Goal: Task Accomplishment & Management: Complete application form

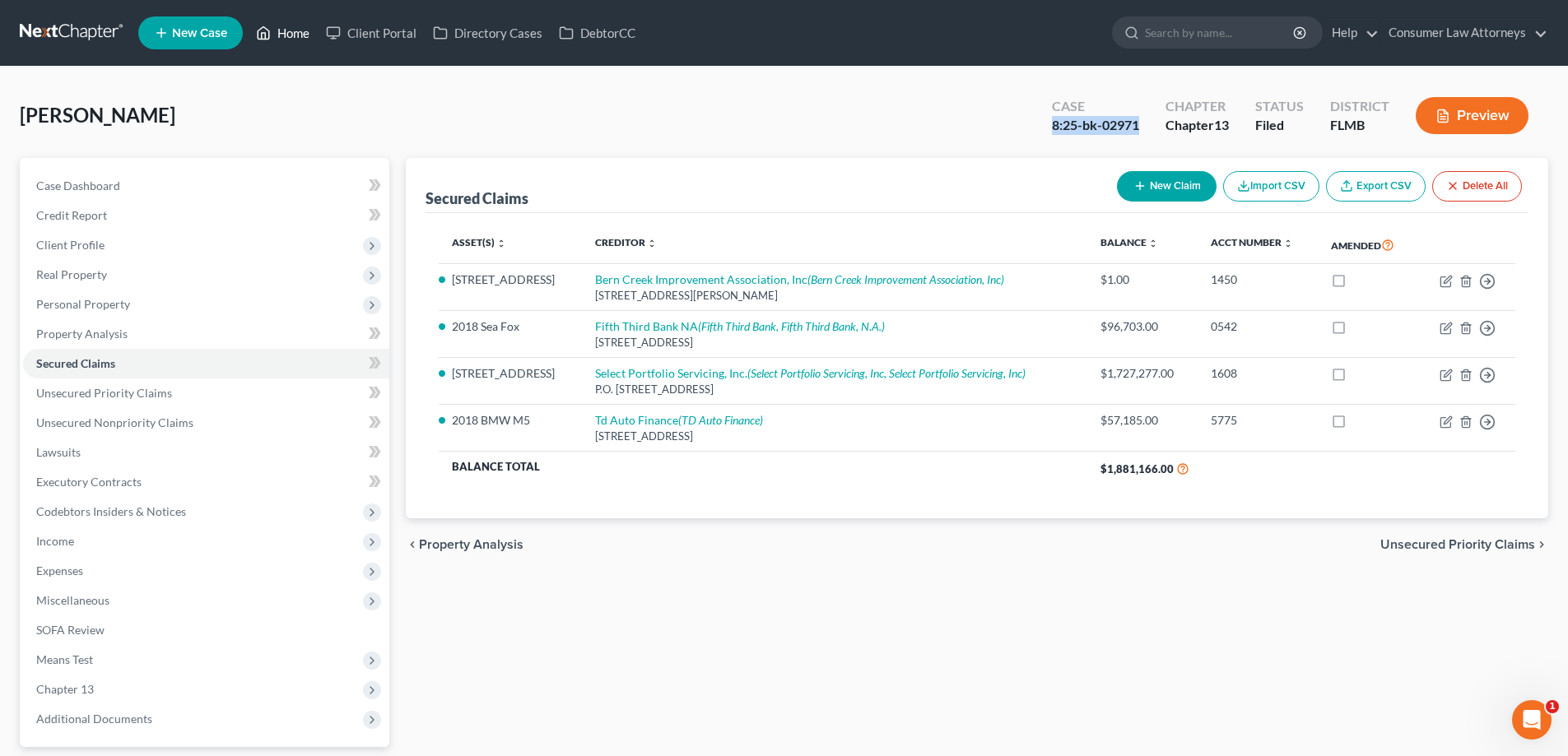
click at [302, 35] on link "Home" at bounding box center [282, 33] width 70 height 30
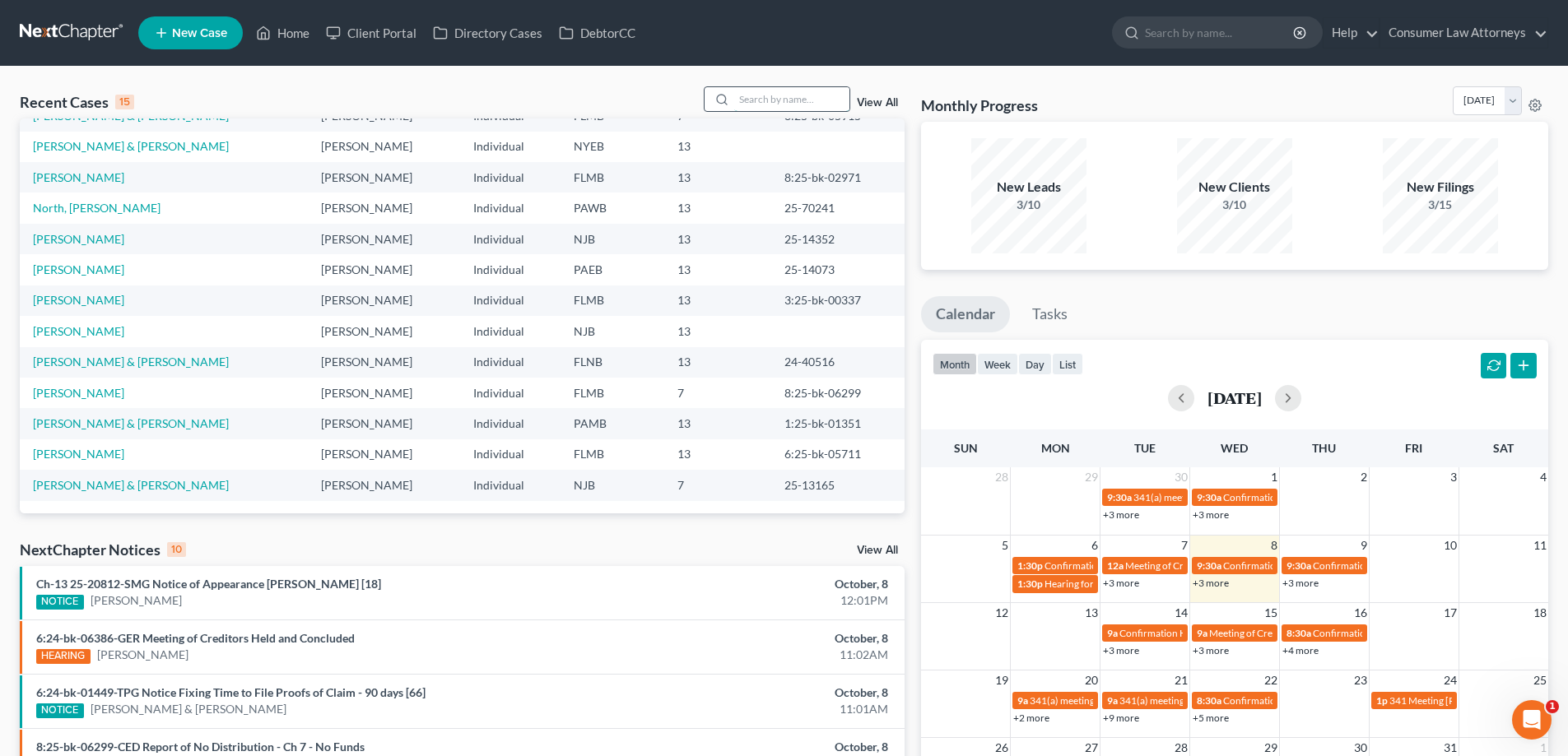
click at [751, 97] on input "search" at bounding box center [791, 99] width 115 height 24
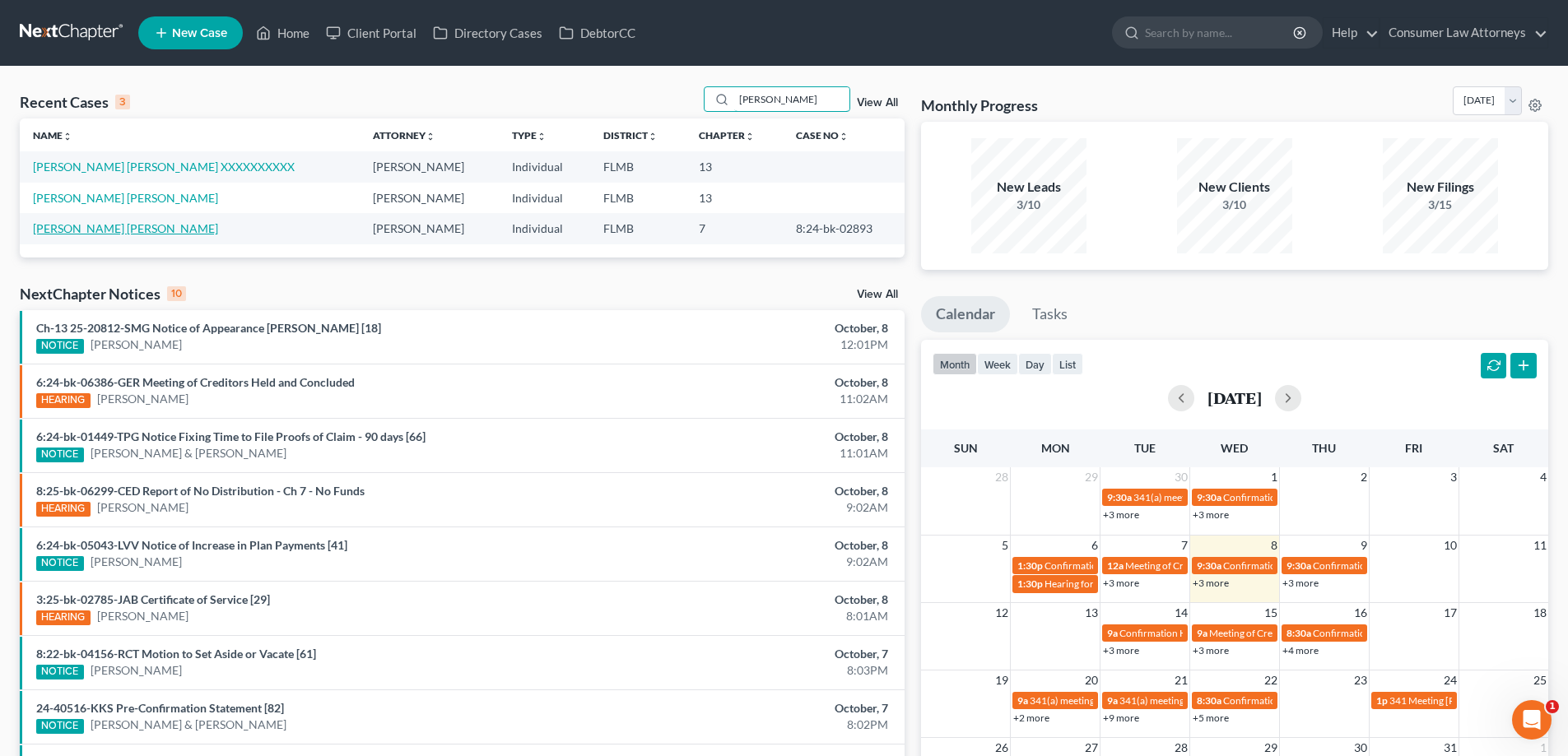
type input "[PERSON_NAME]"
click at [129, 231] on link "[PERSON_NAME] [PERSON_NAME]" at bounding box center [125, 228] width 185 height 14
select select "0"
select select
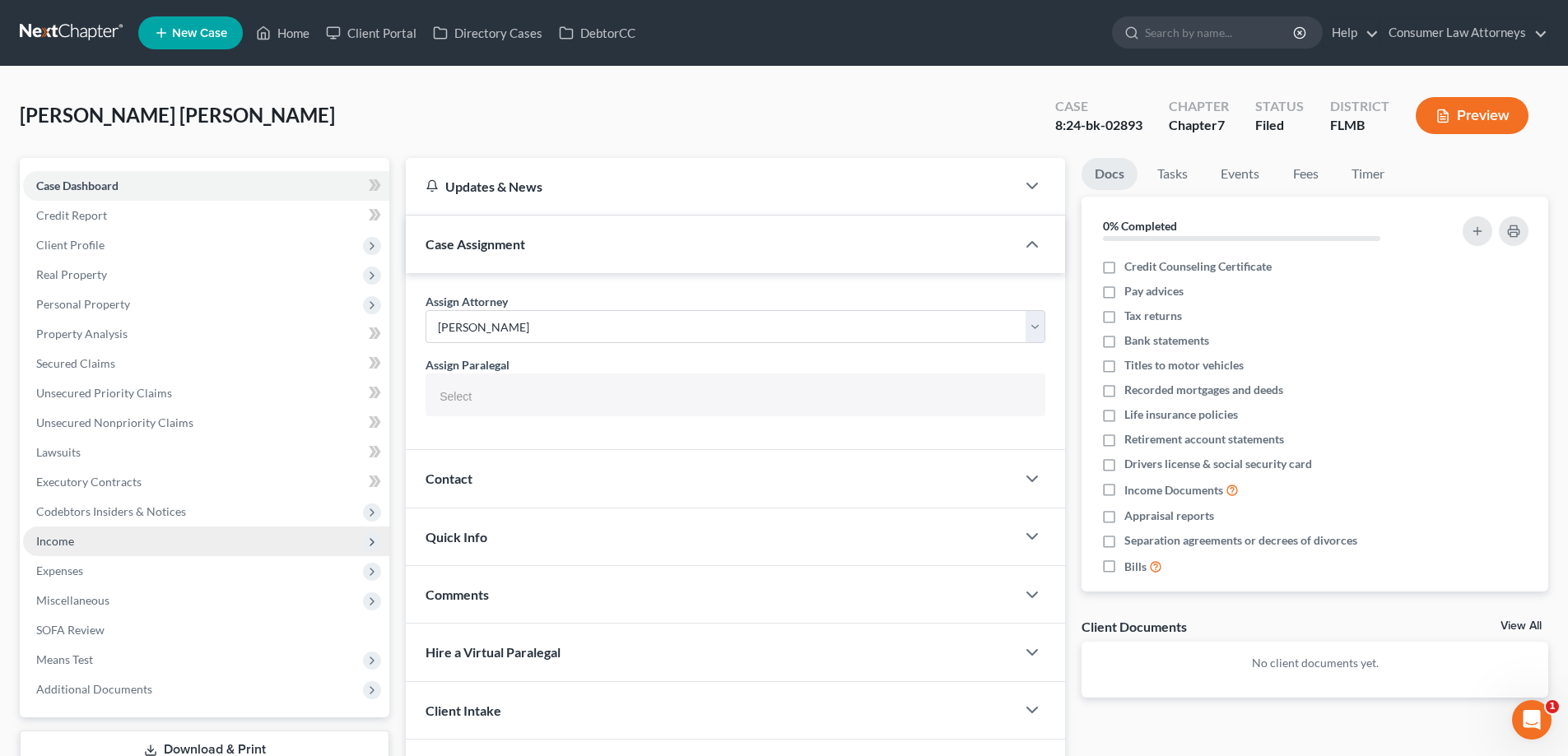
click at [70, 547] on span "Income" at bounding box center [55, 541] width 38 height 14
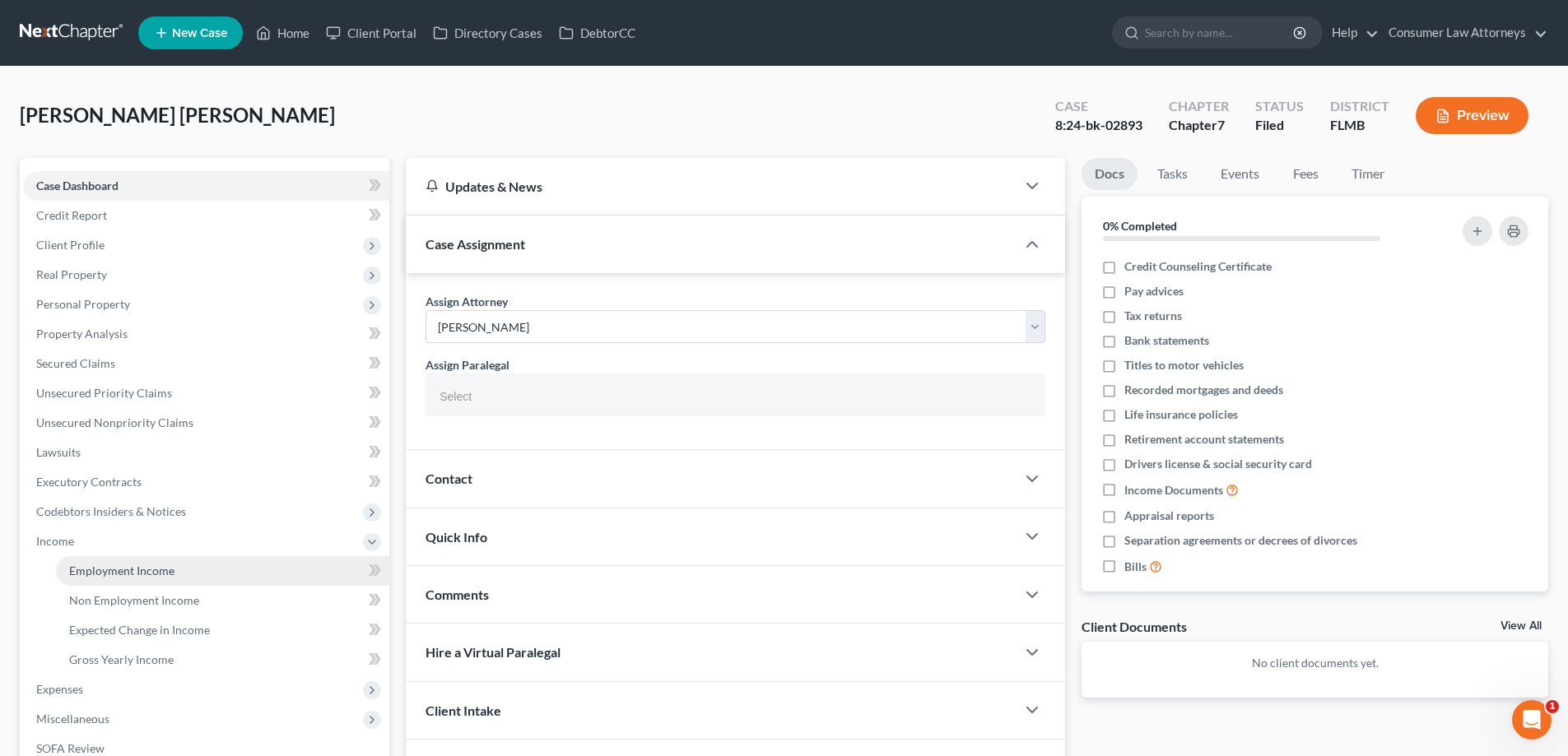
drag, startPoint x: 95, startPoint y: 563, endPoint x: 576, endPoint y: 579, distance: 481.3
click at [96, 564] on span "Employment Income" at bounding box center [122, 571] width 105 height 14
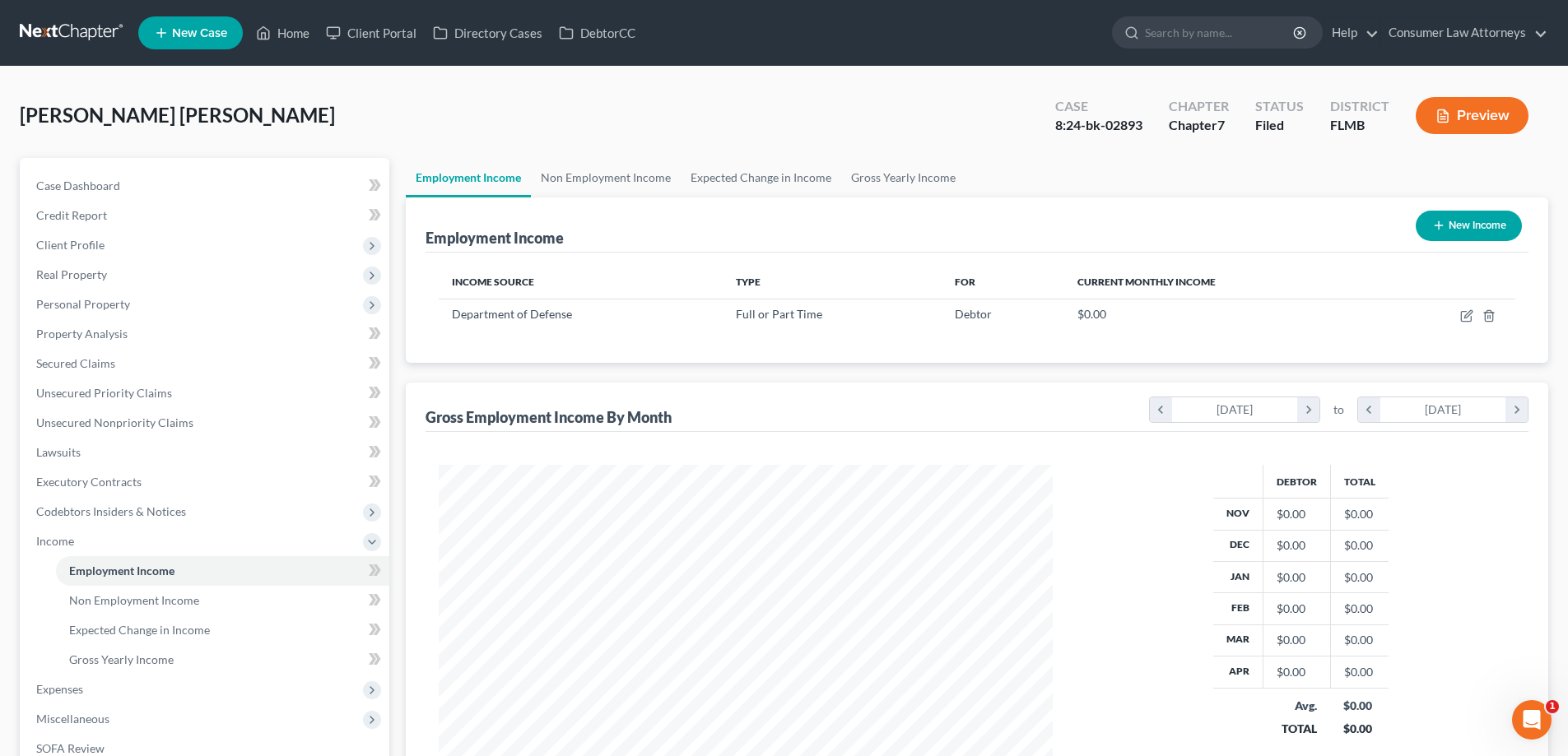
scroll to position [307, 647]
drag, startPoint x: 1150, startPoint y: 122, endPoint x: 1057, endPoint y: 123, distance: 93.0
click at [1057, 123] on div "Case 8:24-bk-02893" at bounding box center [1098, 117] width 114 height 49
copy div "8:24-bk-02893"
click at [95, 185] on span "Case Dashboard" at bounding box center [78, 185] width 84 height 14
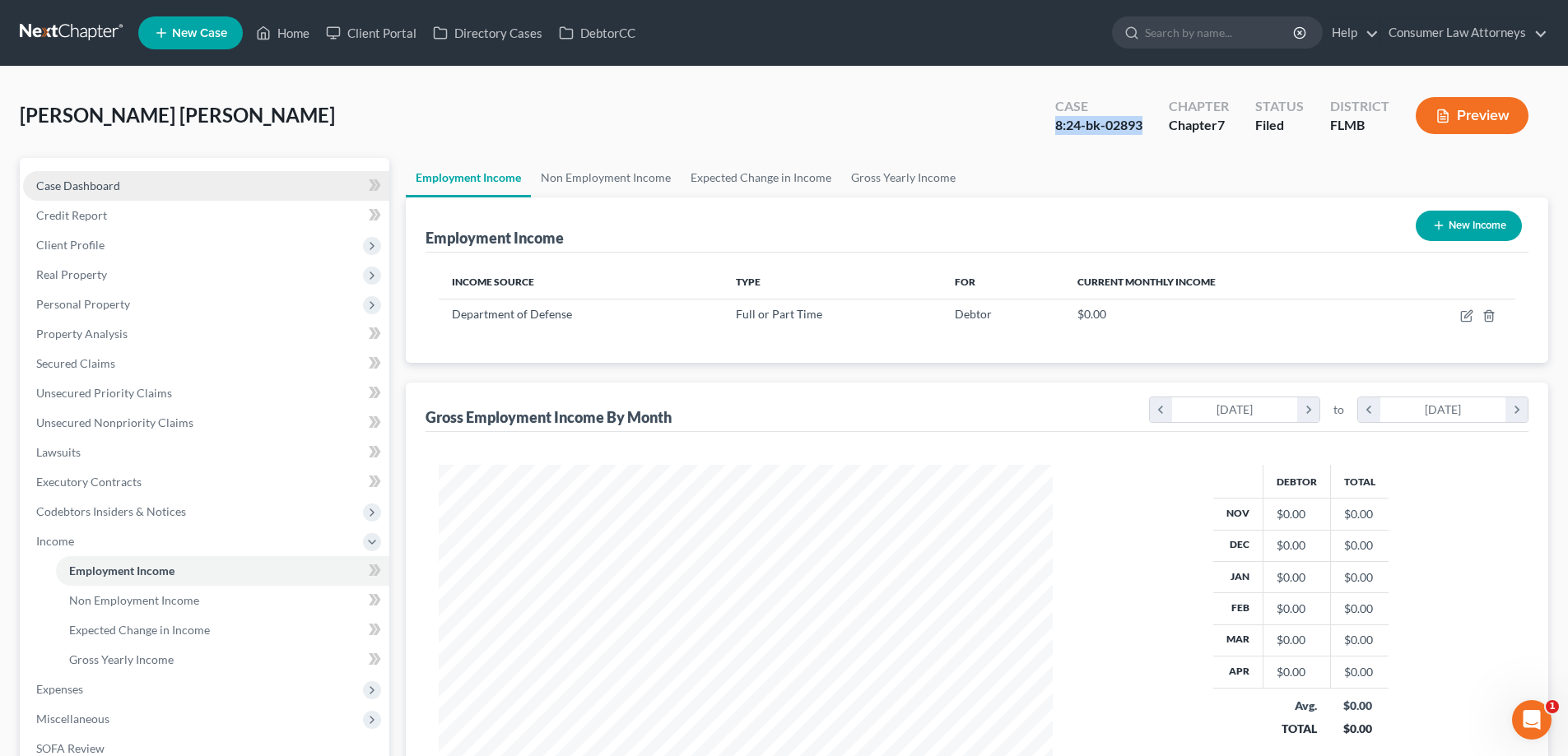
select select "0"
select select
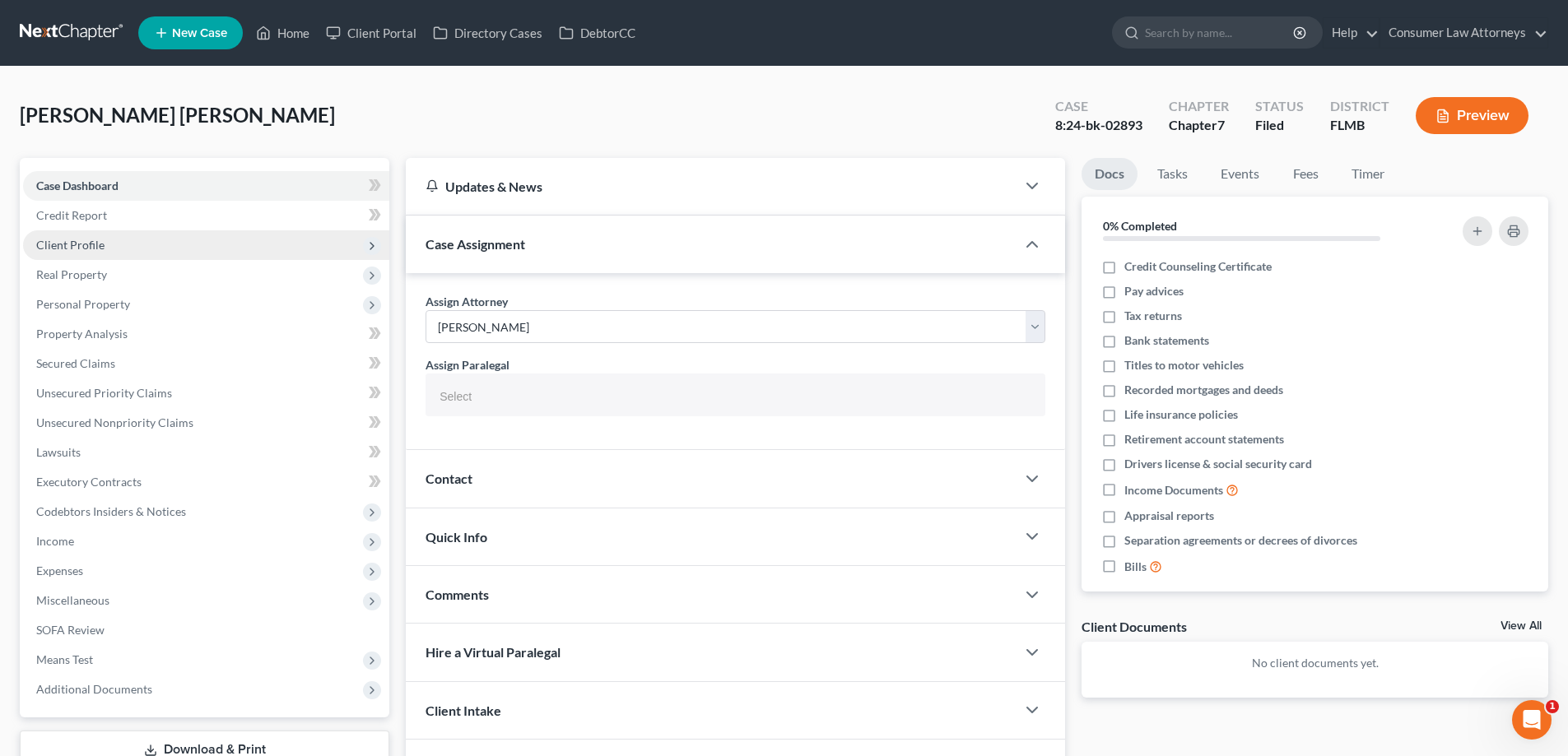
click at [81, 249] on span "Client Profile" at bounding box center [70, 245] width 68 height 14
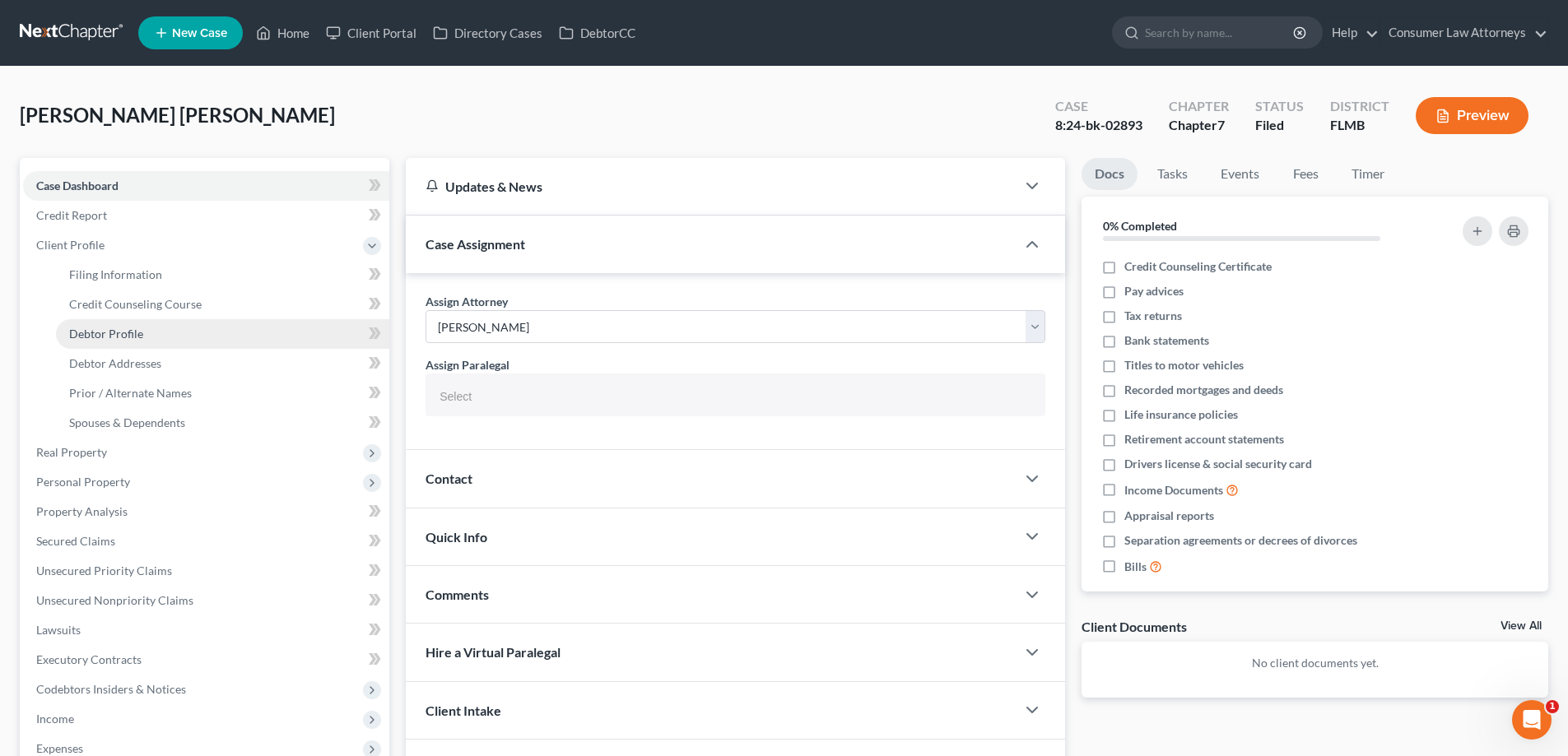
click at [118, 342] on link "Debtor Profile" at bounding box center [222, 334] width 333 height 30
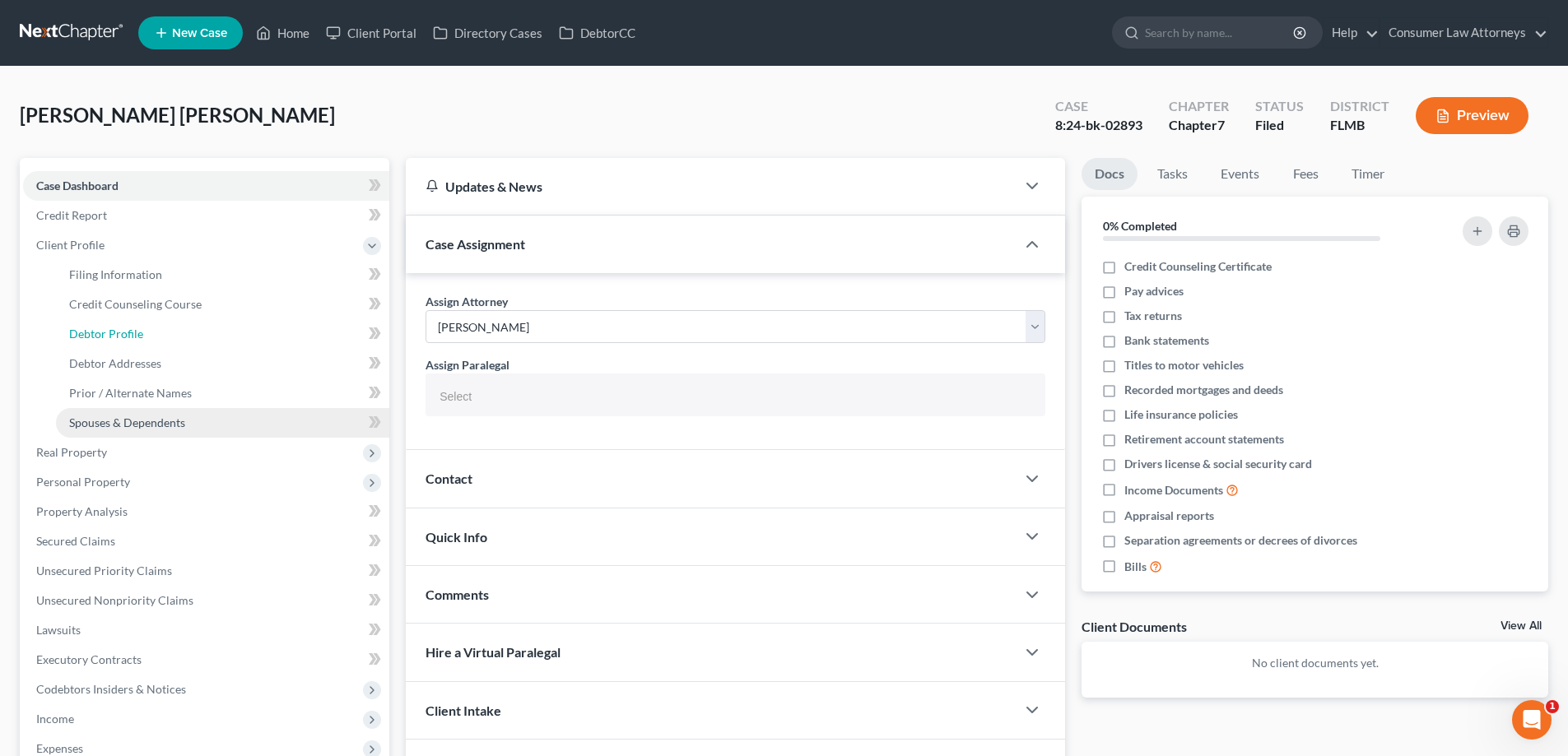
select select "1"
select select "0"
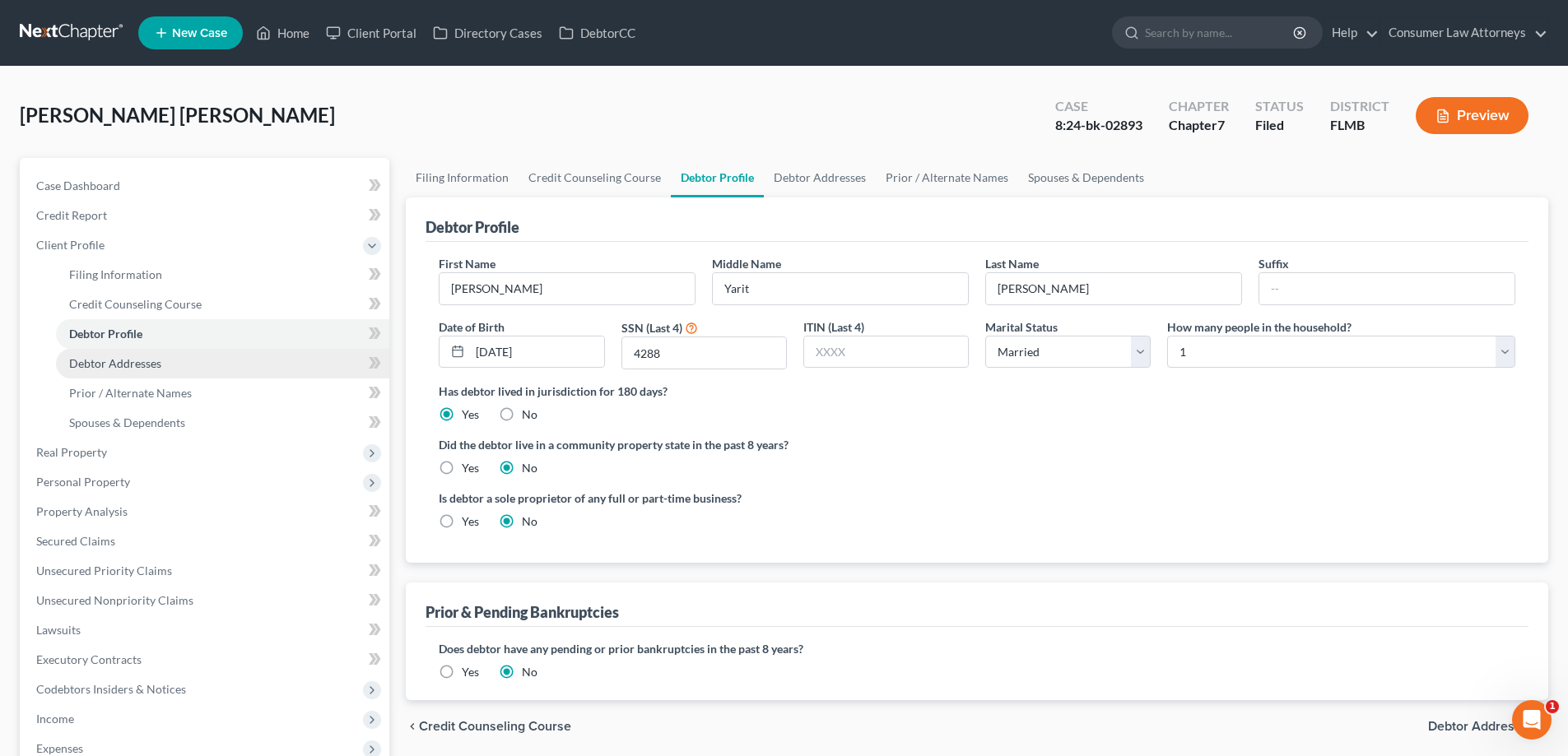
click at [133, 366] on span "Debtor Addresses" at bounding box center [115, 364] width 92 height 14
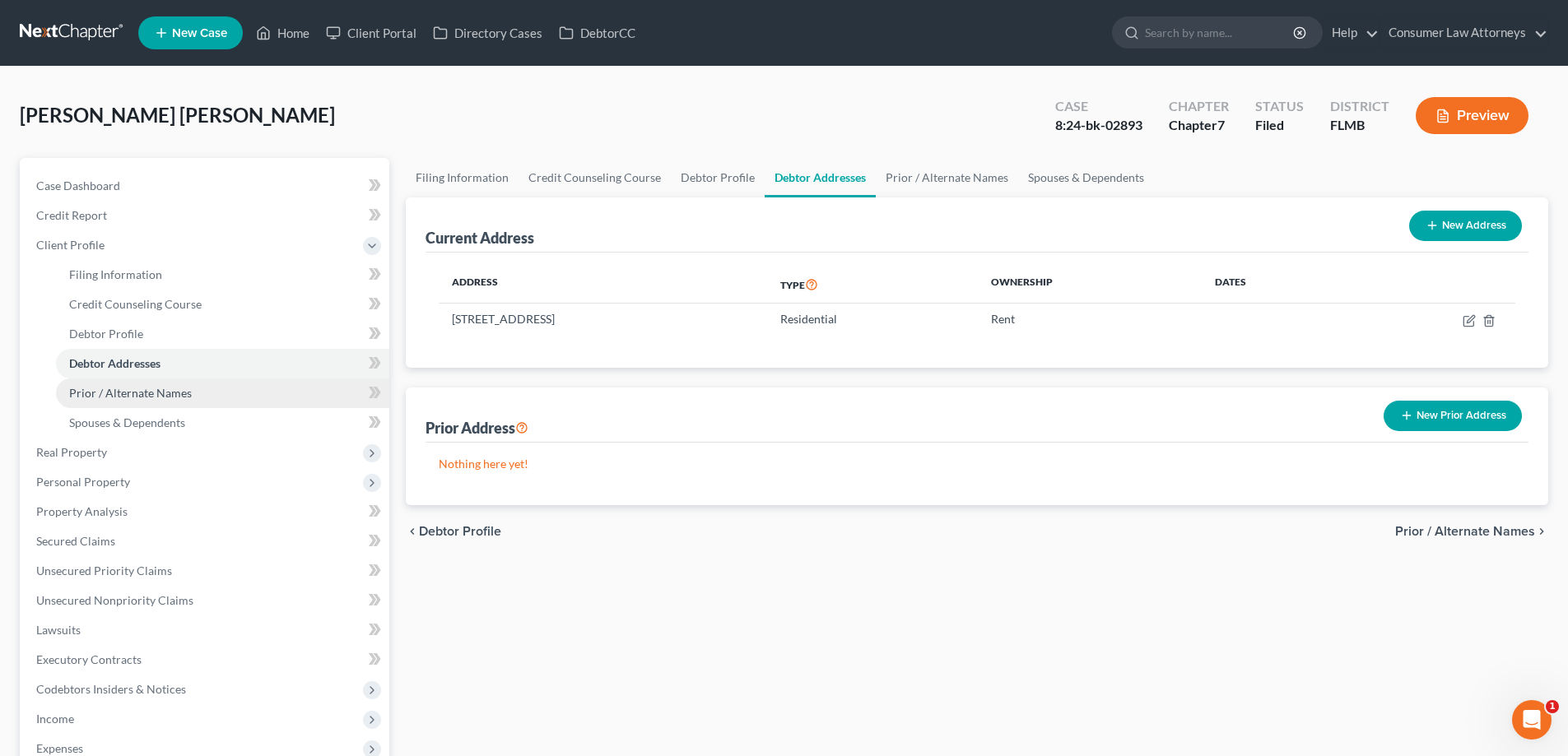
click at [134, 390] on span "Prior / Alternate Names" at bounding box center [131, 393] width 123 height 14
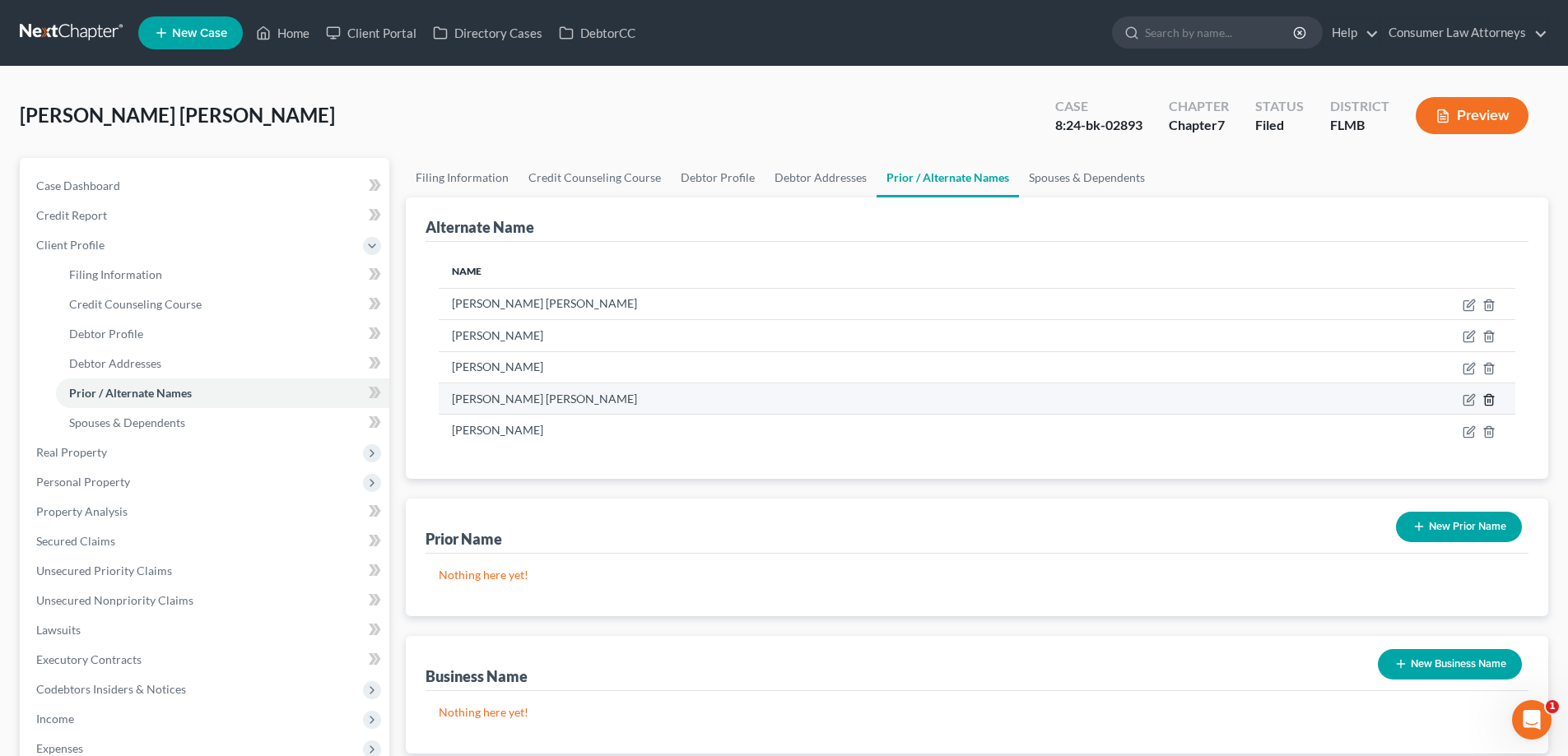
click at [1486, 400] on icon at bounding box center [1488, 399] width 13 height 13
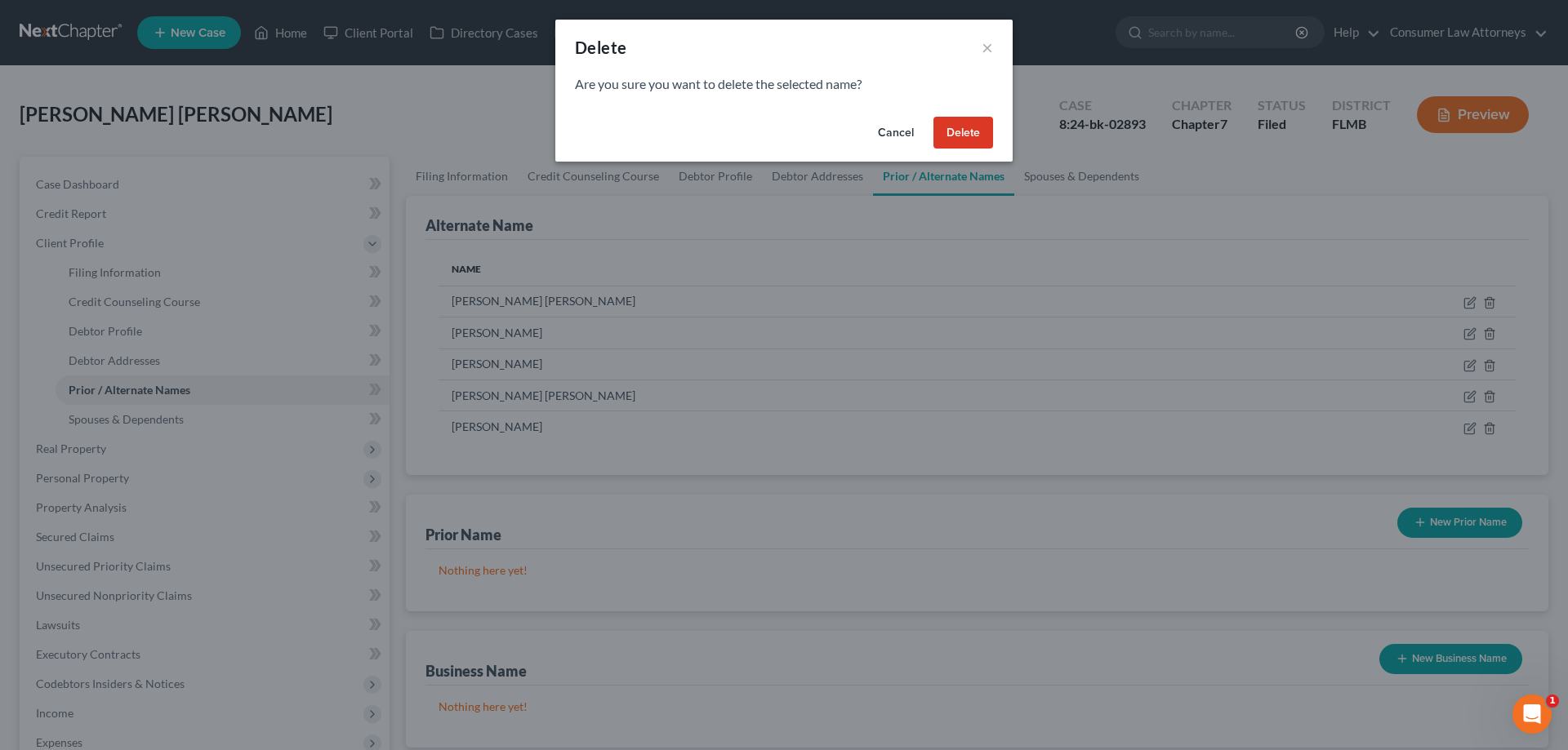
click at [960, 132] on button "Delete" at bounding box center [963, 133] width 60 height 32
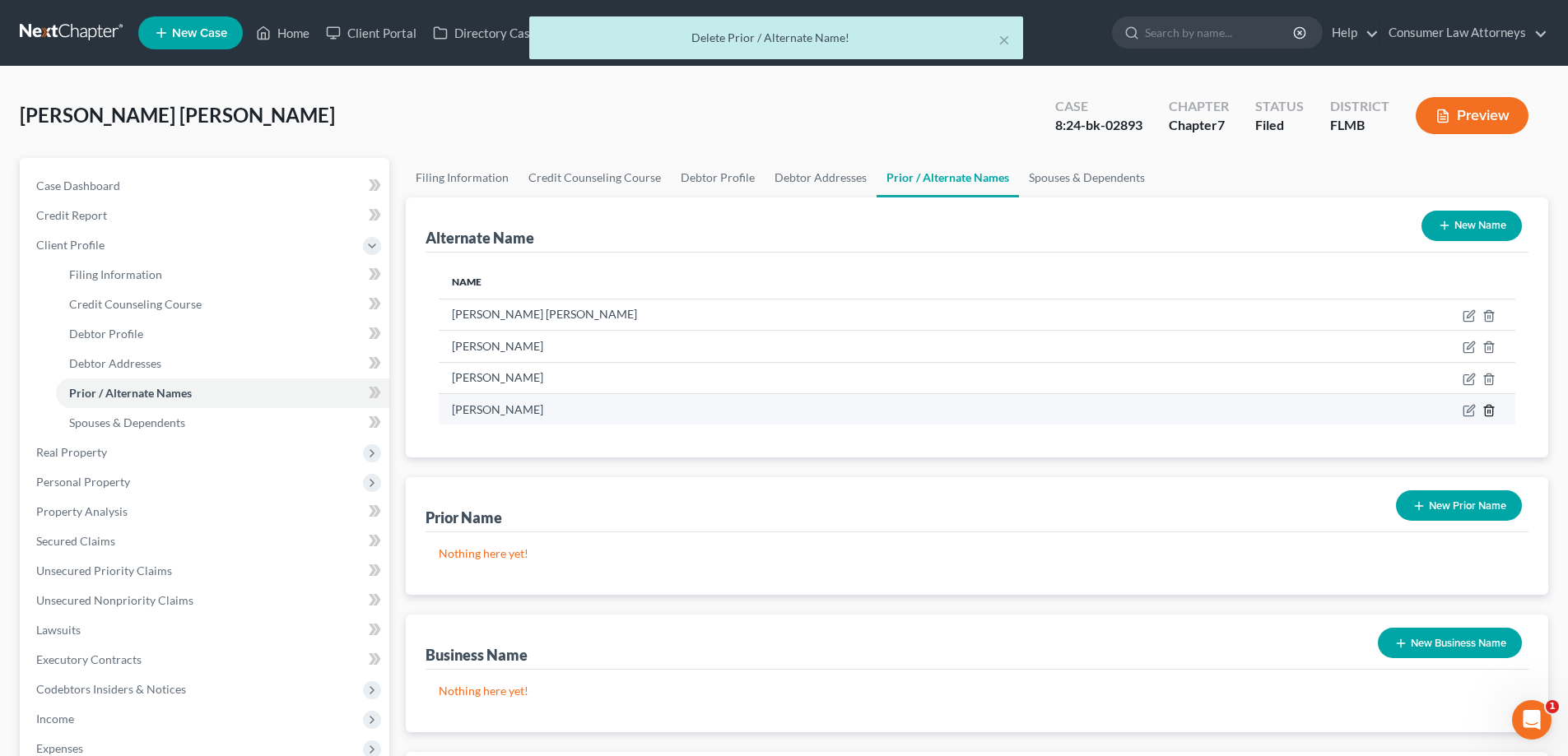
click at [1490, 413] on line at bounding box center [1490, 411] width 0 height 3
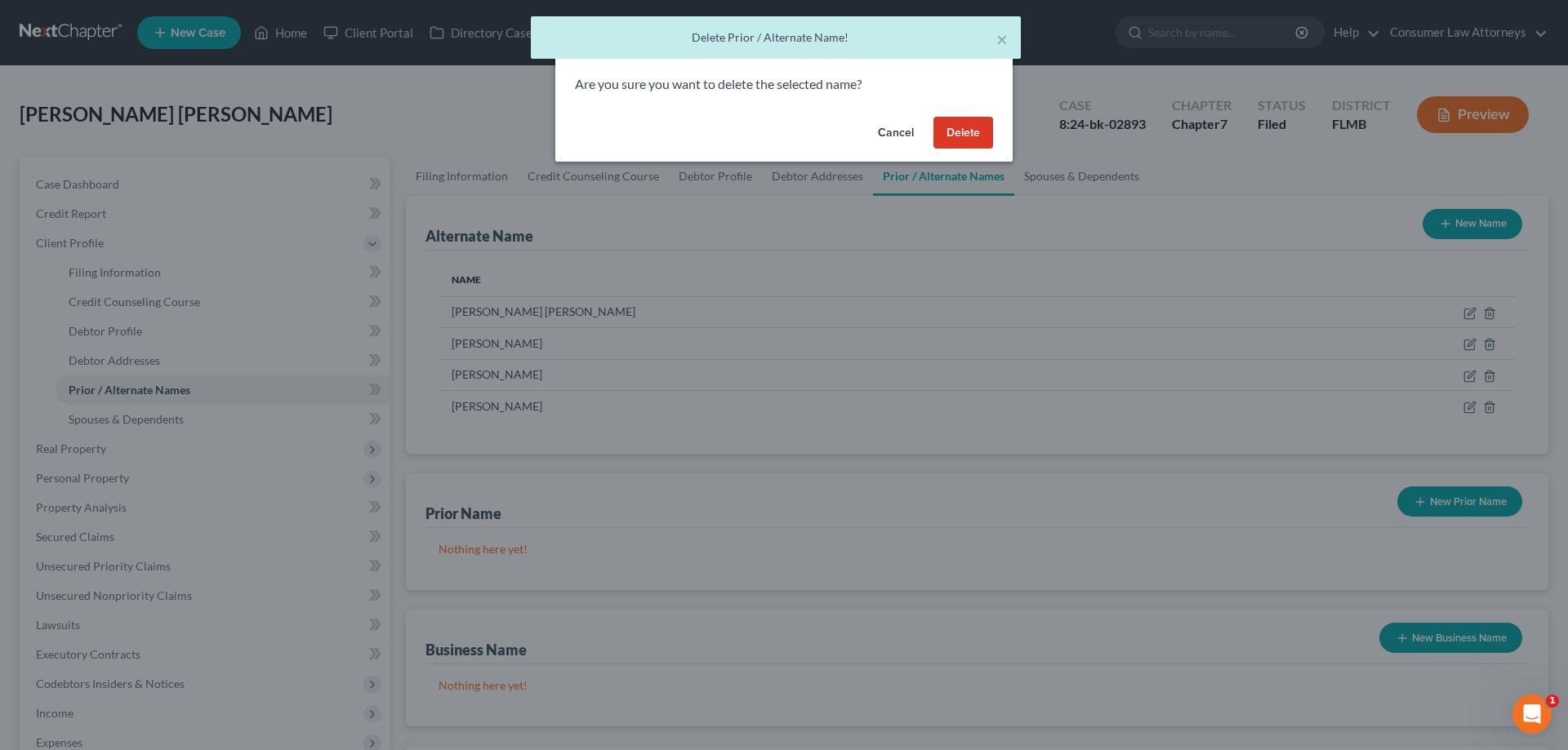
click at [983, 144] on button "Delete" at bounding box center [963, 133] width 60 height 32
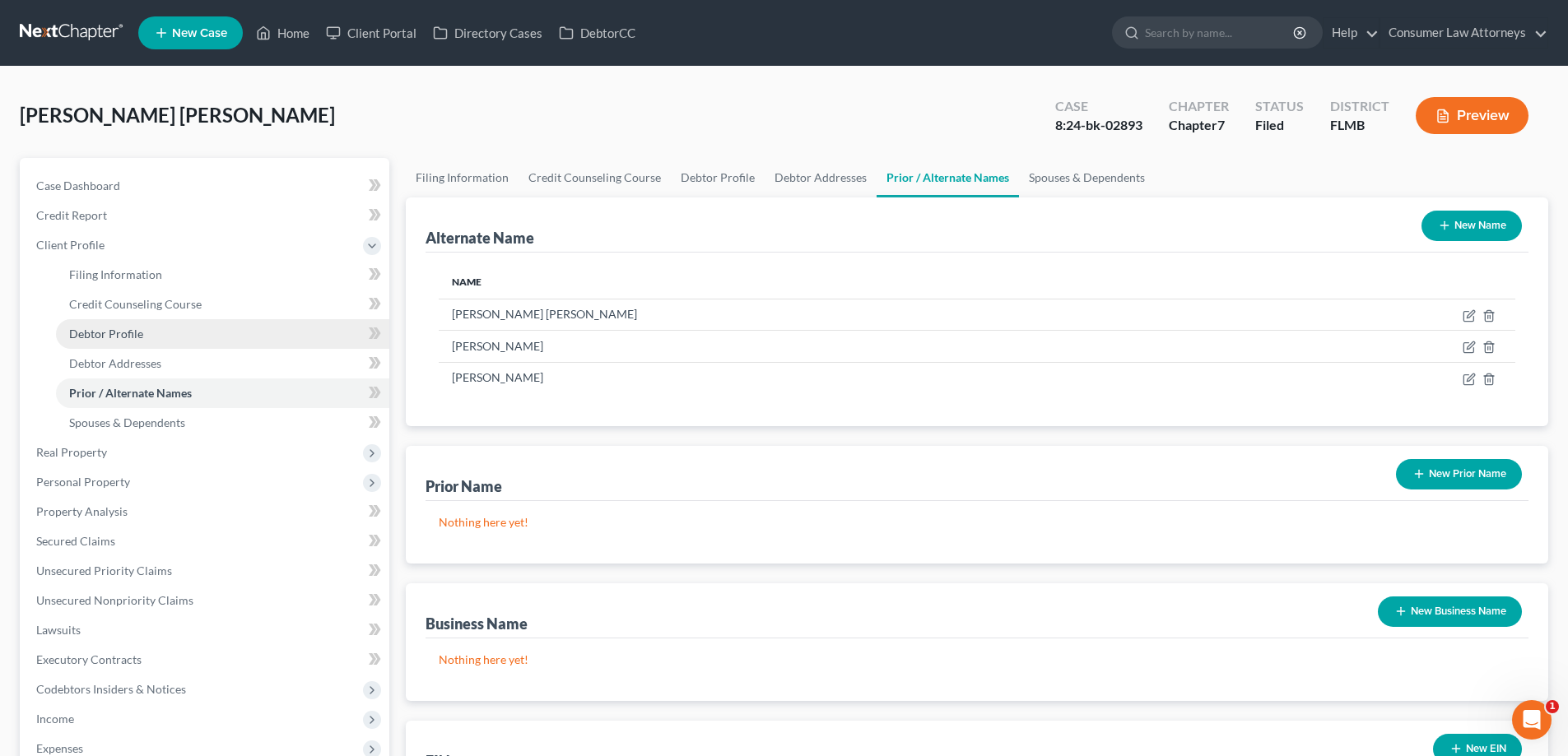
click at [106, 335] on span "Debtor Profile" at bounding box center [106, 334] width 74 height 14
select select "1"
select select "0"
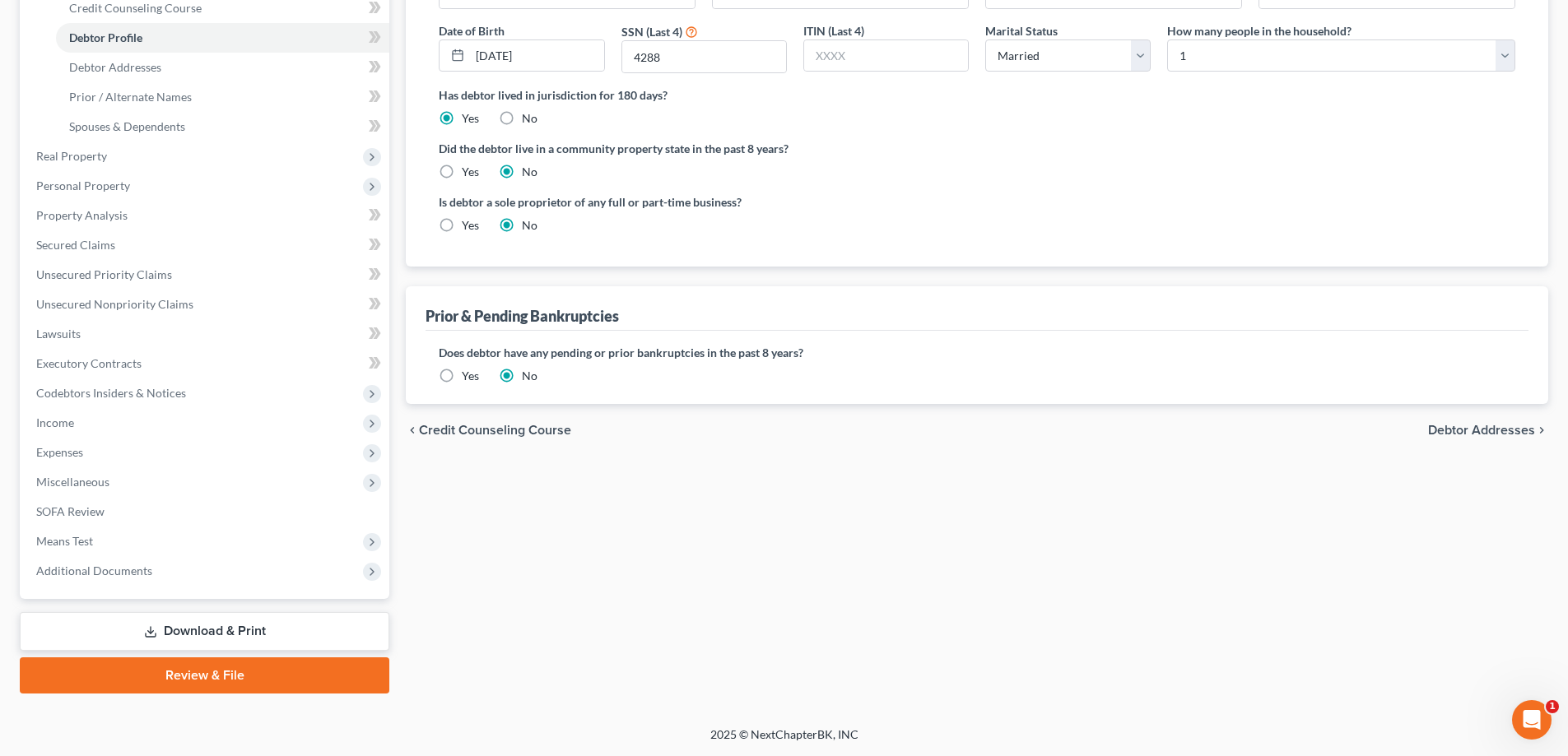
scroll to position [132, 0]
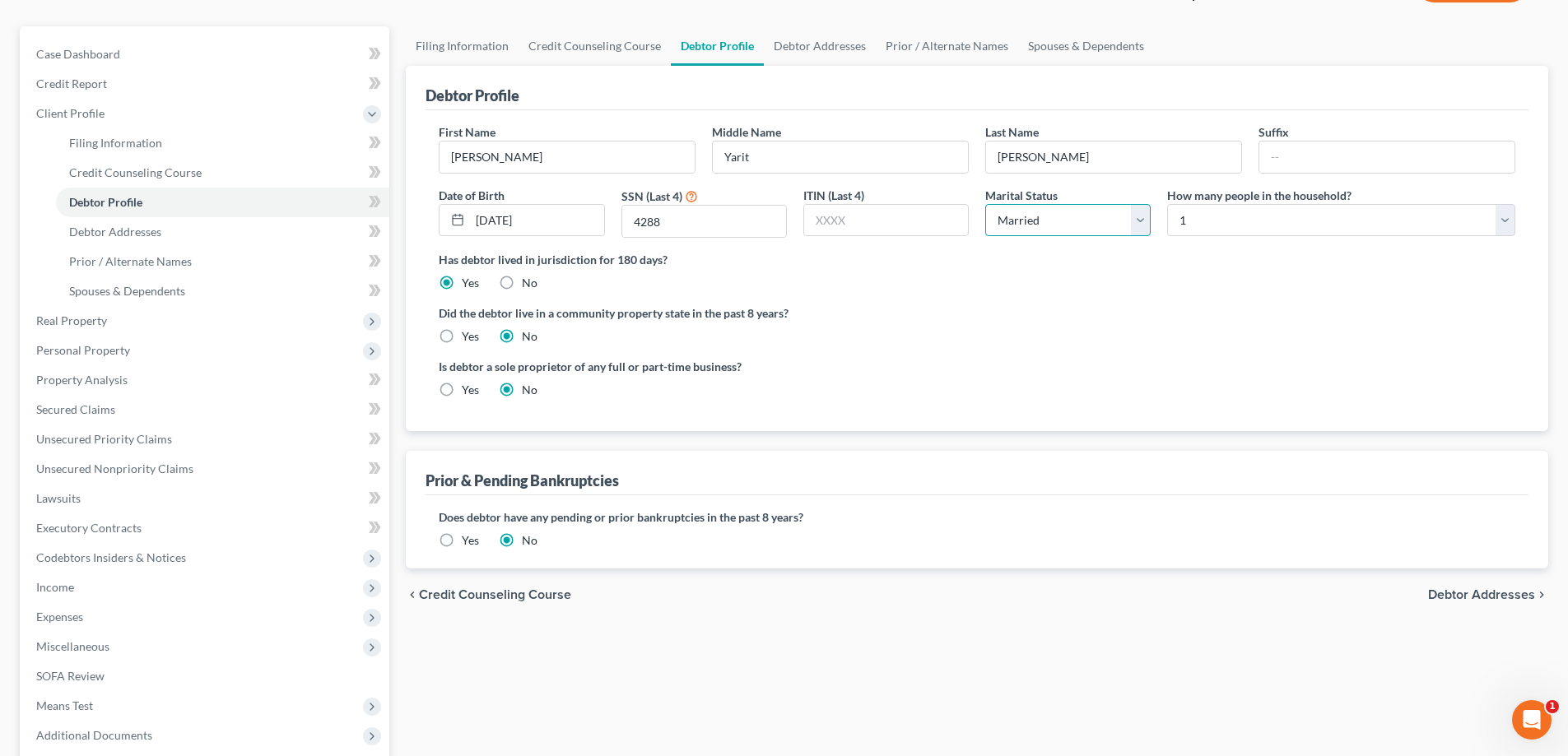
click at [1079, 221] on select "Select Single Married Separated Divorced Widowed" at bounding box center [1067, 220] width 165 height 33
click at [981, 281] on div "Has debtor lived in jurisdiction for 180 days? Yes No Debtor must reside in jur…" at bounding box center [977, 270] width 1077 height 41
click at [821, 48] on link "Debtor Addresses" at bounding box center [819, 47] width 112 height 40
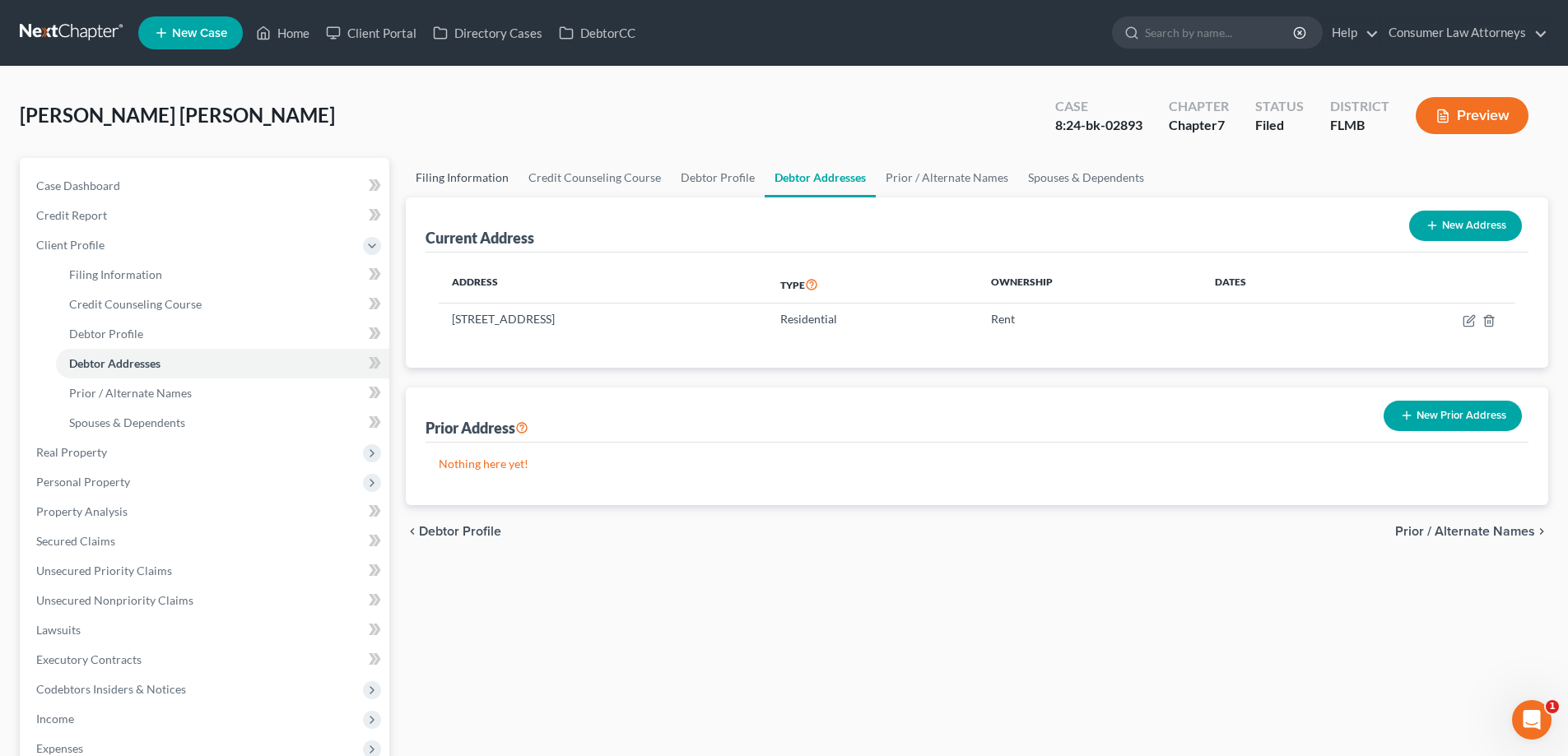
click at [466, 178] on link "Filing Information" at bounding box center [463, 178] width 113 height 40
select select "1"
select select "0"
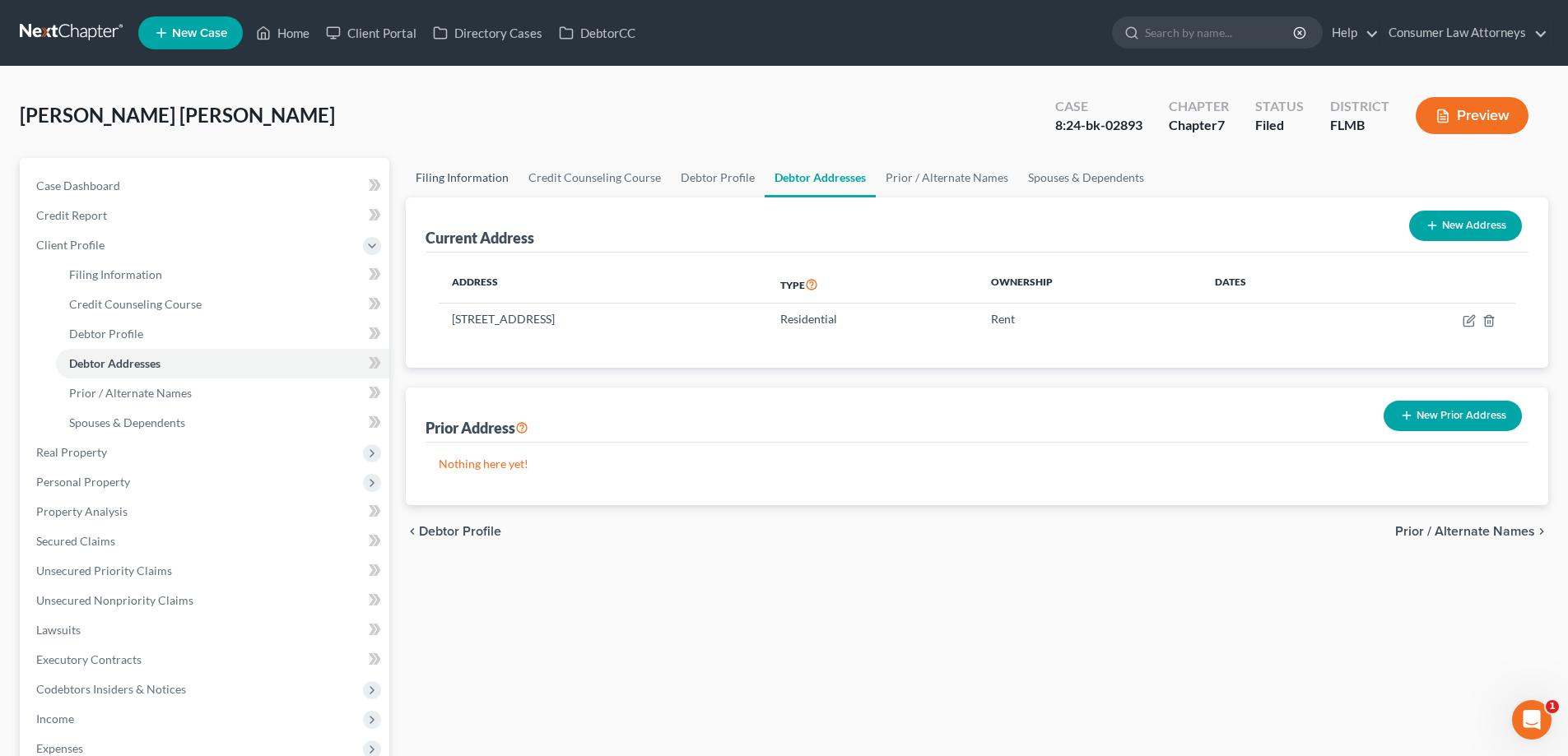
select select "9"
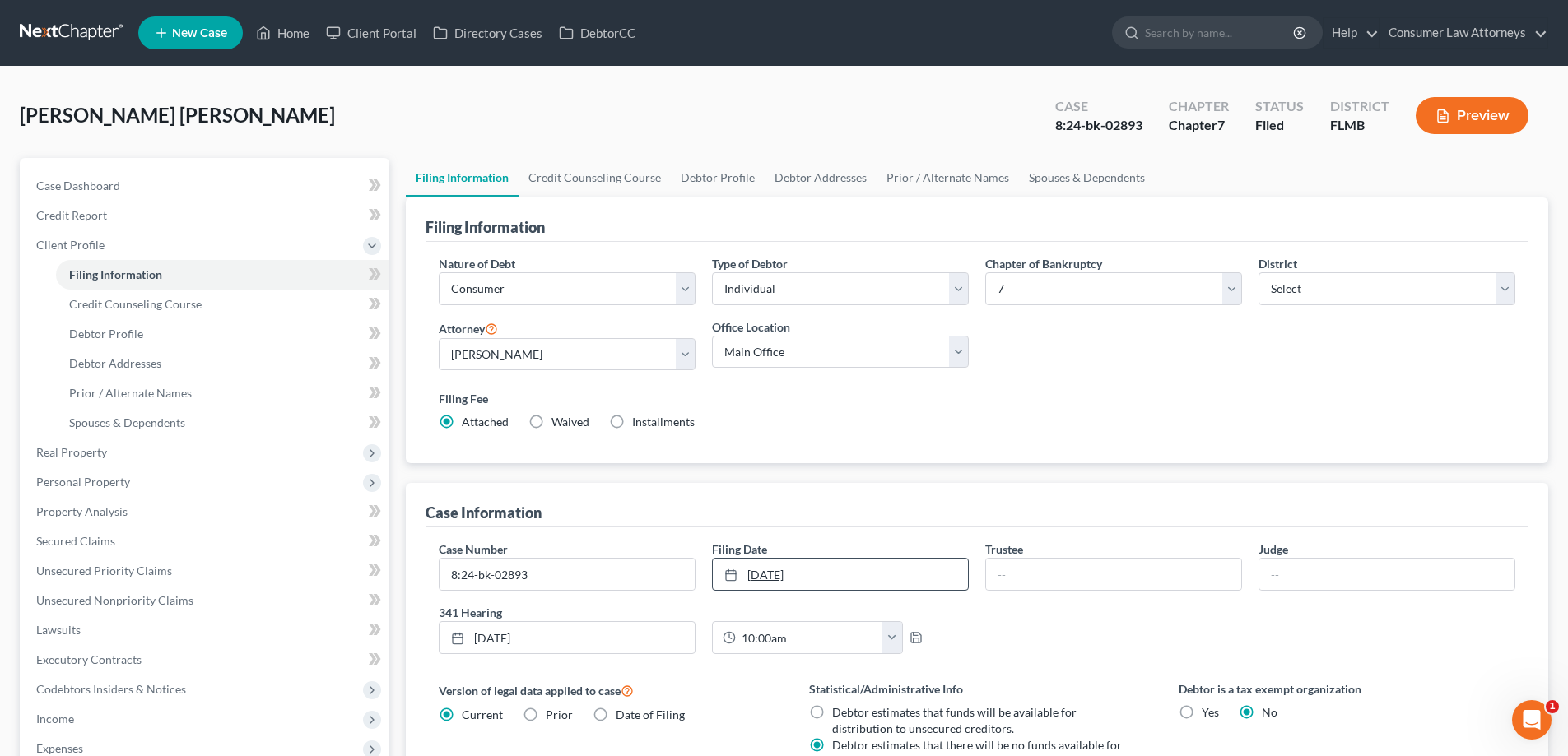
click at [819, 578] on link "[DATE]" at bounding box center [840, 575] width 256 height 32
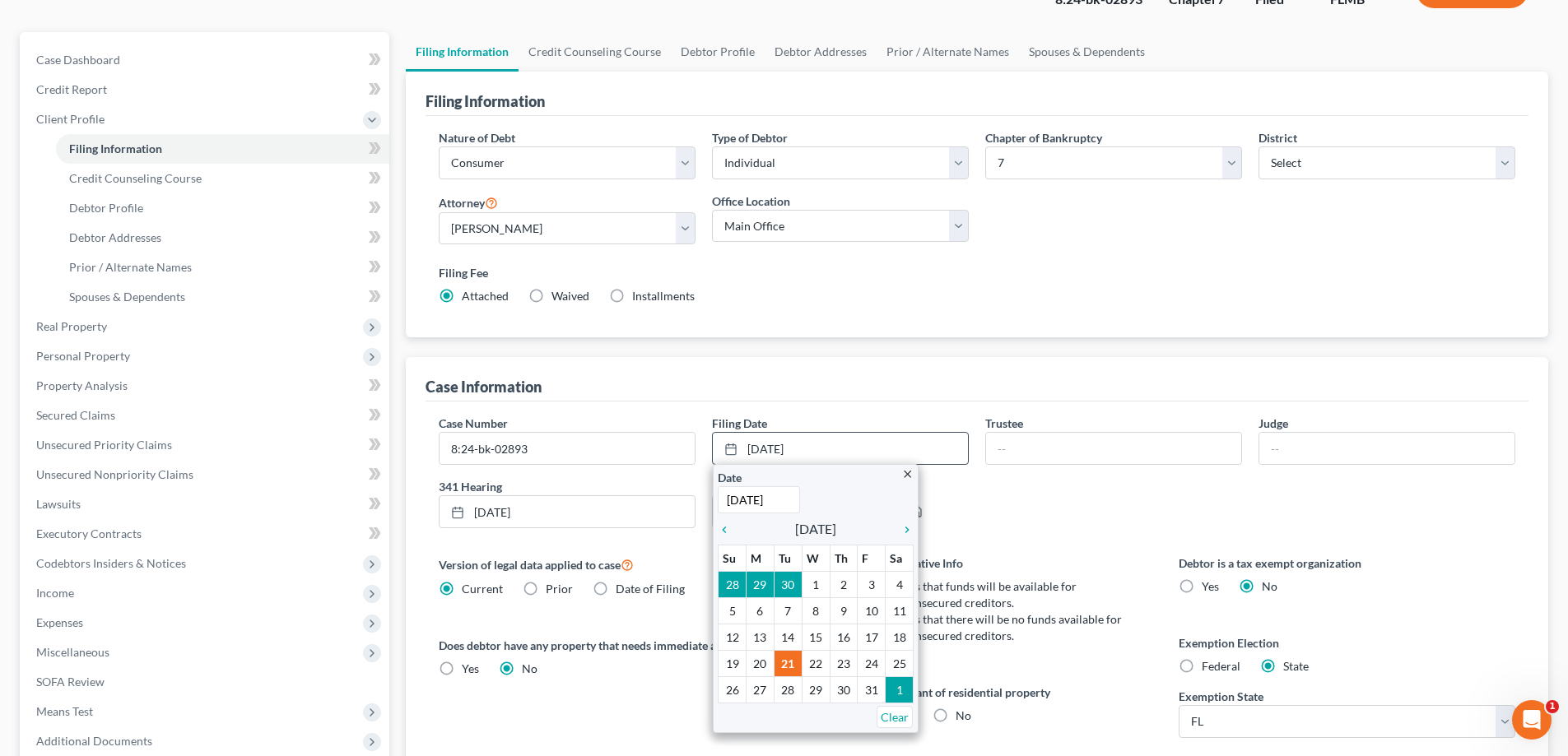
scroll to position [164, 0]
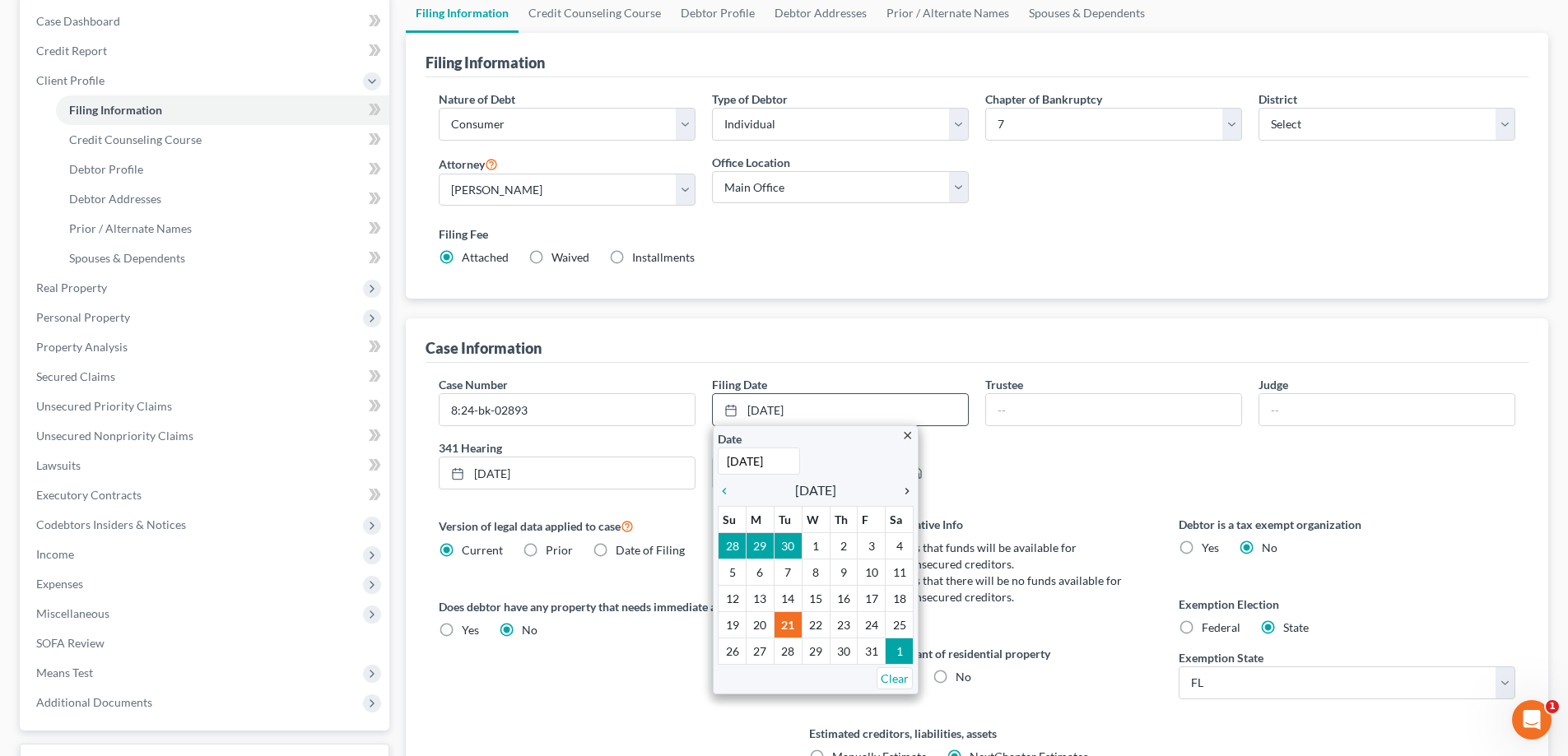
click at [905, 494] on icon "chevron_right" at bounding box center [903, 490] width 22 height 13
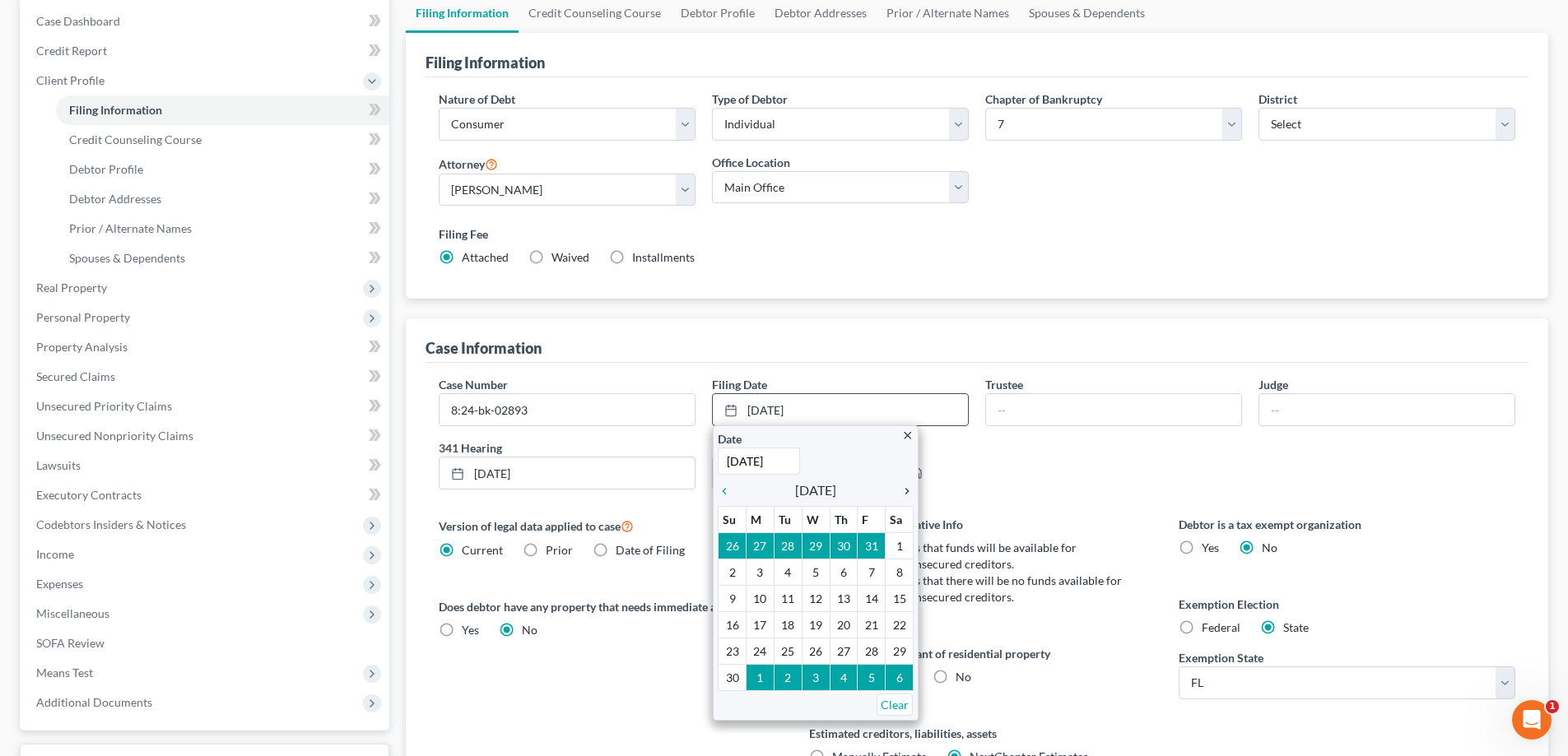
click at [905, 494] on icon "chevron_right" at bounding box center [903, 490] width 22 height 13
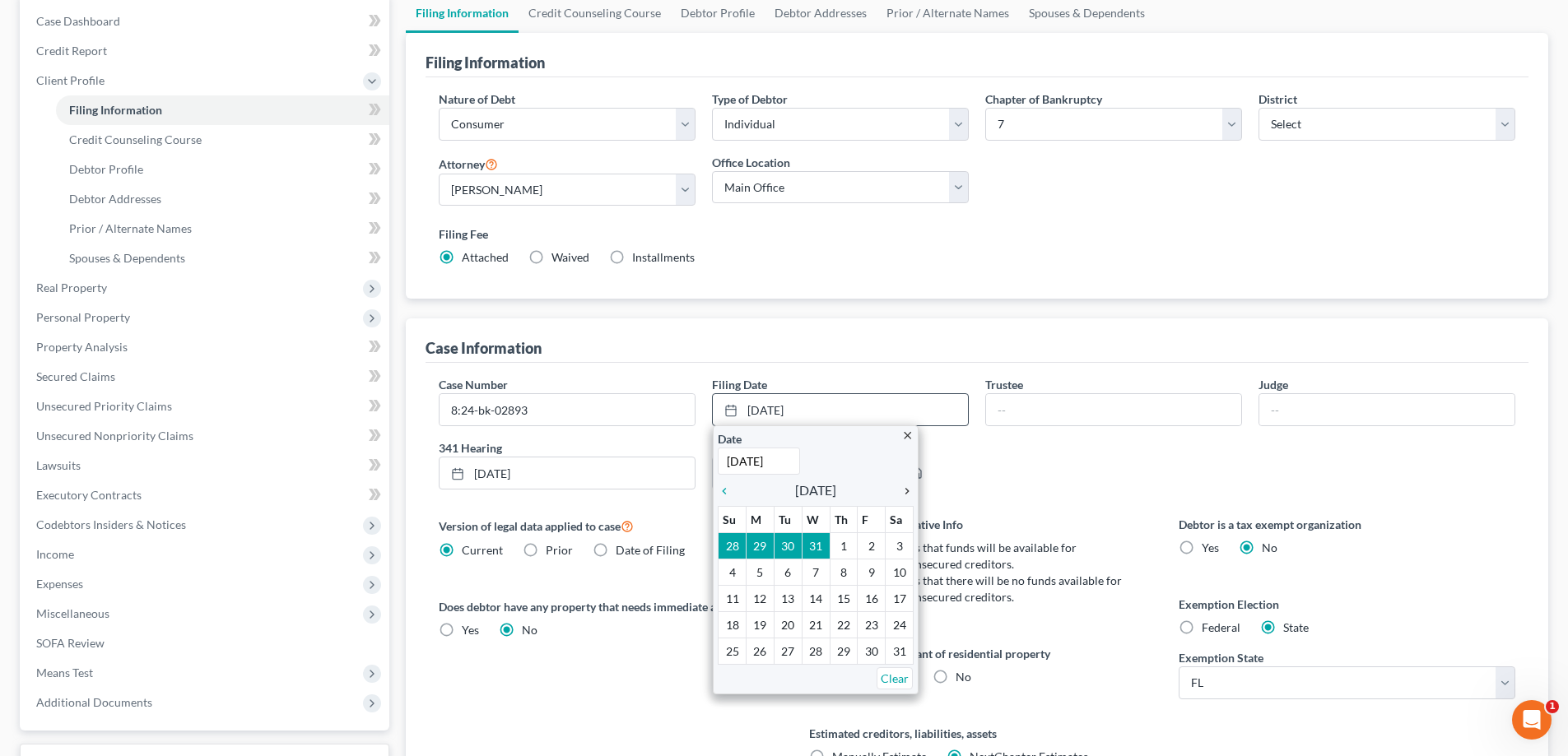
click at [905, 494] on icon "chevron_right" at bounding box center [903, 490] width 22 height 13
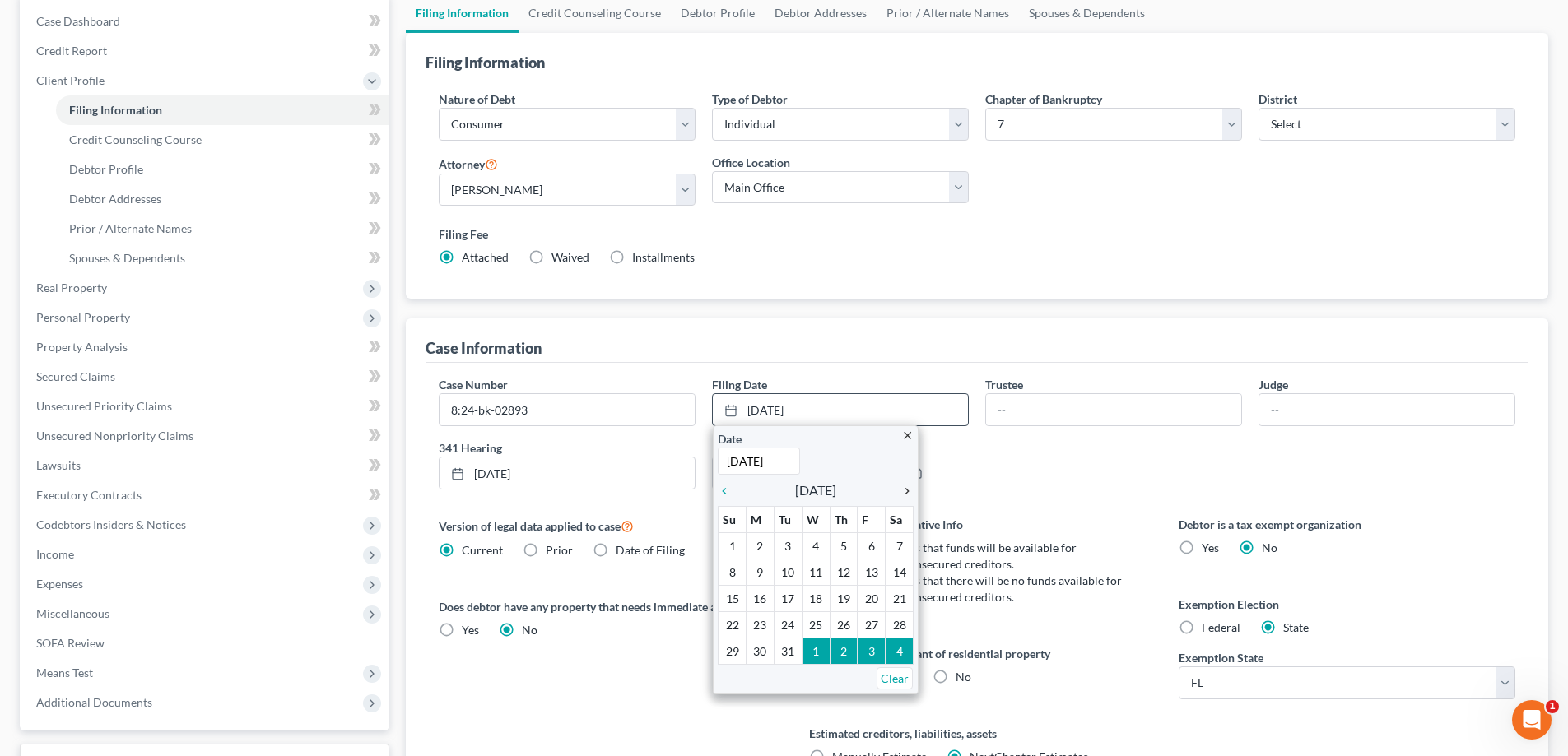
click at [905, 494] on icon "chevron_right" at bounding box center [903, 490] width 22 height 13
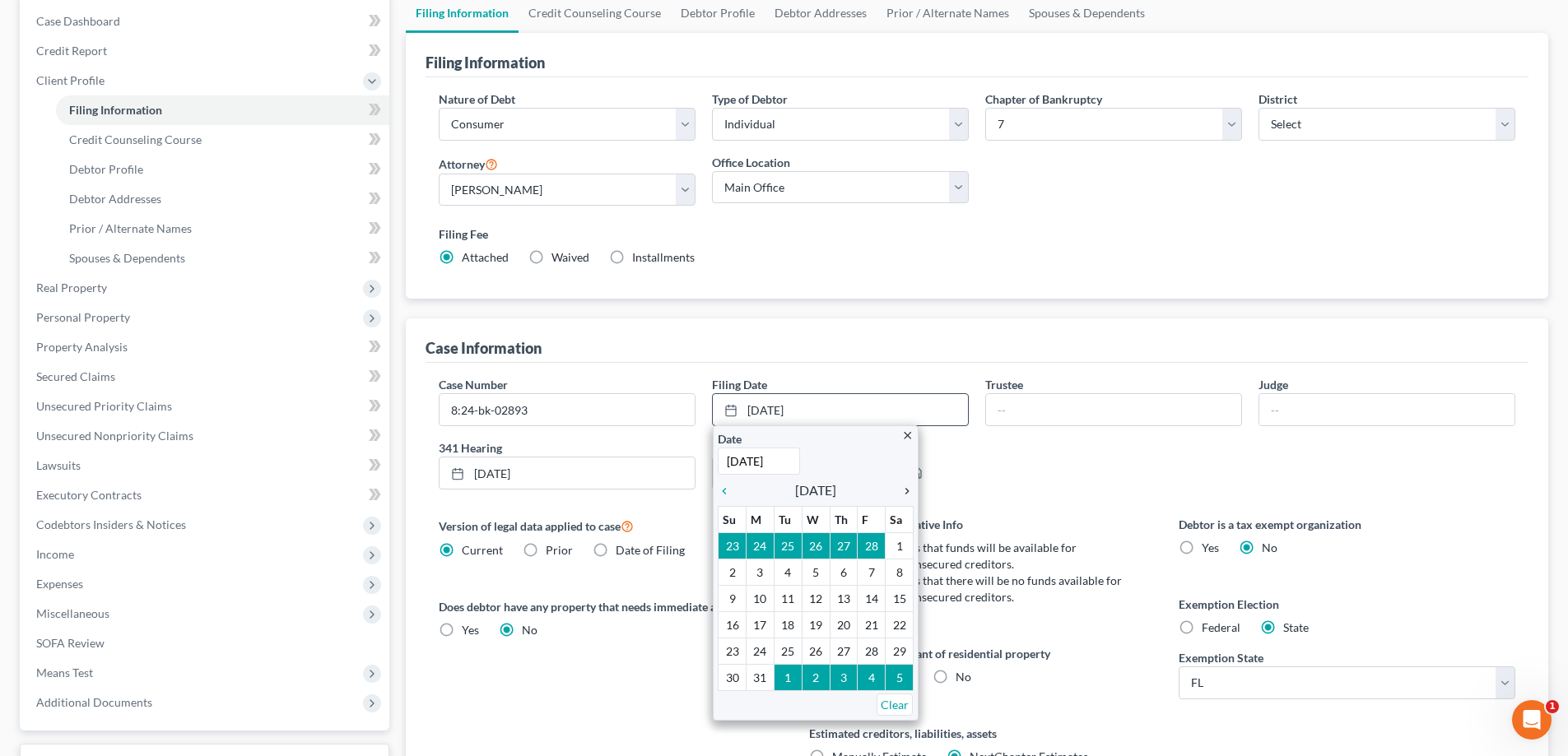
click at [907, 489] on icon "chevron_right" at bounding box center [903, 490] width 22 height 13
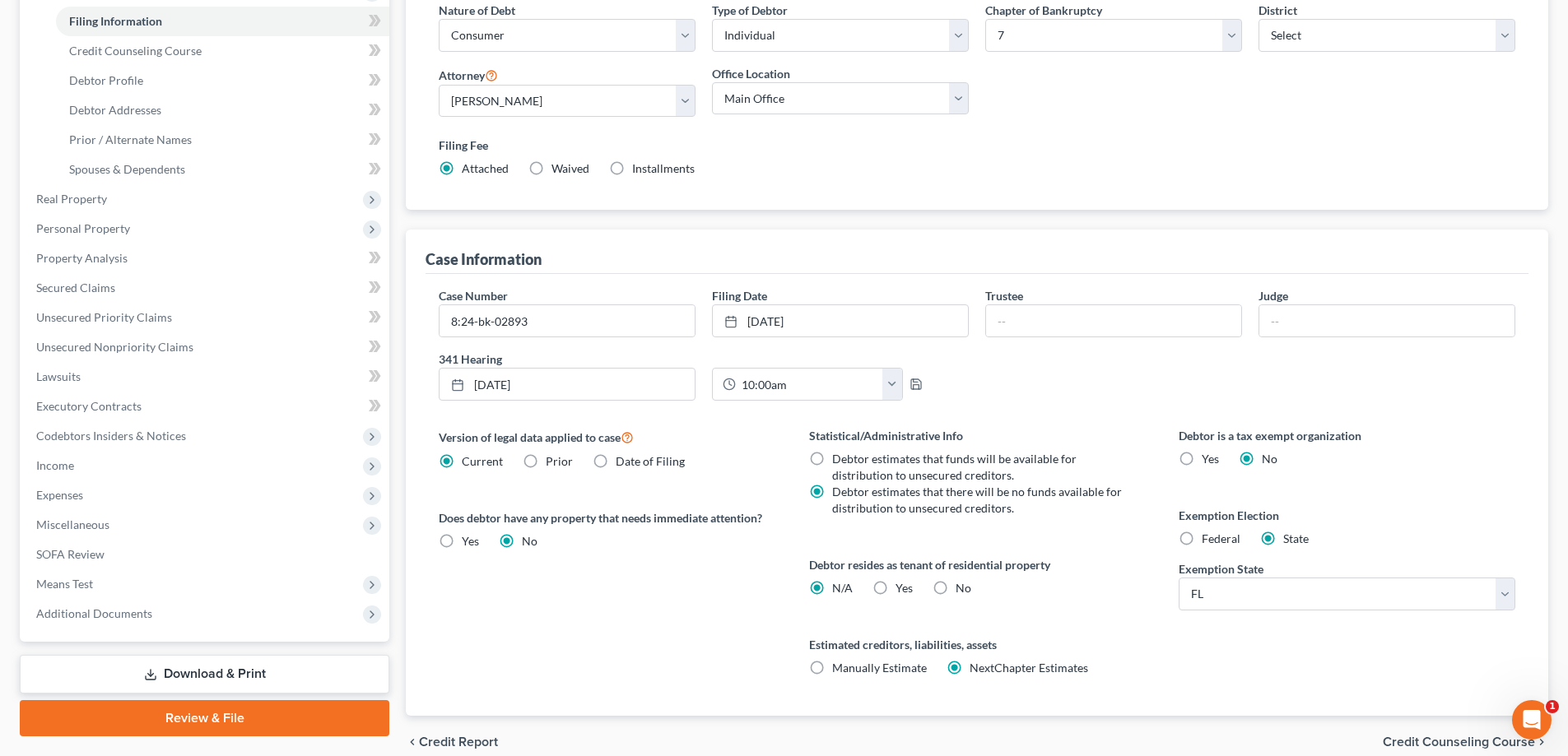
scroll to position [328, 0]
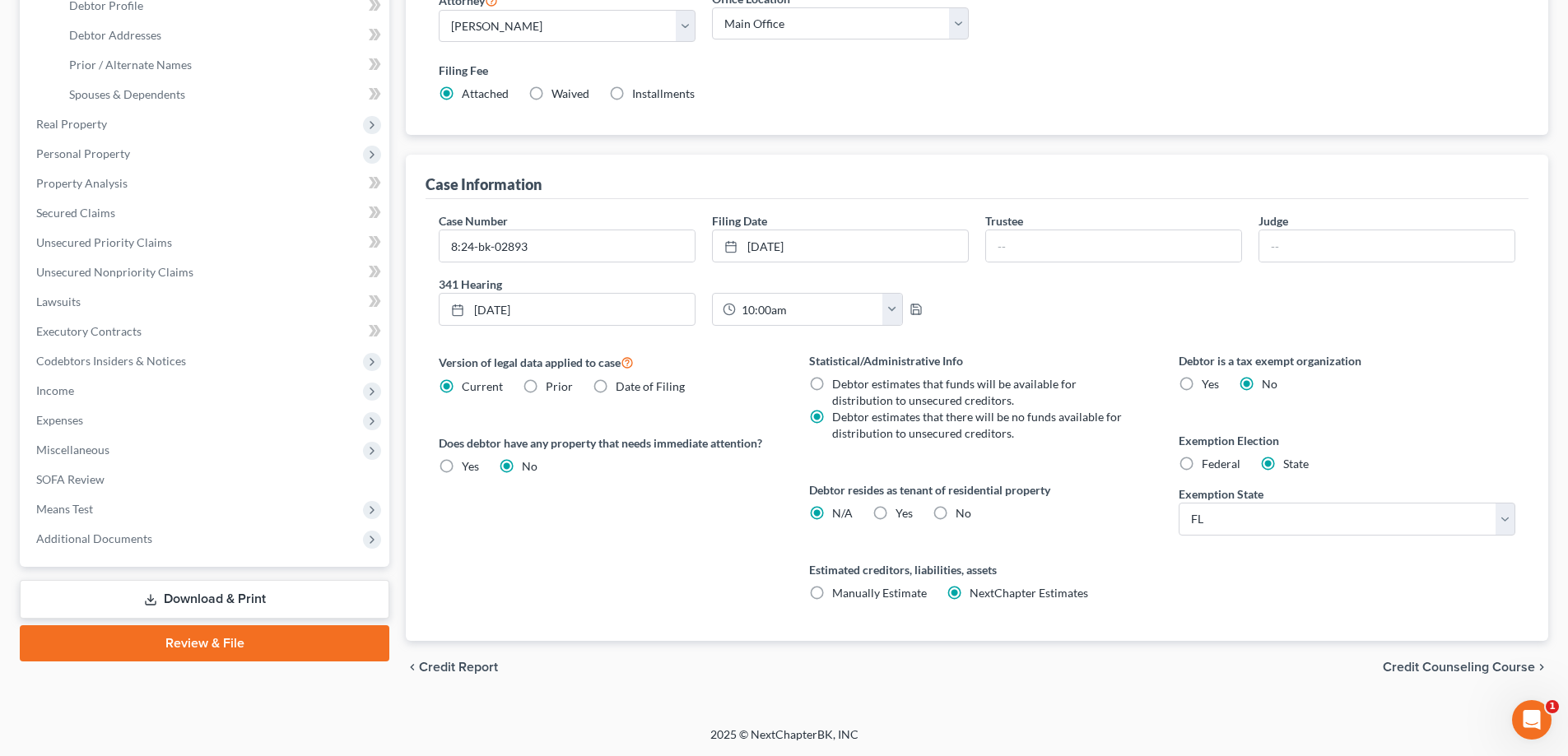
click at [1435, 674] on span "Credit Counseling Course" at bounding box center [1459, 667] width 153 height 13
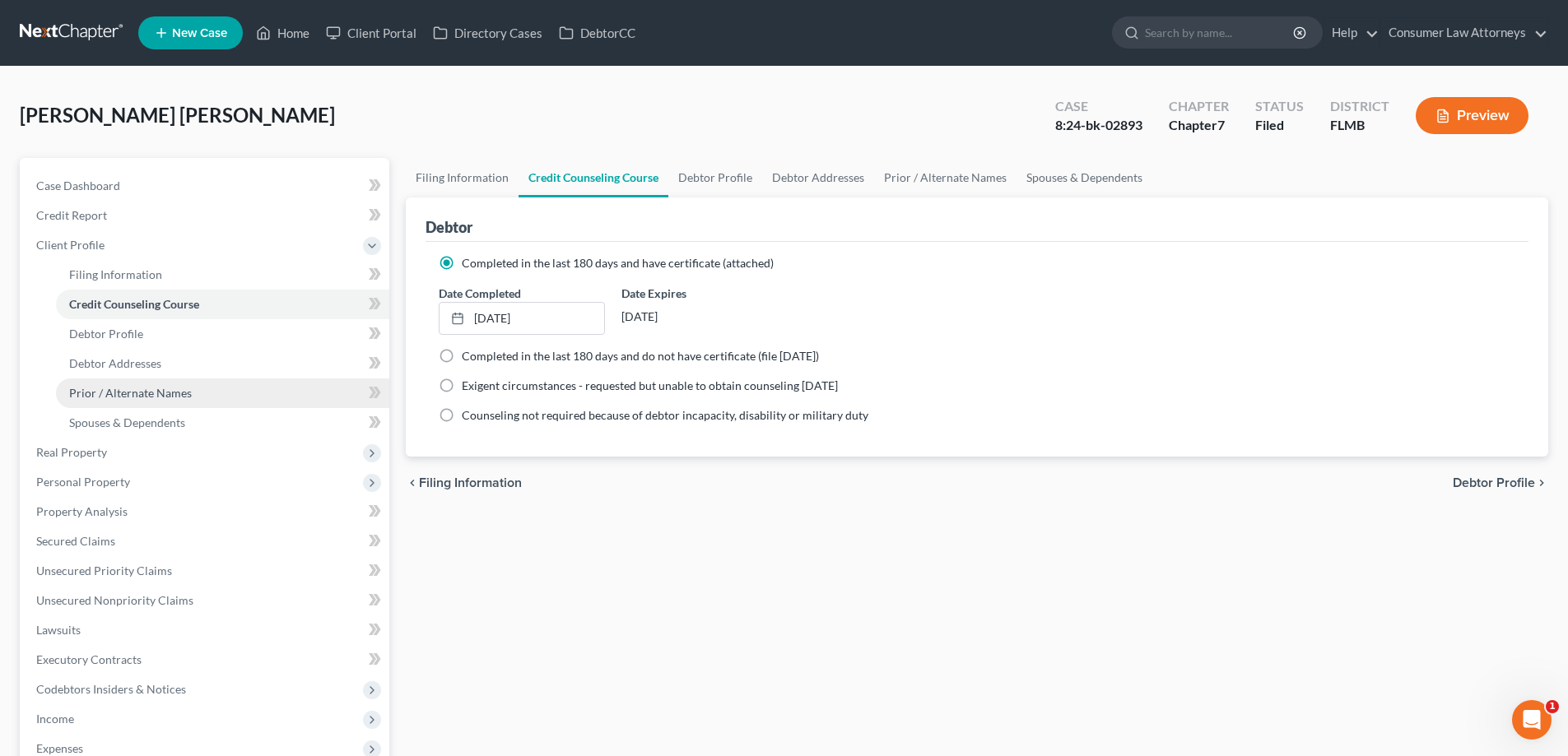
click at [117, 394] on span "Prior / Alternate Names" at bounding box center [131, 393] width 123 height 14
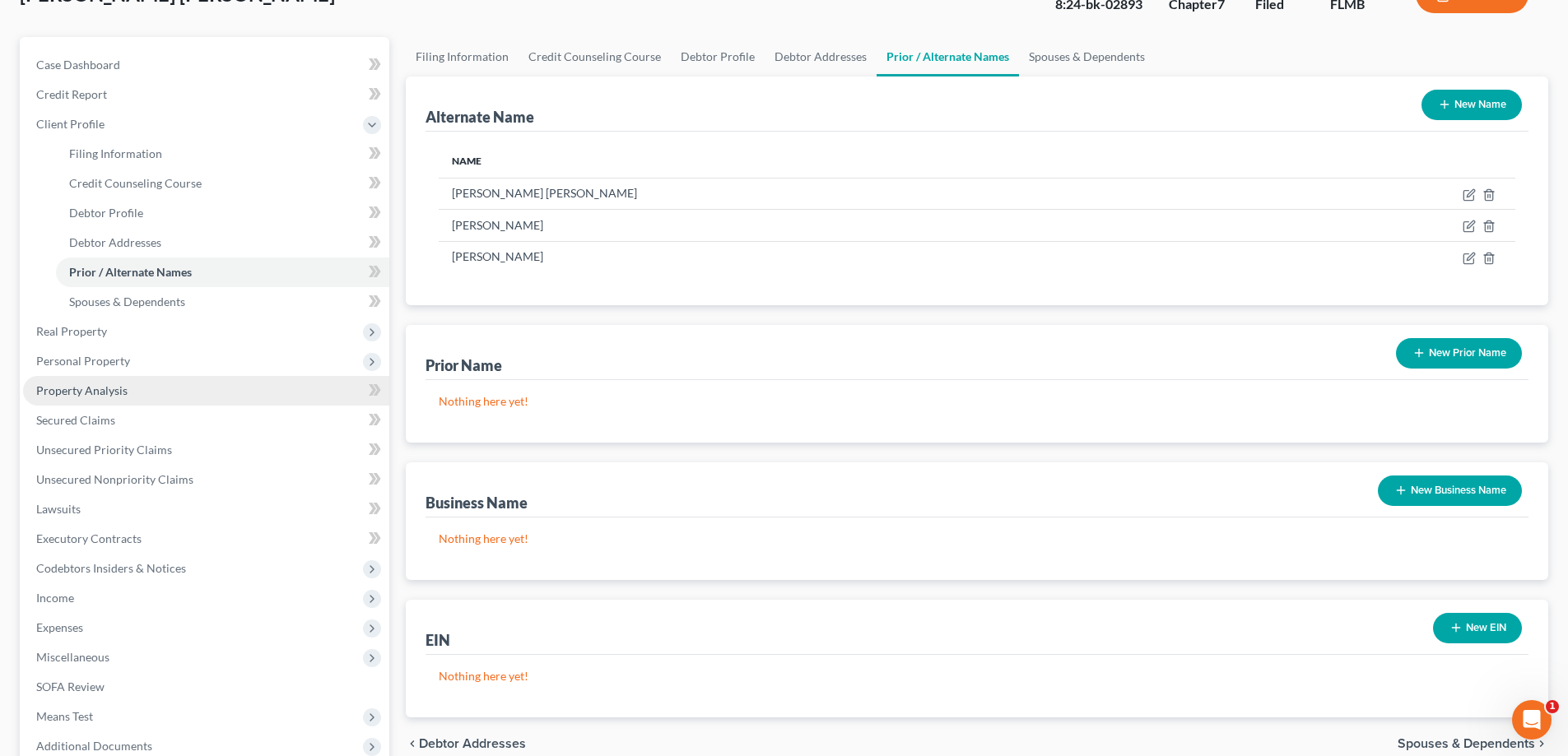
scroll to position [296, 0]
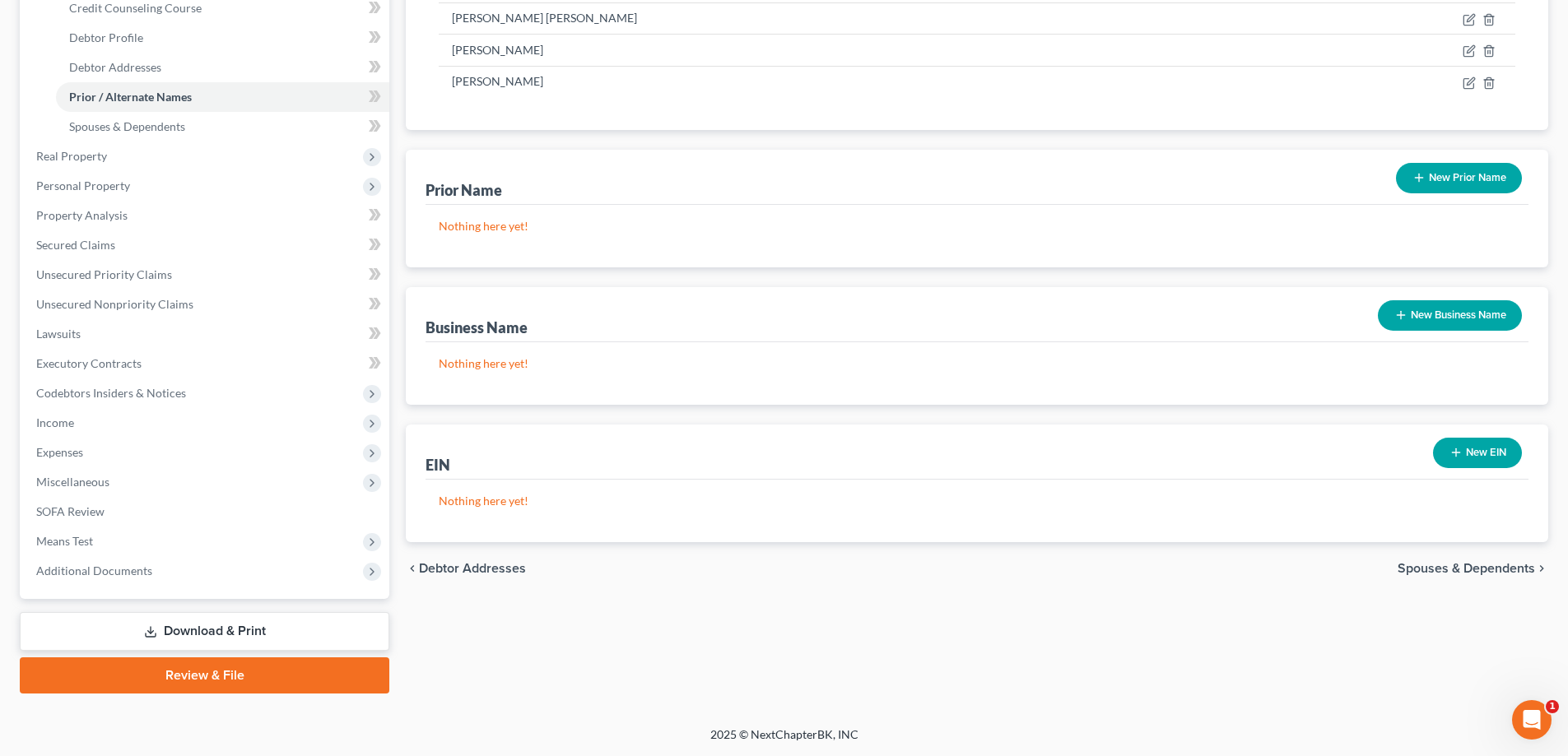
click at [205, 635] on link "Download & Print" at bounding box center [204, 631] width 369 height 39
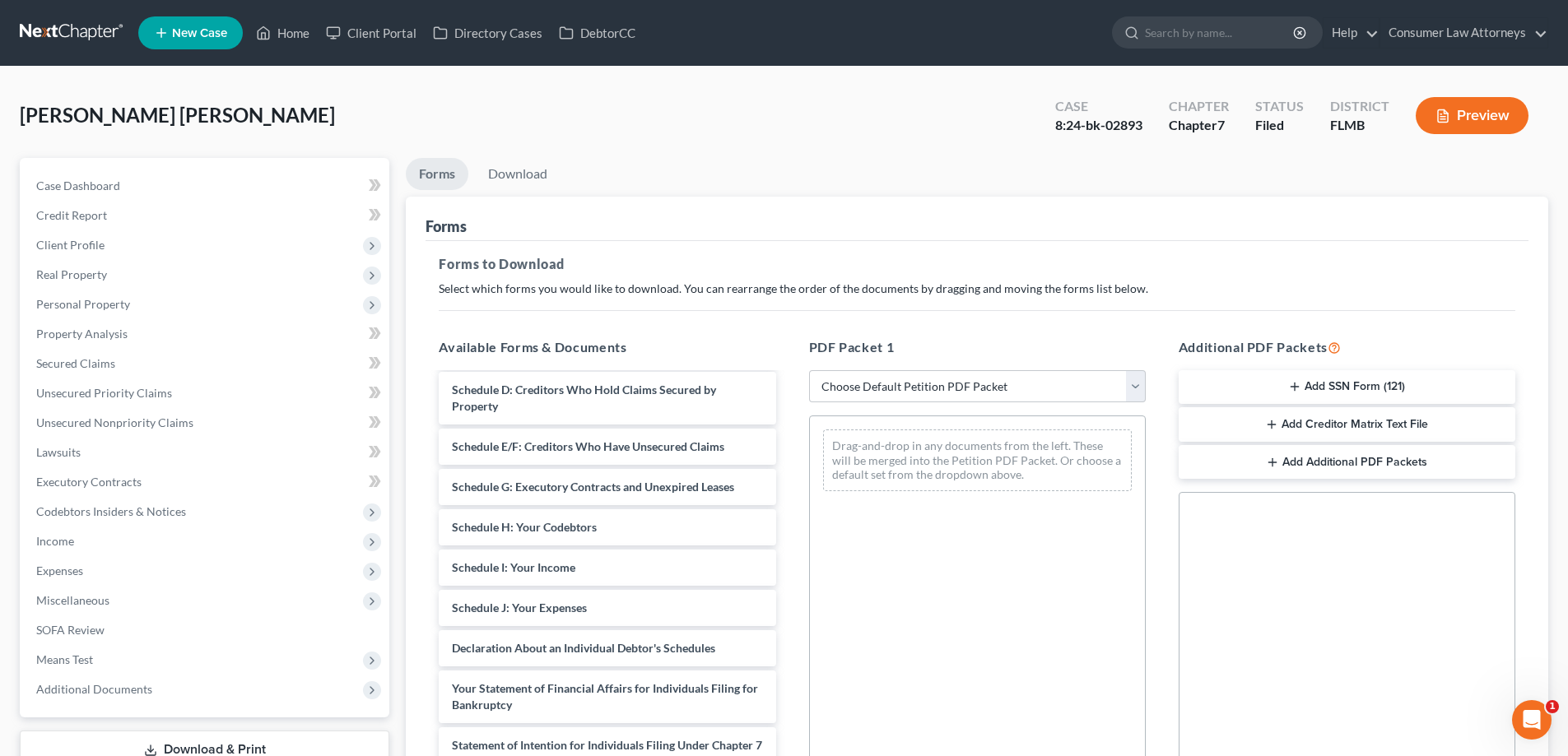
scroll to position [164, 0]
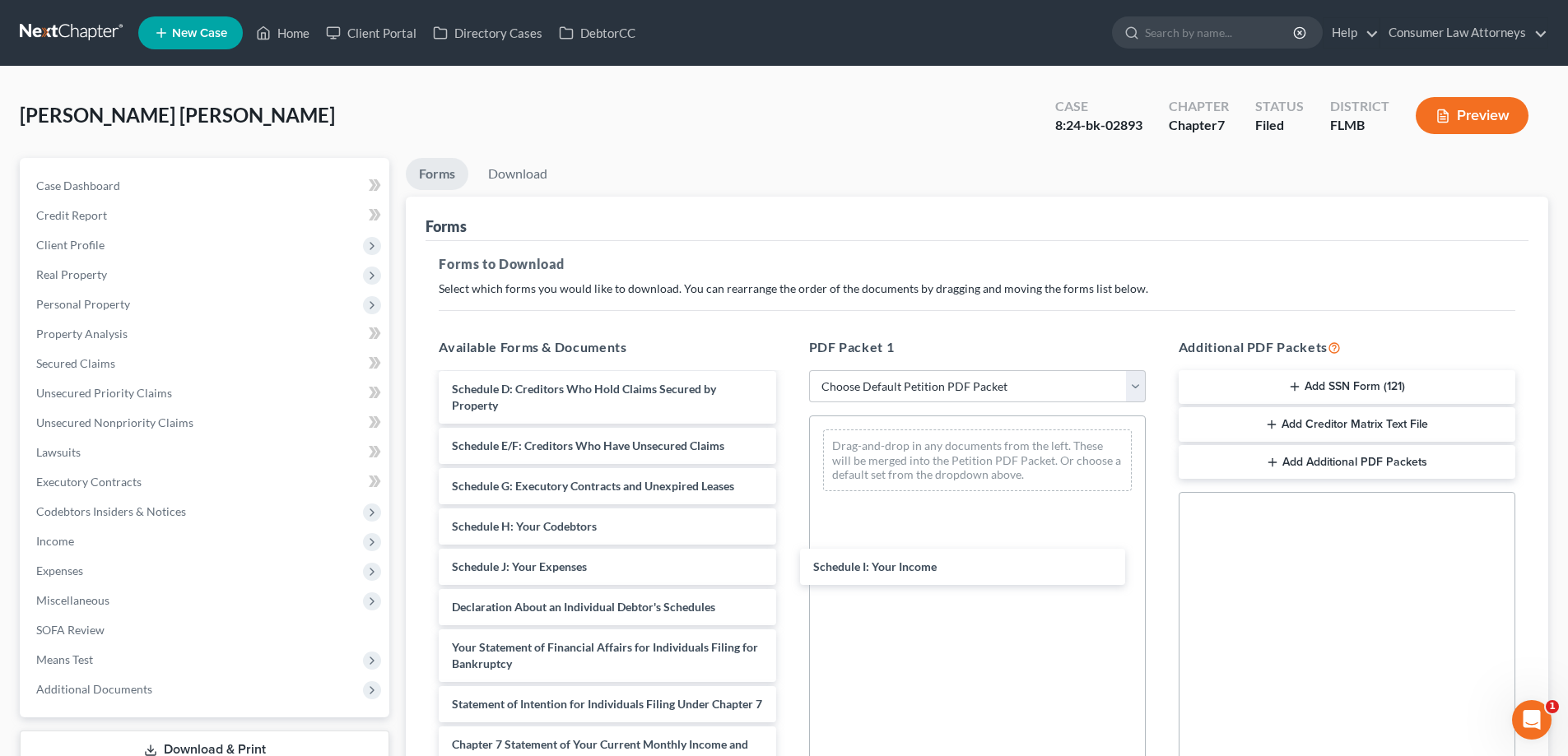
drag, startPoint x: 598, startPoint y: 563, endPoint x: 978, endPoint y: 552, distance: 380.2
click at [788, 563] on div "Schedule I: Your Income Voluntary Petition for Individuals Filing for Bankruptc…" at bounding box center [606, 584] width 363 height 747
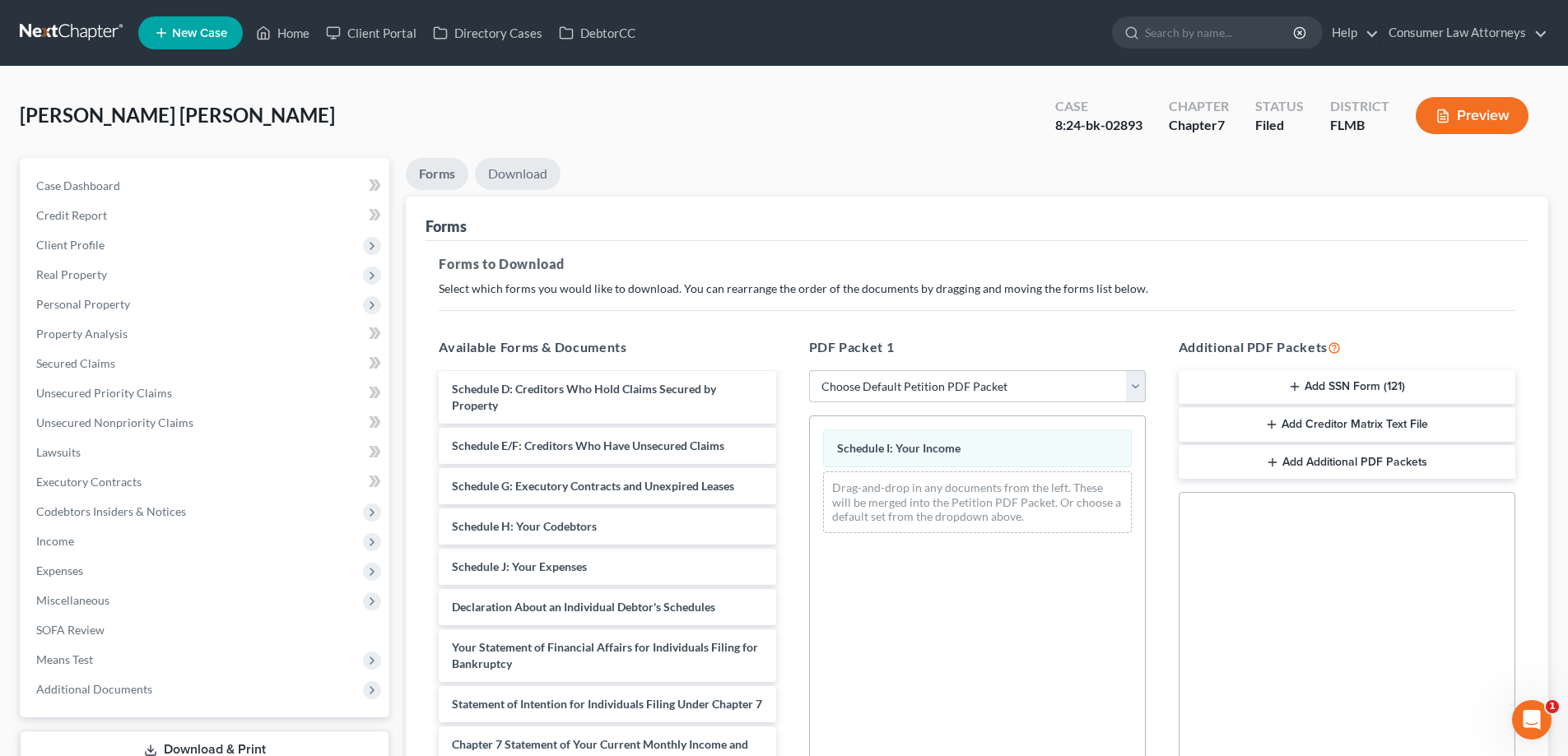
click at [537, 174] on link "Download" at bounding box center [517, 174] width 85 height 32
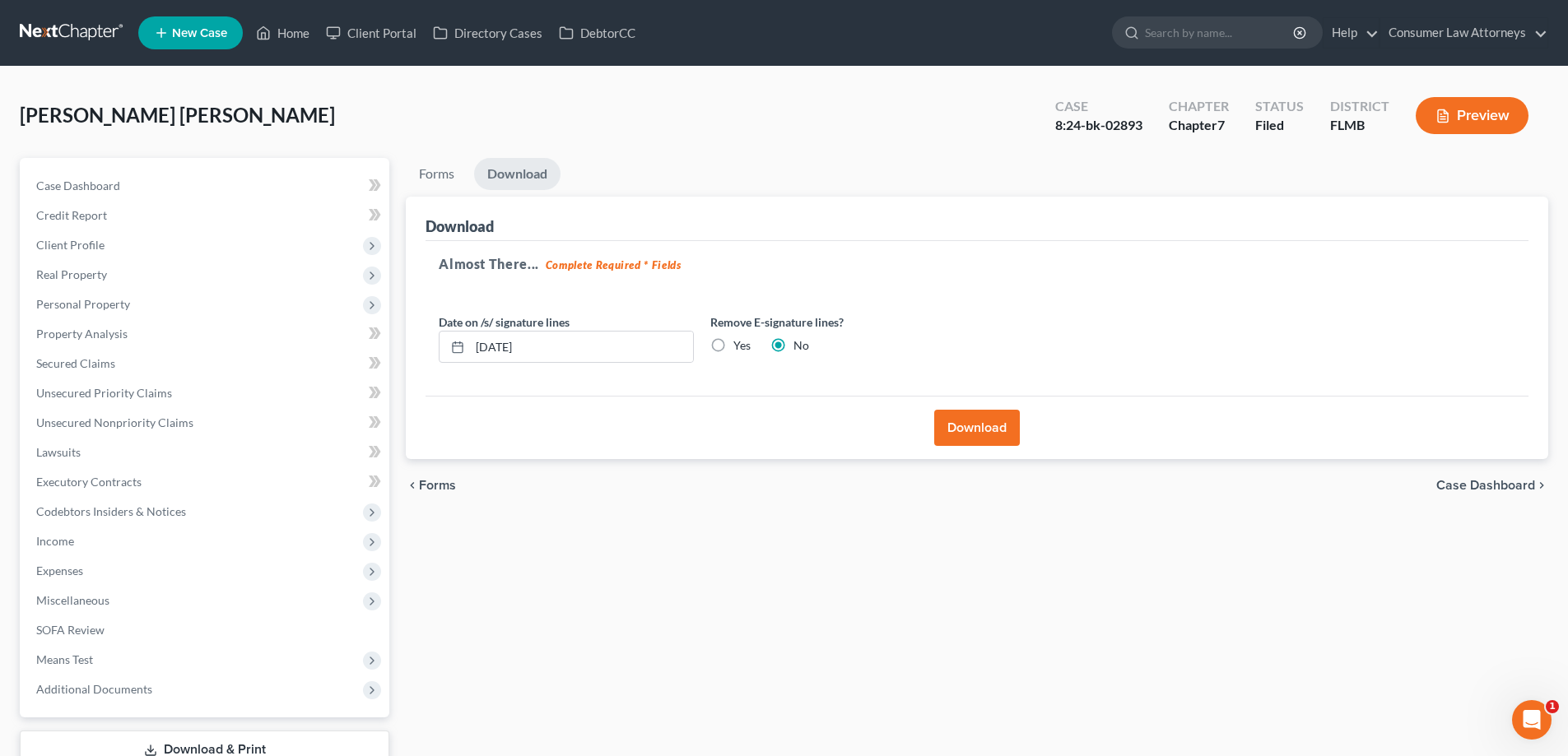
click at [1007, 429] on button "Download" at bounding box center [977, 428] width 85 height 37
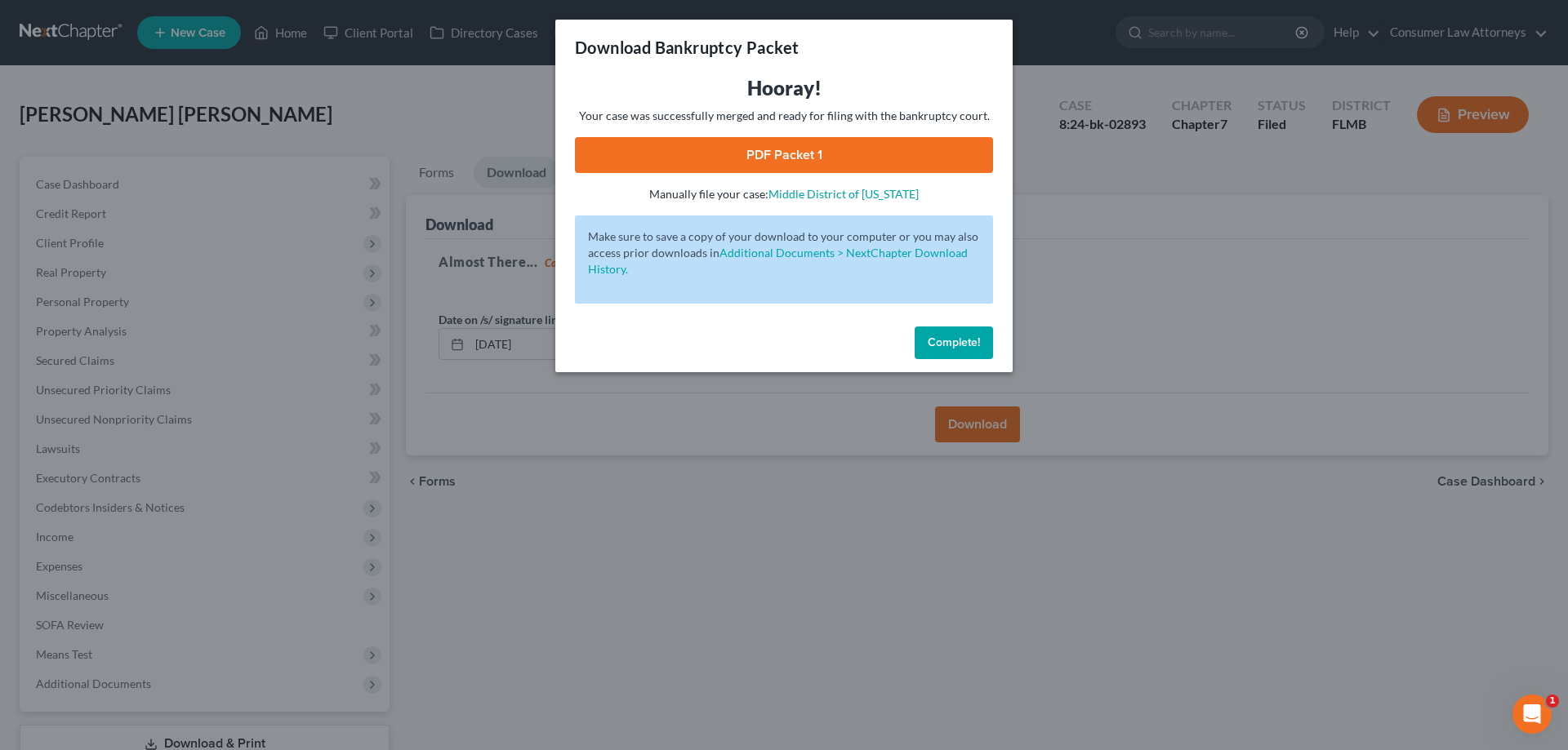
click at [775, 157] on link "PDF Packet 1" at bounding box center [784, 155] width 418 height 36
click at [949, 350] on button "Complete!" at bounding box center [954, 342] width 79 height 32
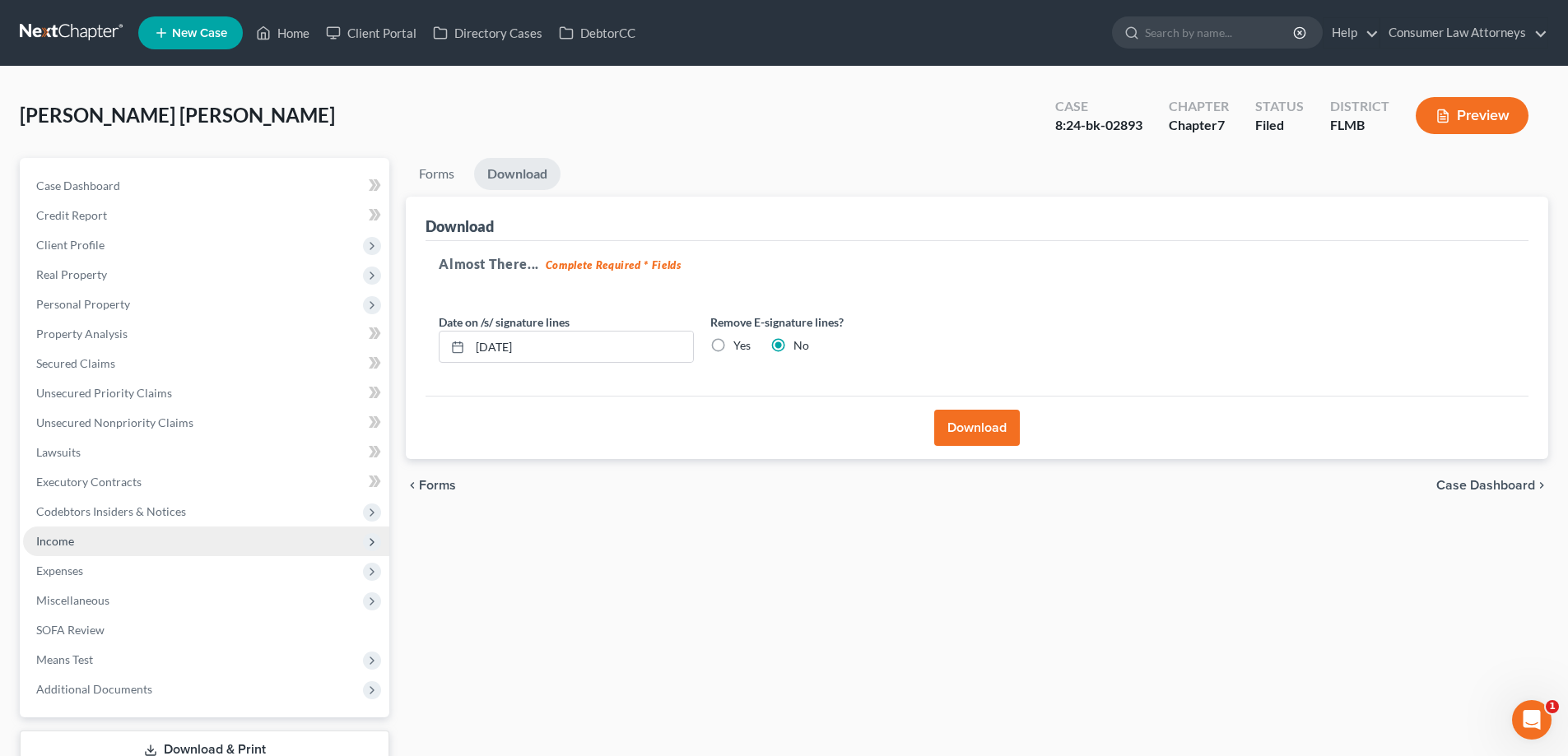
click at [62, 537] on span "Income" at bounding box center [55, 541] width 38 height 14
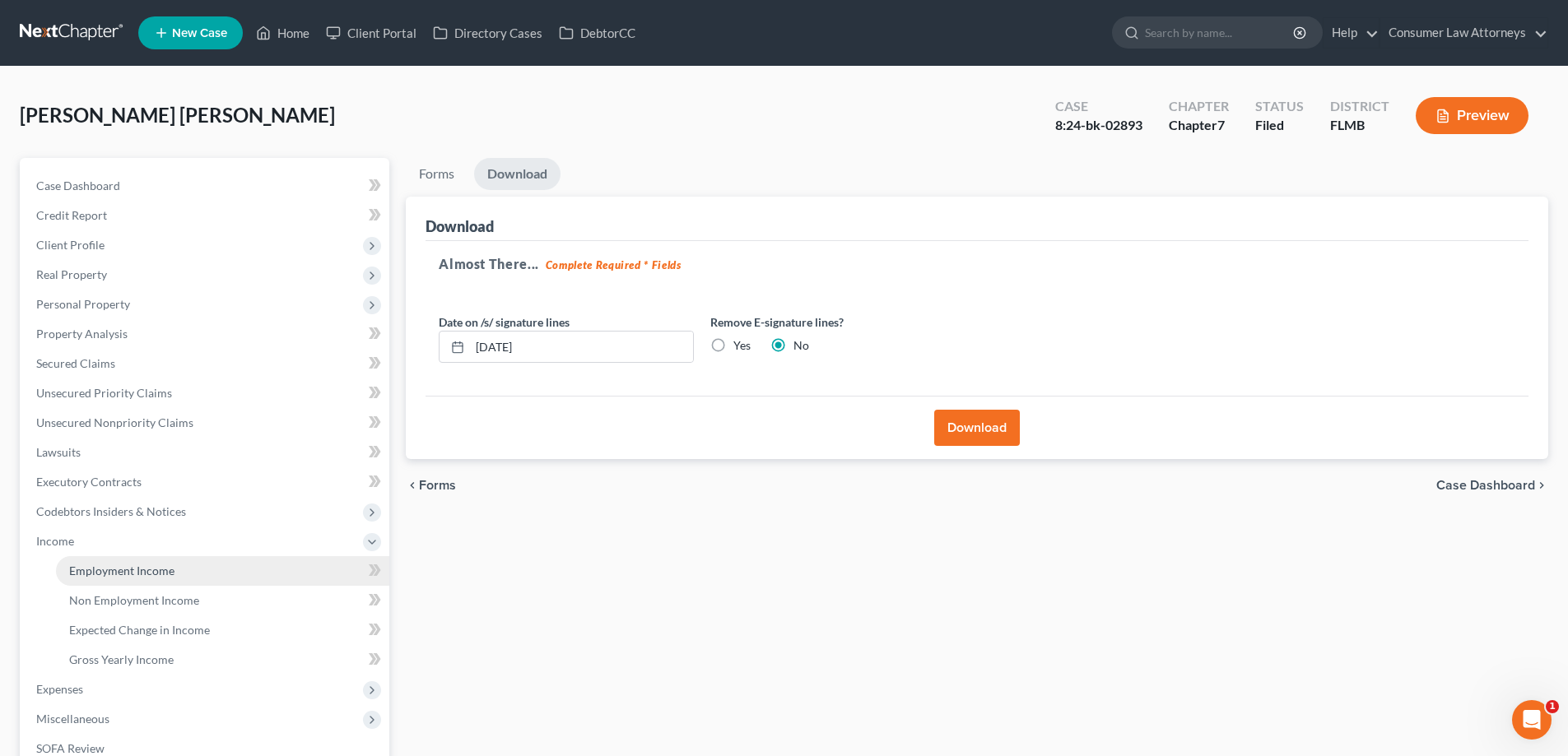
click at [86, 568] on span "Employment Income" at bounding box center [122, 571] width 105 height 14
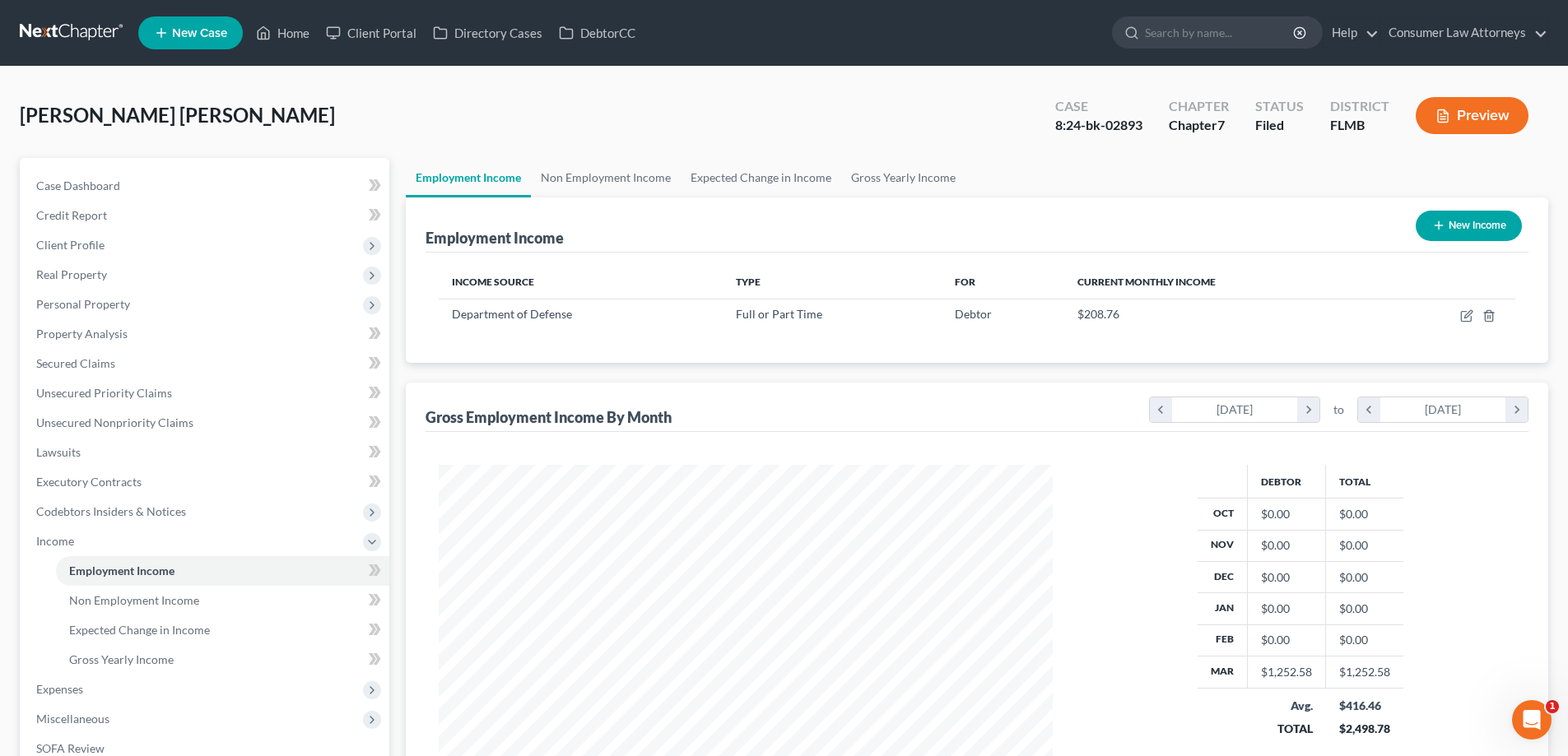
scroll to position [82, 0]
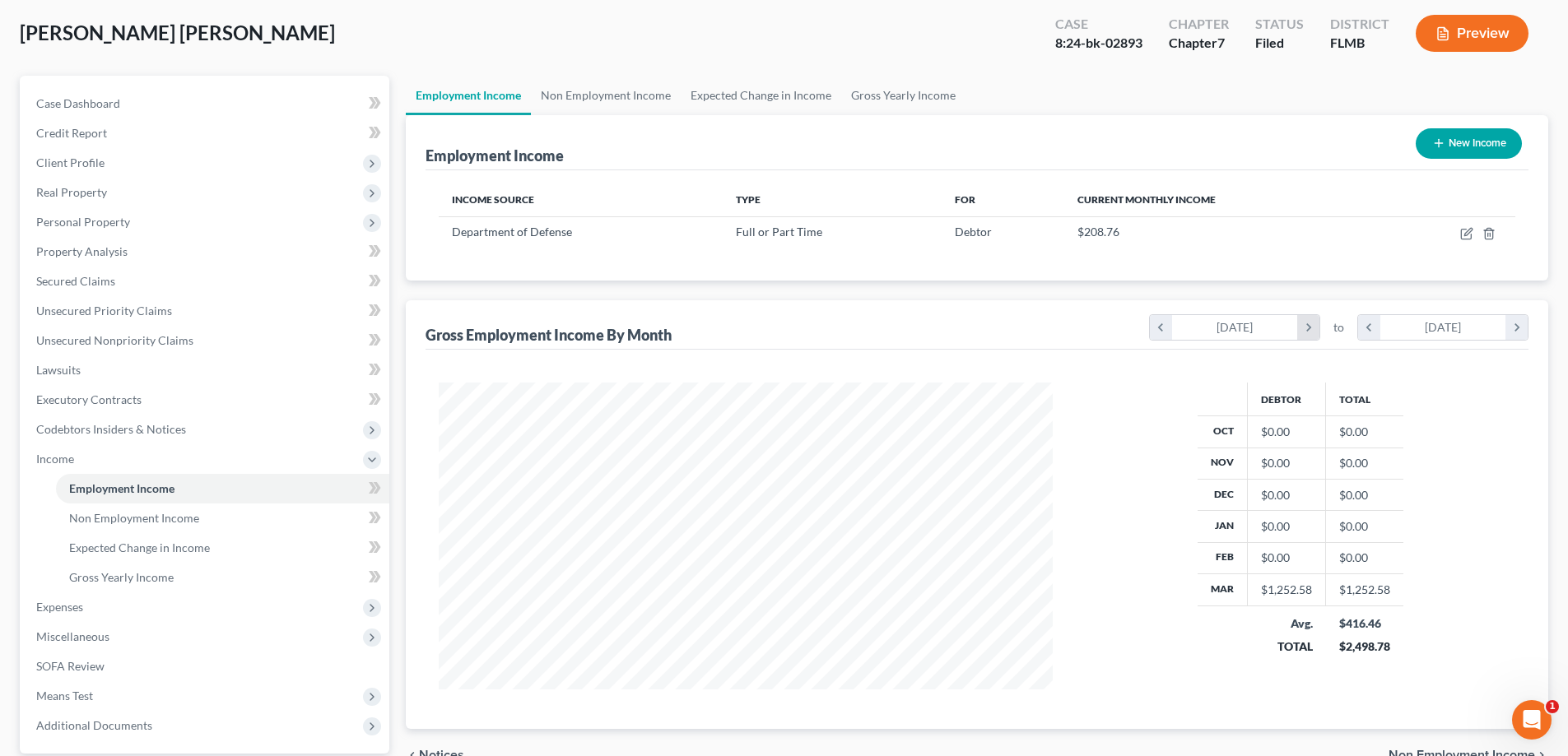
click at [1307, 329] on icon "chevron_right" at bounding box center [1307, 327] width 22 height 25
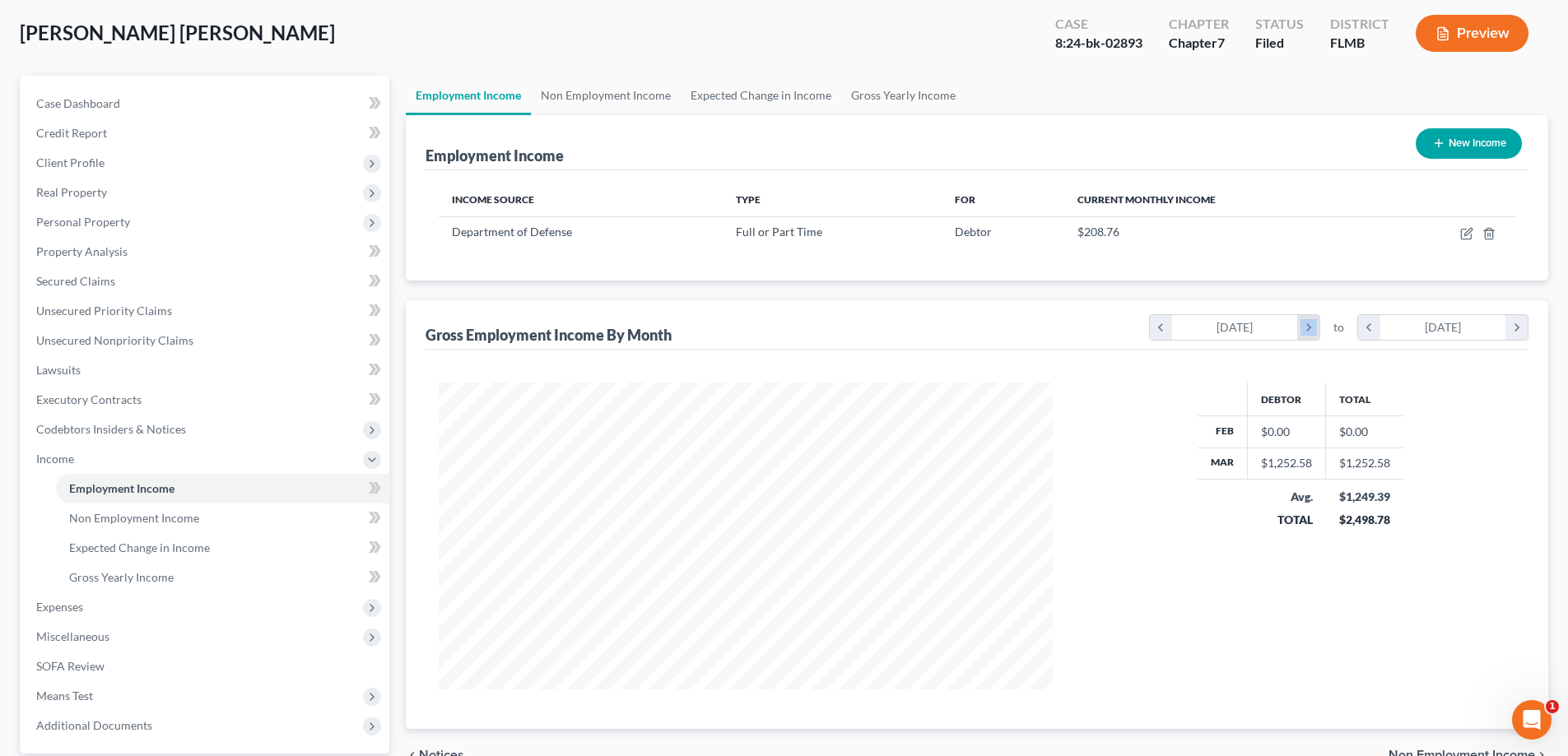
click at [1307, 329] on icon "chevron_right" at bounding box center [1307, 327] width 22 height 25
click at [1525, 328] on icon "chevron_right" at bounding box center [1516, 327] width 22 height 25
click at [1516, 328] on icon "chevron_right" at bounding box center [1516, 327] width 22 height 25
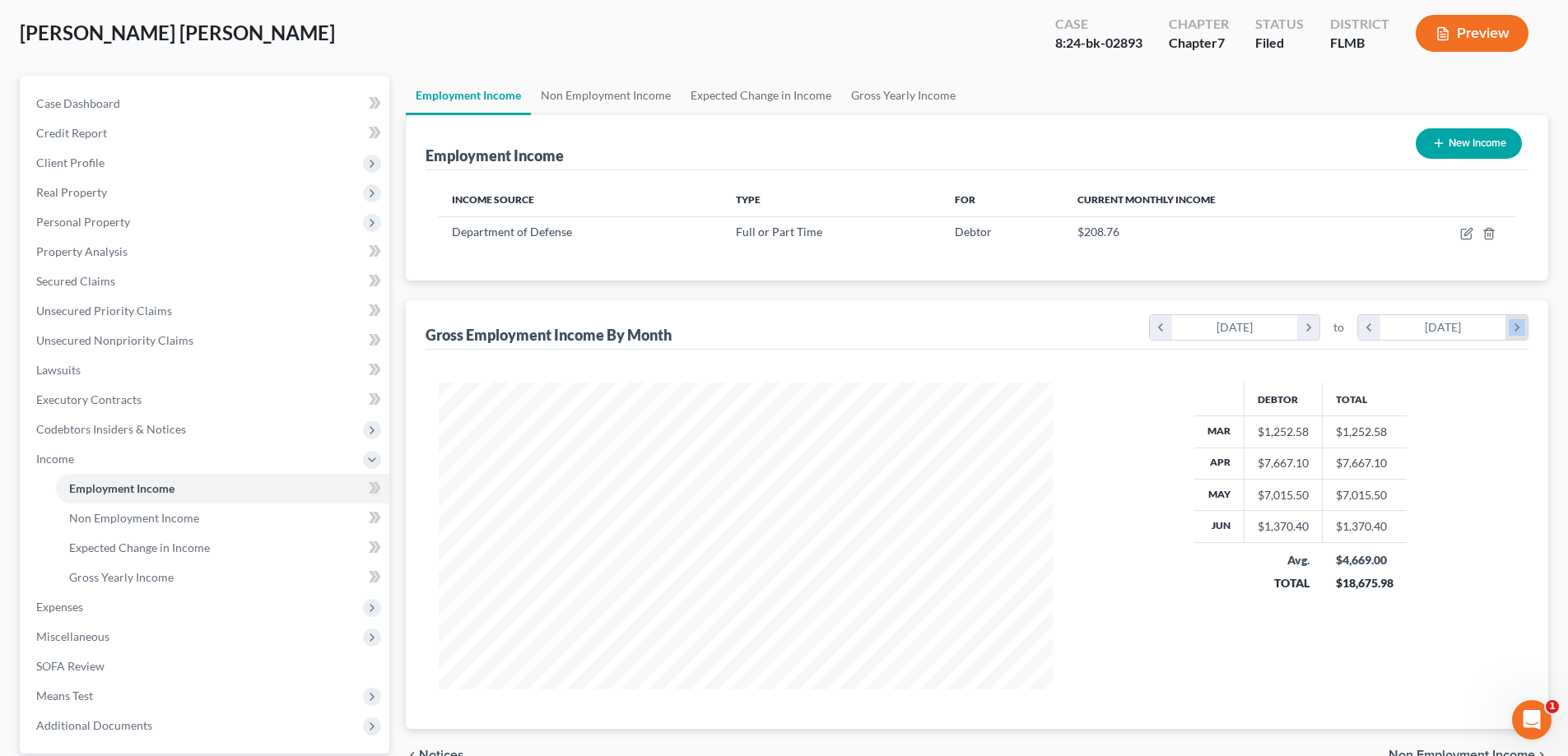
click at [1516, 328] on icon "chevron_right" at bounding box center [1516, 327] width 22 height 25
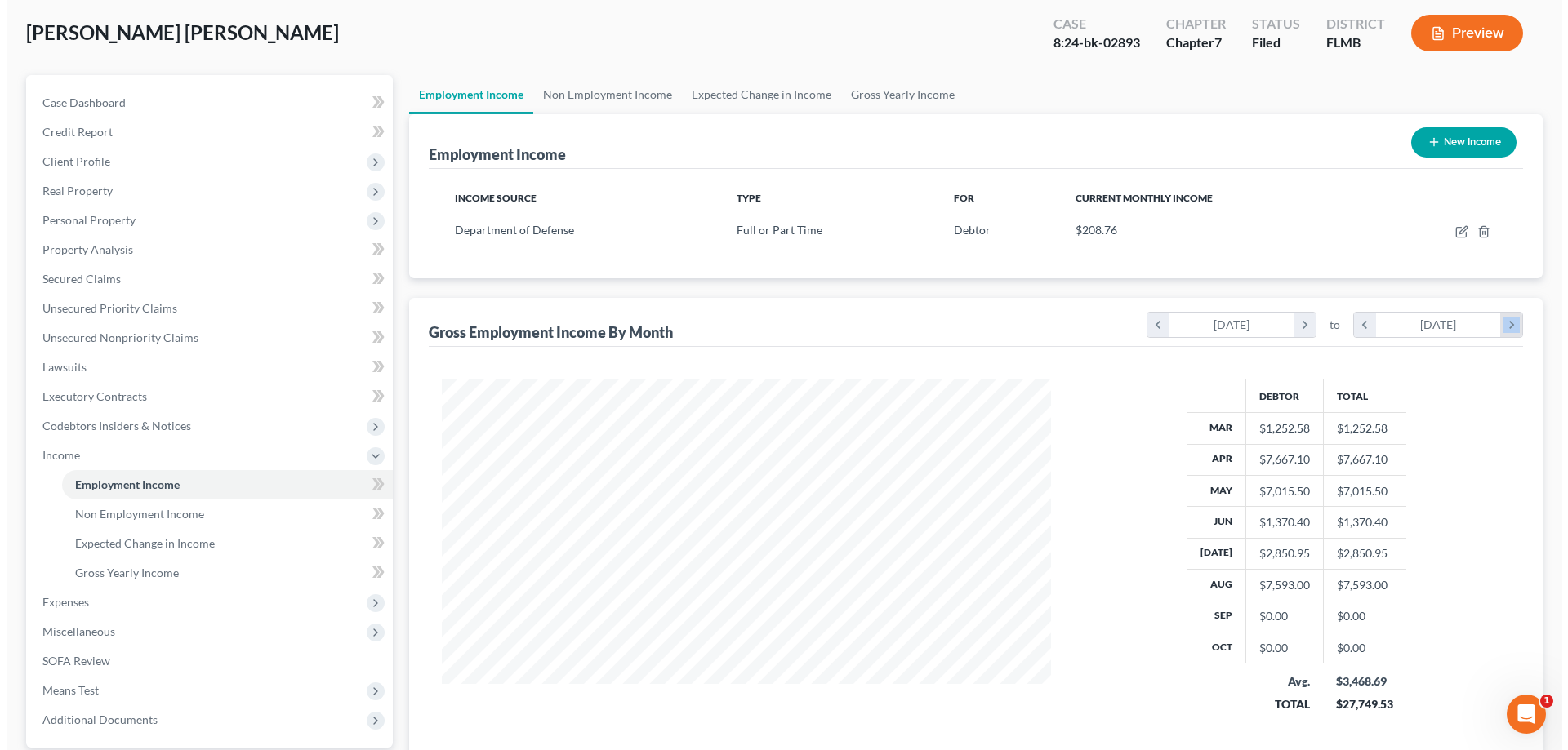
scroll to position [355, 642]
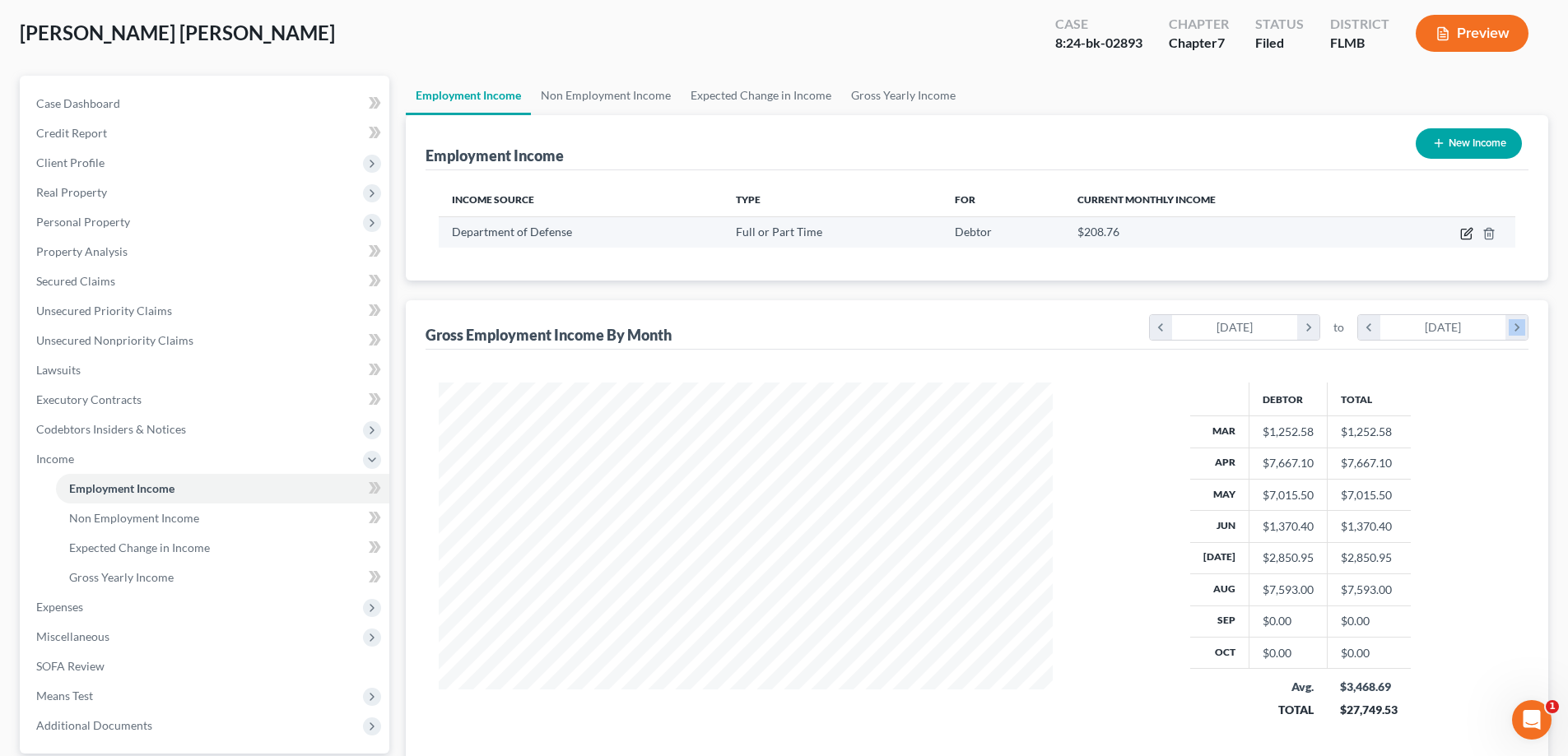
click at [1465, 231] on icon "button" at bounding box center [1466, 233] width 13 height 13
select select "0"
select select "8"
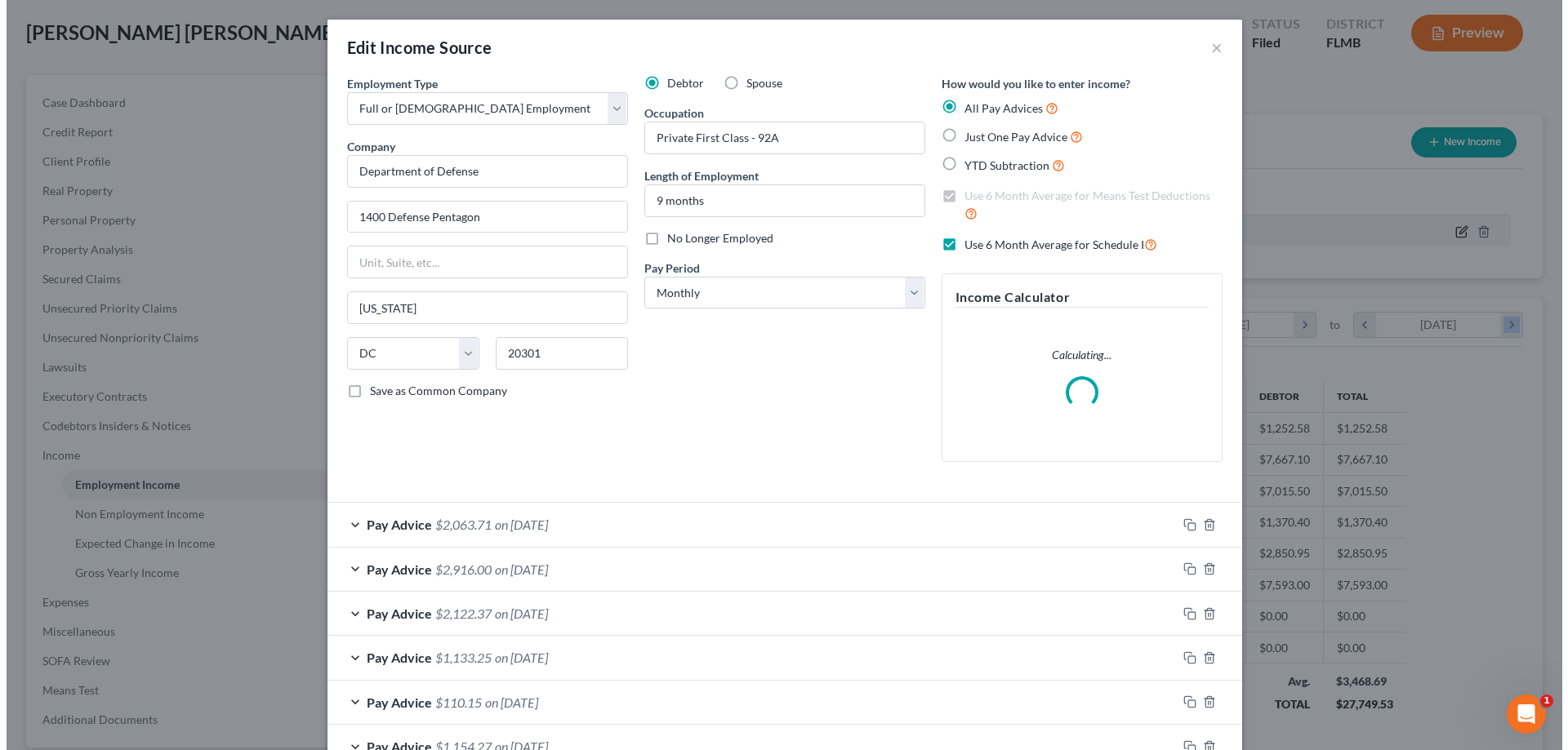
scroll to position [355, 648]
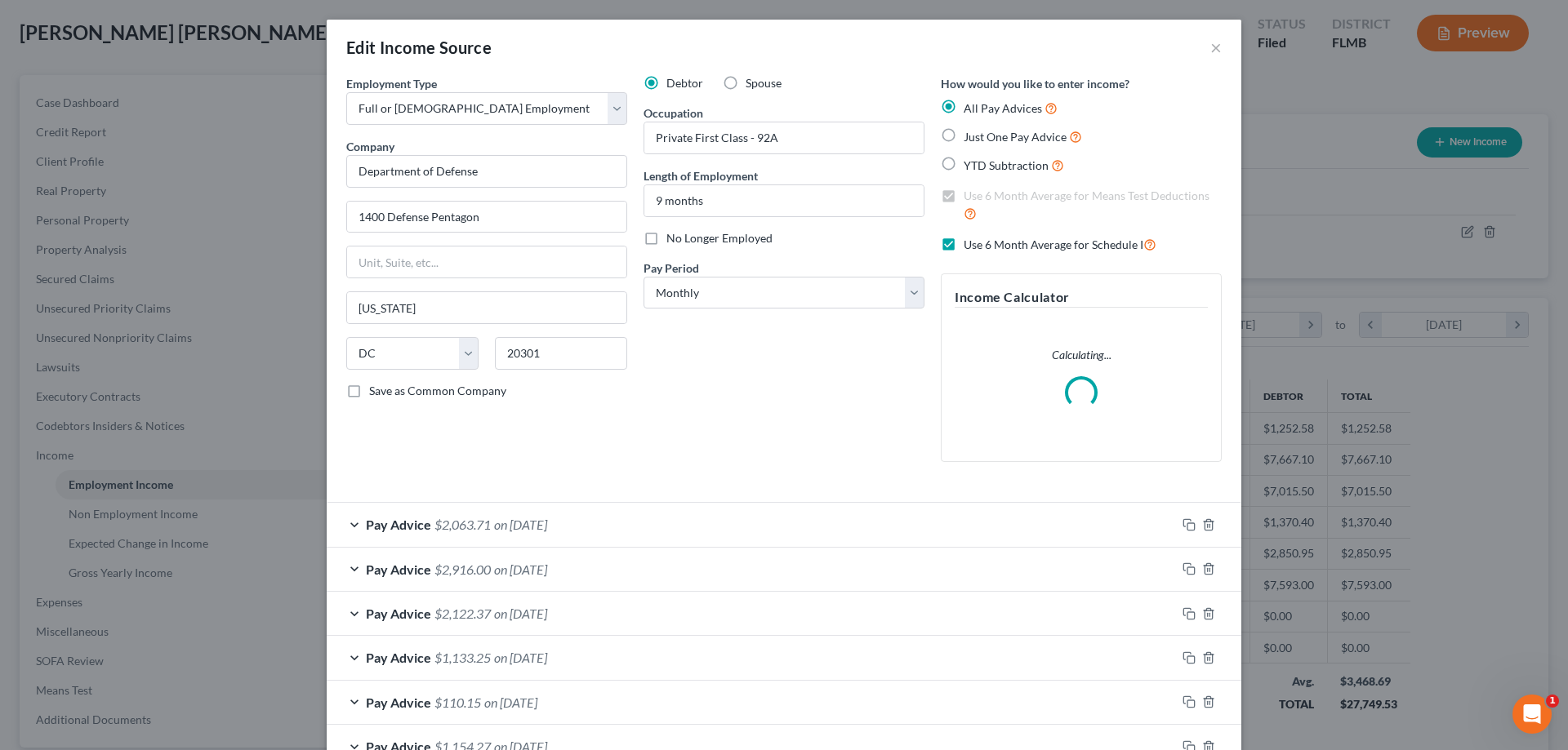
click at [694, 408] on div "Debtor Spouse Occupation Private First Class - 92A Length of Employment 9 month…" at bounding box center [784, 274] width 297 height 400
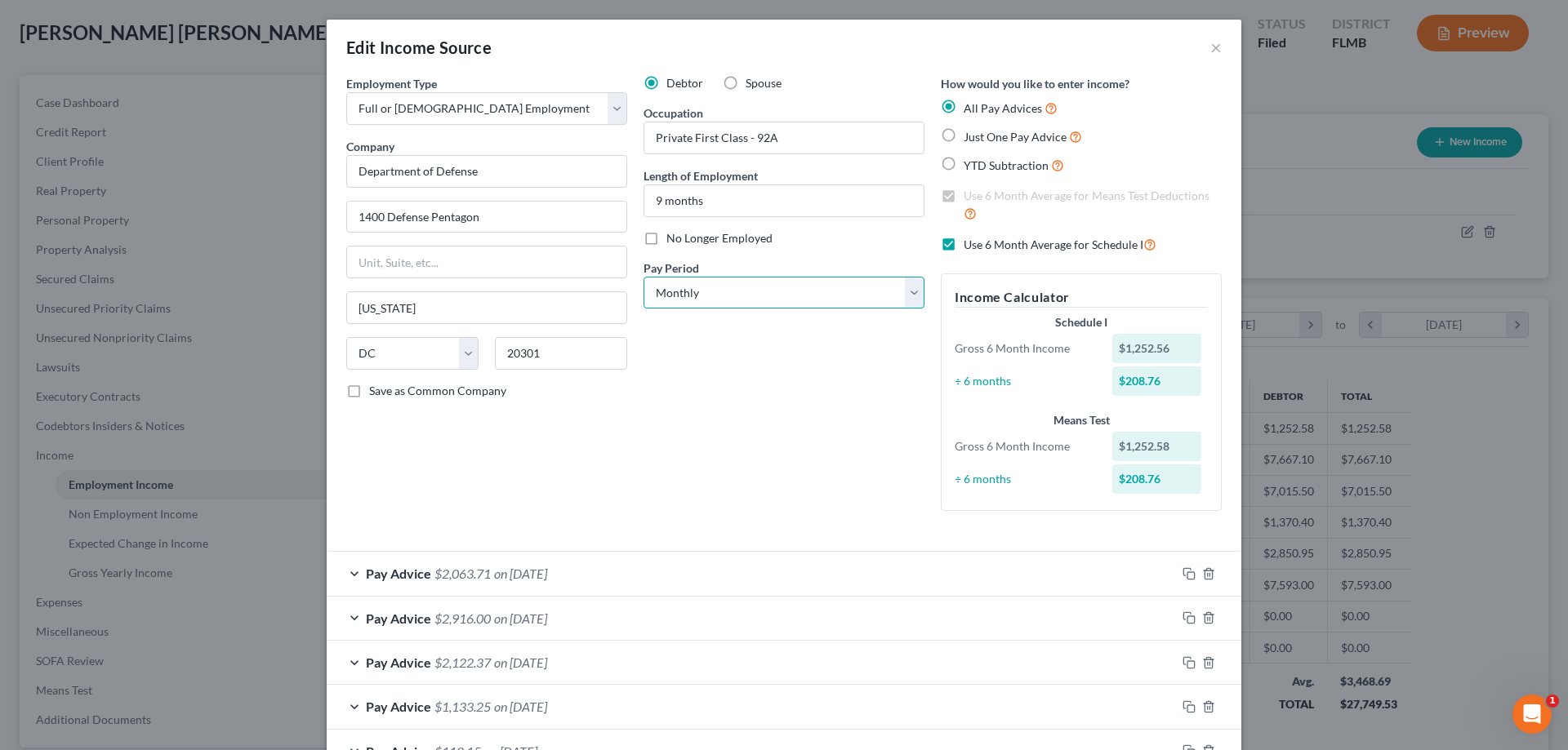
click at [766, 297] on select "Select Monthly Twice Monthly Every Other Week Weekly" at bounding box center [784, 293] width 281 height 32
click at [644, 277] on select "Select Monthly Twice Monthly Every Other Week Weekly" at bounding box center [784, 293] width 281 height 32
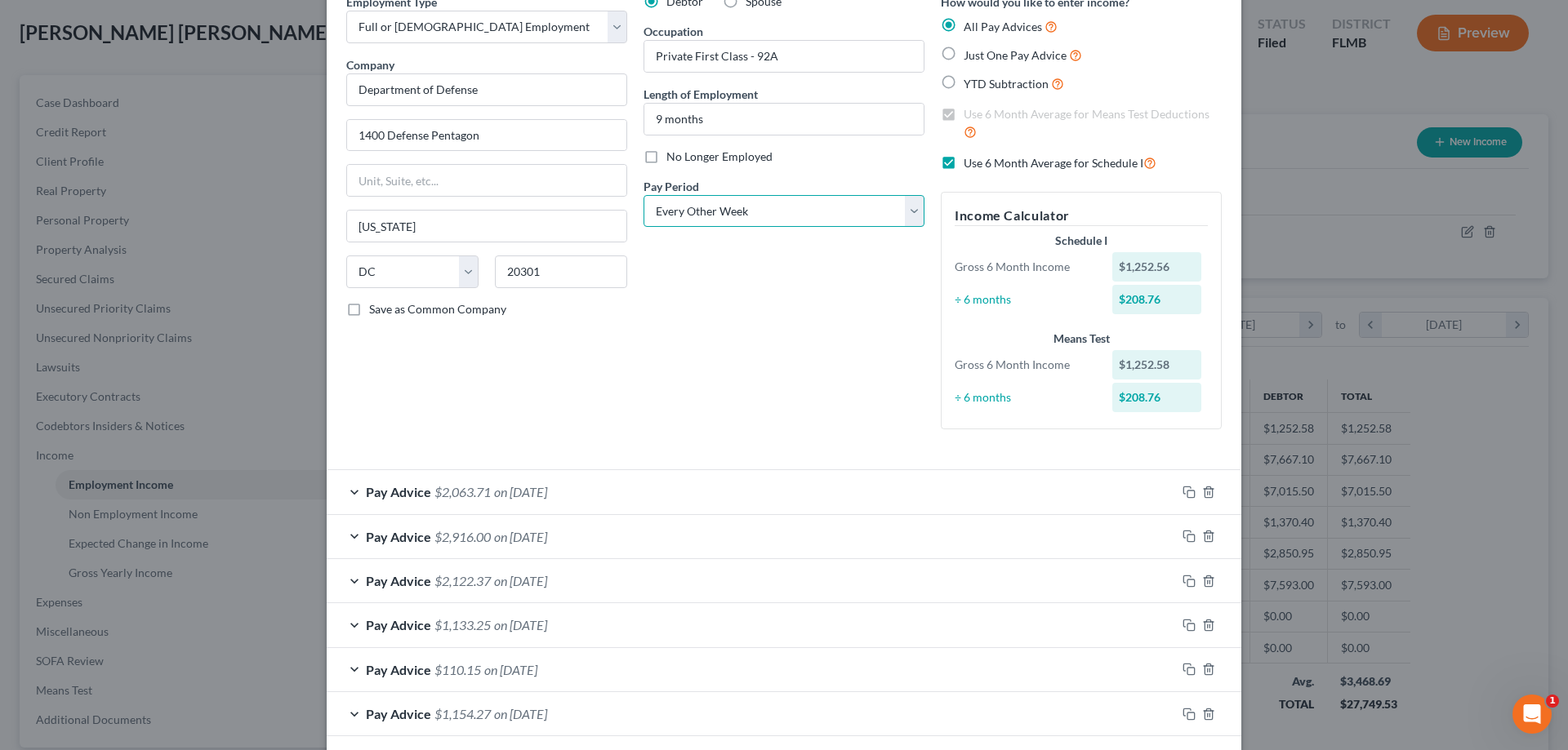
click at [771, 200] on select "Select Monthly Twice Monthly Every Other Week Weekly" at bounding box center [784, 211] width 281 height 32
select select "3"
click at [644, 196] on select "Select Monthly Twice Monthly Every Other Week Weekly" at bounding box center [784, 211] width 281 height 32
click at [751, 317] on div "Debtor Spouse Occupation Private First Class - 92A Length of Employment 9 month…" at bounding box center [784, 217] width 297 height 449
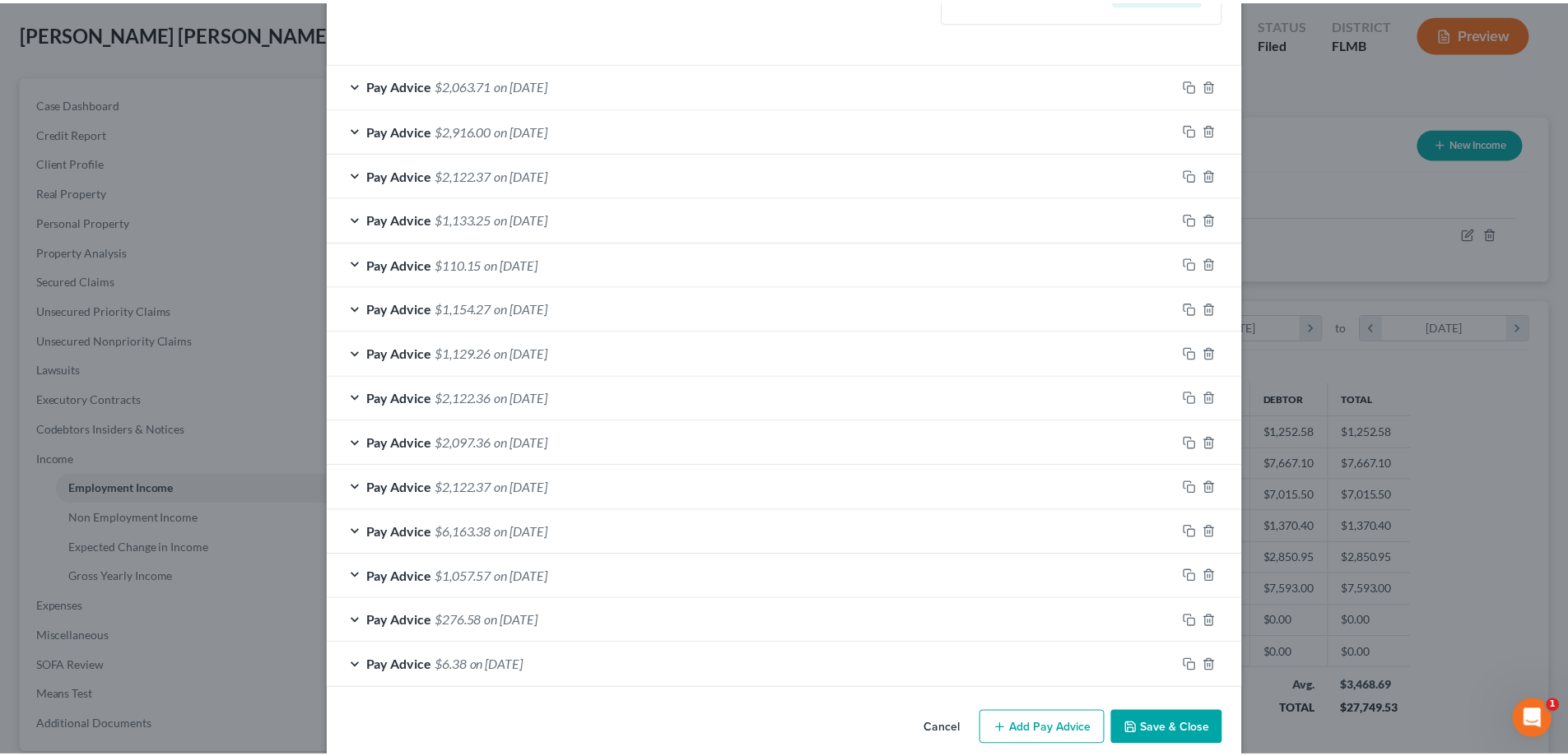
scroll to position [516, 0]
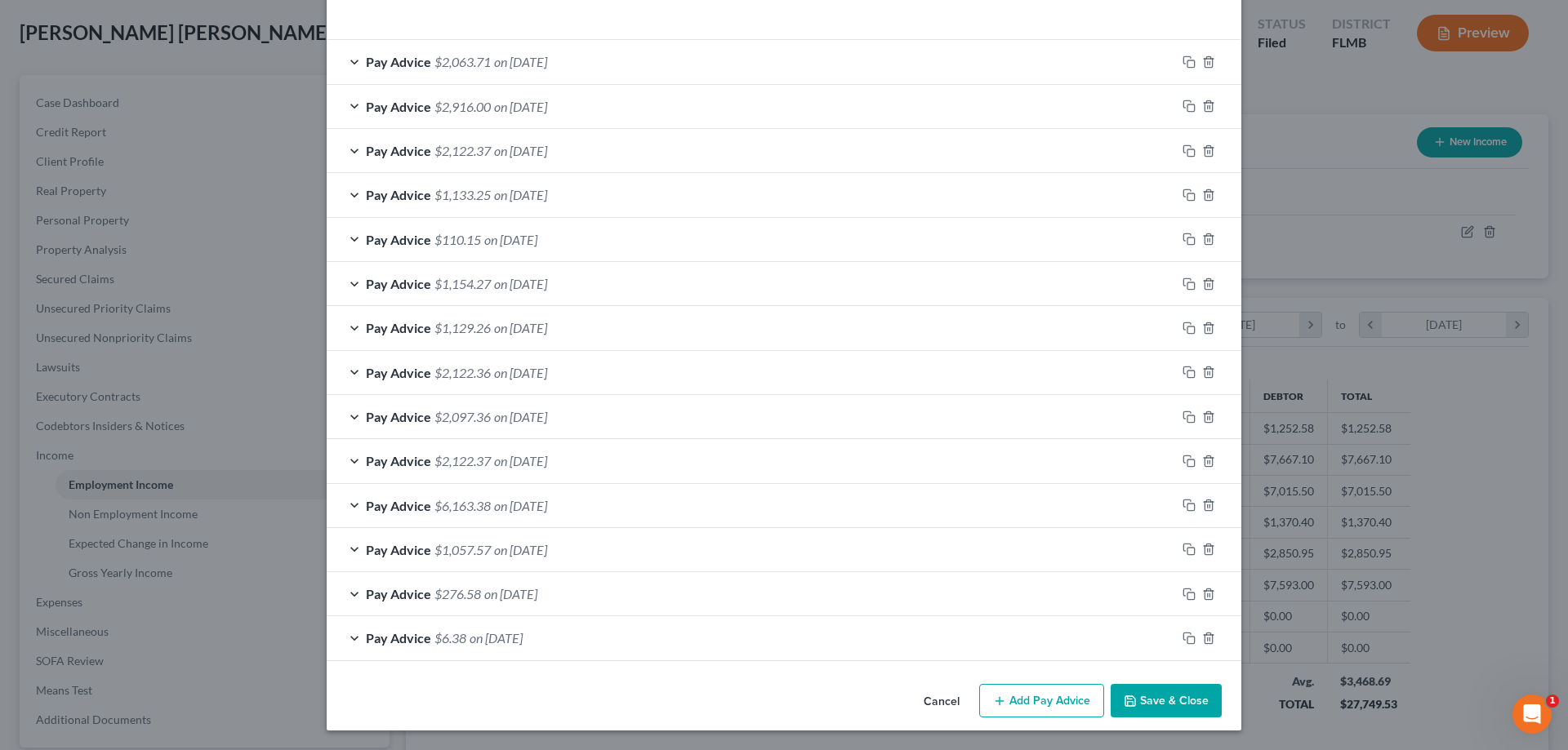
click at [1154, 704] on button "Save & Close" at bounding box center [1166, 701] width 111 height 34
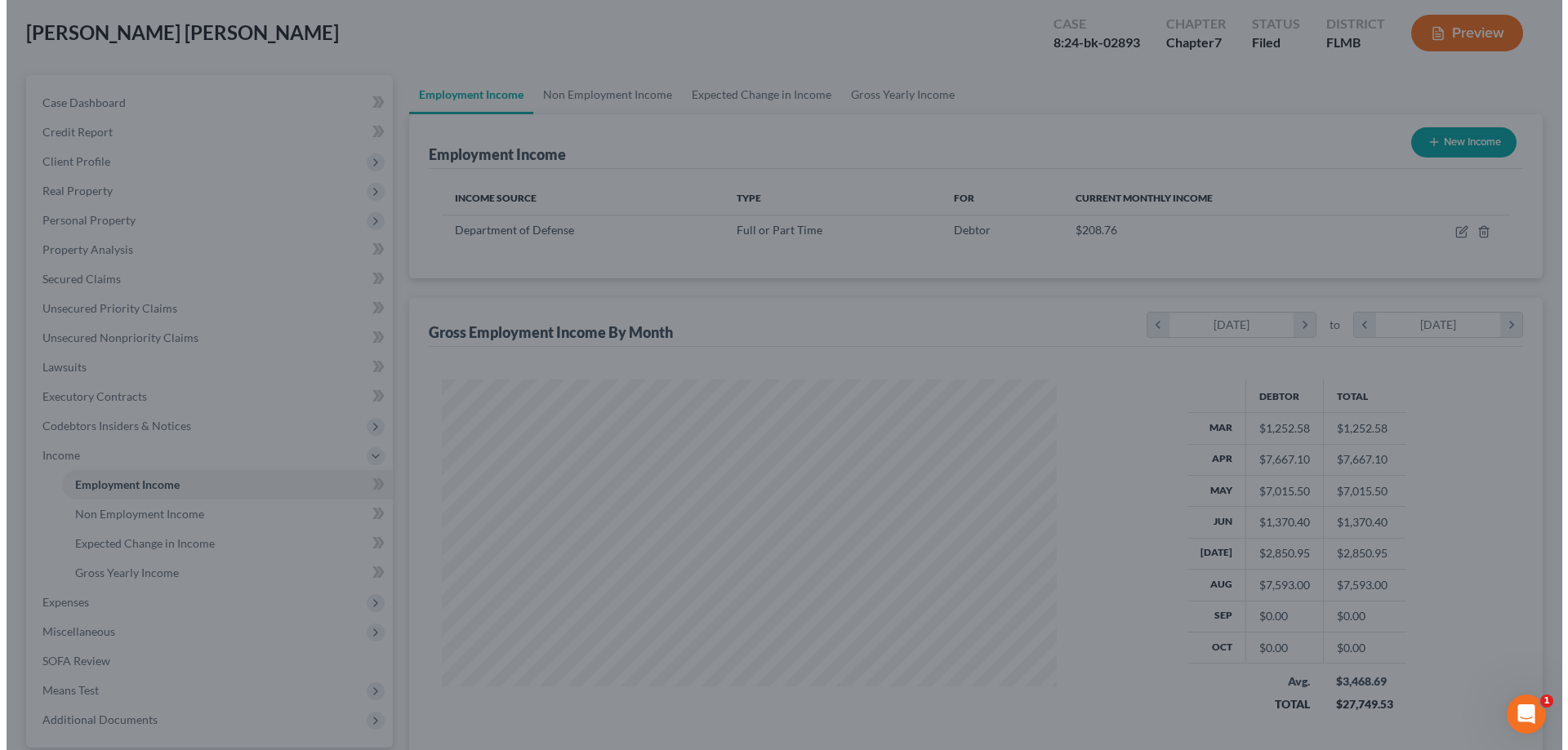
scroll to position [816241, 816045]
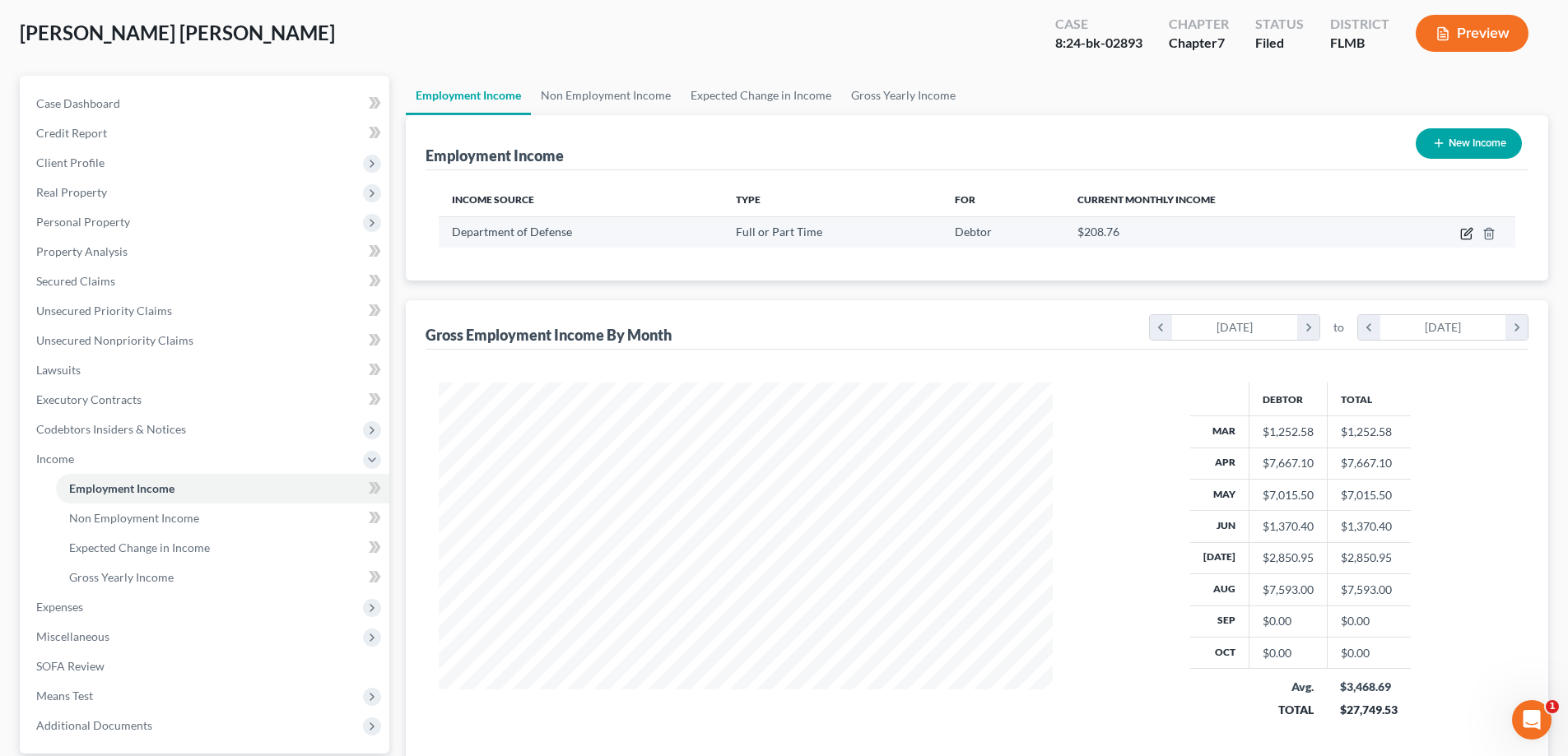
click at [1467, 236] on icon "button" at bounding box center [1467, 231] width 7 height 7
select select "0"
select select "8"
select select "3"
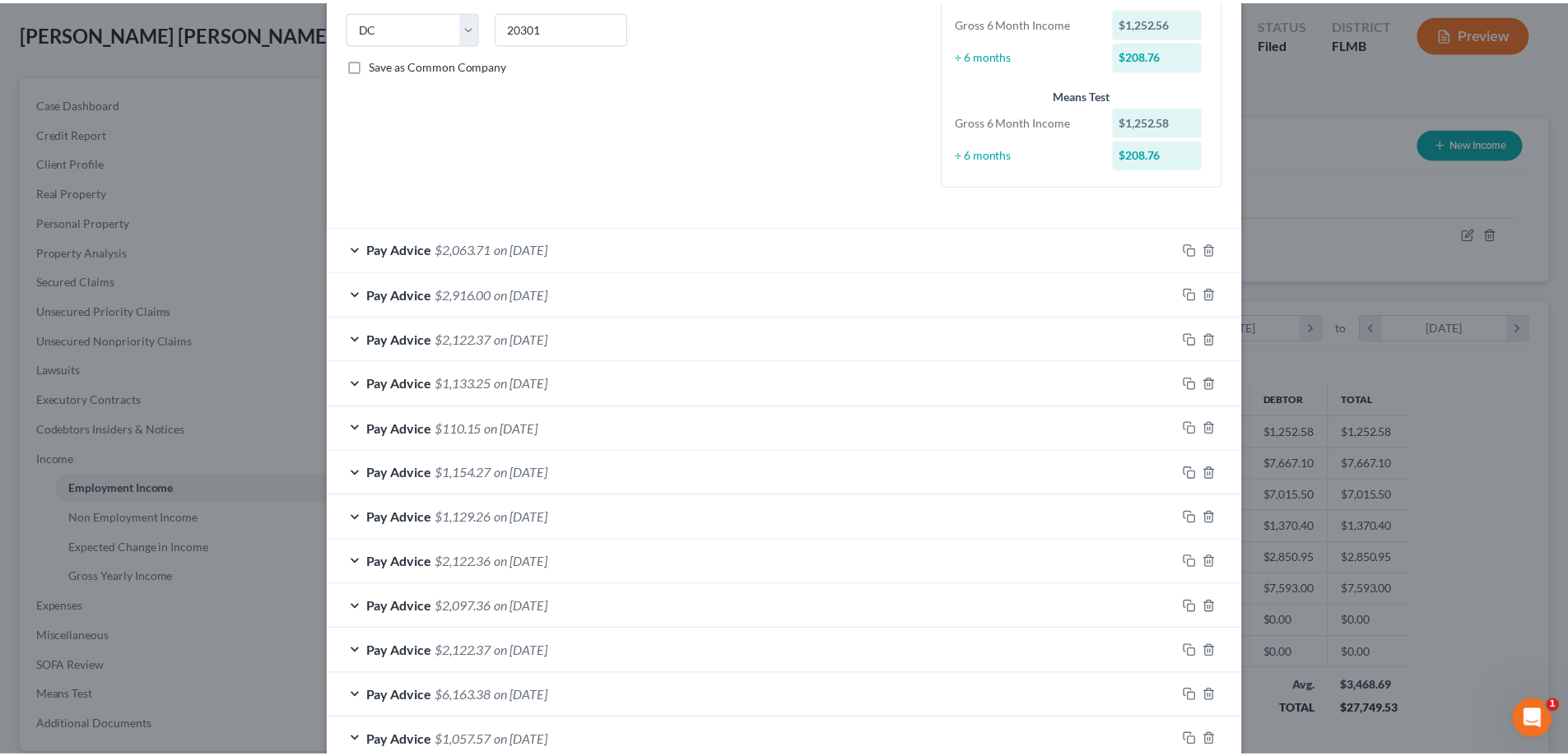
scroll to position [516, 0]
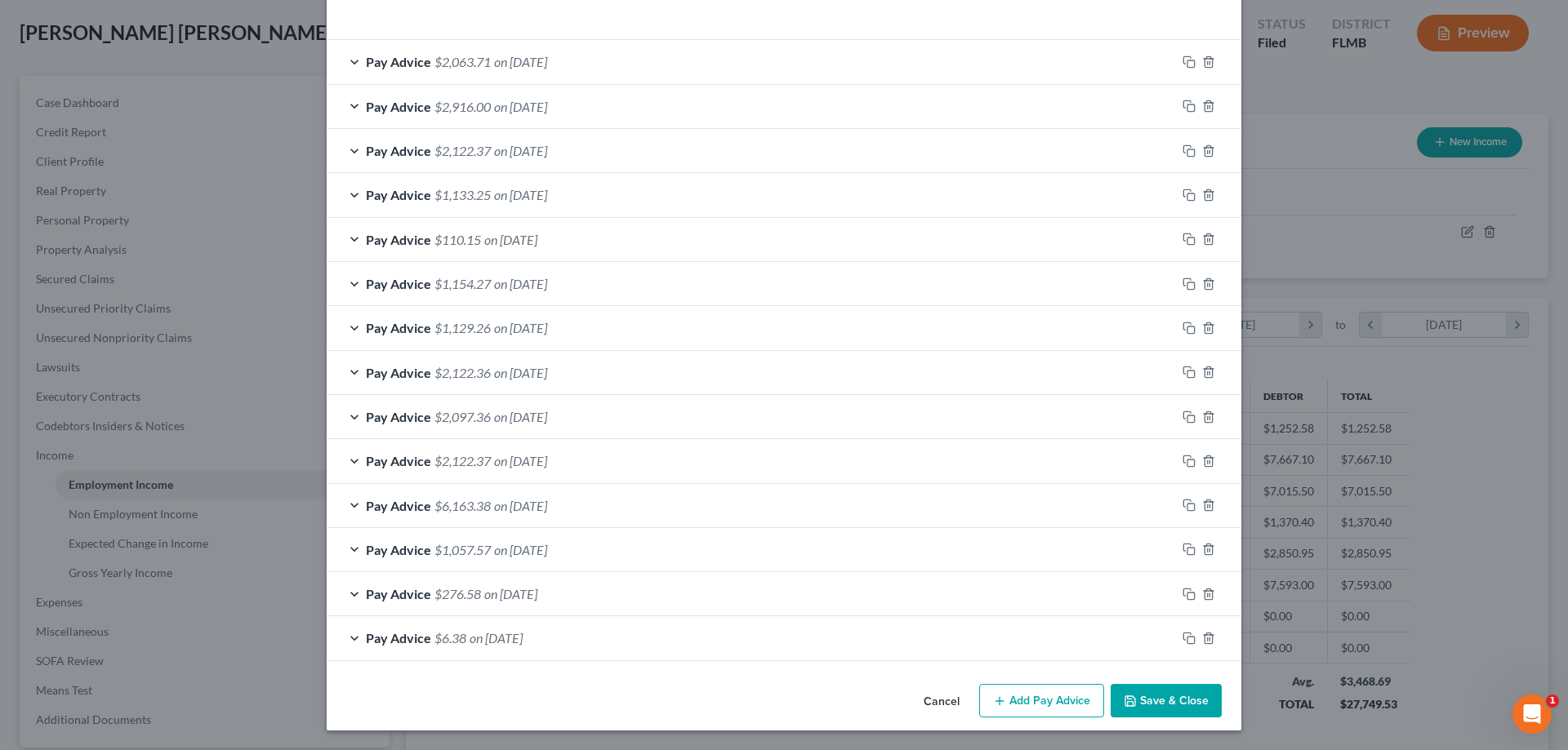
click at [1138, 713] on button "Save & Close" at bounding box center [1166, 701] width 111 height 34
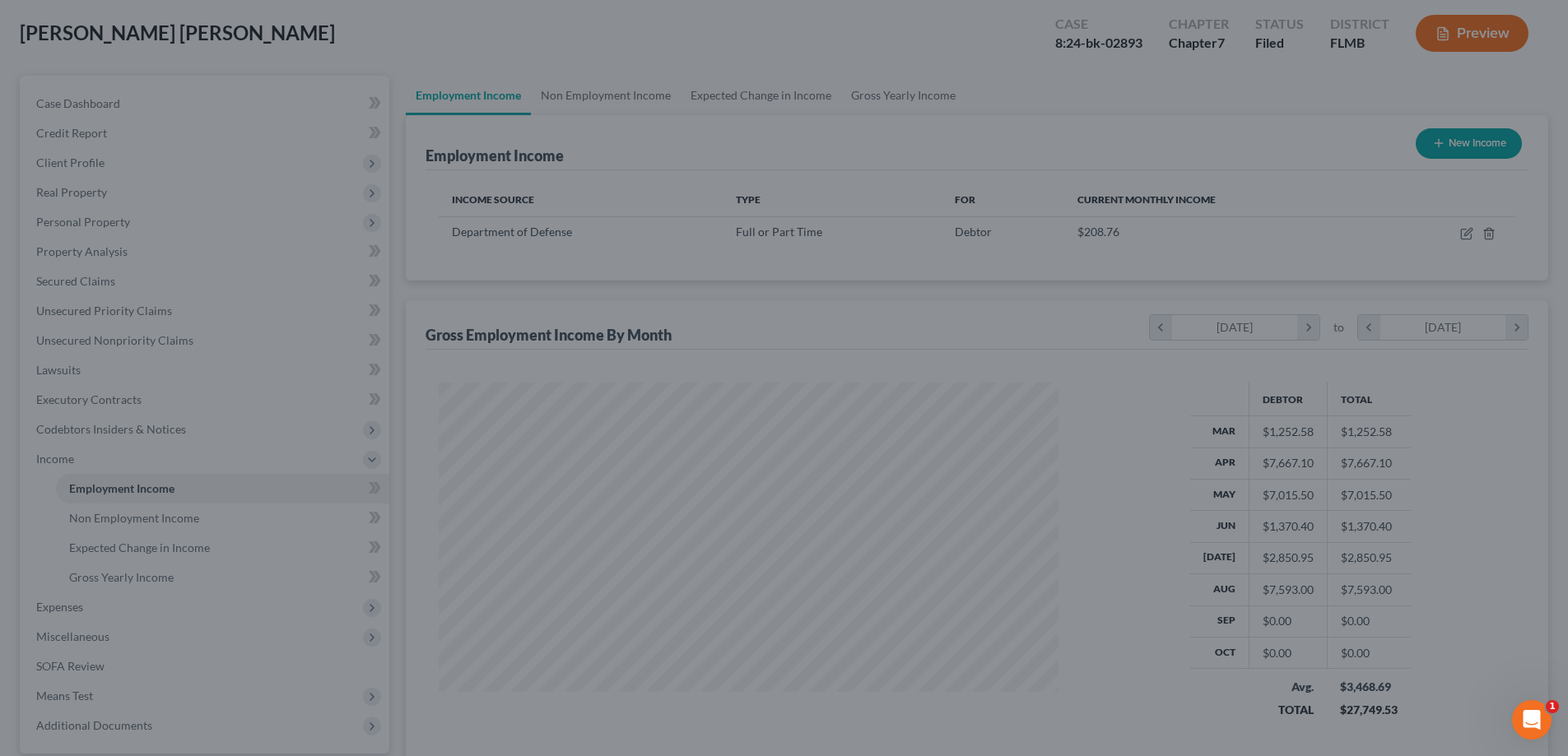
scroll to position [822771, 822231]
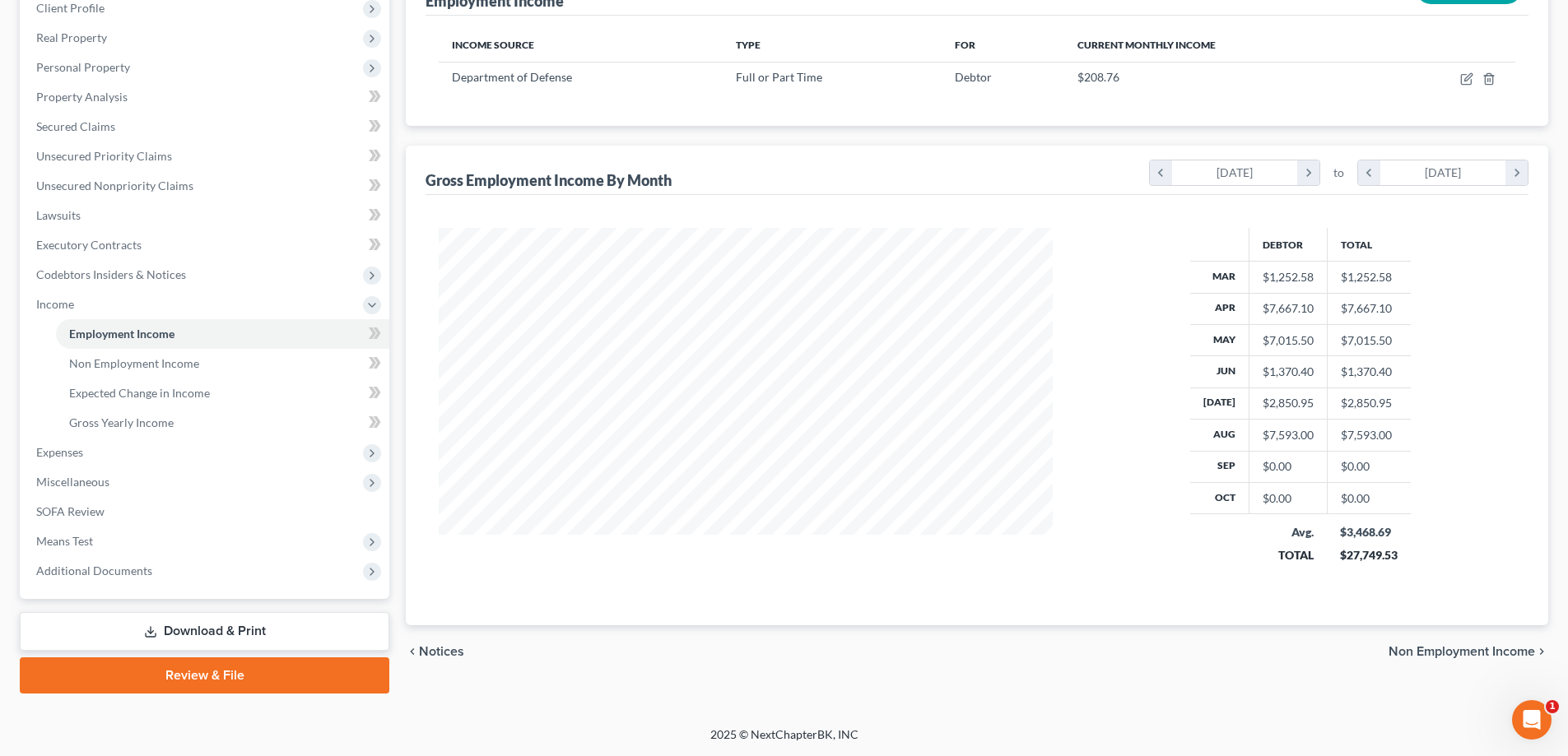
click at [216, 625] on link "Download & Print" at bounding box center [204, 631] width 369 height 39
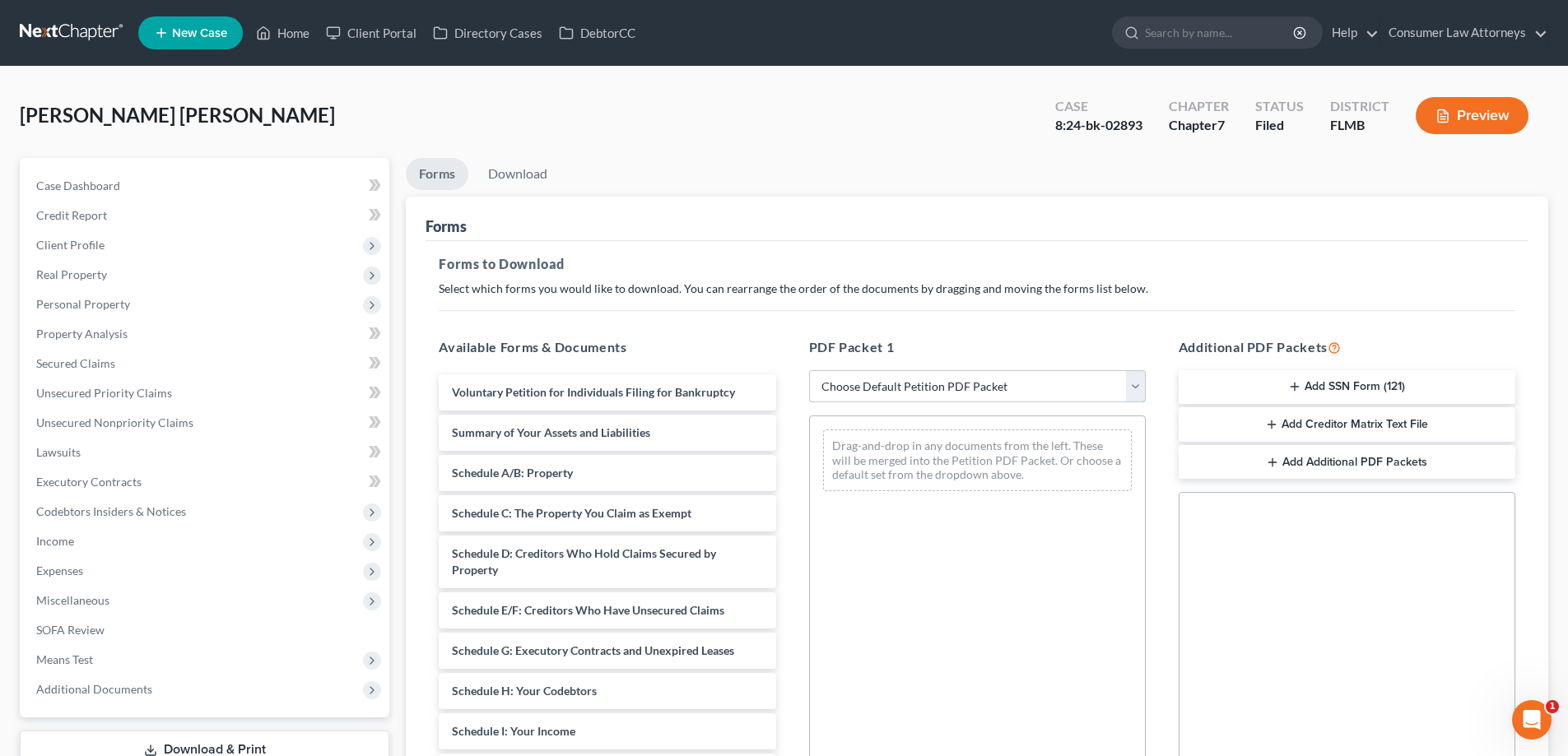
click at [945, 385] on select "Choose Default Petition PDF Packet Complete Bankruptcy Petition (all forms and …" at bounding box center [978, 386] width 337 height 33
select select "2"
click at [809, 371] on select "Choose Default Petition PDF Packet Complete Bankruptcy Petition (all forms and …" at bounding box center [978, 386] width 337 height 33
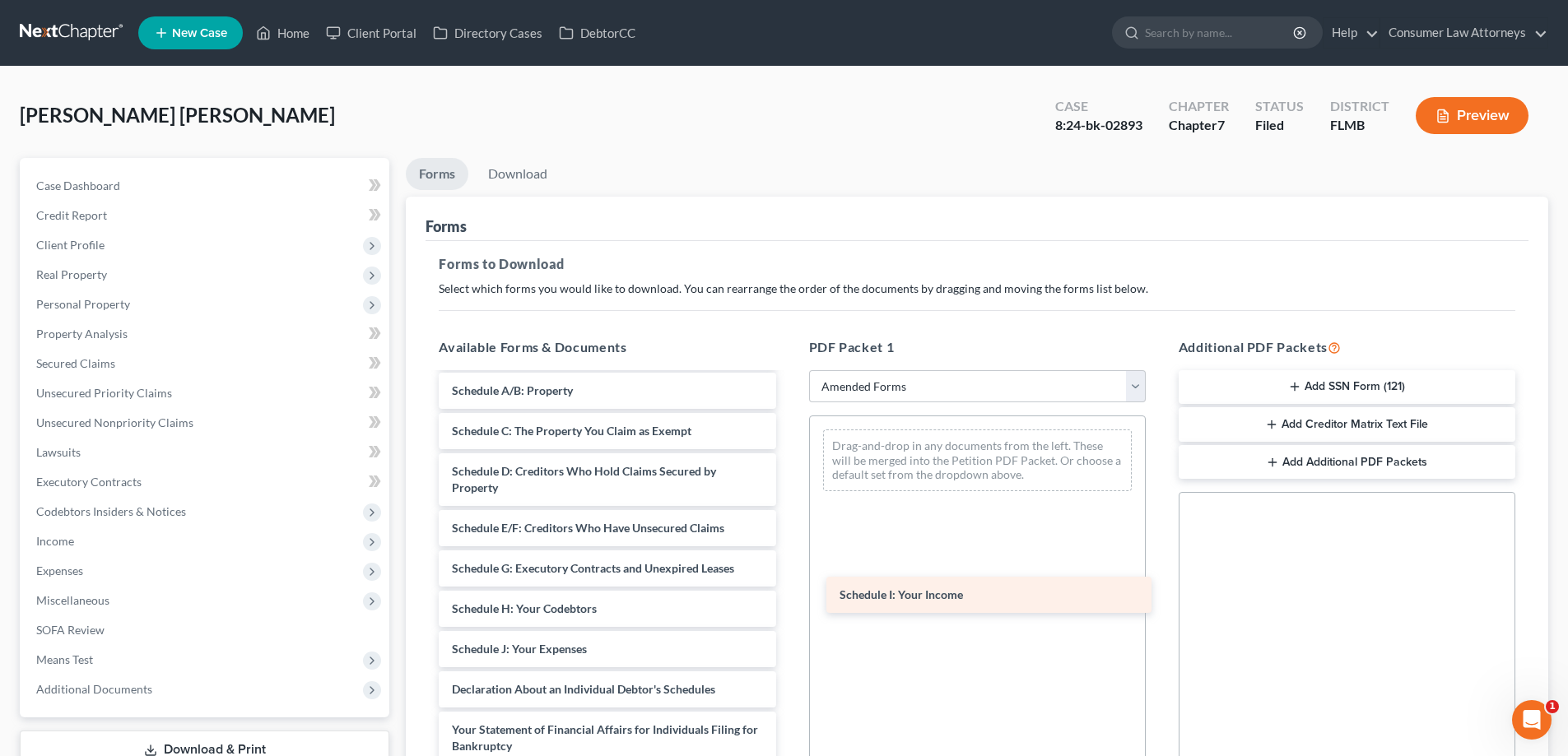
drag, startPoint x: 509, startPoint y: 649, endPoint x: 898, endPoint y: 594, distance: 392.9
click at [788, 594] on div "Schedule I: Your Income Voluntary Petition for Individuals Filing for Bankruptc…" at bounding box center [606, 666] width 363 height 747
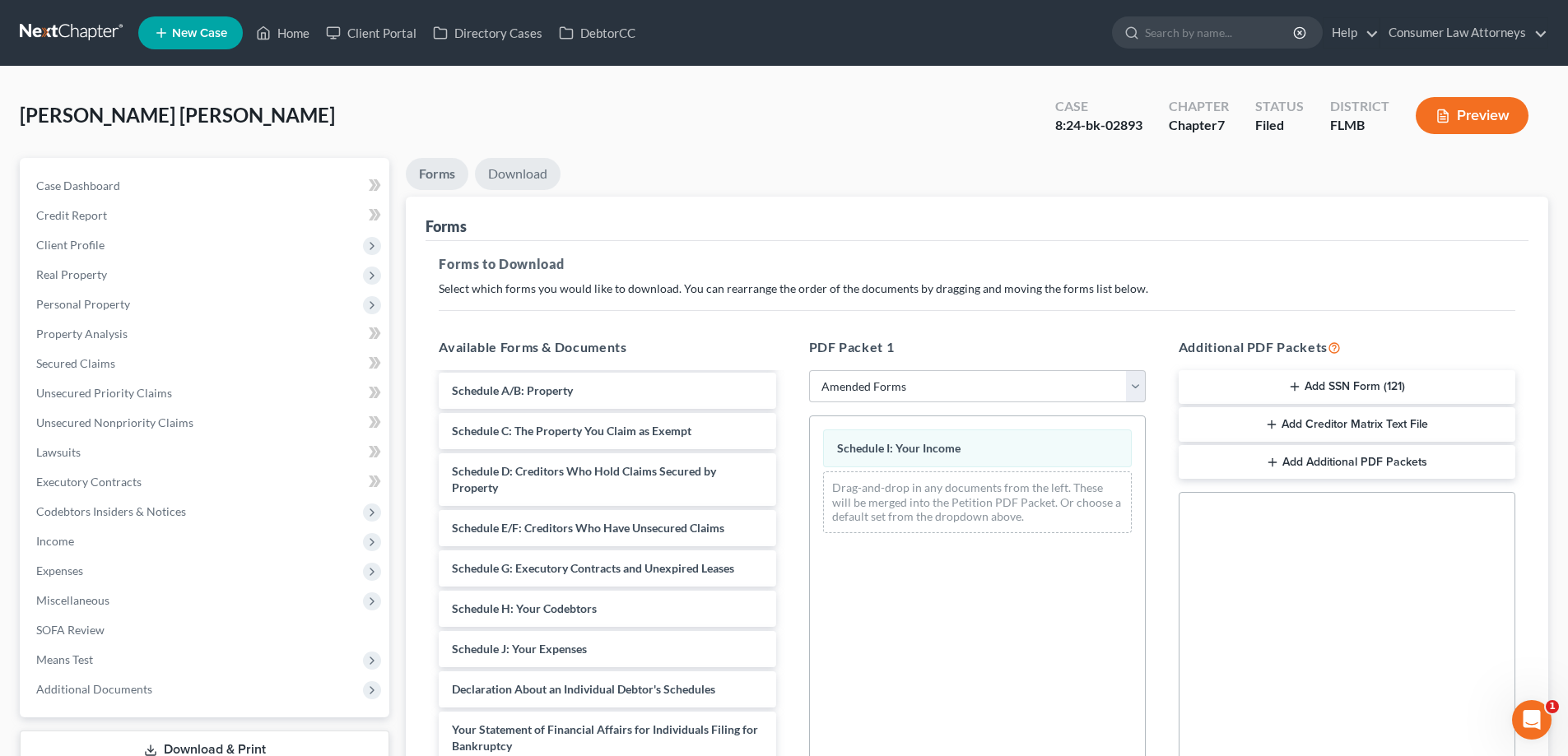
click at [538, 178] on link "Download" at bounding box center [517, 174] width 85 height 32
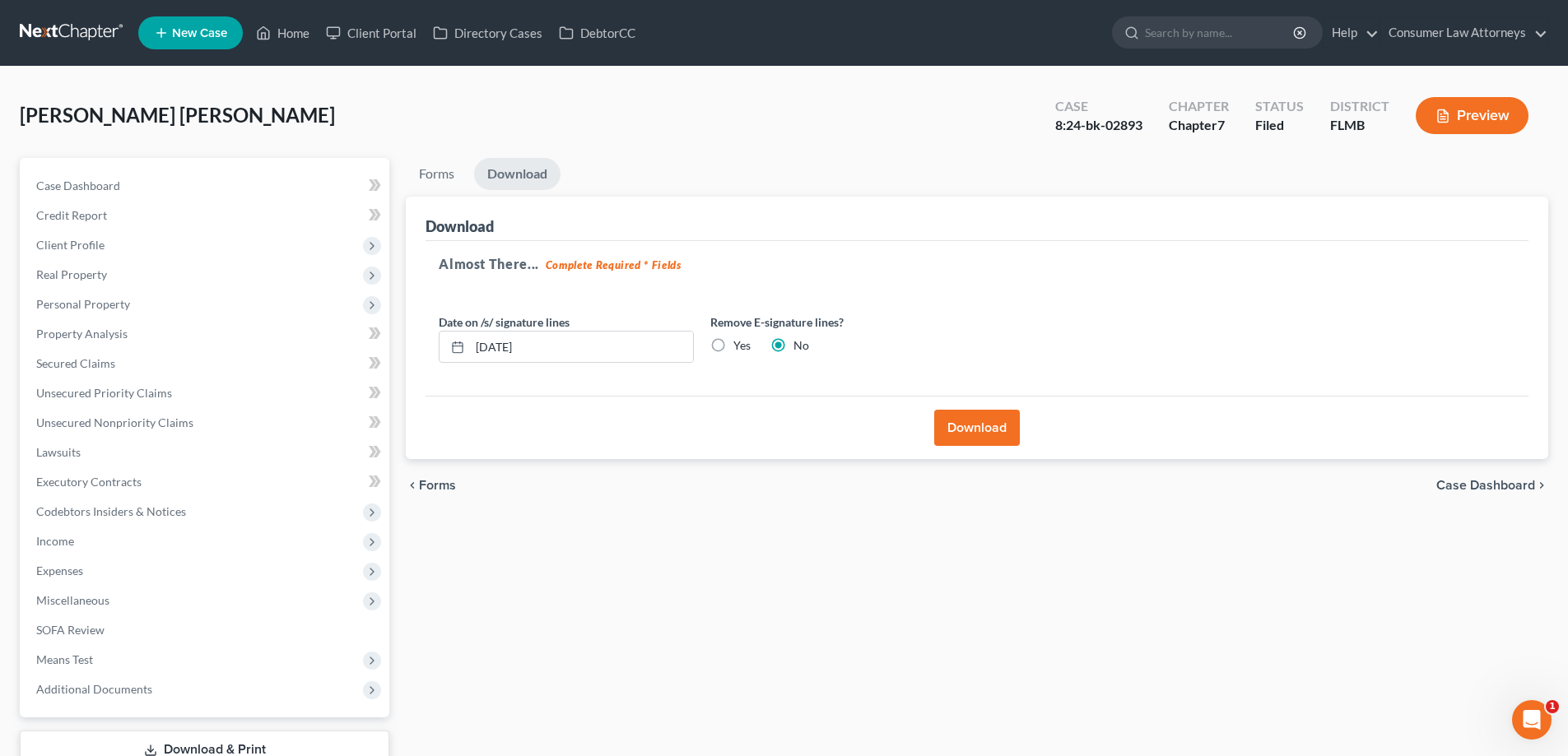
click at [982, 439] on button "Download" at bounding box center [977, 428] width 85 height 37
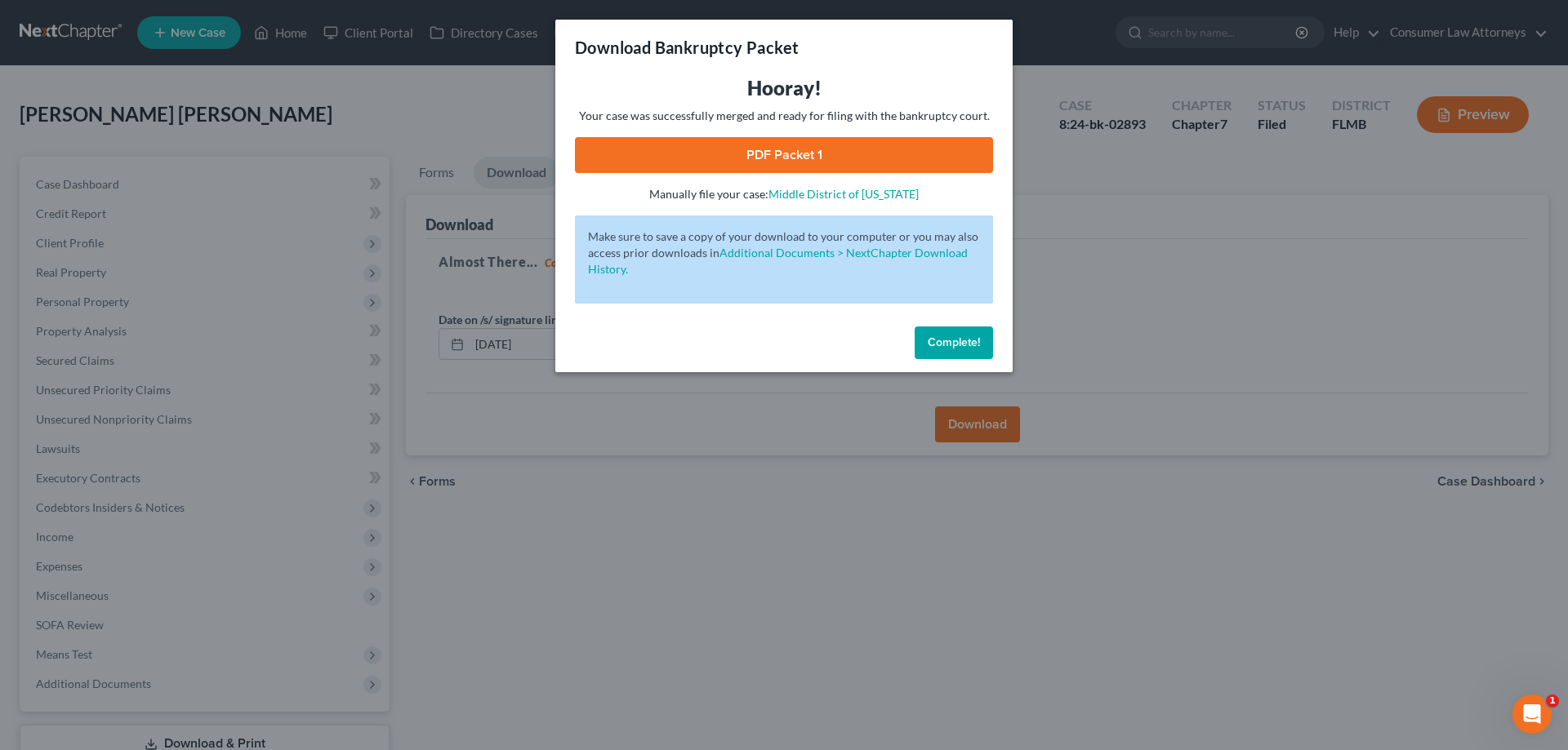
click at [784, 159] on link "PDF Packet 1" at bounding box center [784, 155] width 418 height 36
click at [956, 352] on button "Complete!" at bounding box center [954, 342] width 79 height 32
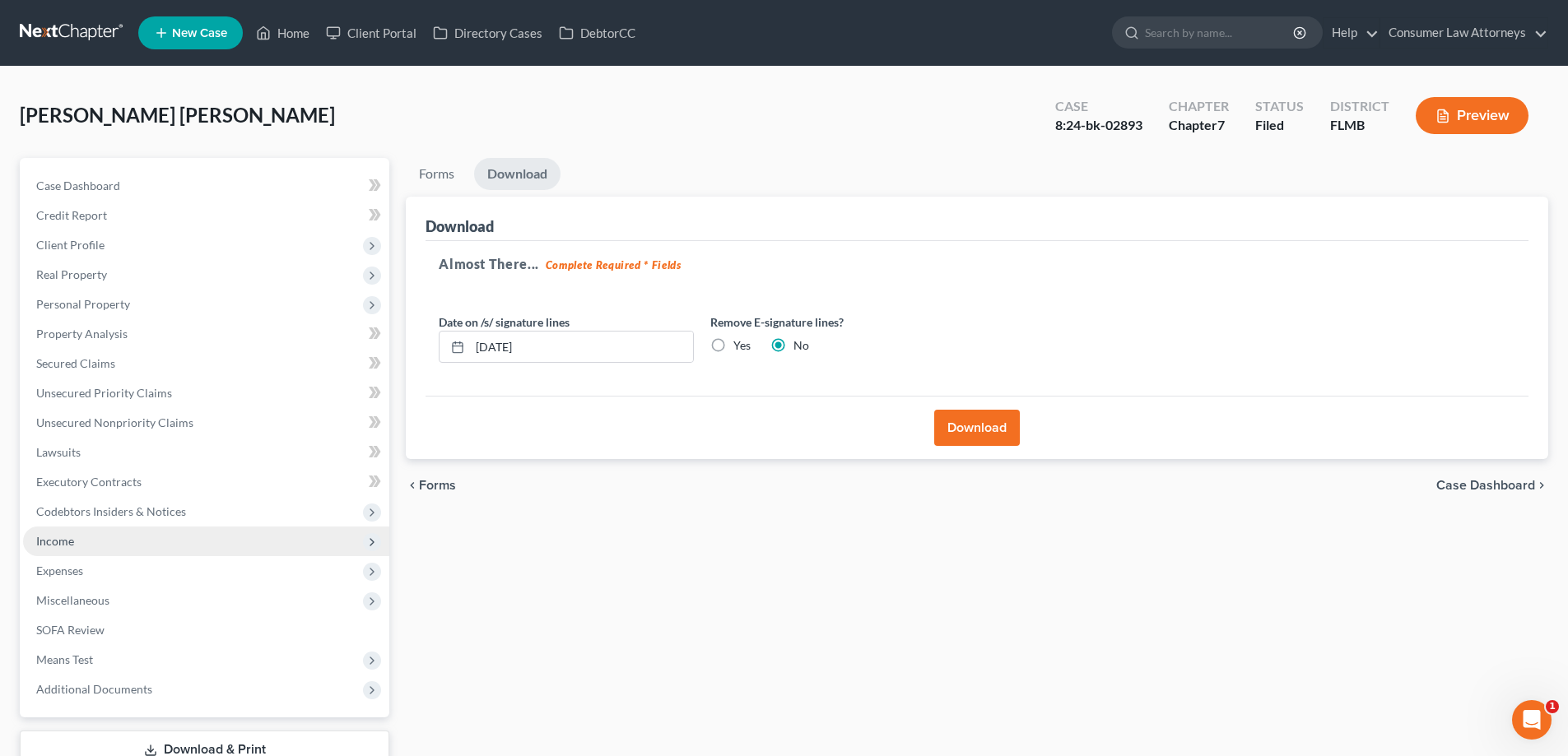
click at [56, 546] on span "Income" at bounding box center [55, 541] width 38 height 14
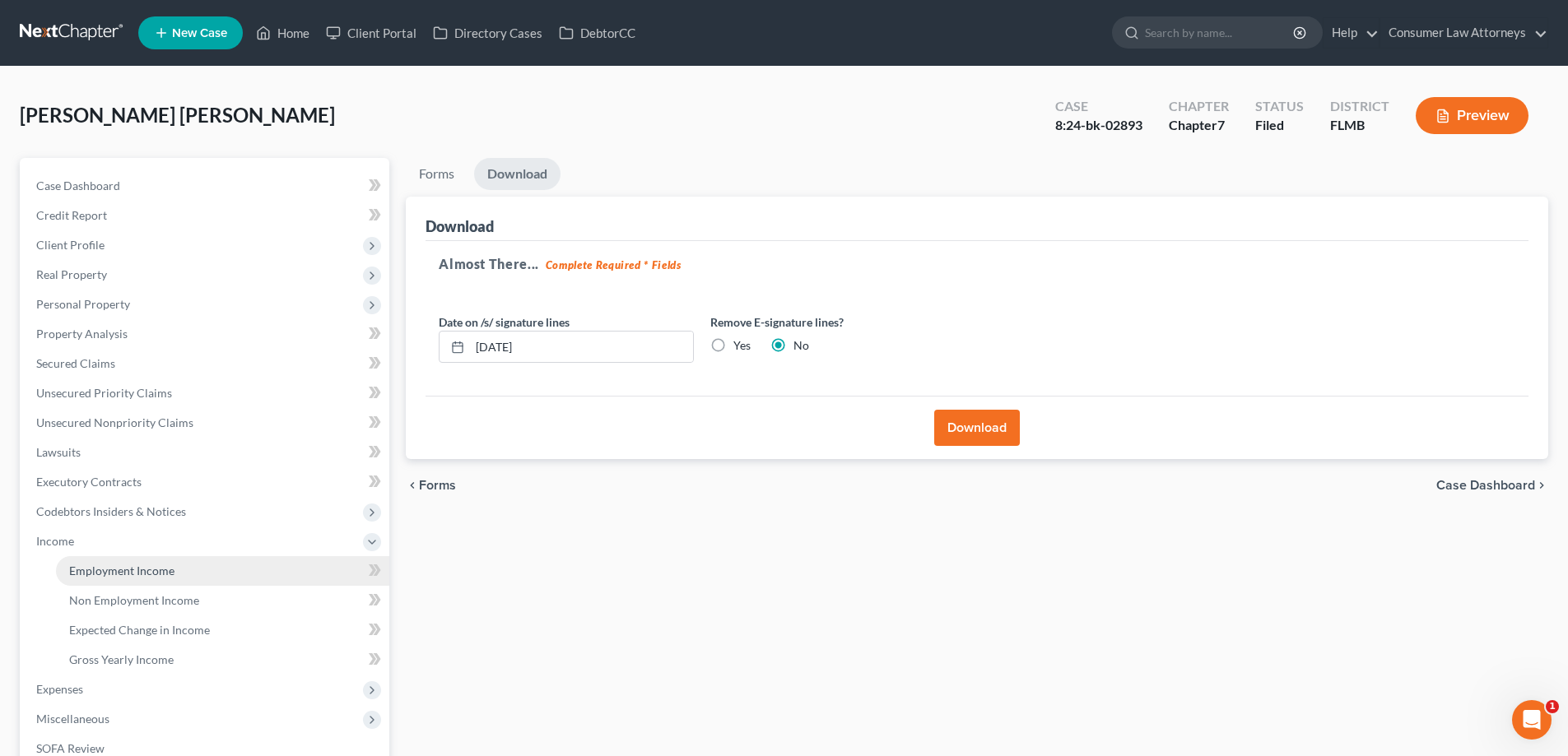
click at [93, 570] on span "Employment Income" at bounding box center [122, 571] width 105 height 14
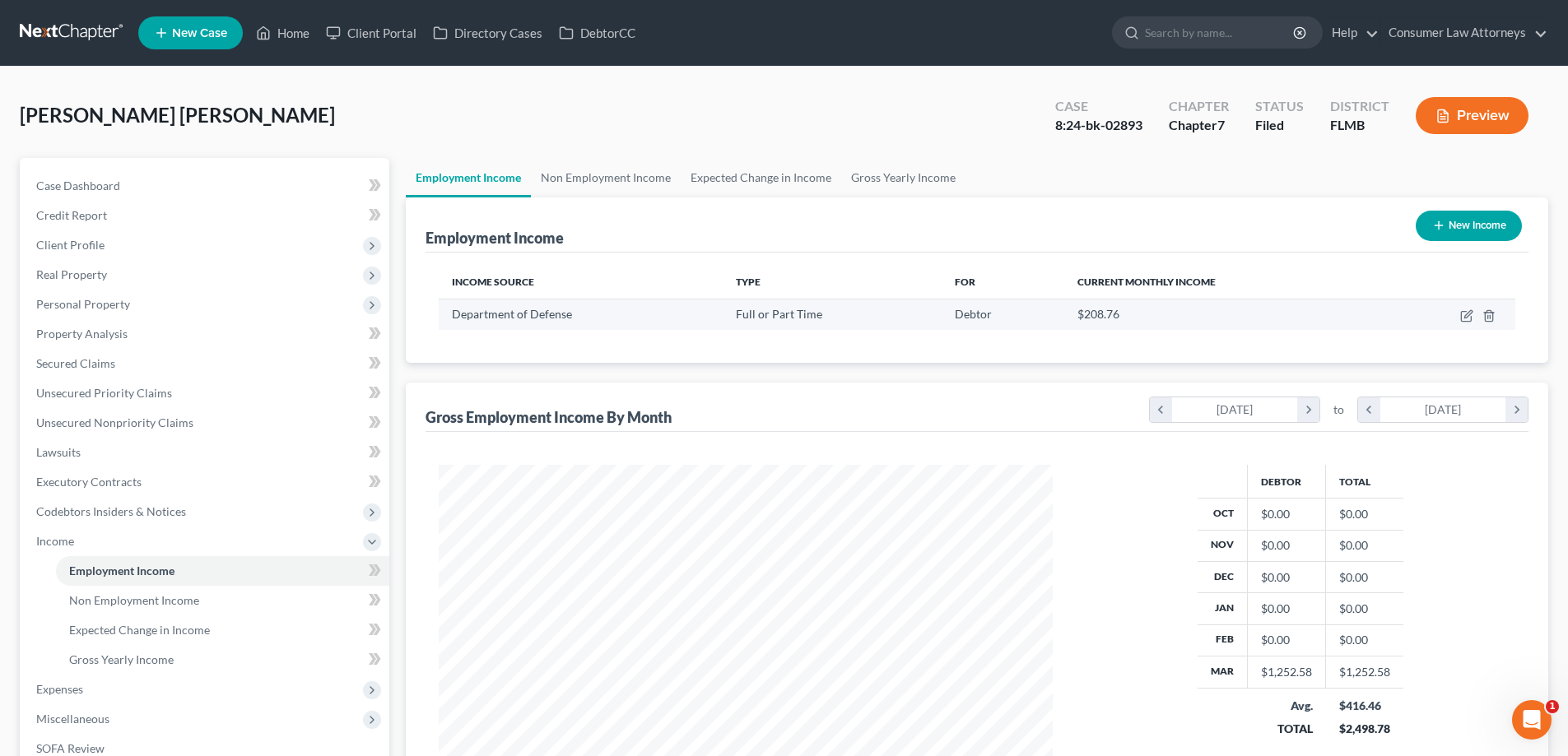
scroll to position [307, 647]
click at [644, 185] on link "Non Employment Income" at bounding box center [605, 178] width 150 height 40
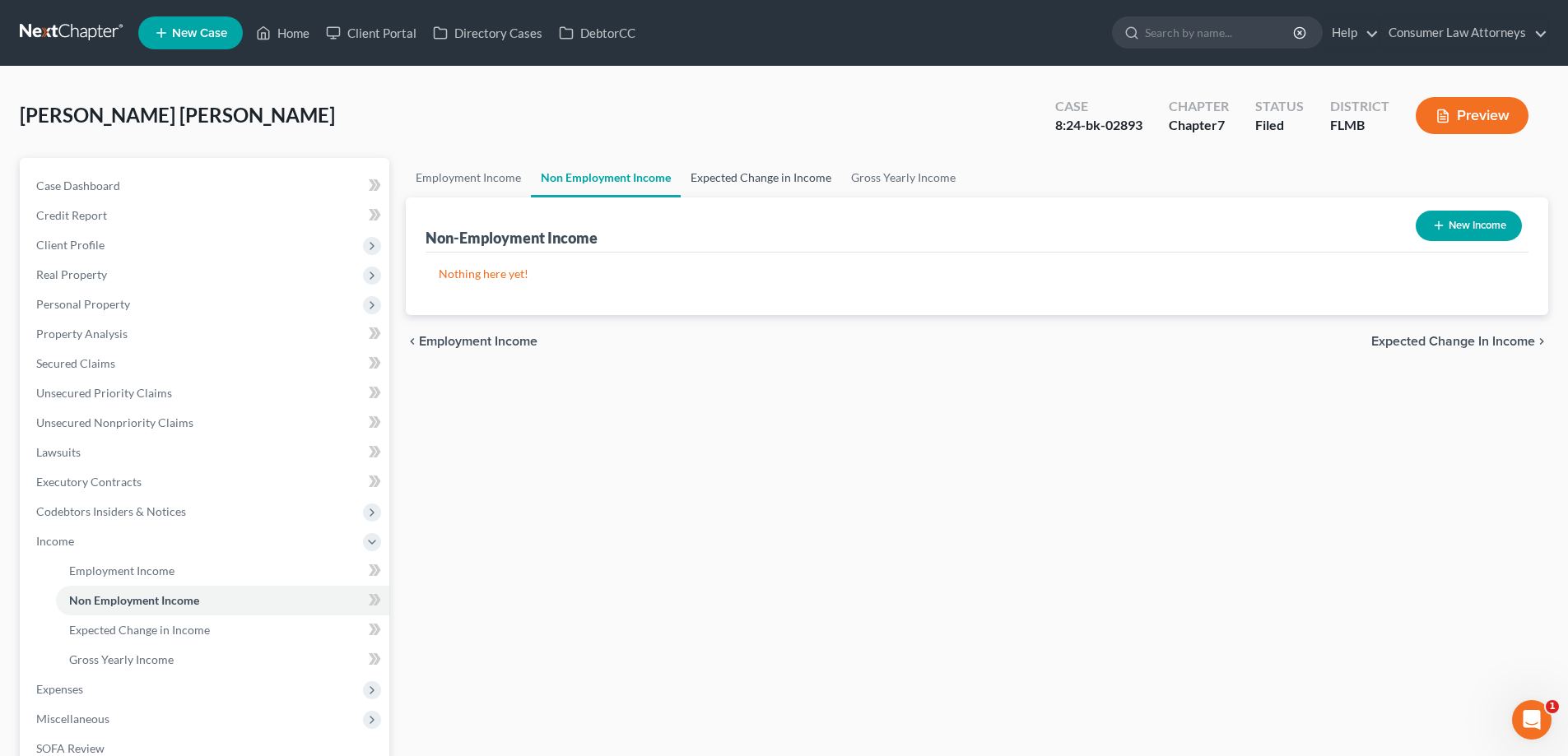
click at [755, 183] on link "Expected Change in Income" at bounding box center [761, 178] width 160 height 40
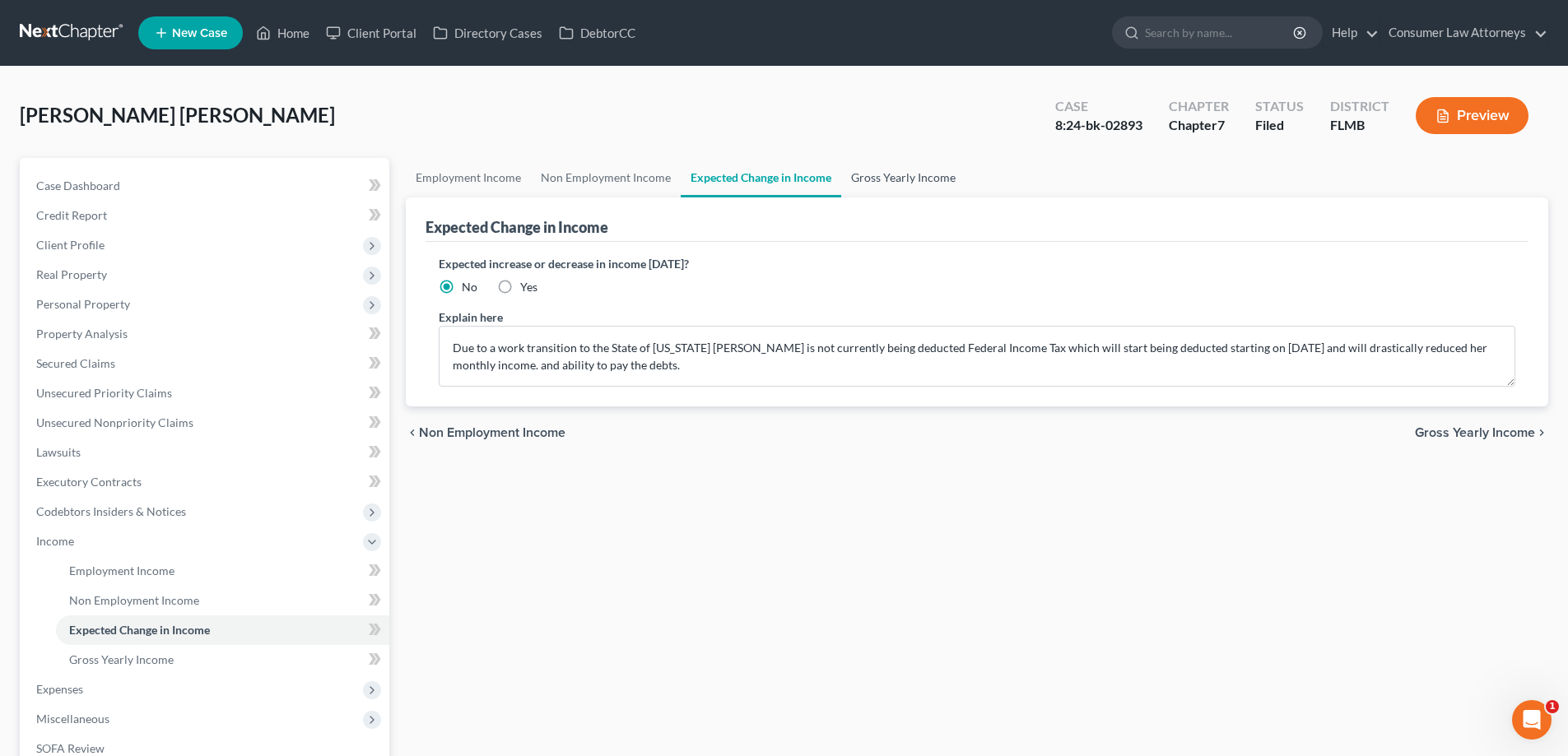
click at [872, 186] on link "Gross Yearly Income" at bounding box center [902, 178] width 124 height 40
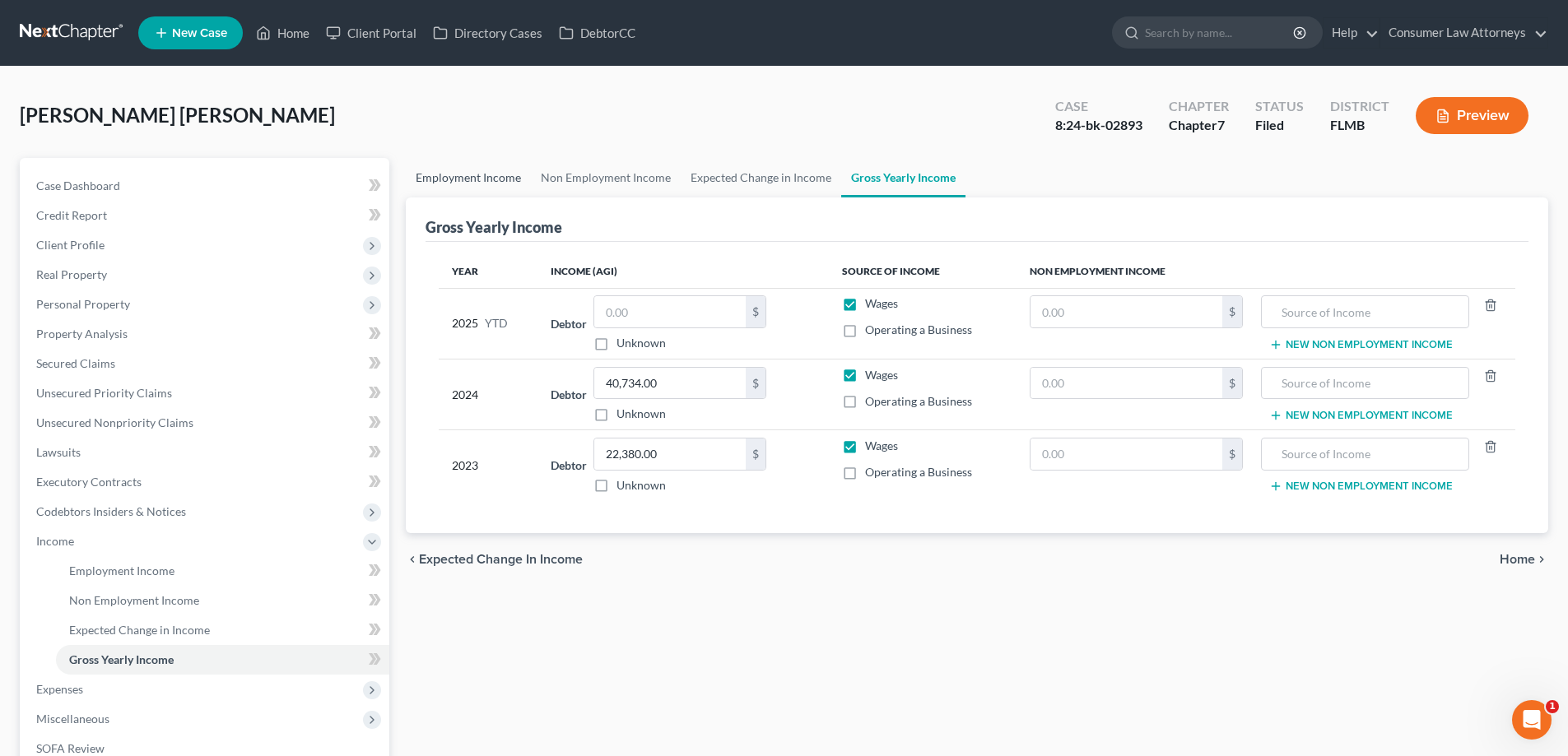
click at [488, 184] on link "Employment Income" at bounding box center [469, 178] width 125 height 40
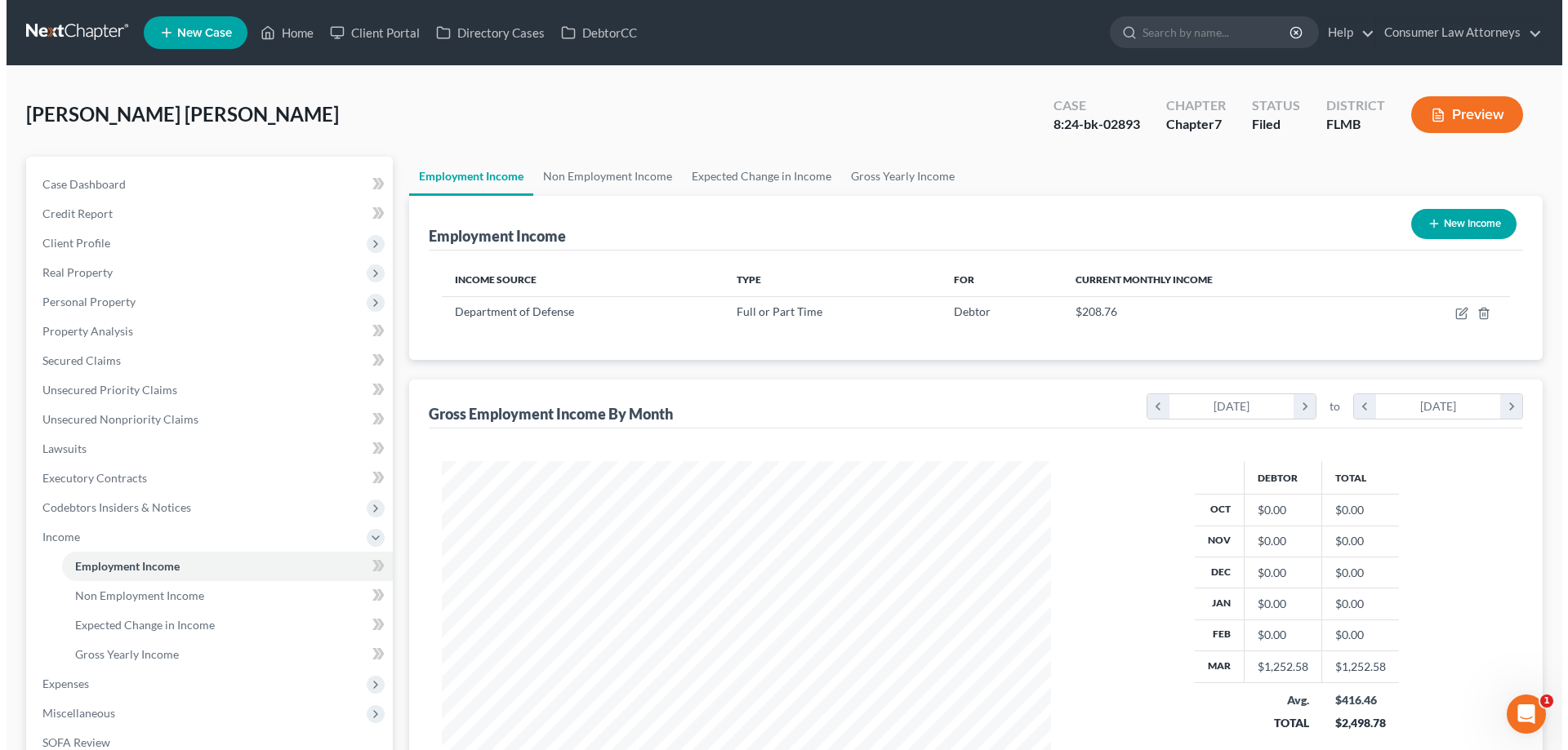
scroll to position [305, 642]
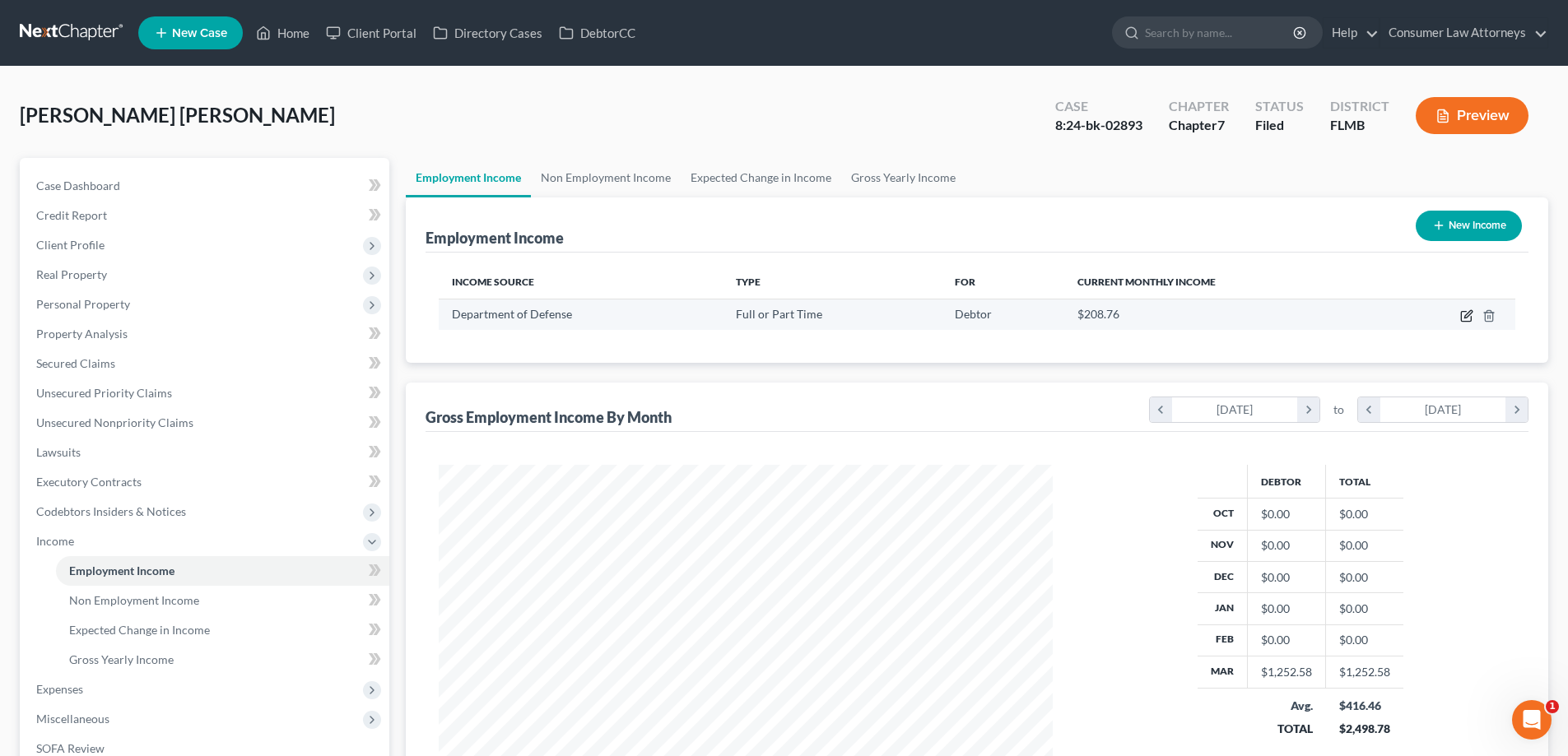
click at [1464, 321] on icon "button" at bounding box center [1466, 317] width 10 height 10
select select "0"
select select "8"
select select "3"
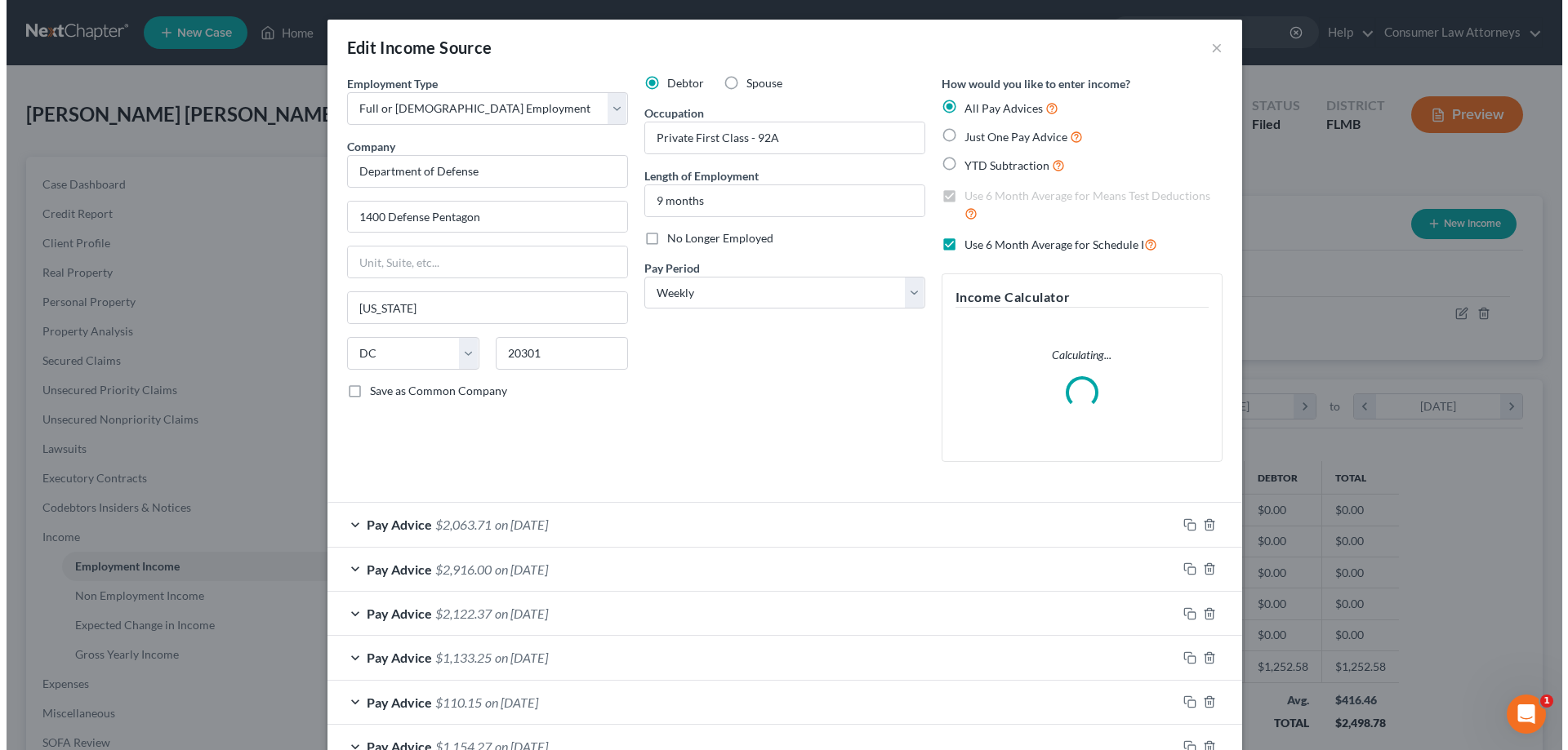
scroll to position [307, 648]
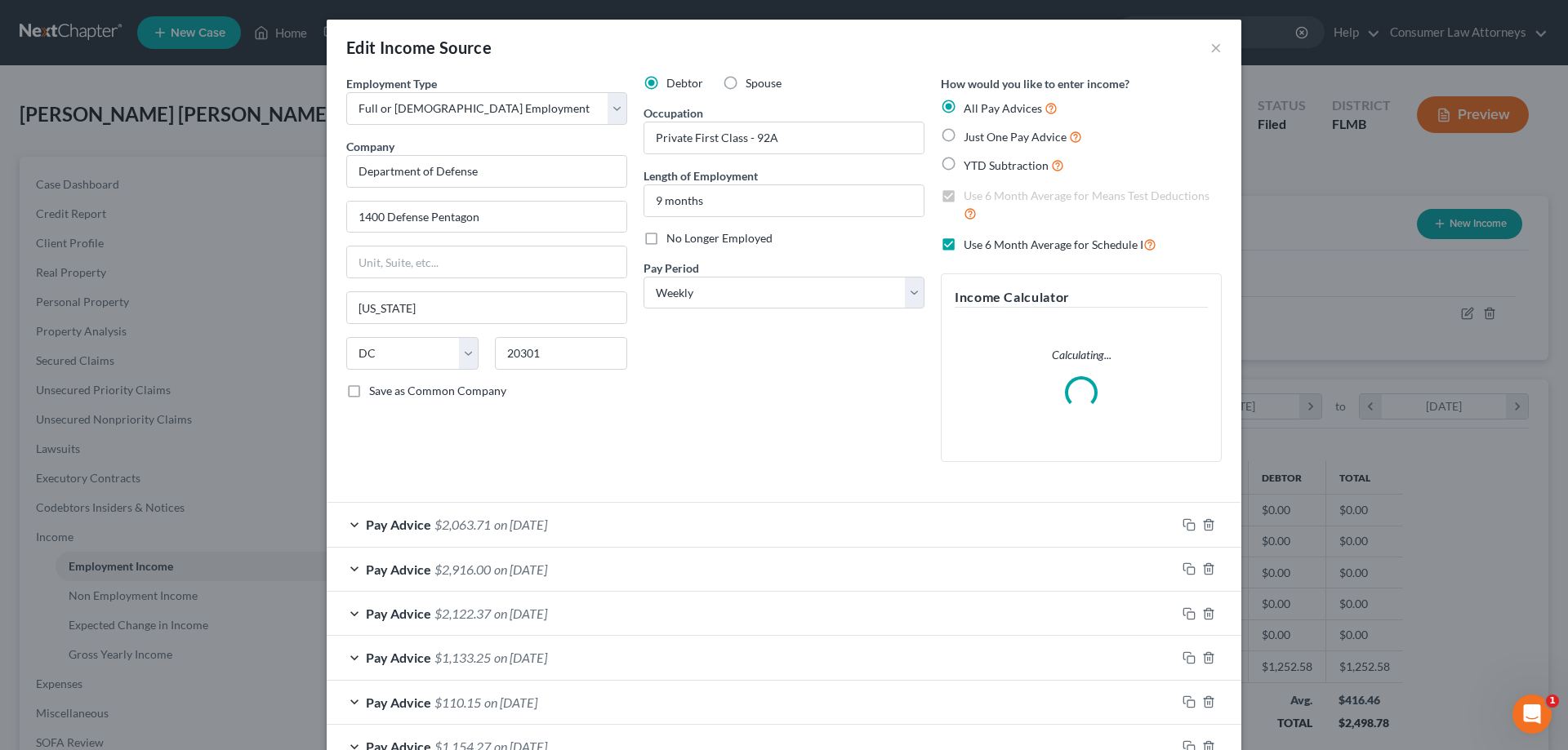
click at [963, 244] on label "Use 6 Month Average for Schedule I" at bounding box center [1060, 244] width 193 height 19
click at [970, 244] on input "Use 6 Month Average for Schedule I" at bounding box center [975, 240] width 11 height 11
checkbox input "false"
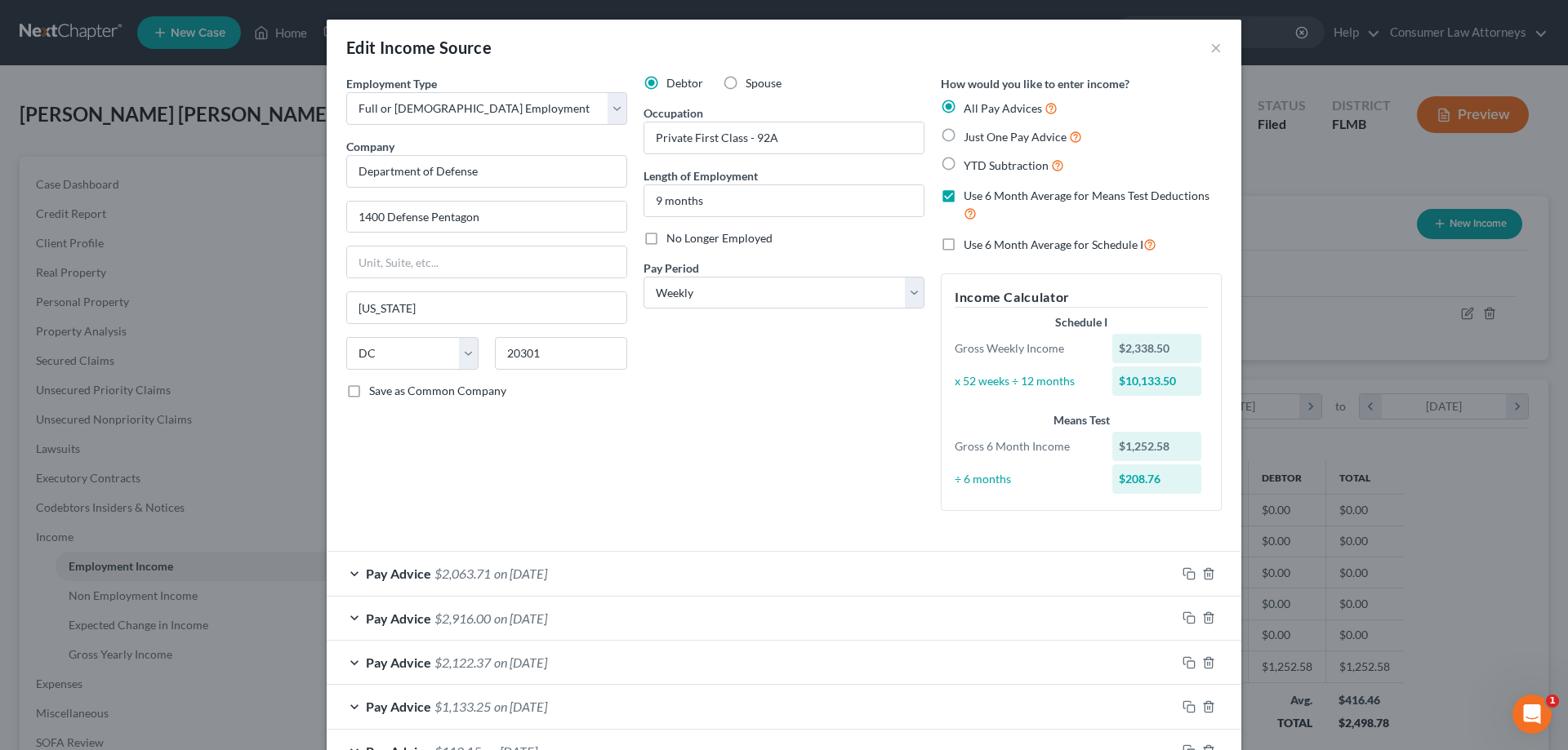
click at [963, 198] on label "Use 6 Month Average for Means Test Deductions" at bounding box center [1092, 205] width 259 height 35
click at [970, 198] on input "Use 6 Month Average for Means Test Deductions" at bounding box center [975, 193] width 11 height 11
checkbox input "false"
click at [963, 243] on label "Use 6 Month Average for Schedule I" at bounding box center [1060, 244] width 193 height 19
click at [970, 243] on input "Use 6 Month Average for Schedule I" at bounding box center [975, 240] width 11 height 11
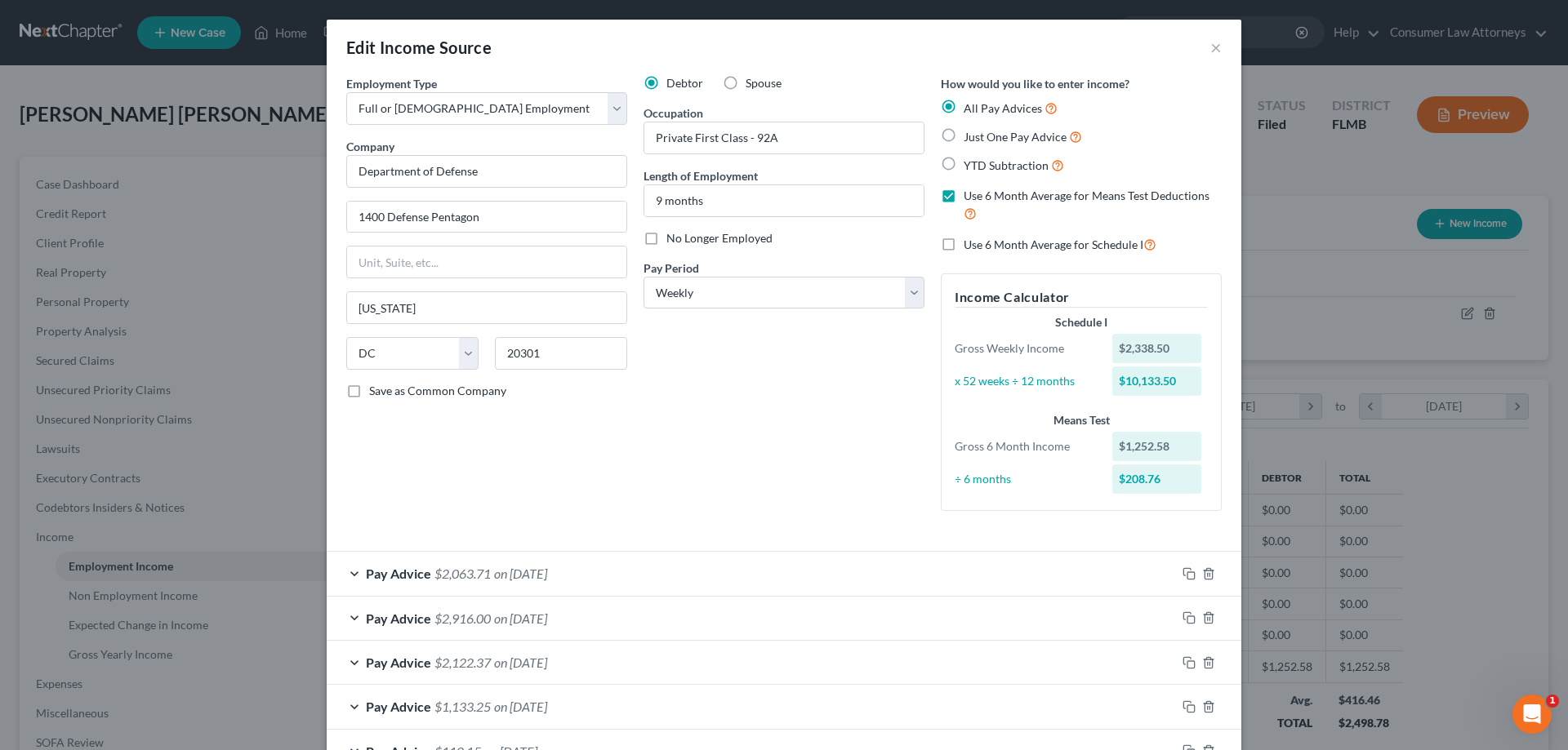
checkbox input "true"
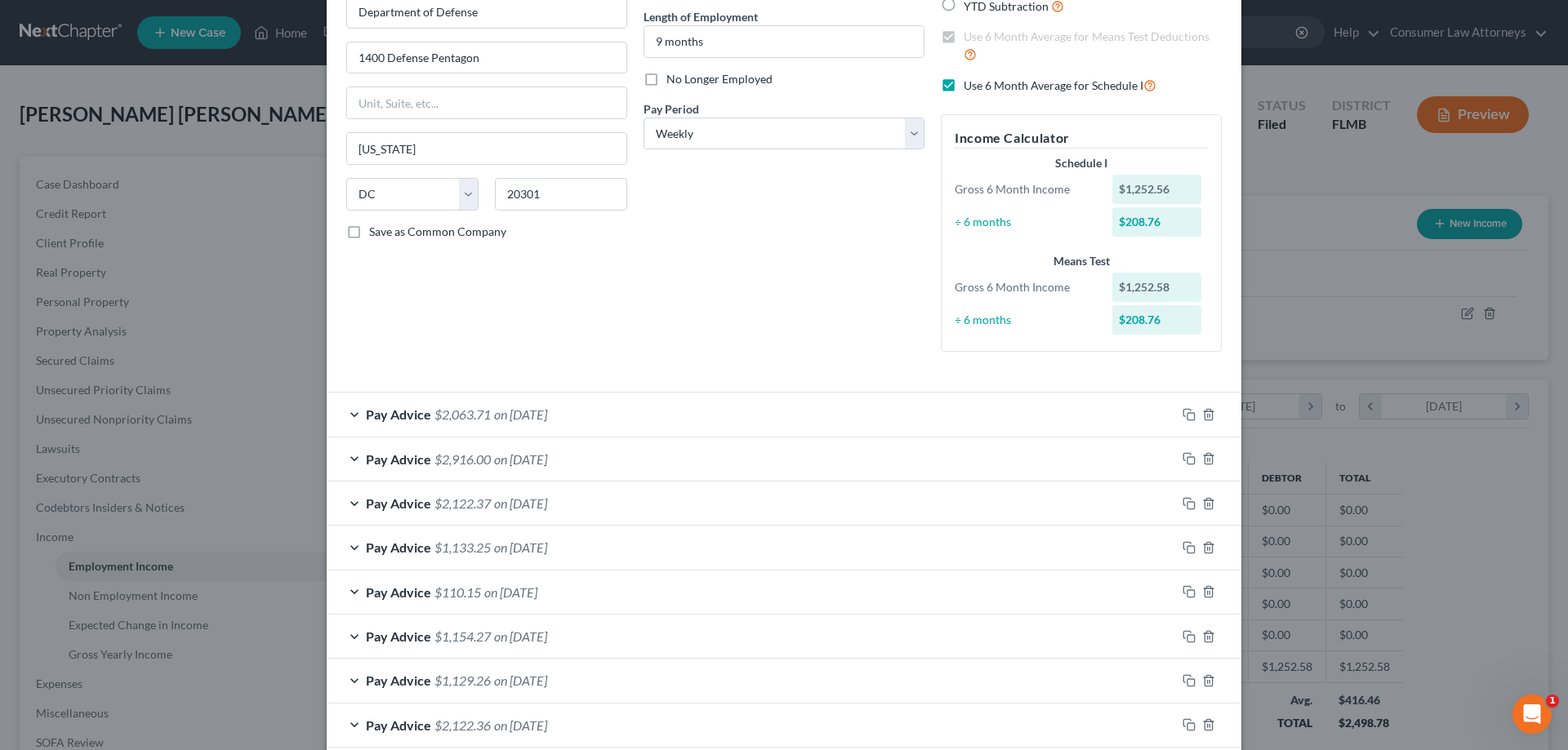
scroll to position [163, 0]
click at [640, 408] on div "Pay Advice $2,063.71 on [DATE]" at bounding box center [751, 410] width 849 height 43
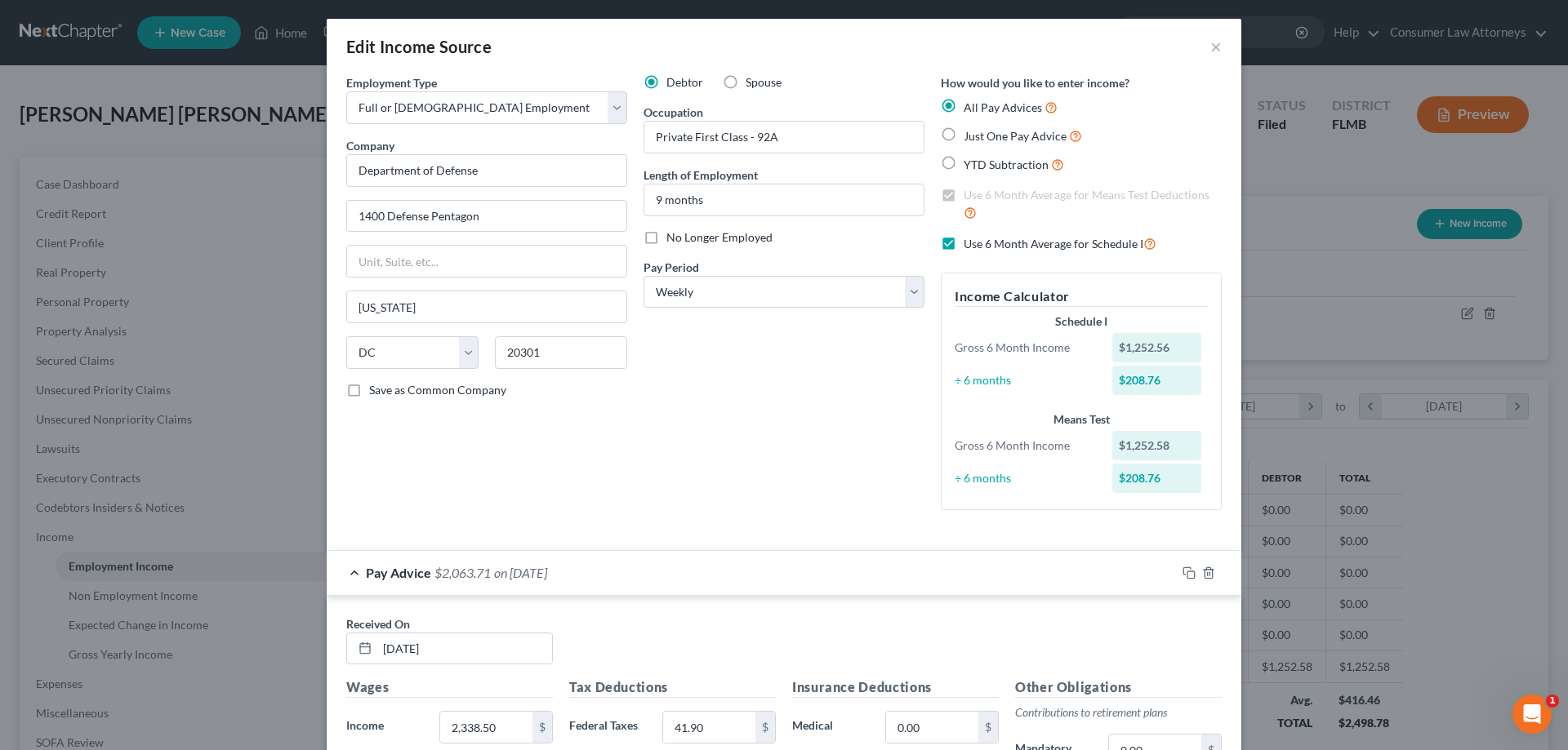
scroll to position [0, 0]
click at [587, 572] on div "Pay Advice $2,063.71 on [DATE]" at bounding box center [751, 574] width 849 height 43
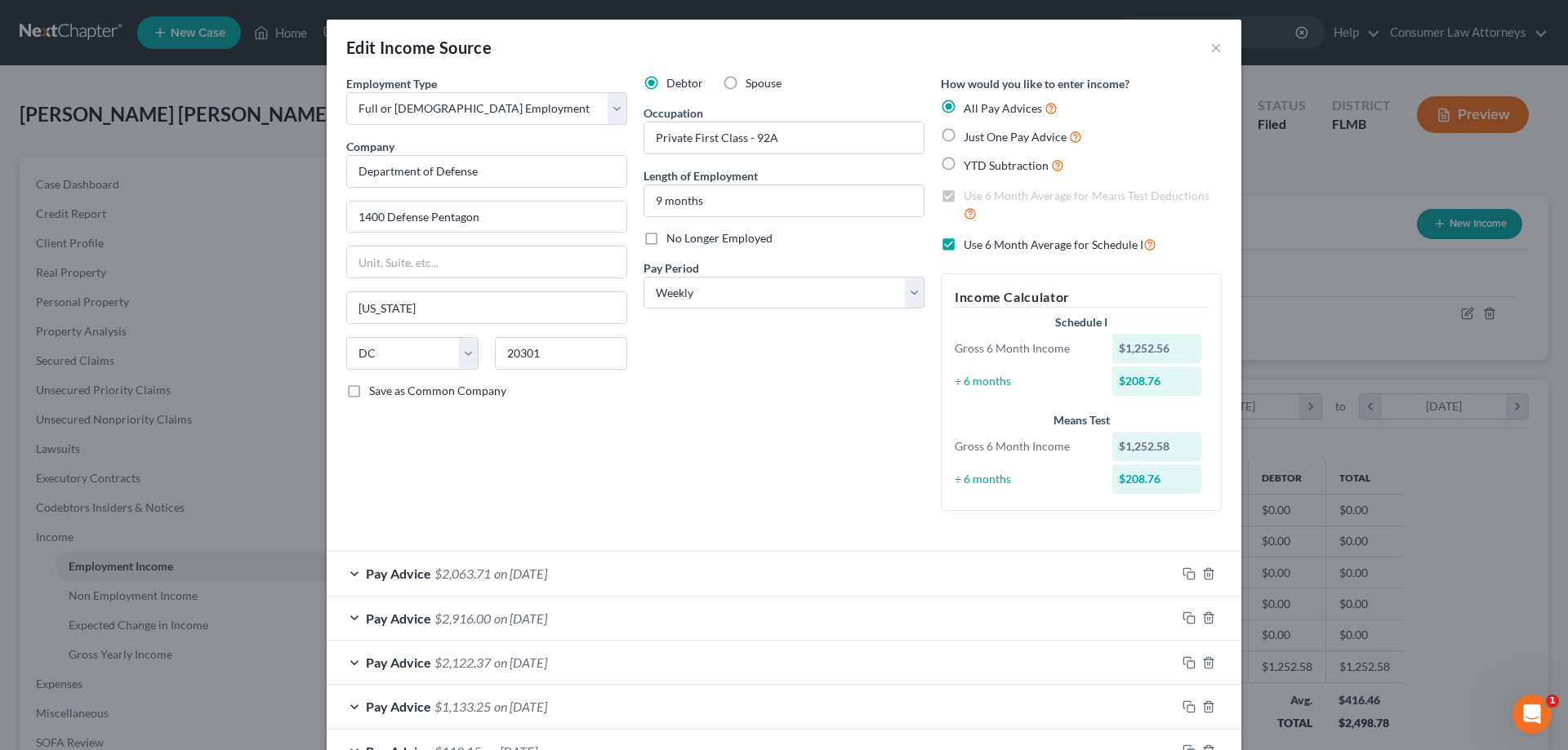
click at [838, 374] on div "Debtor Spouse Occupation Private First Class - 92A Length of Employment 9 month…" at bounding box center [784, 299] width 297 height 449
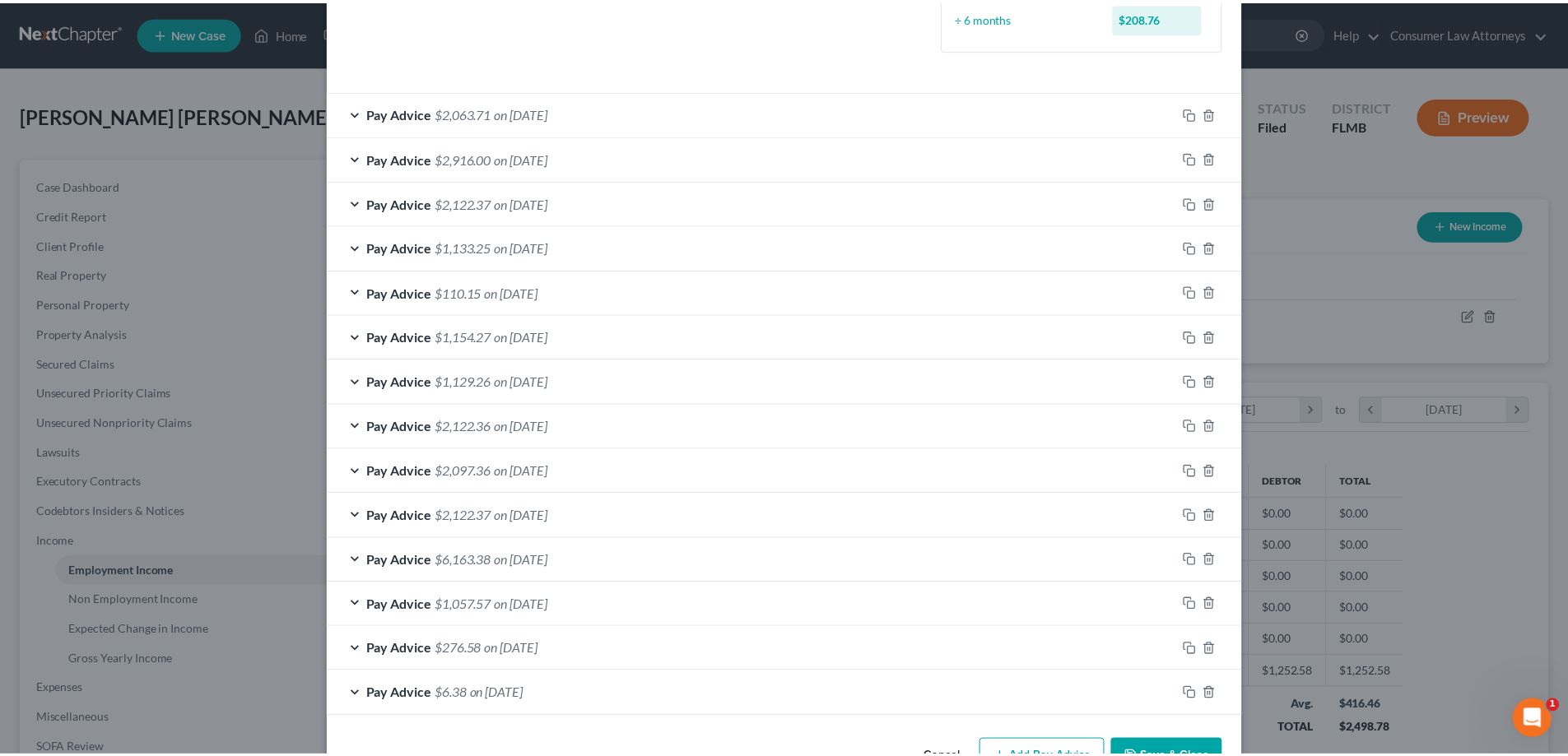
scroll to position [516, 0]
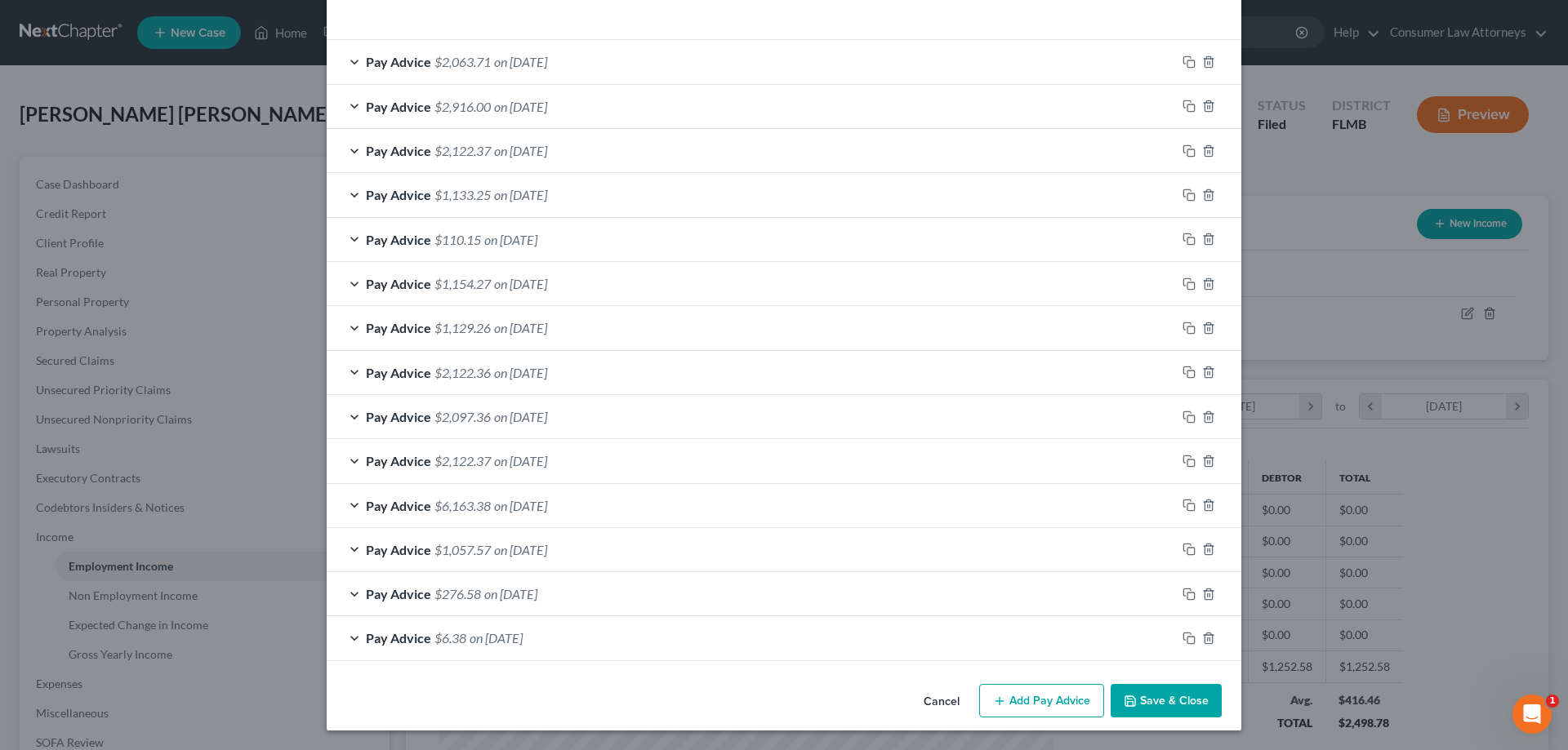
click at [1157, 698] on button "Save & Close" at bounding box center [1166, 701] width 111 height 34
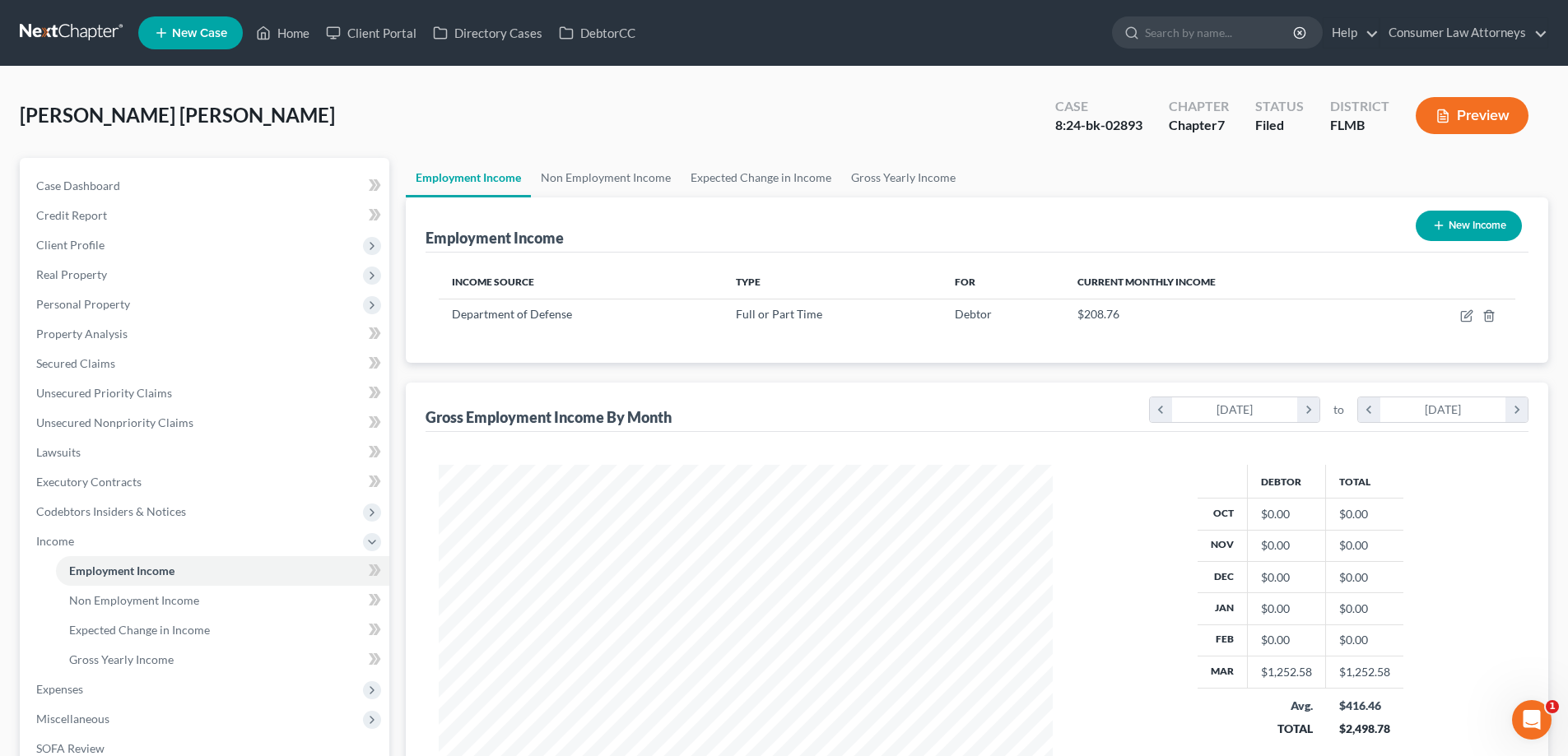
scroll to position [82, 0]
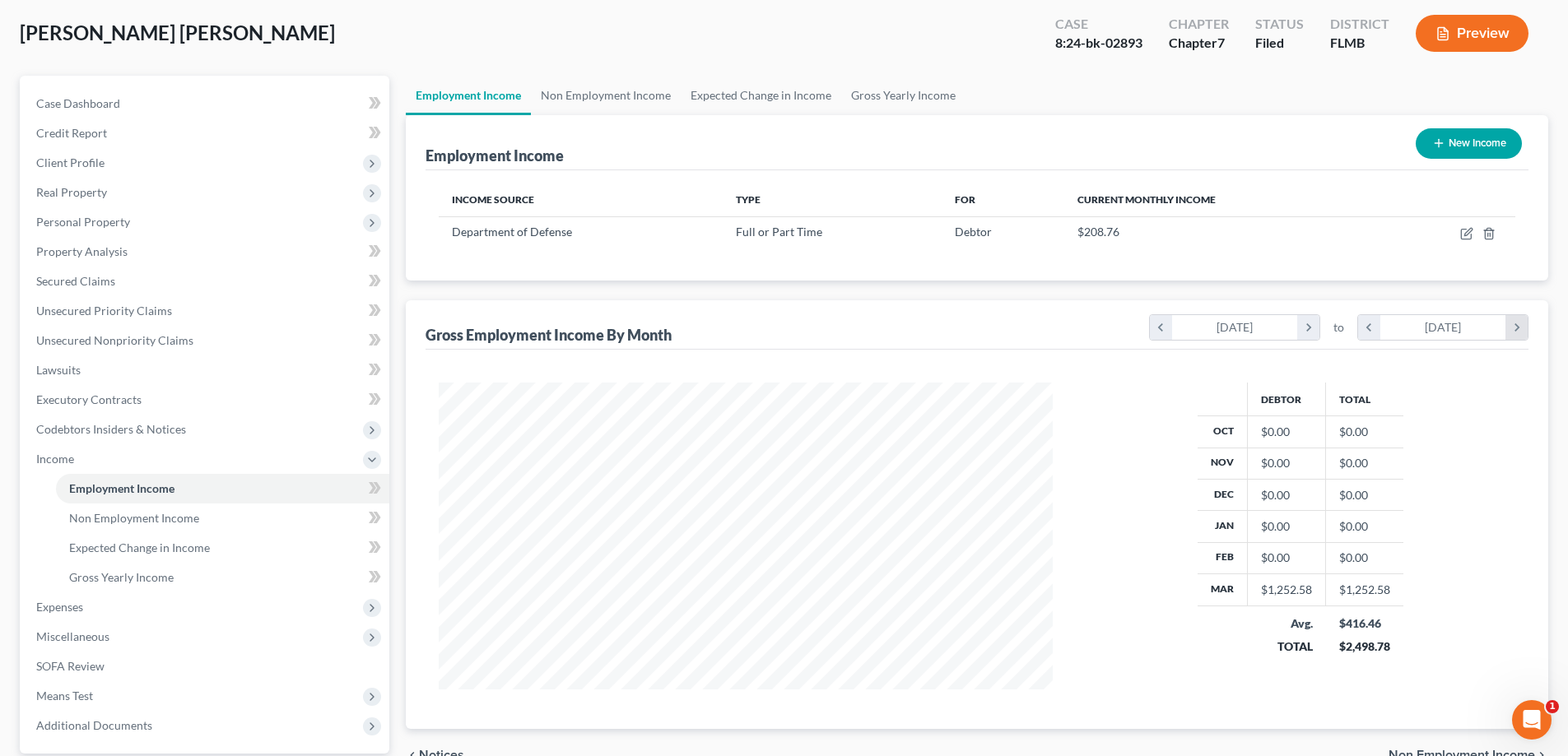
click at [1516, 327] on icon "chevron_right" at bounding box center [1516, 327] width 22 height 25
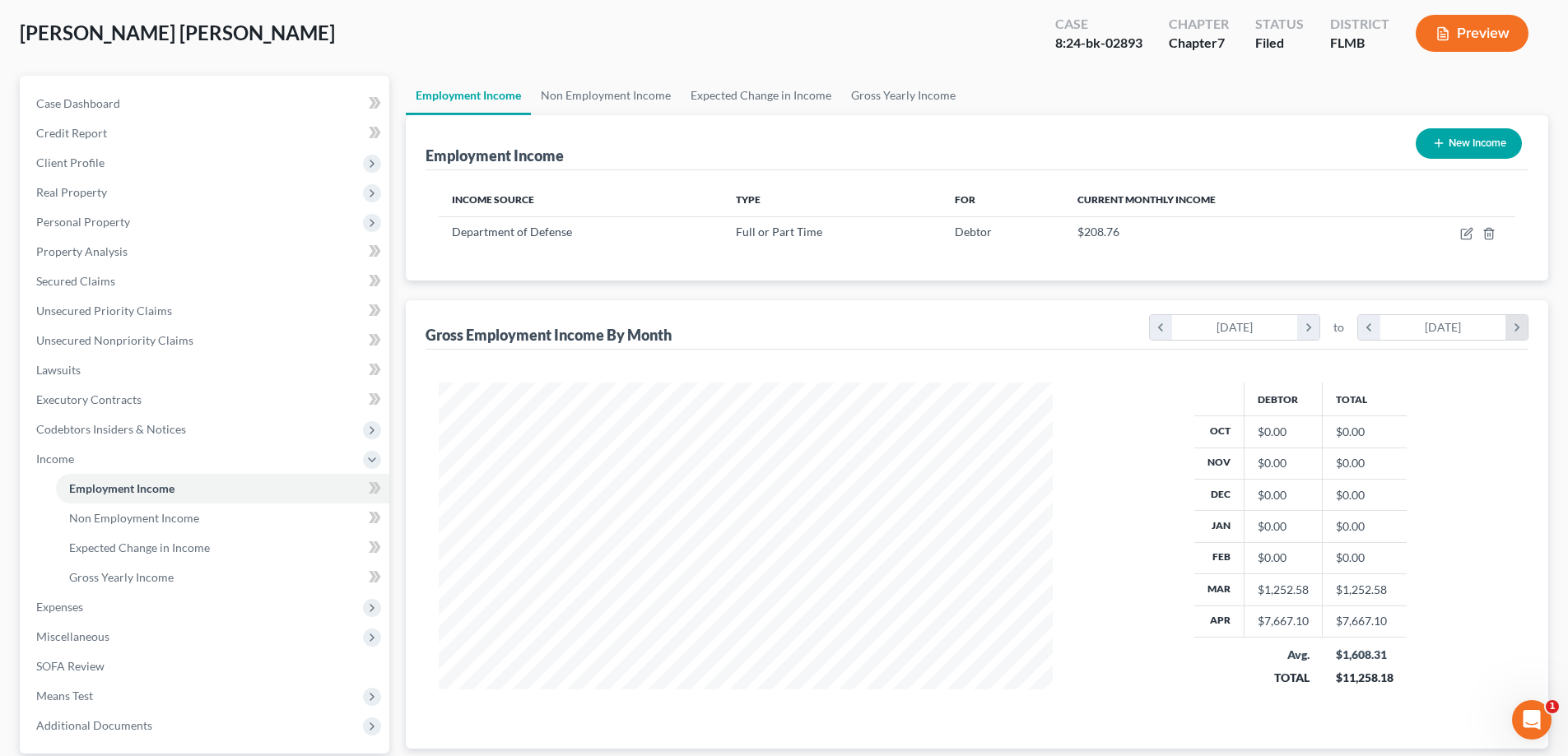
scroll to position [326, 647]
click at [1516, 327] on icon "chevron_right" at bounding box center [1516, 327] width 22 height 25
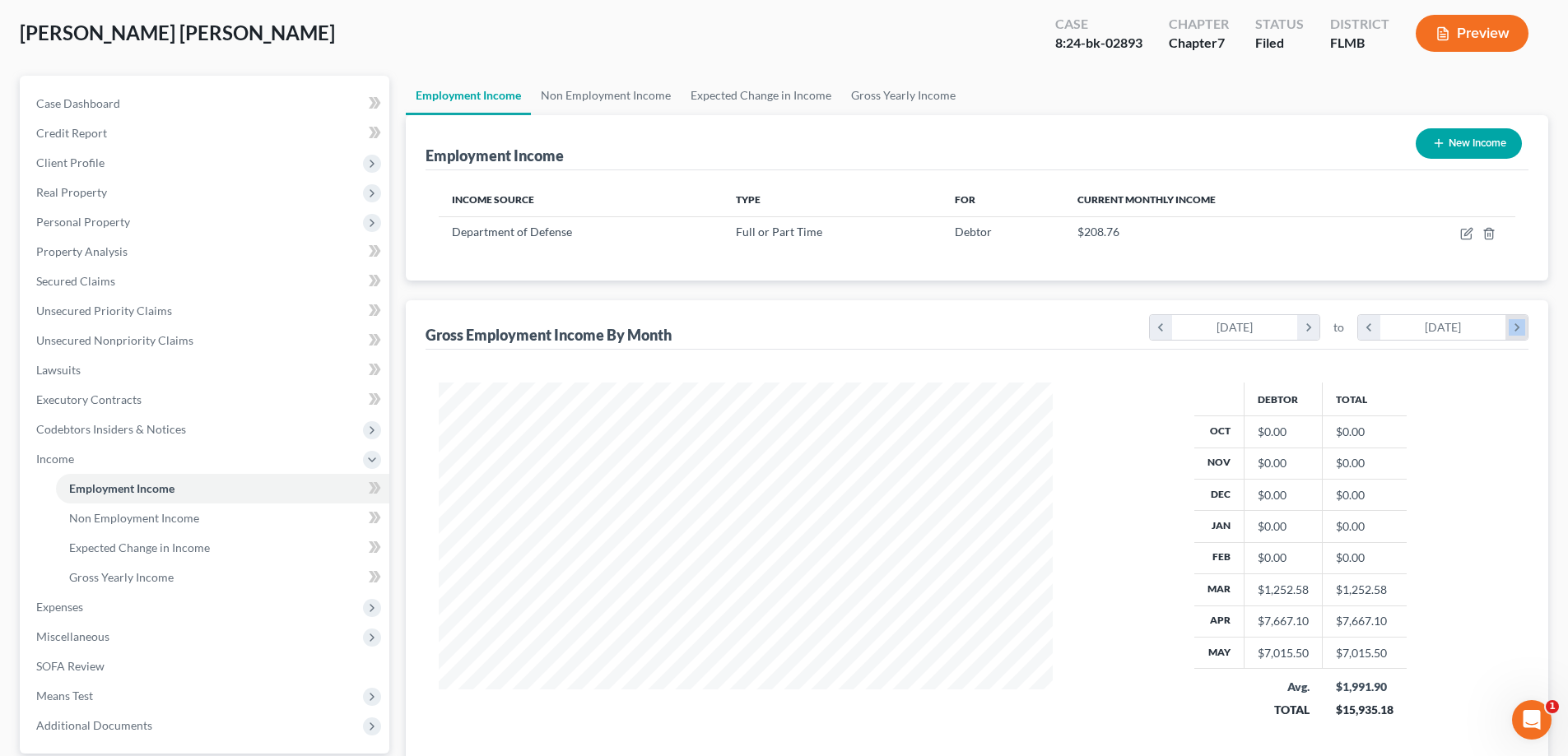
click at [1516, 327] on icon "chevron_right" at bounding box center [1516, 327] width 22 height 25
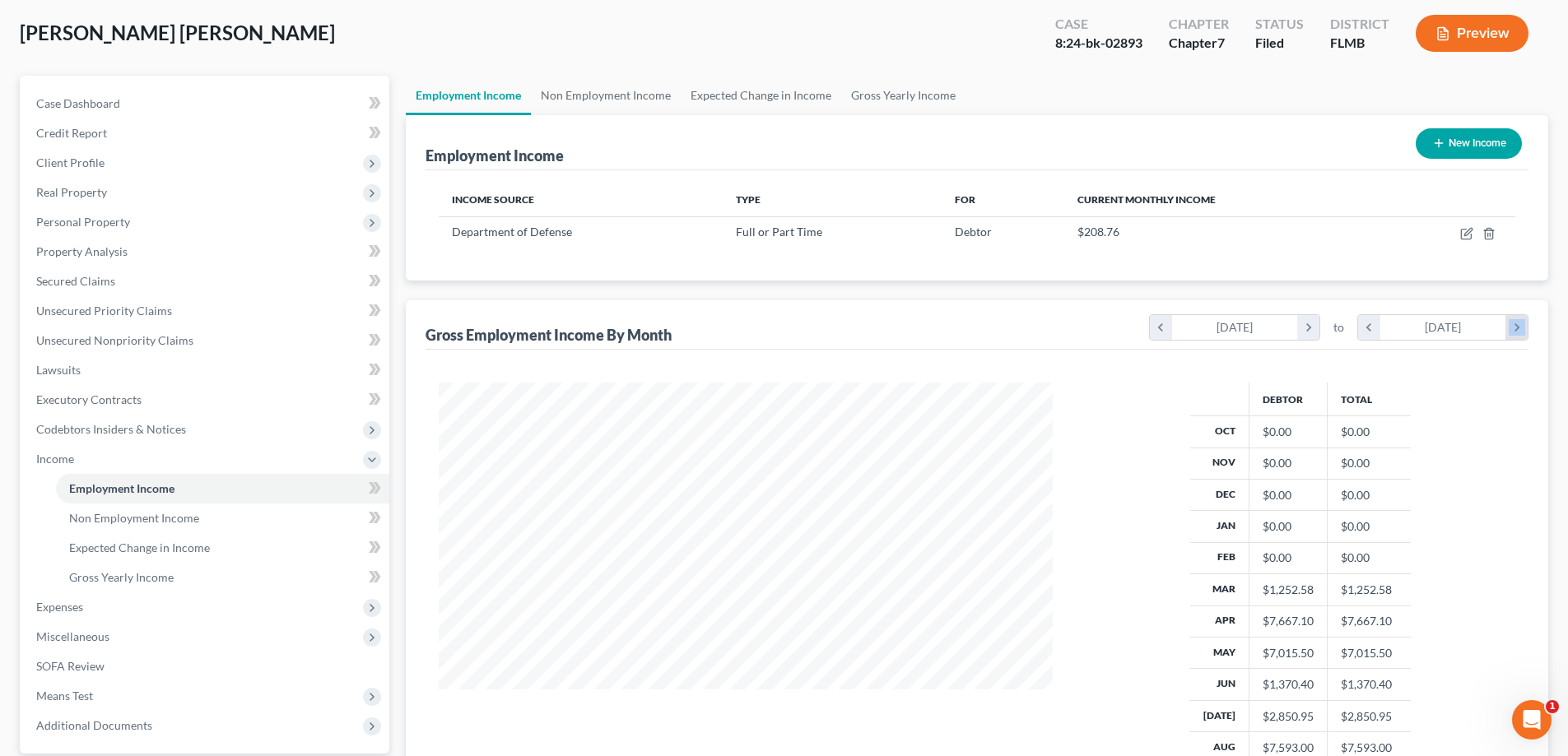
scroll to position [484, 647]
click at [1279, 326] on div "[DATE]" at bounding box center [1234, 327] width 126 height 25
click at [1313, 337] on icon "chevron_right" at bounding box center [1307, 327] width 22 height 25
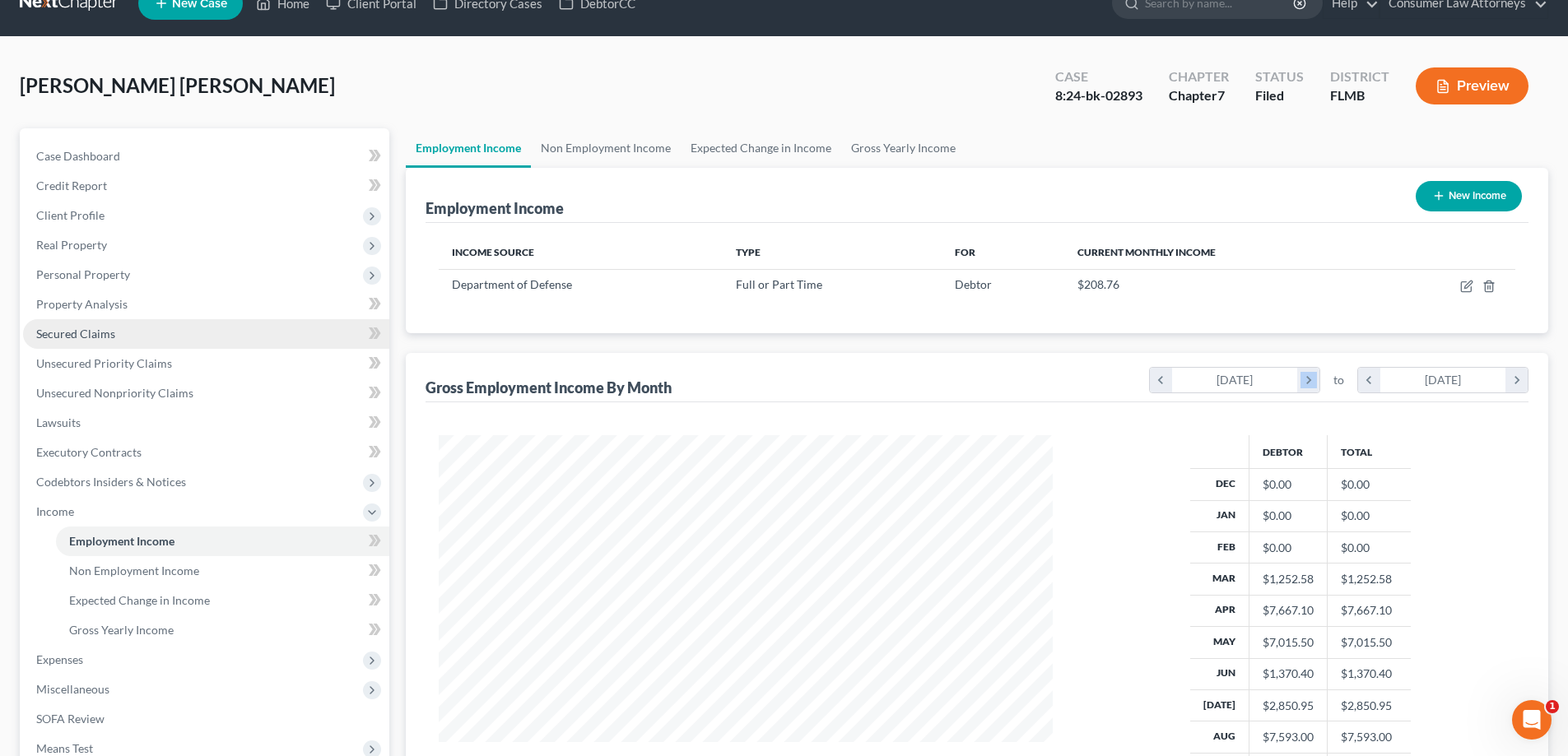
scroll to position [0, 0]
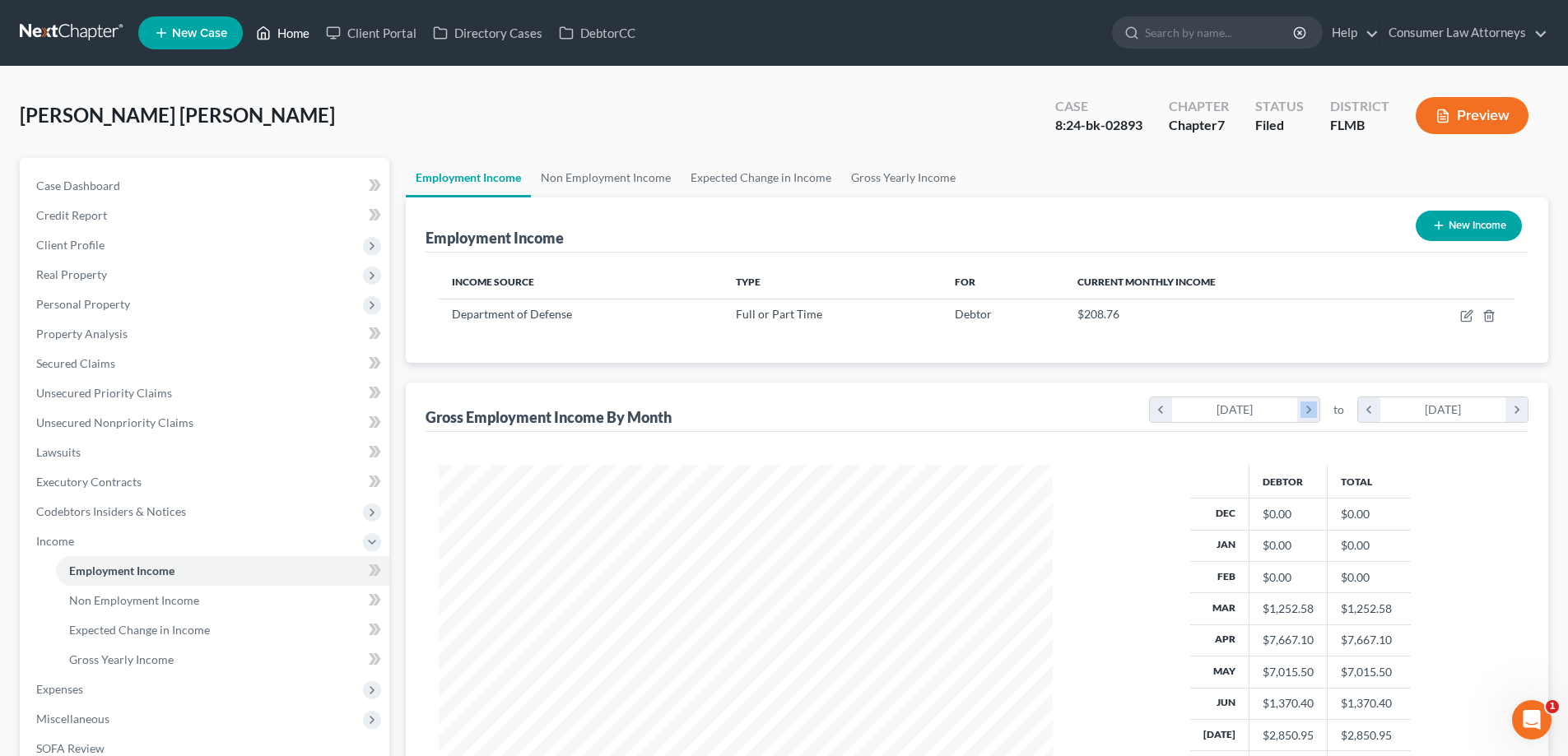
click at [300, 29] on link "Home" at bounding box center [282, 33] width 70 height 30
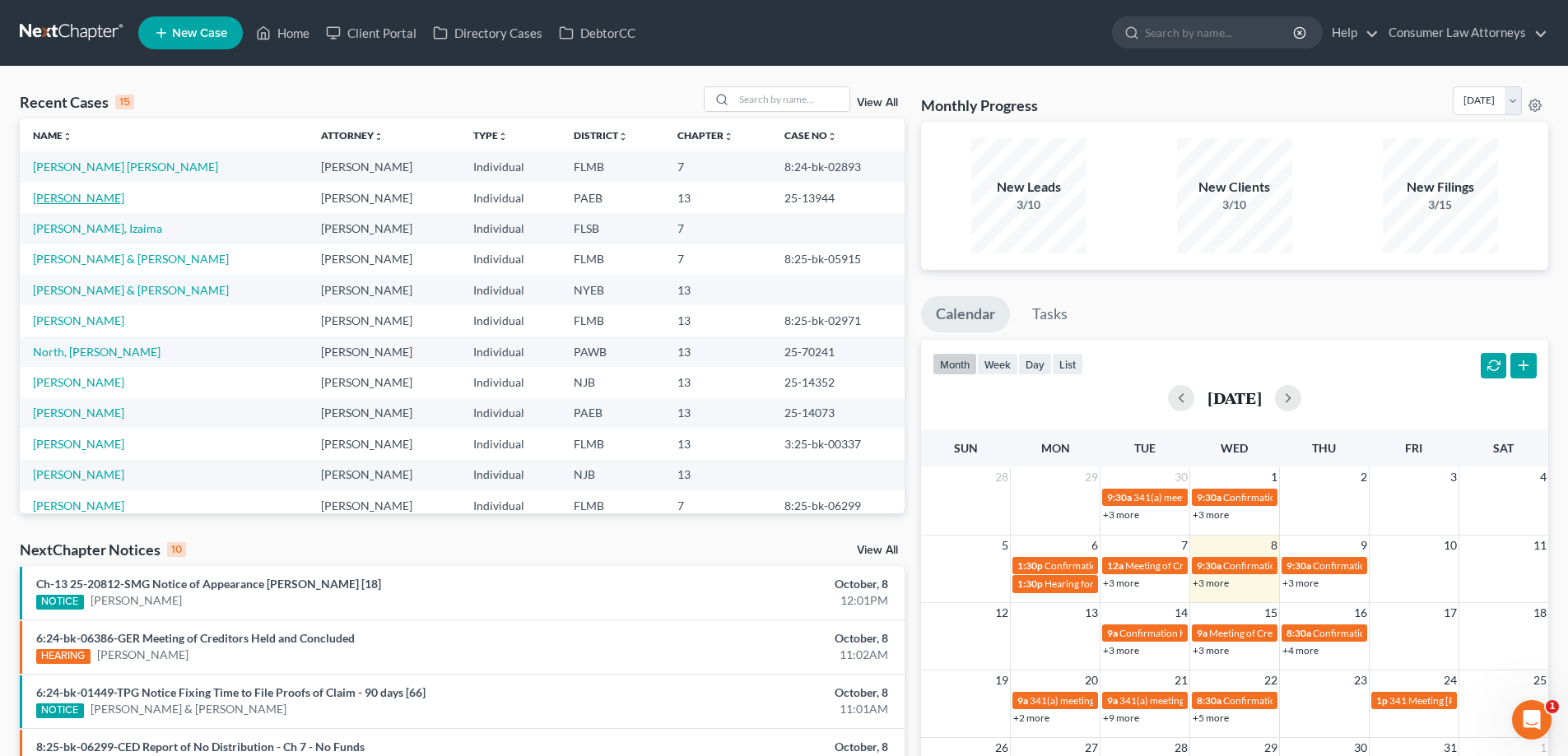
click at [92, 198] on link "[PERSON_NAME]" at bounding box center [78, 198] width 91 height 14
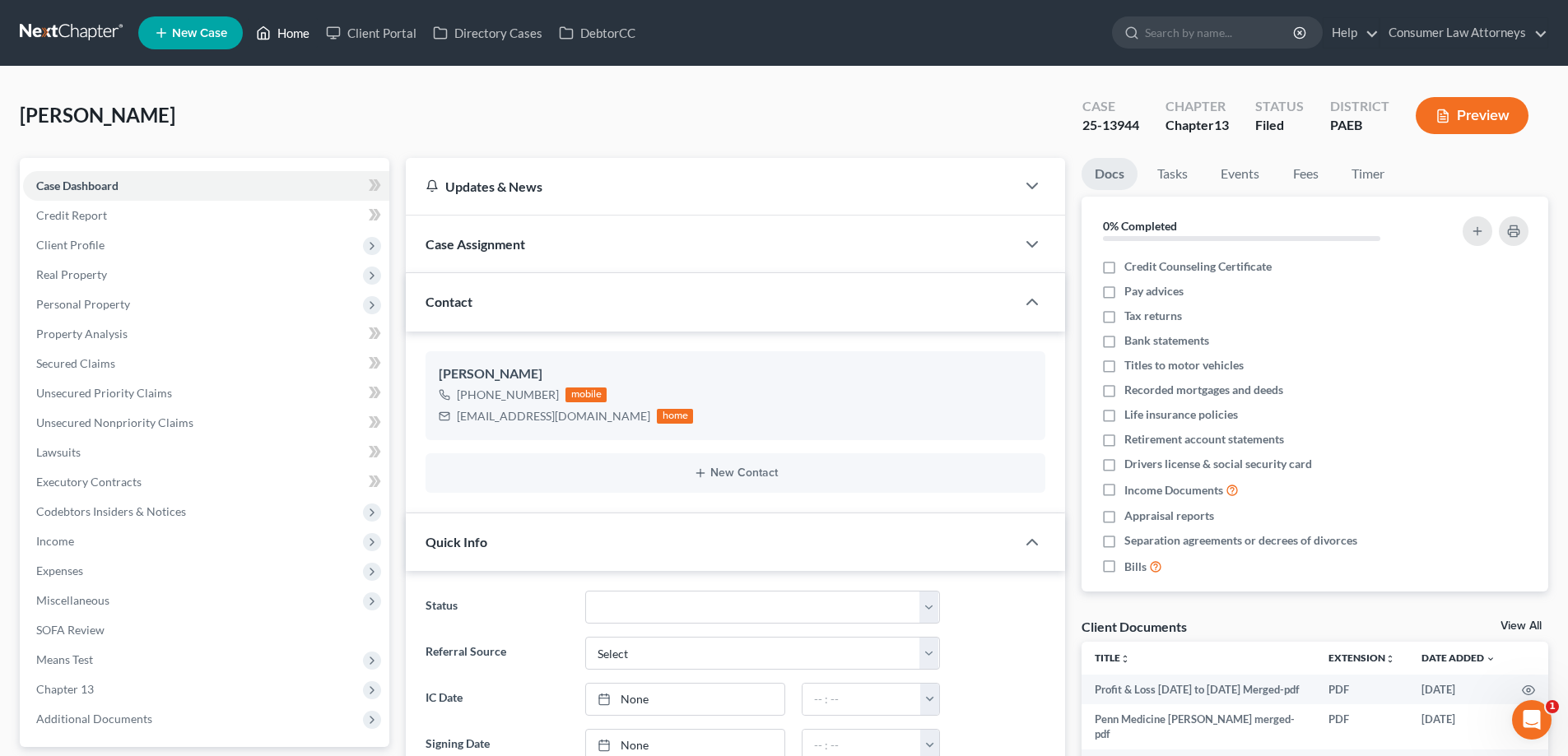
click at [279, 30] on link "Home" at bounding box center [282, 33] width 70 height 30
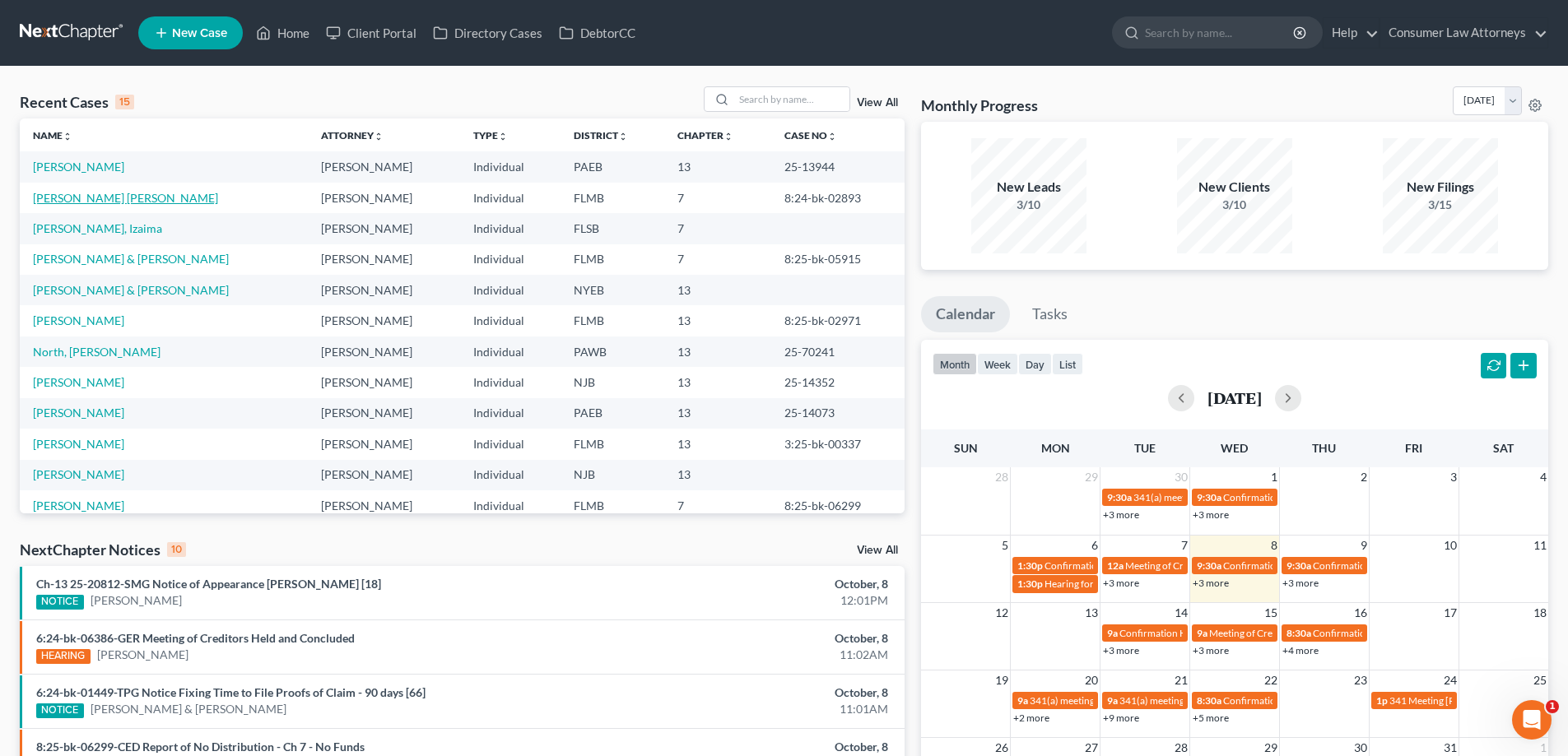
click at [109, 191] on link "[PERSON_NAME] [PERSON_NAME]" at bounding box center [125, 198] width 185 height 14
select select "0"
select select
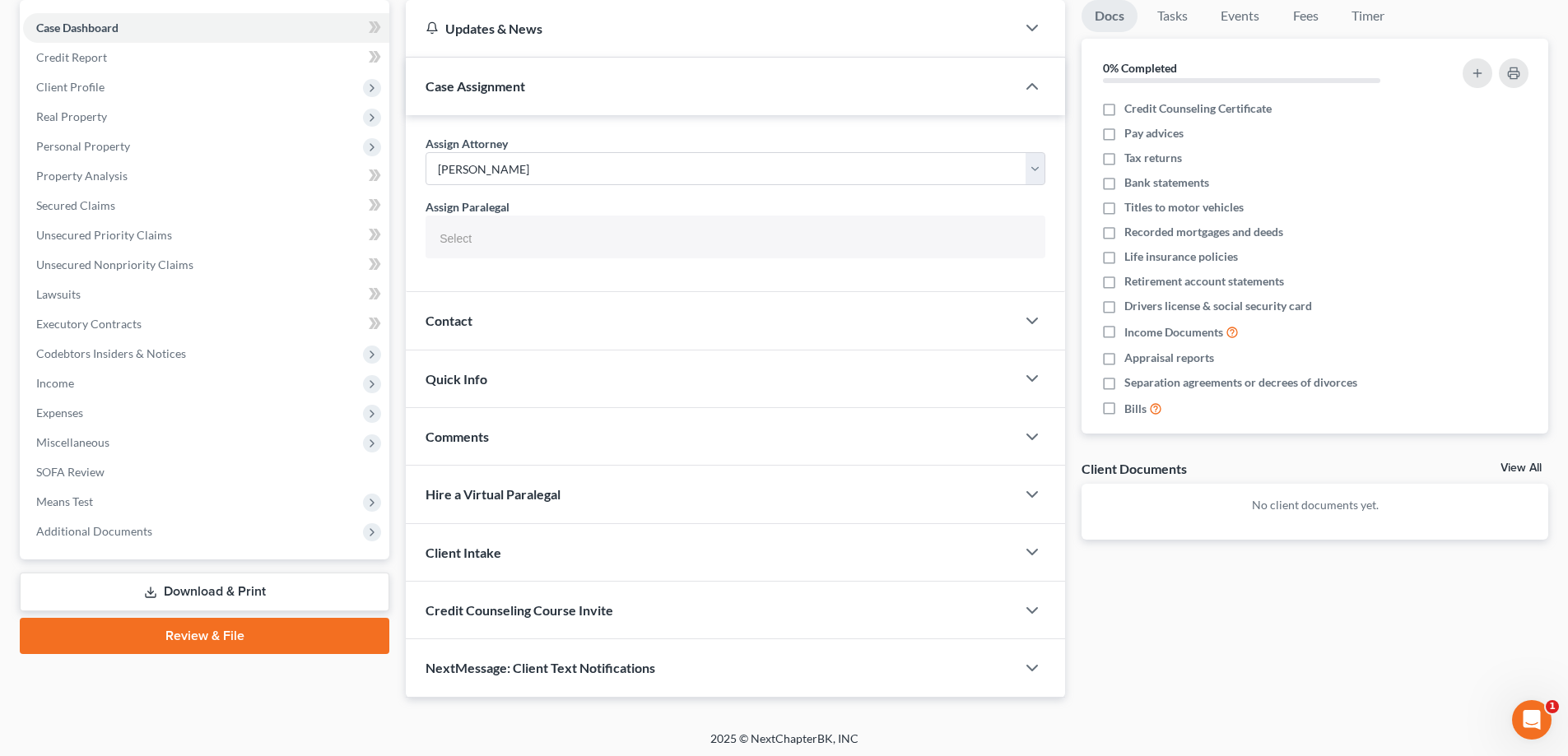
scroll to position [162, 0]
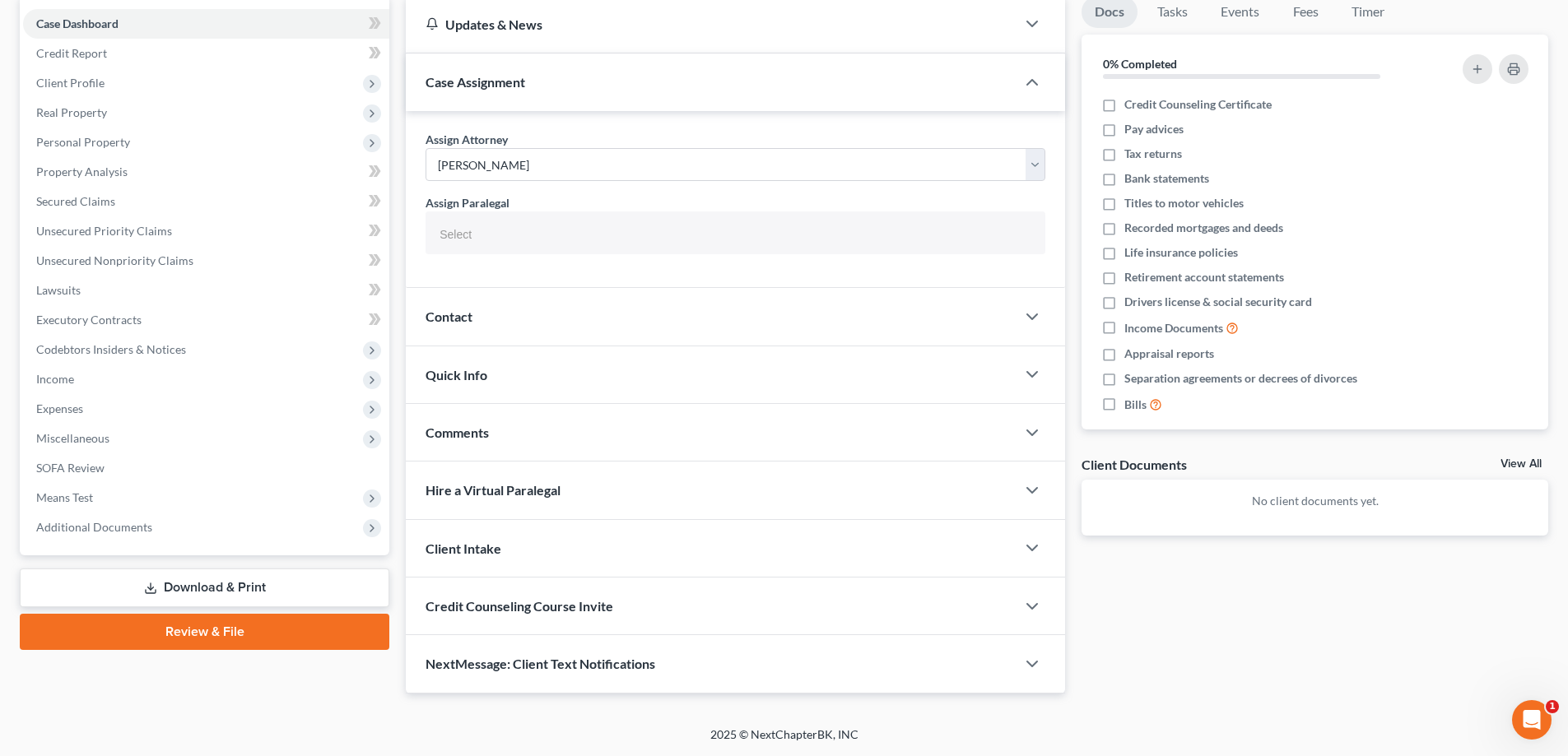
click at [247, 583] on link "Download & Print" at bounding box center [204, 588] width 369 height 39
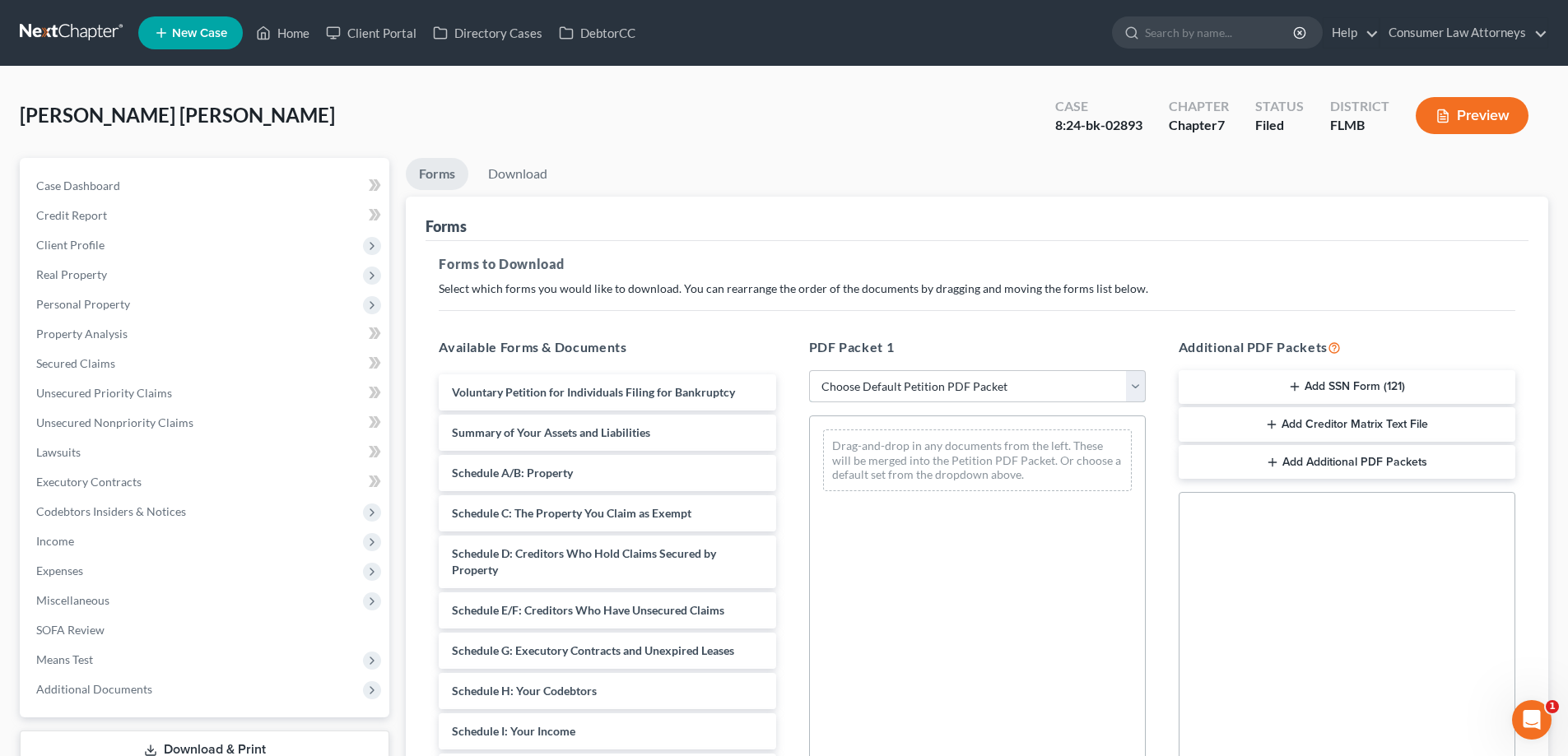
drag, startPoint x: 942, startPoint y: 397, endPoint x: 906, endPoint y: 401, distance: 36.2
click at [936, 397] on select "Choose Default Petition PDF Packet Complete Bankruptcy Petition (all forms and …" at bounding box center [978, 386] width 337 height 33
select select "2"
click at [809, 371] on select "Choose Default Petition PDF Packet Complete Bankruptcy Petition (all forms and …" at bounding box center [978, 386] width 337 height 33
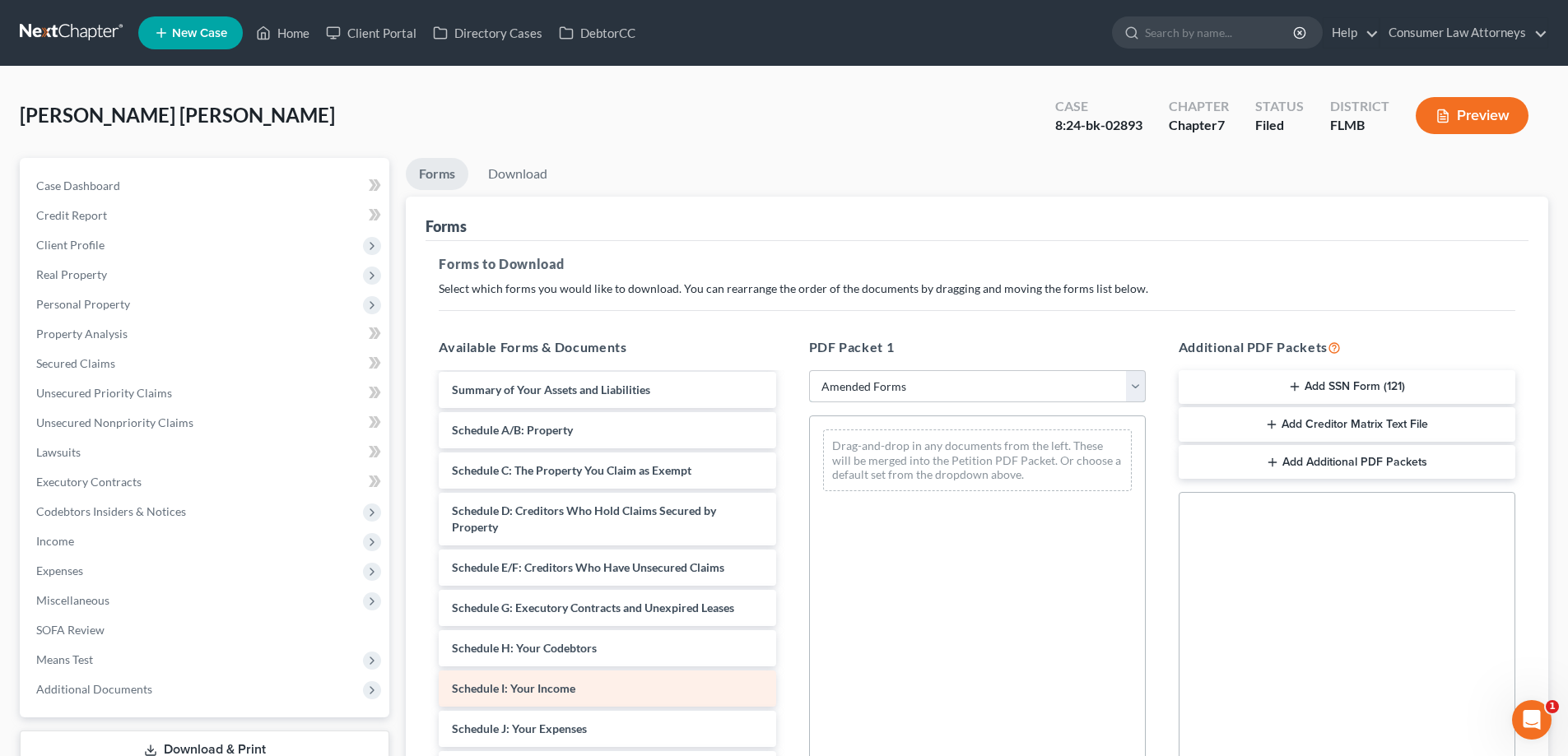
scroll to position [82, 0]
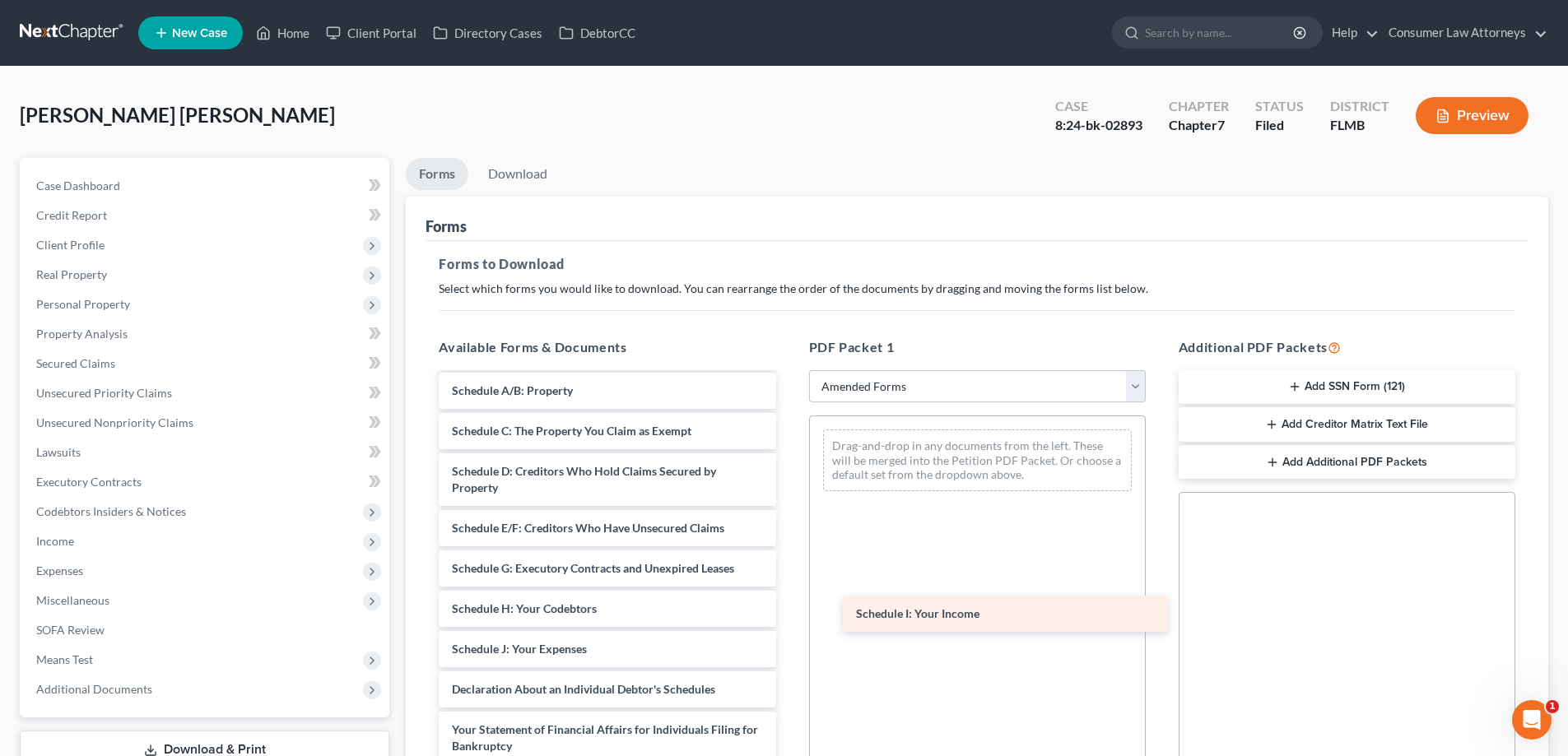
drag, startPoint x: 501, startPoint y: 647, endPoint x: 906, endPoint y: 611, distance: 406.6
click at [788, 611] on div "Schedule I: Your Income Voluntary Petition for Individuals Filing for Bankruptc…" at bounding box center [606, 666] width 363 height 747
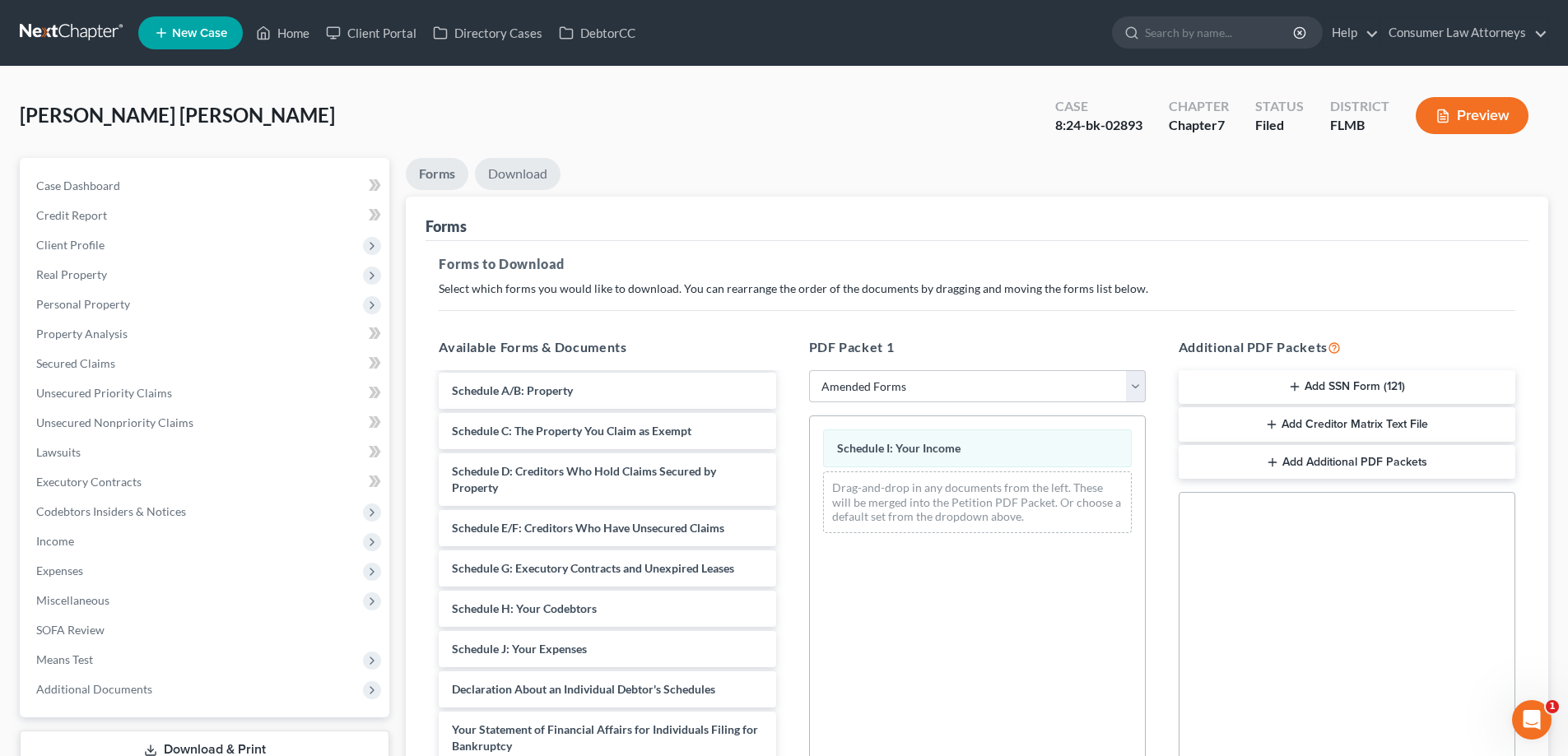
click at [537, 167] on link "Download" at bounding box center [517, 174] width 85 height 32
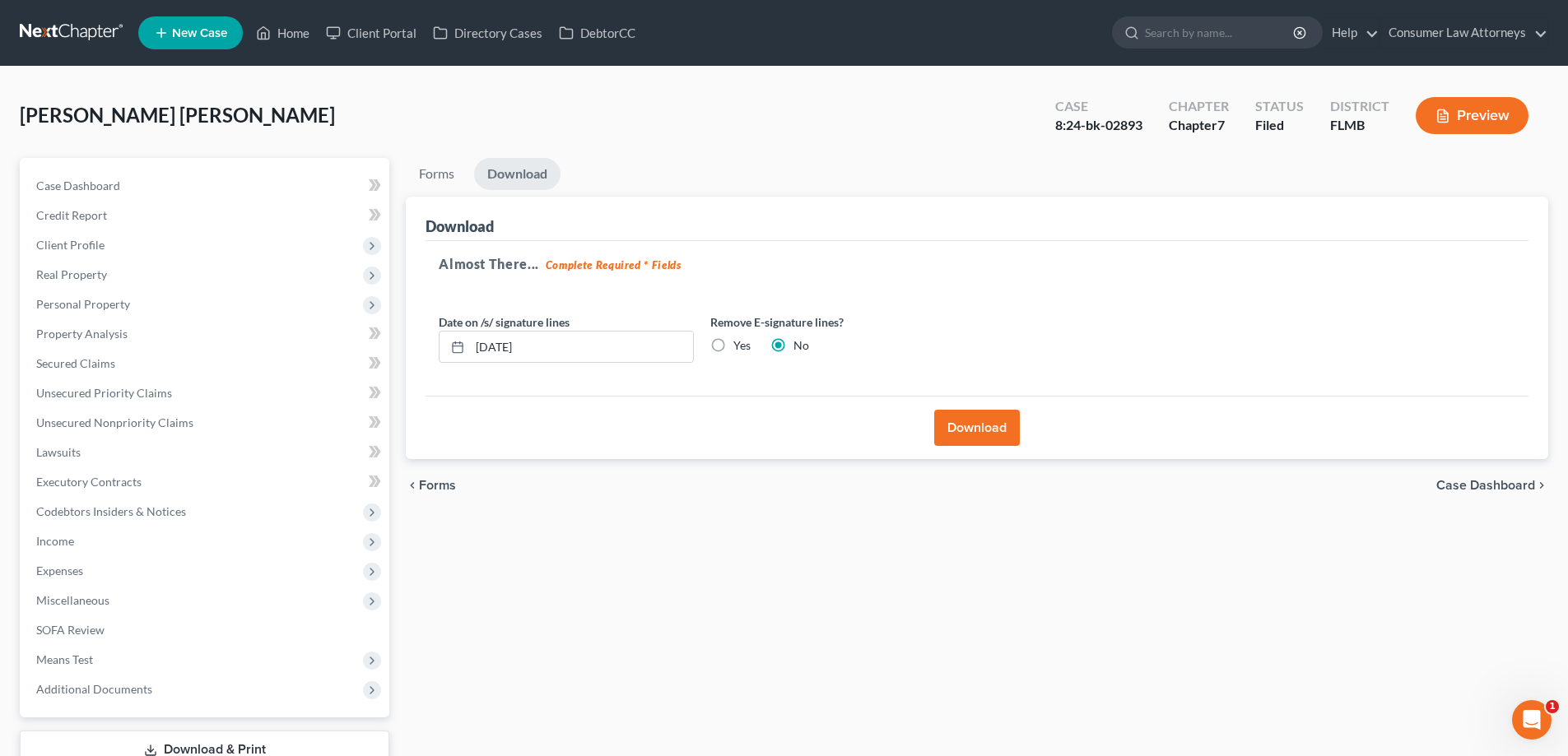
click at [988, 440] on button "Download" at bounding box center [977, 428] width 85 height 37
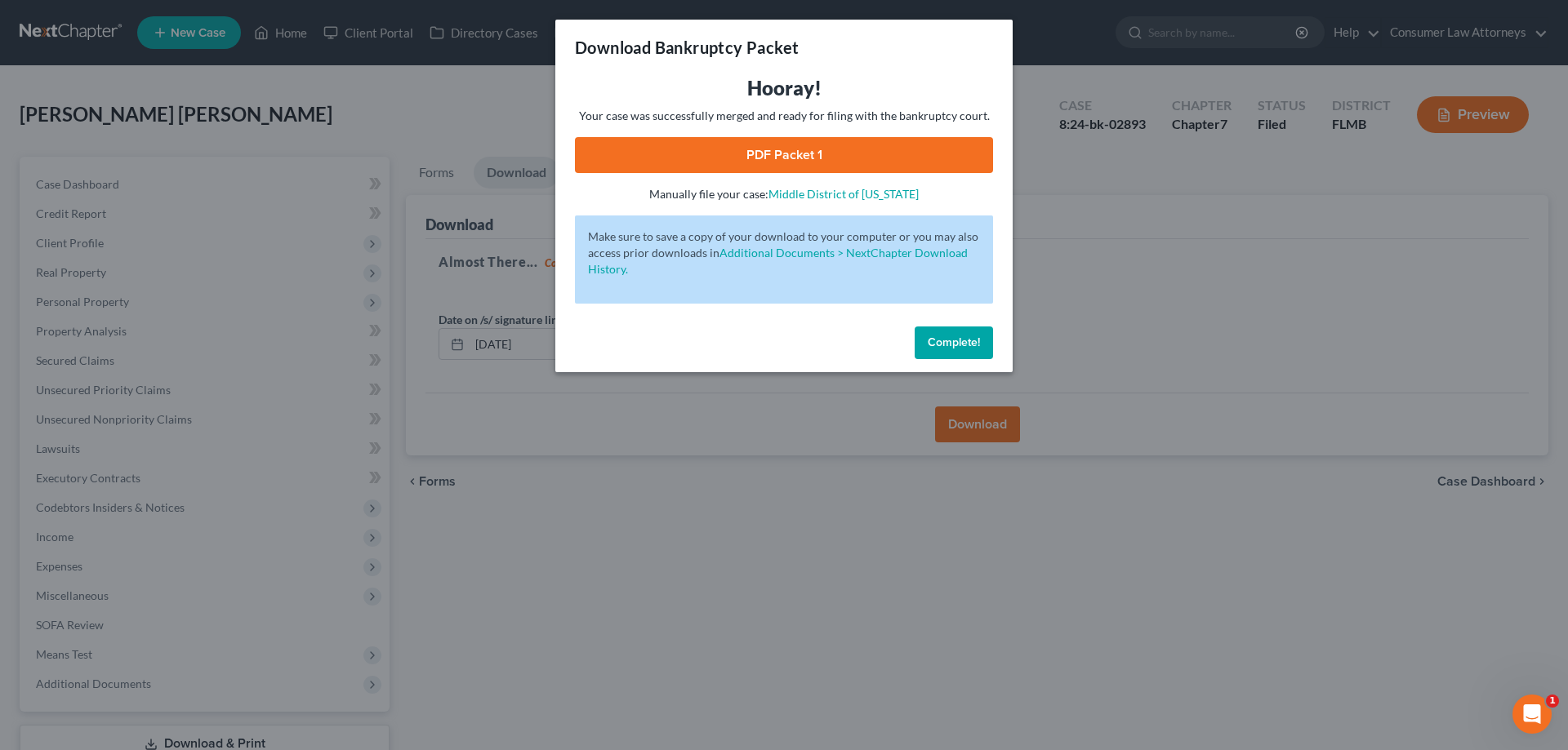
click at [787, 159] on link "PDF Packet 1" at bounding box center [784, 155] width 418 height 36
click at [941, 338] on span "Complete!" at bounding box center [954, 342] width 52 height 14
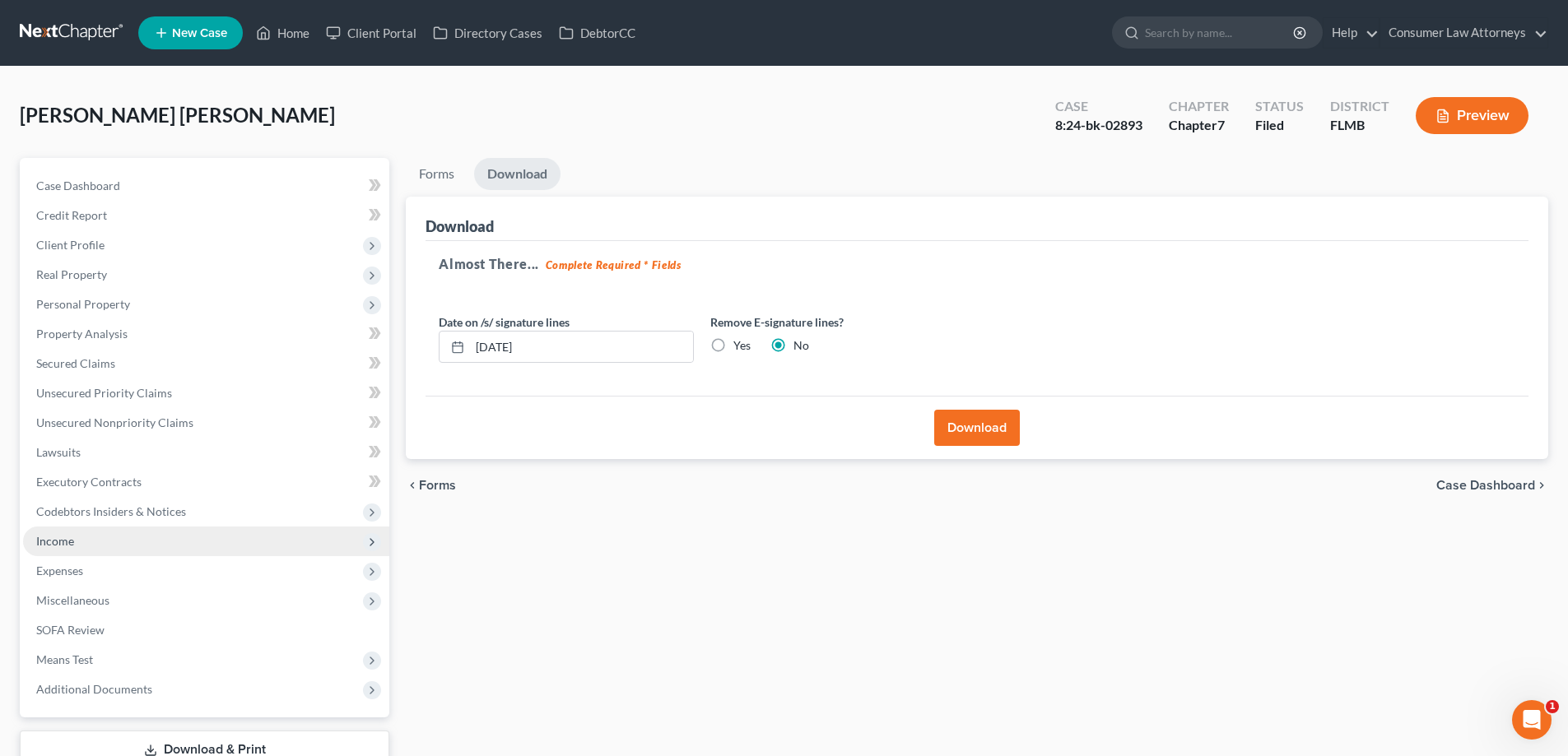
click at [52, 536] on span "Income" at bounding box center [55, 541] width 38 height 14
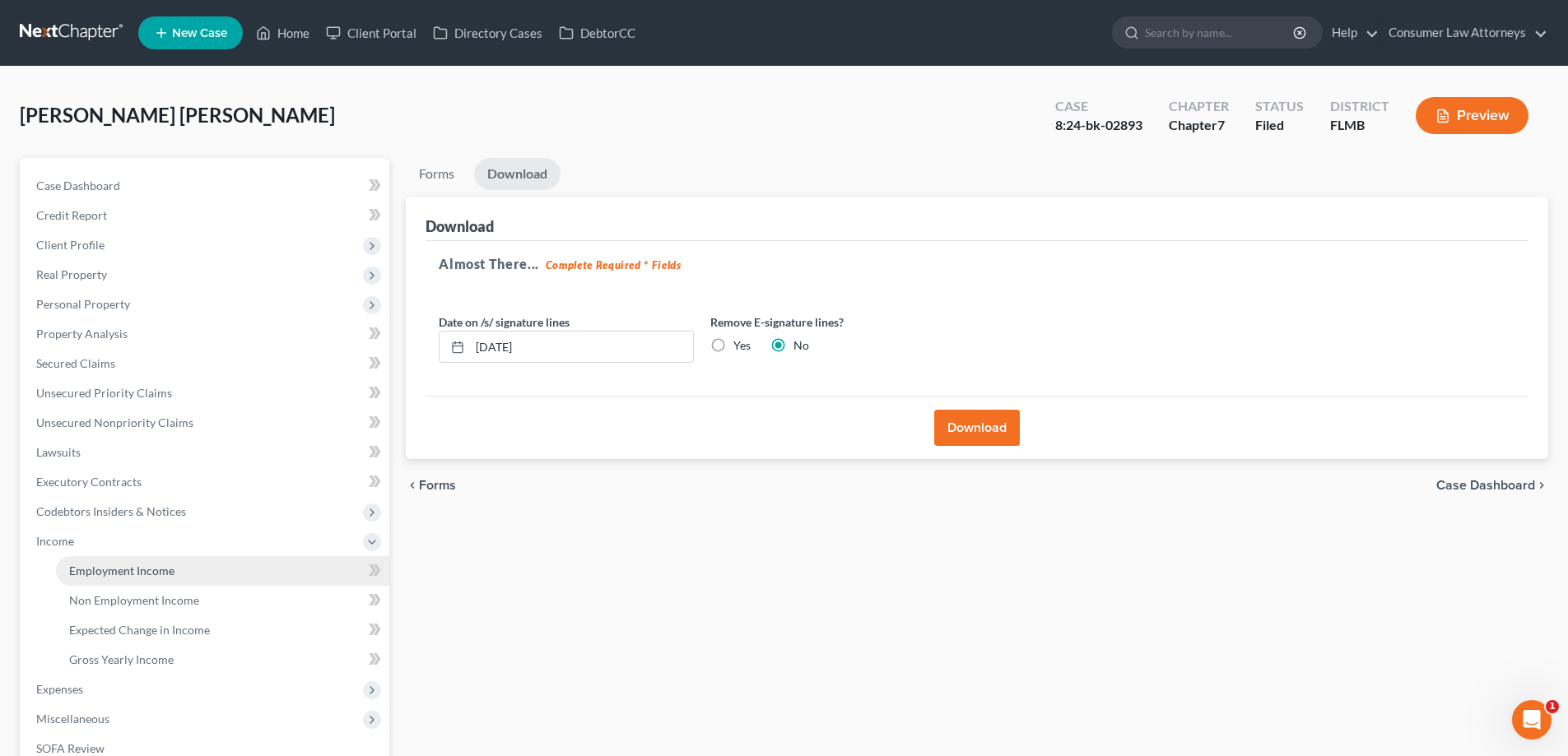
click at [109, 571] on span "Employment Income" at bounding box center [122, 571] width 105 height 14
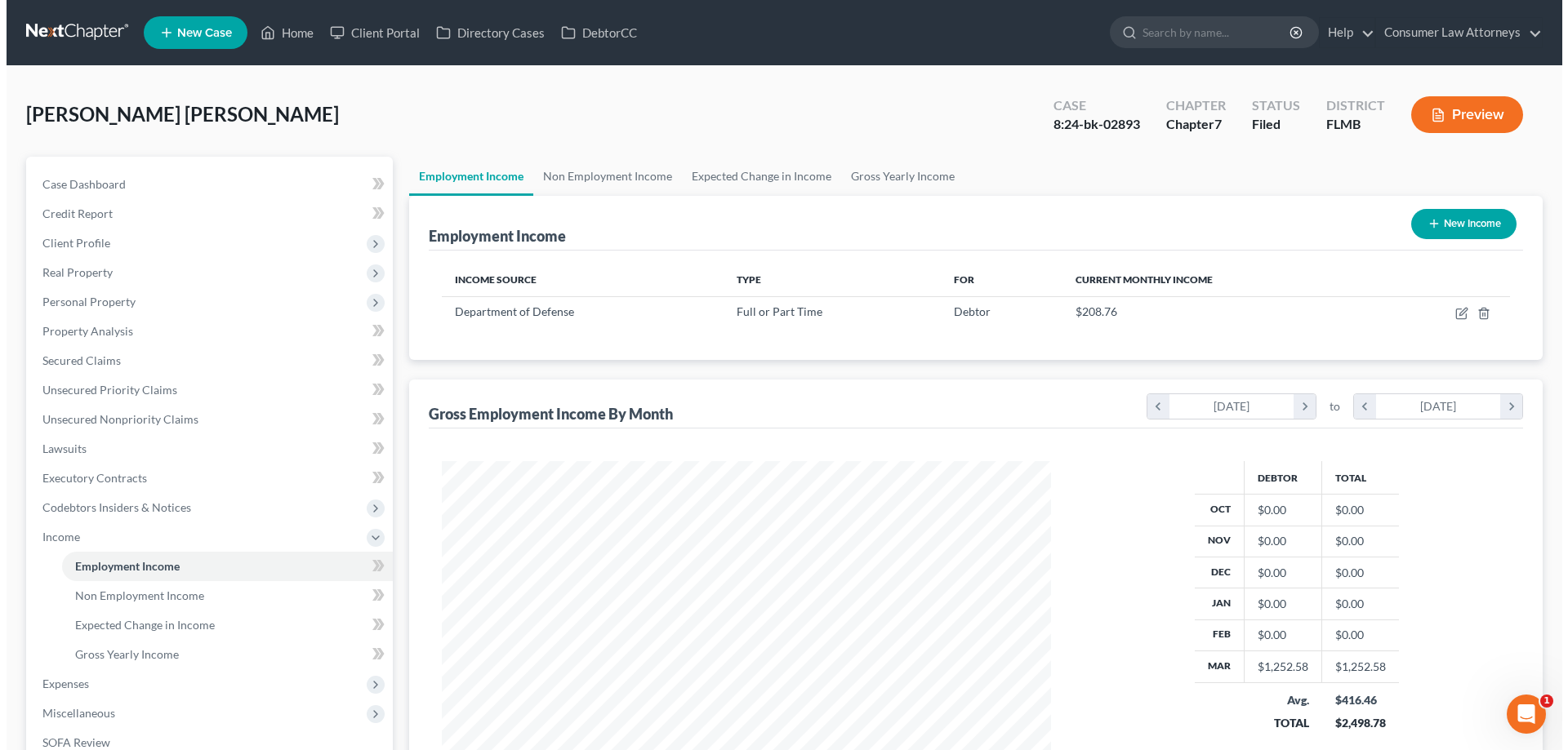
scroll to position [82, 0]
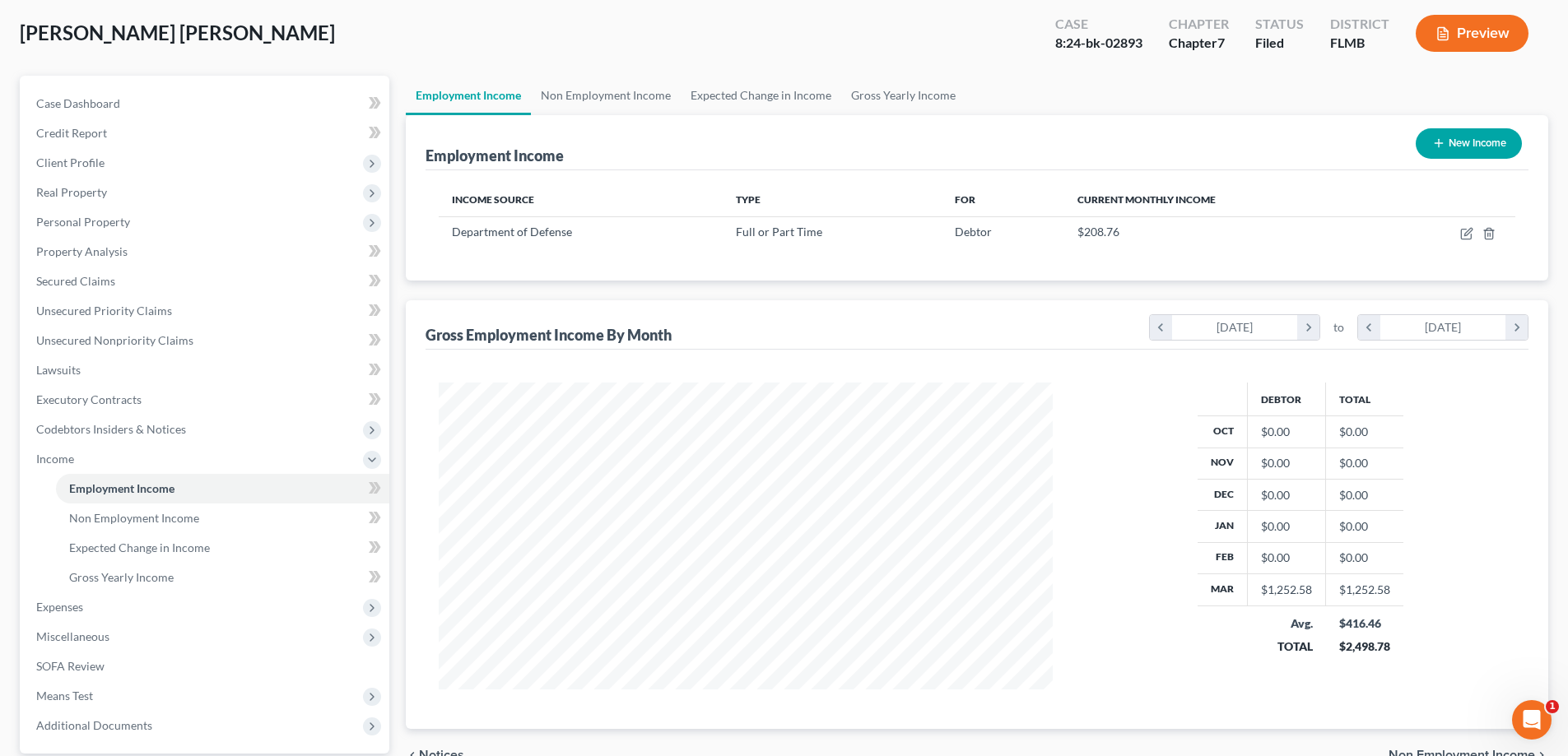
click at [1224, 319] on div "[DATE]" at bounding box center [1234, 327] width 126 height 25
click at [1465, 235] on icon "button" at bounding box center [1467, 231] width 7 height 7
select select "0"
select select "8"
select select "3"
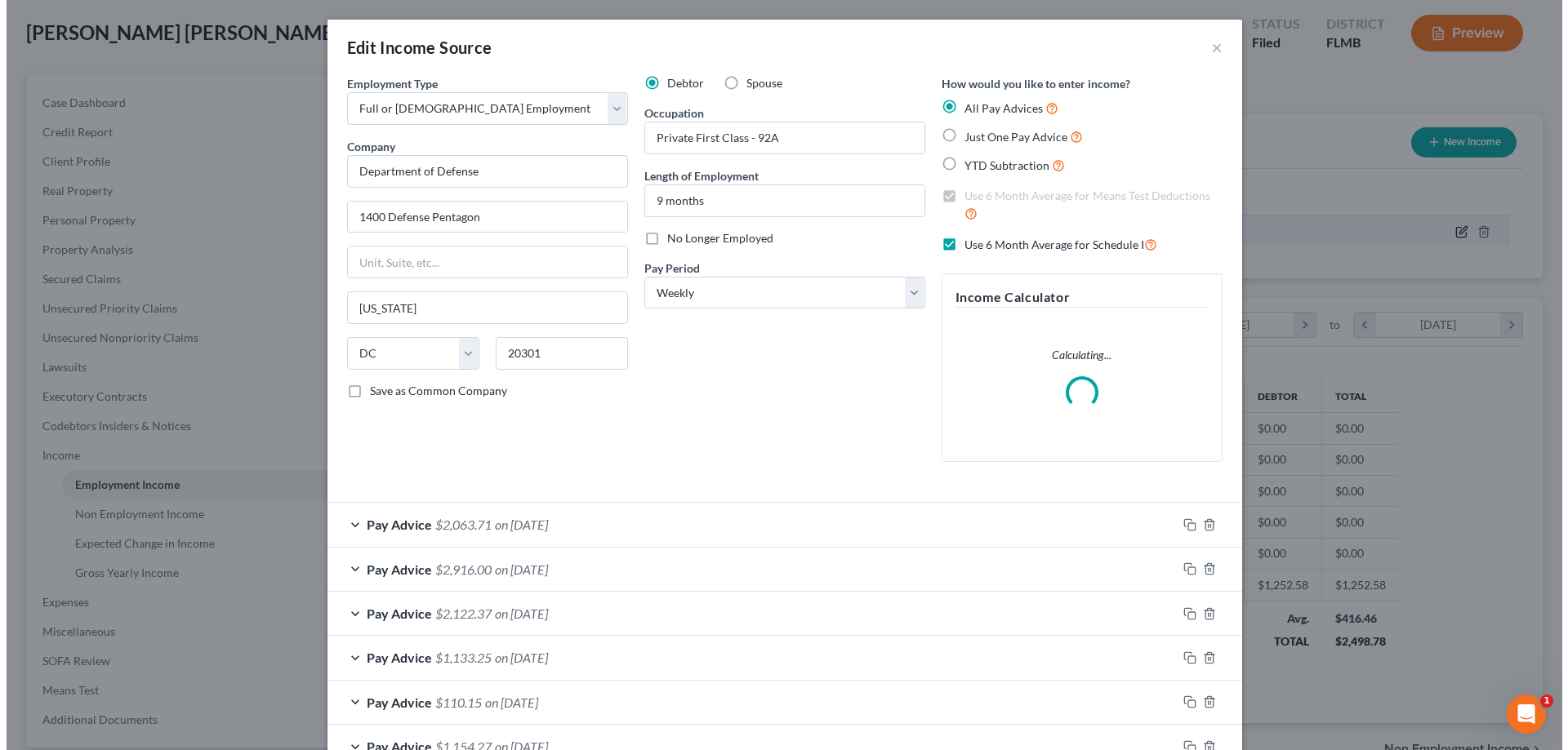
scroll to position [0, 0]
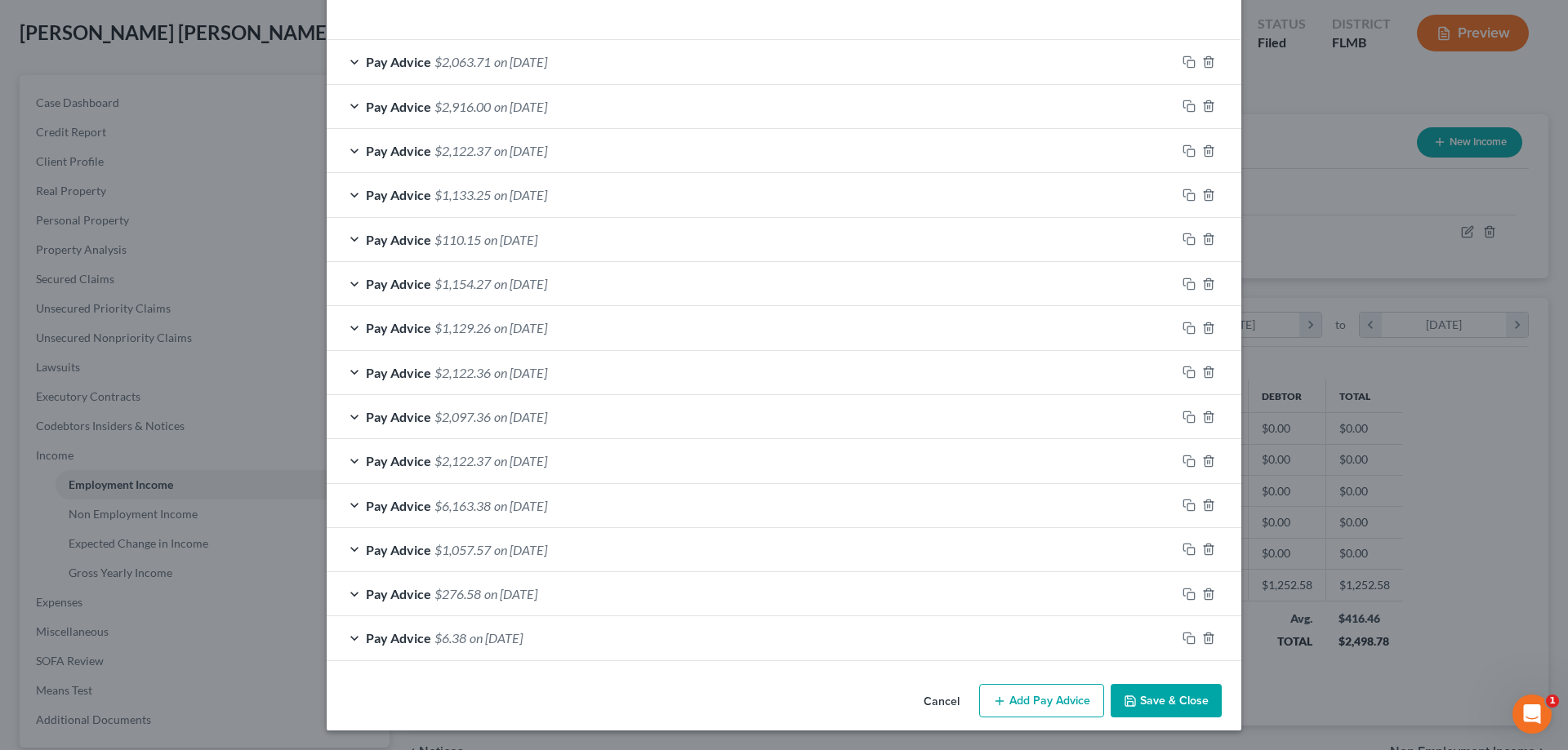
click at [1166, 713] on button "Save & Close" at bounding box center [1166, 701] width 111 height 34
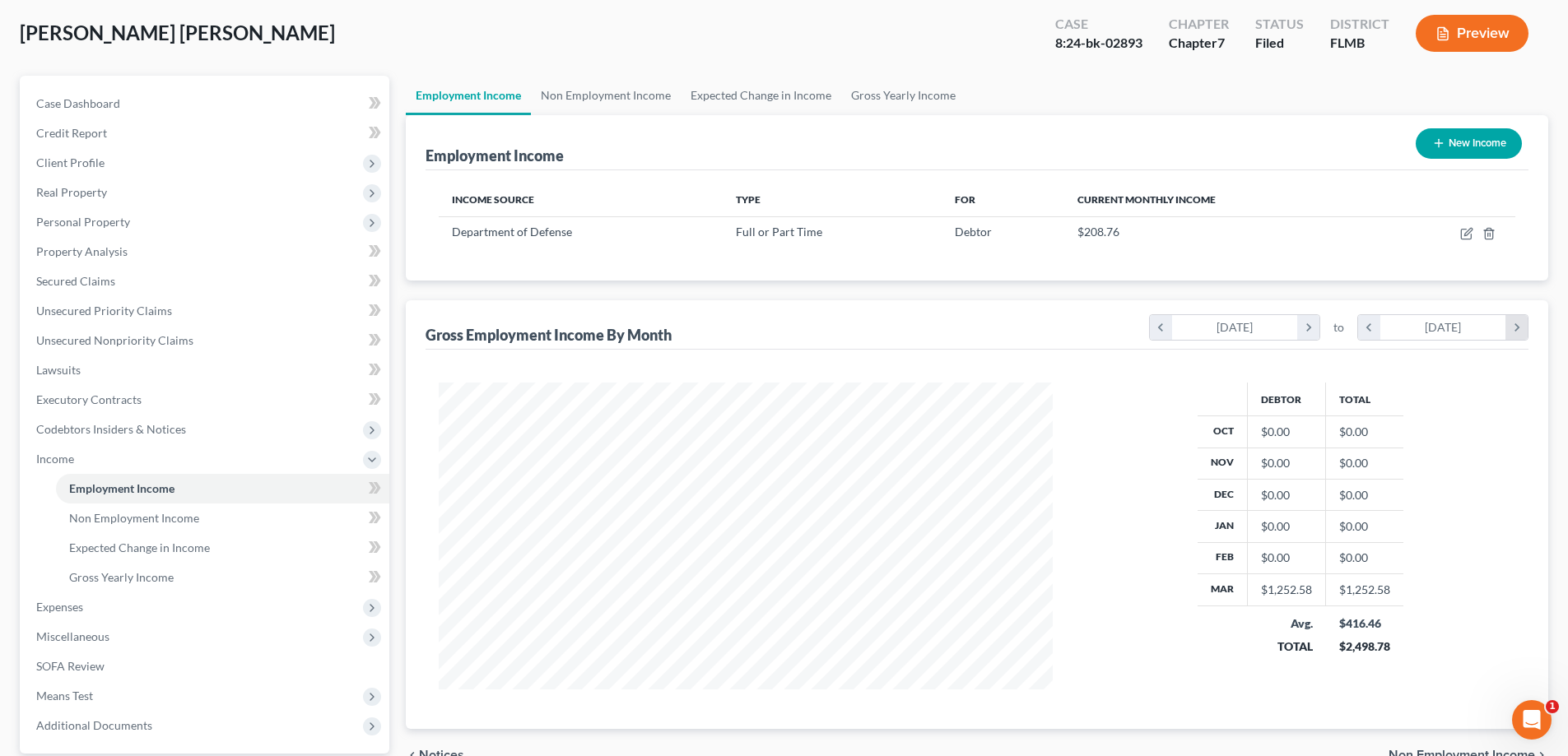
click at [1516, 328] on icon "chevron_right" at bounding box center [1516, 327] width 22 height 25
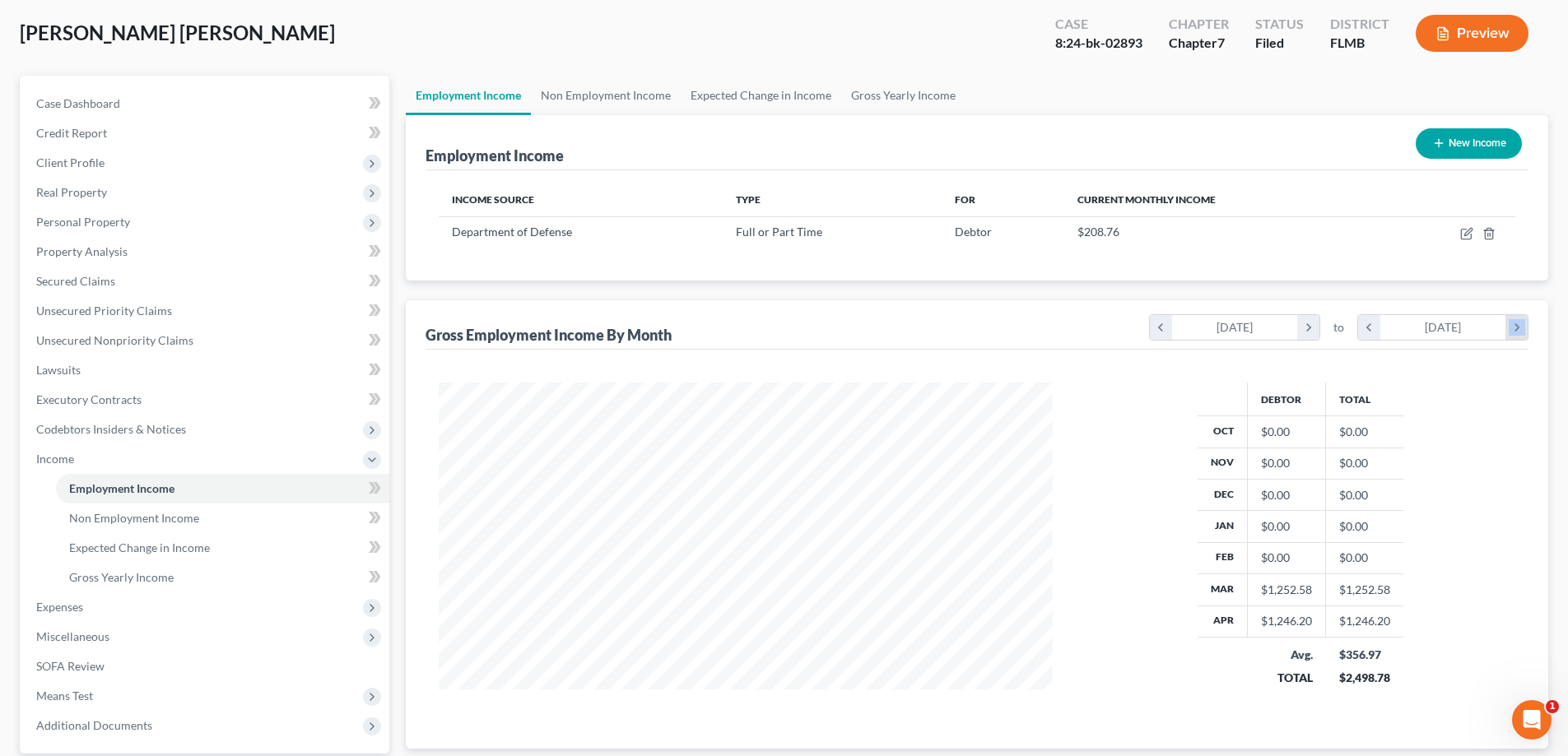
click at [1517, 328] on icon "chevron_right" at bounding box center [1516, 327] width 22 height 25
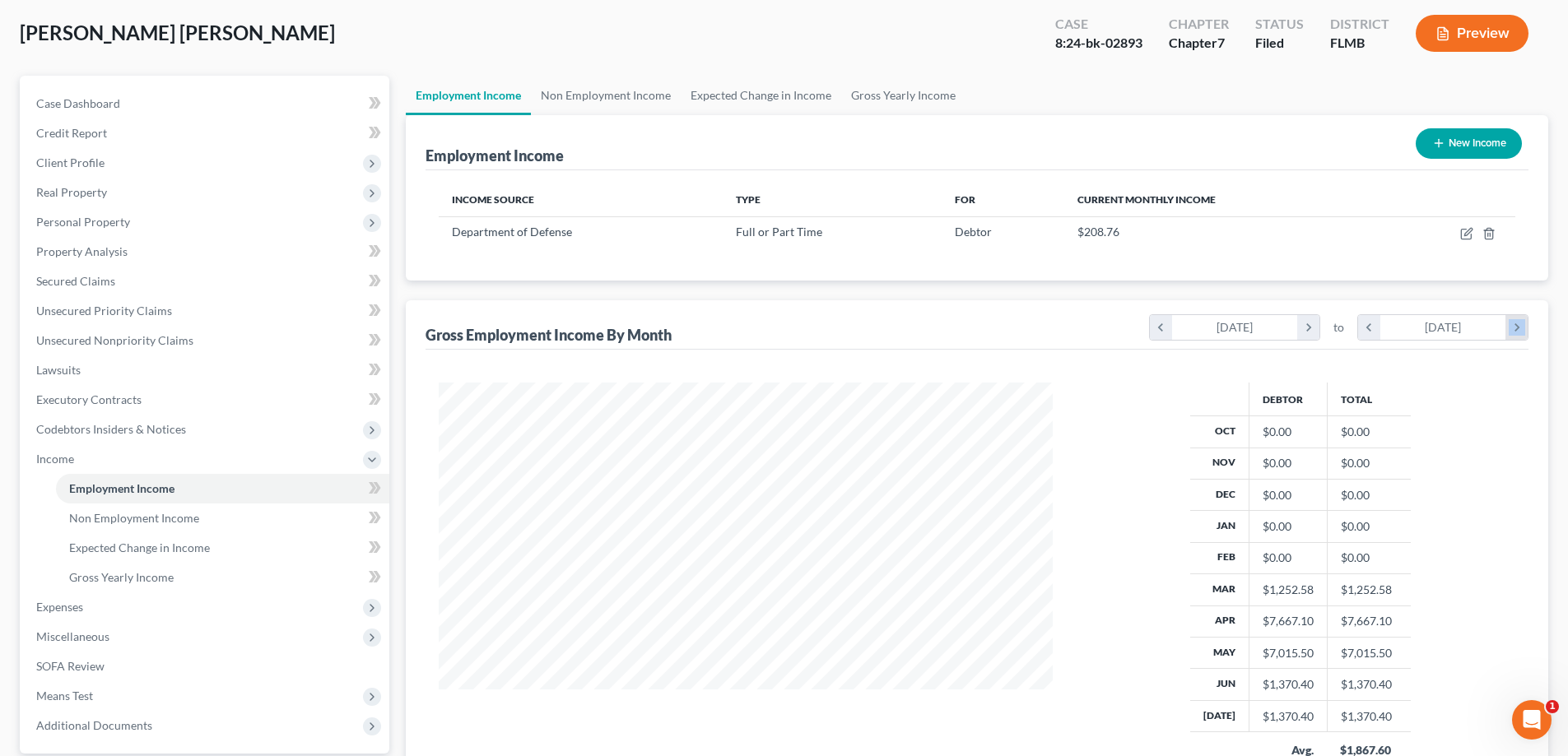
click at [1517, 328] on icon "chevron_right" at bounding box center [1516, 327] width 22 height 25
click at [641, 95] on link "Non Employment Income" at bounding box center [605, 95] width 150 height 40
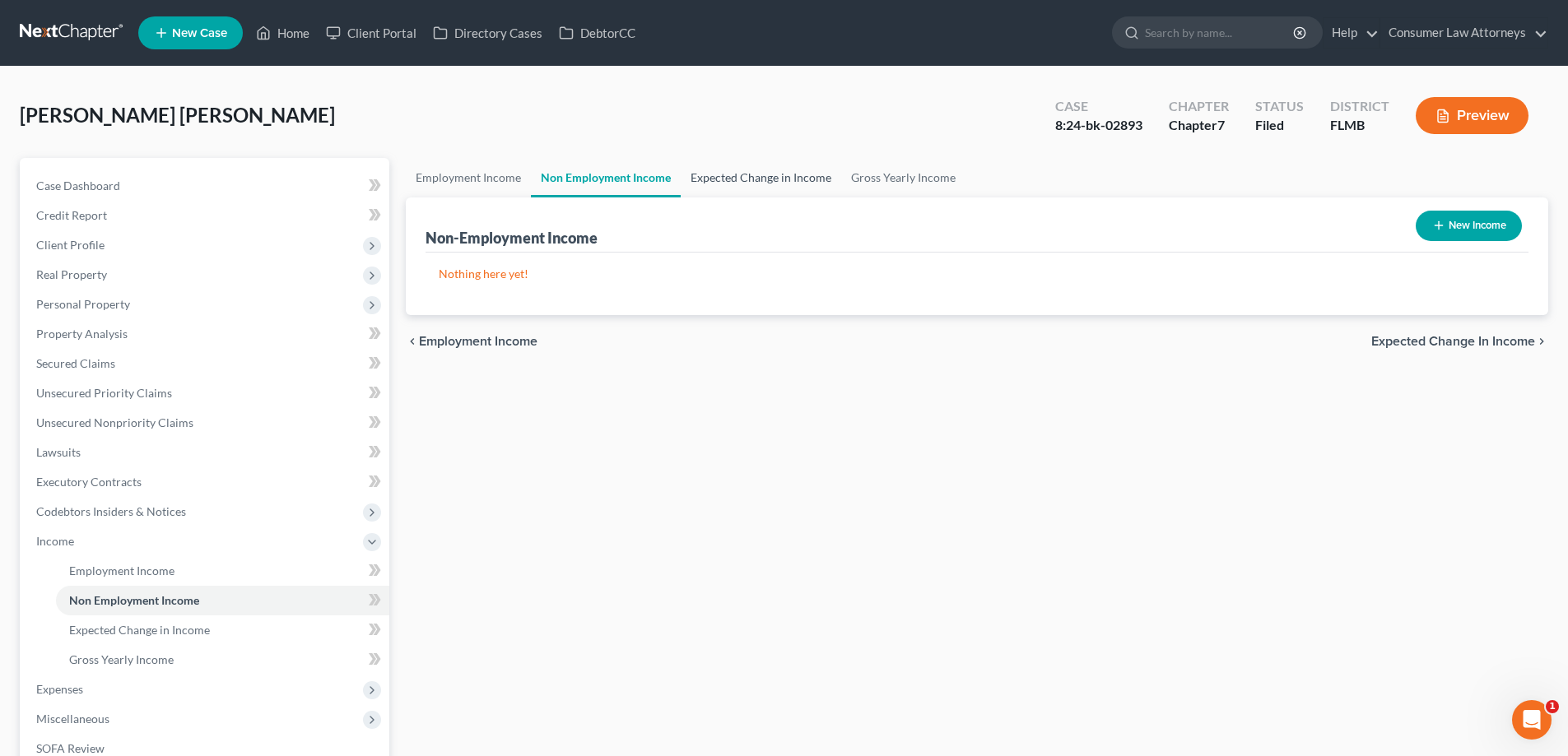
click at [746, 170] on link "Expected Change in Income" at bounding box center [761, 178] width 160 height 40
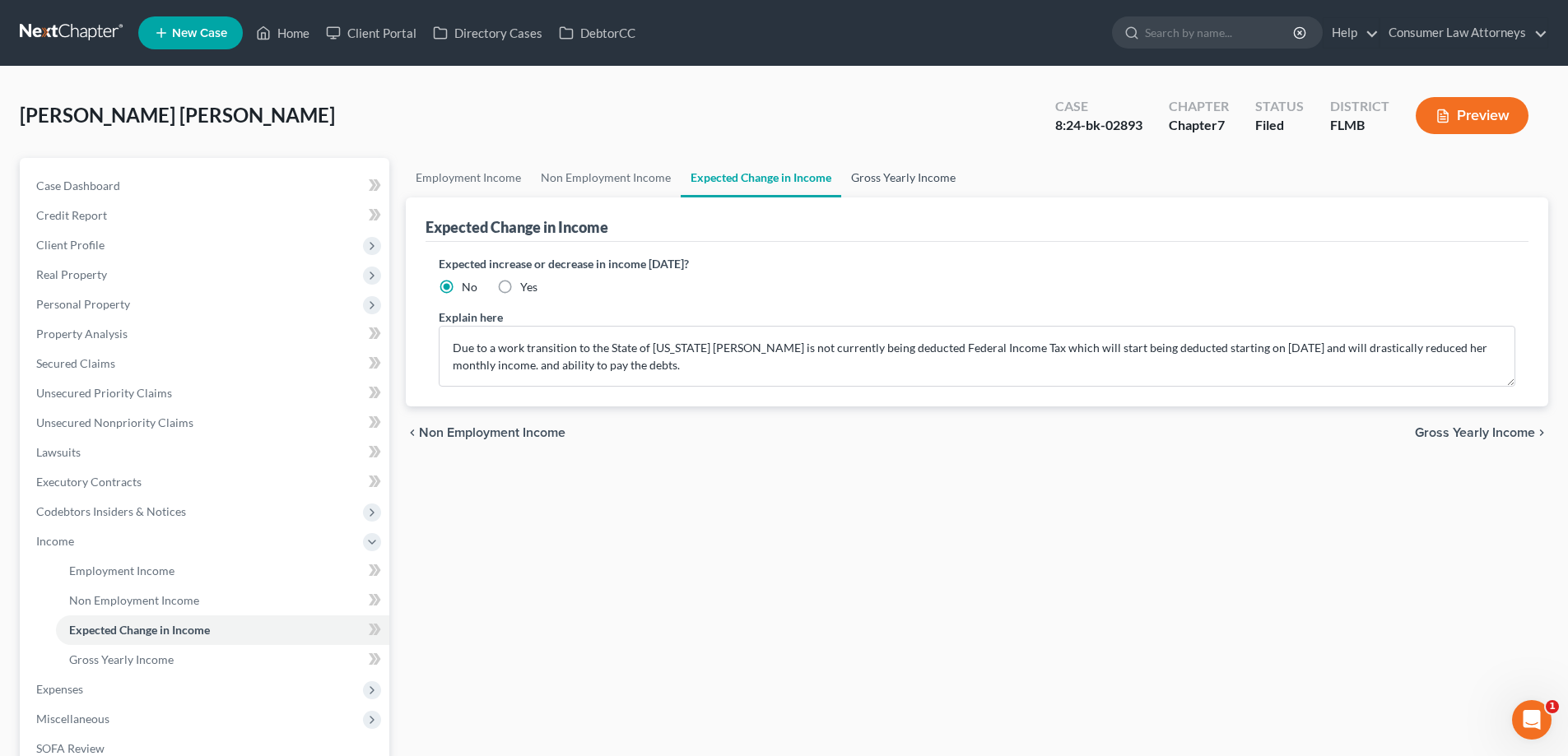
click at [885, 177] on link "Gross Yearly Income" at bounding box center [902, 178] width 124 height 40
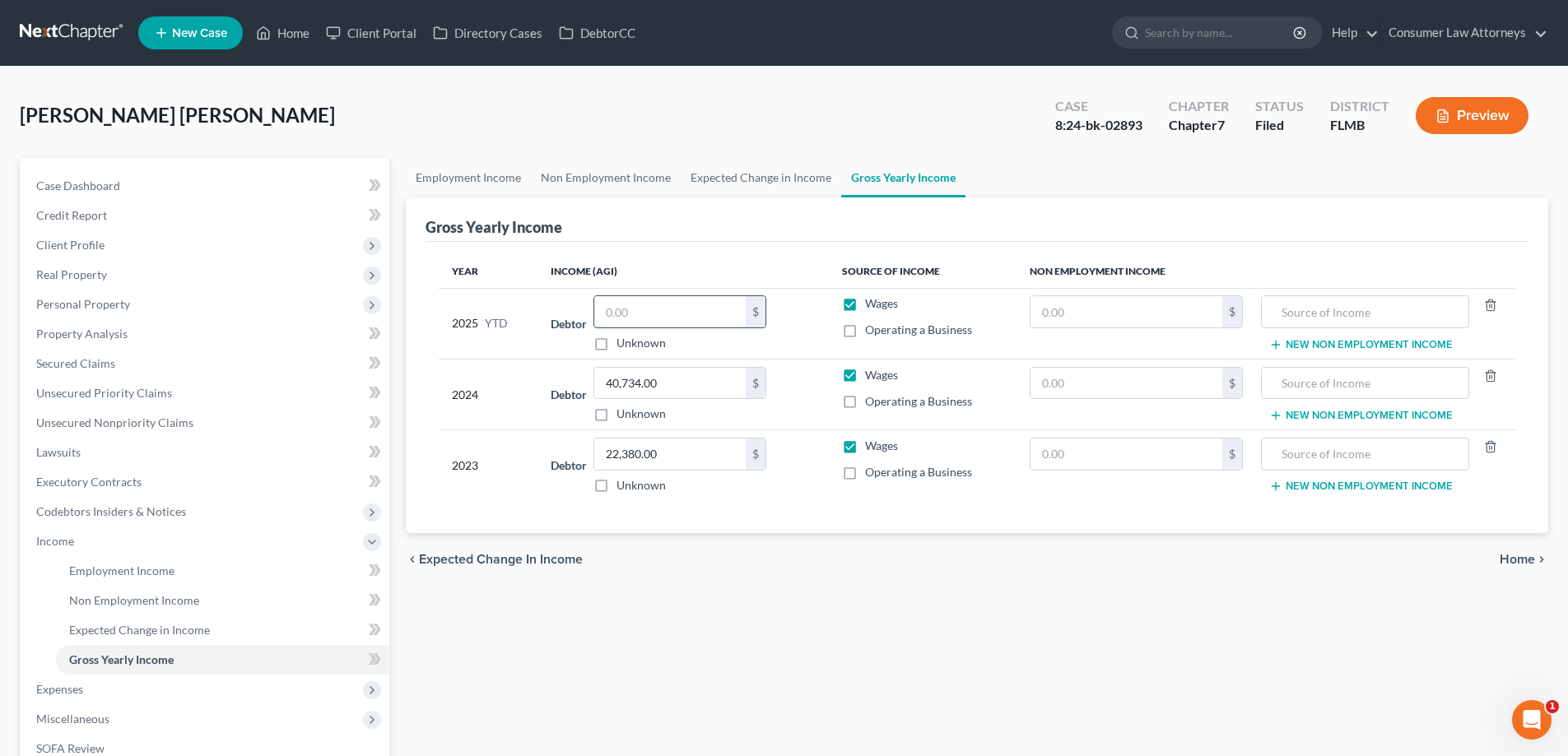
click at [679, 322] on input "text" at bounding box center [670, 312] width 152 height 32
click at [679, 322] on input "16,623.43" at bounding box center [670, 312] width 152 height 32
click at [639, 309] on input "16,623.43" at bounding box center [670, 312] width 152 height 32
type input "16,626.63"
click at [765, 163] on link "Expected Change in Income" at bounding box center [761, 178] width 160 height 40
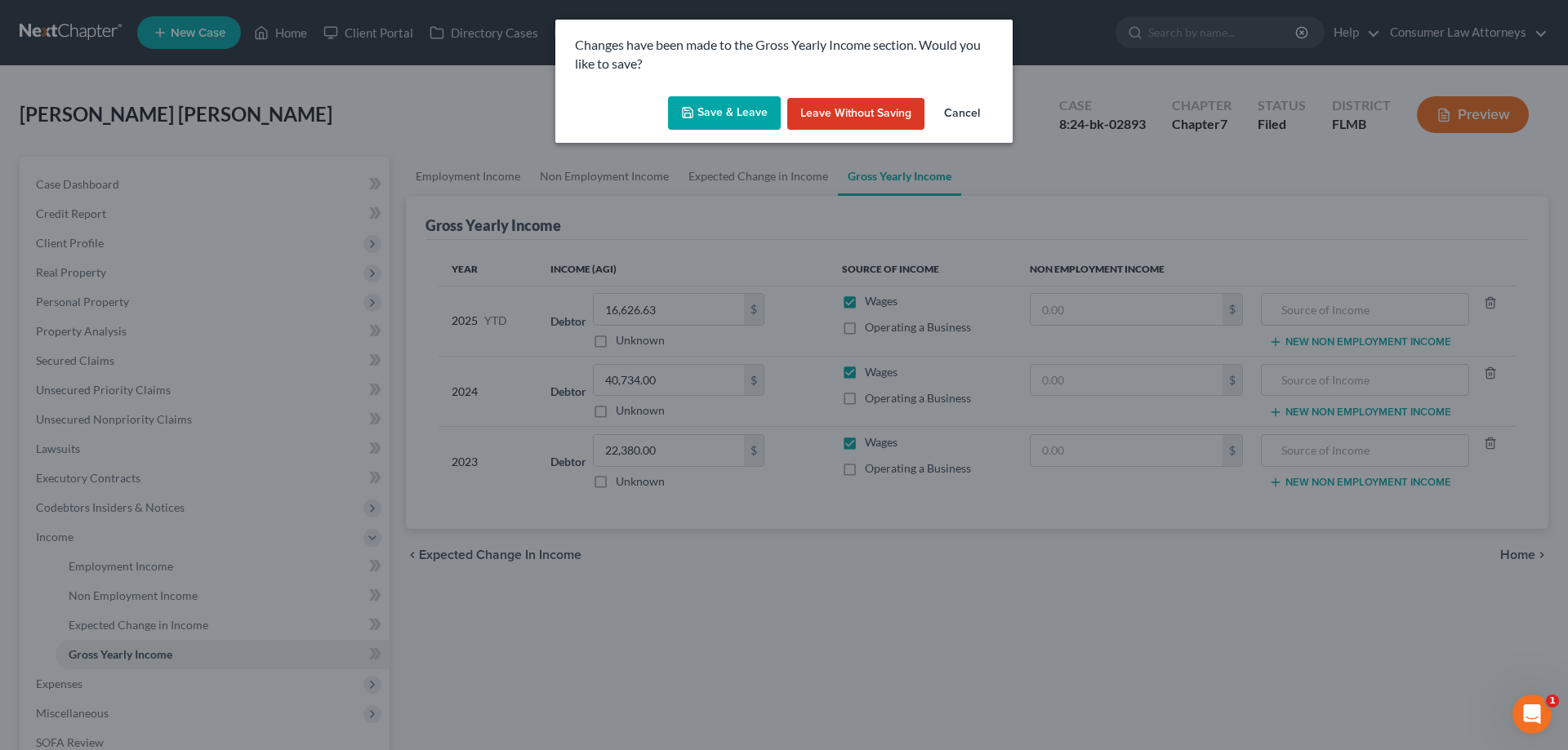
click at [726, 110] on button "Save & Leave" at bounding box center [725, 113] width 113 height 34
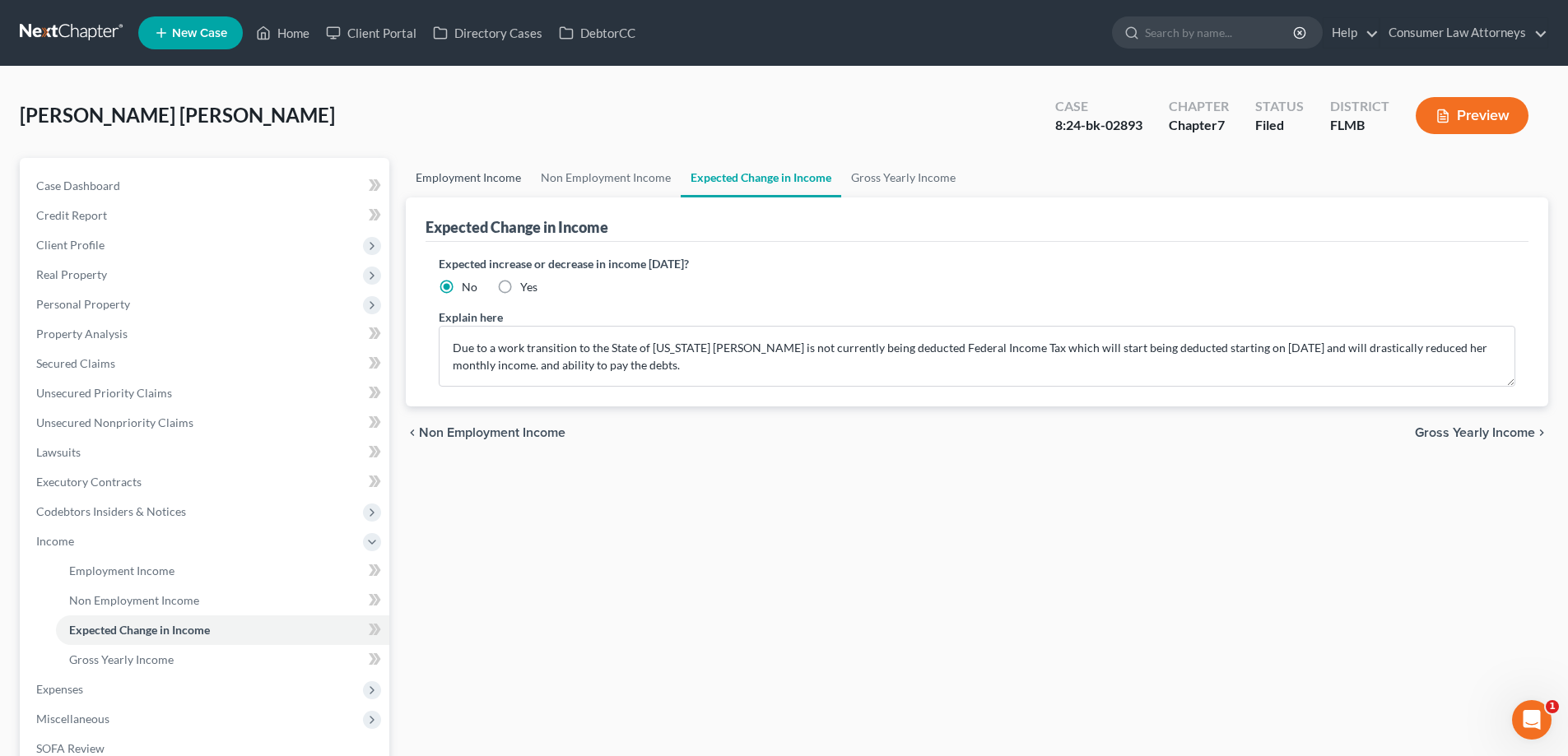
click at [491, 190] on link "Employment Income" at bounding box center [469, 178] width 125 height 40
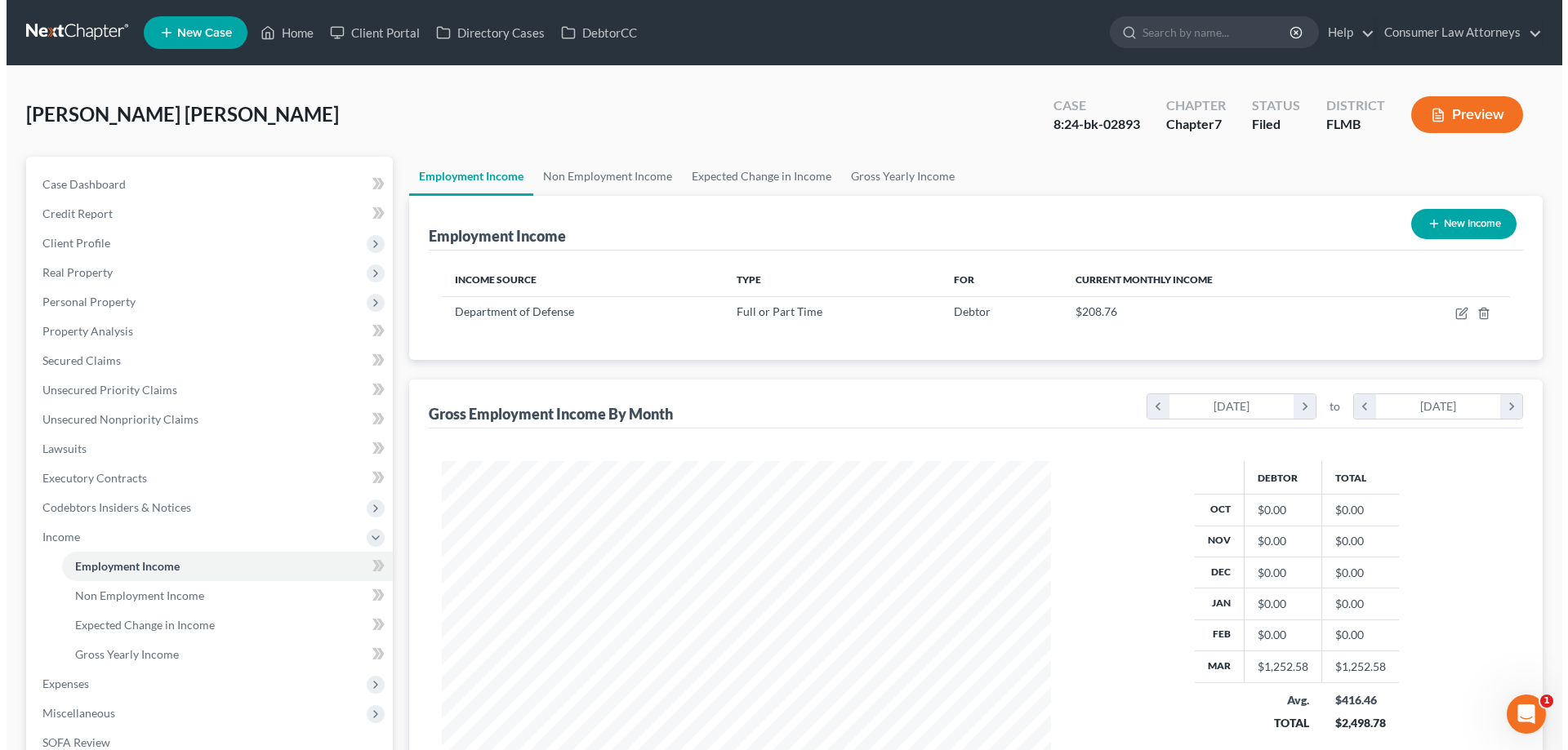
scroll to position [305, 642]
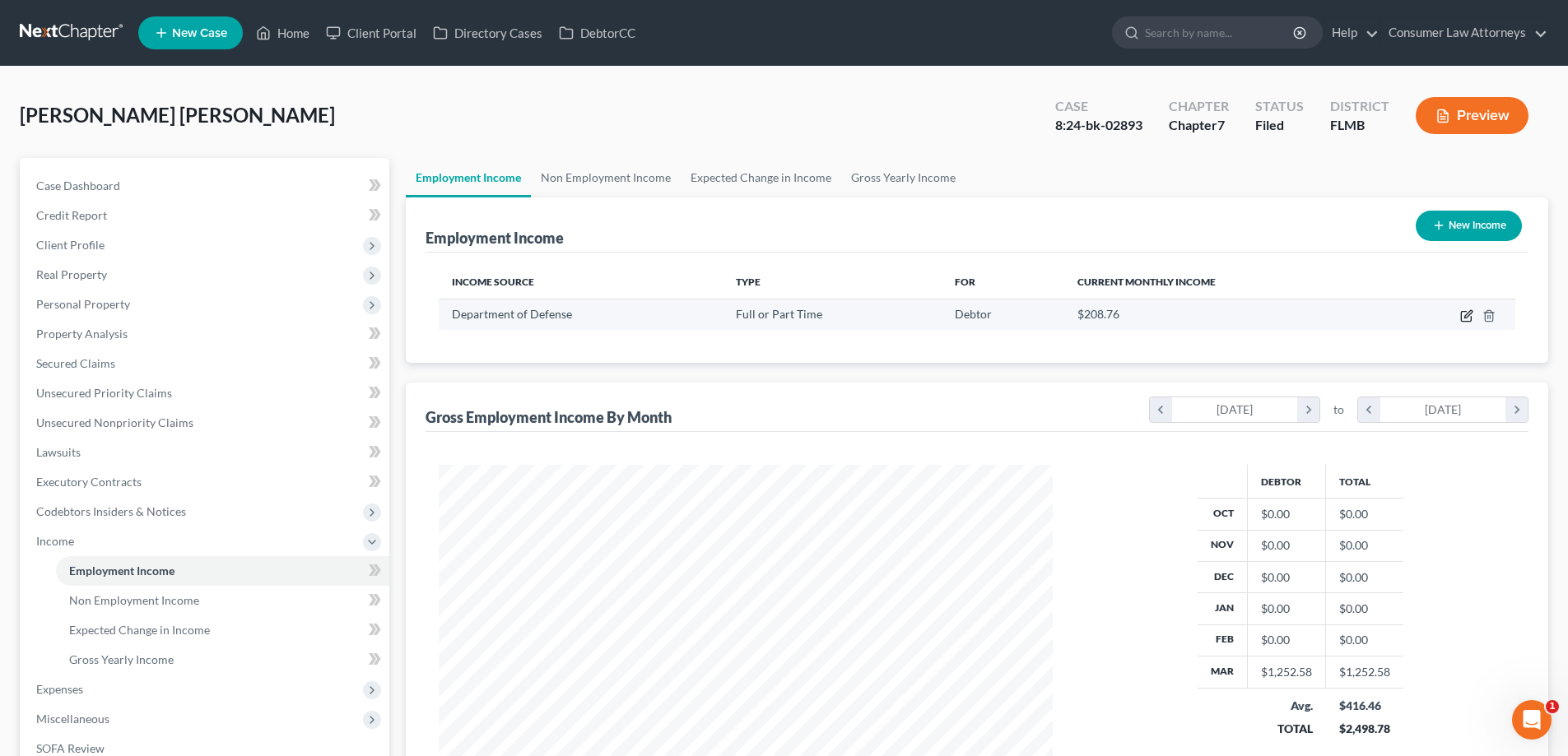
click at [1467, 319] on icon "button" at bounding box center [1466, 315] width 13 height 13
select select "0"
select select "8"
select select "3"
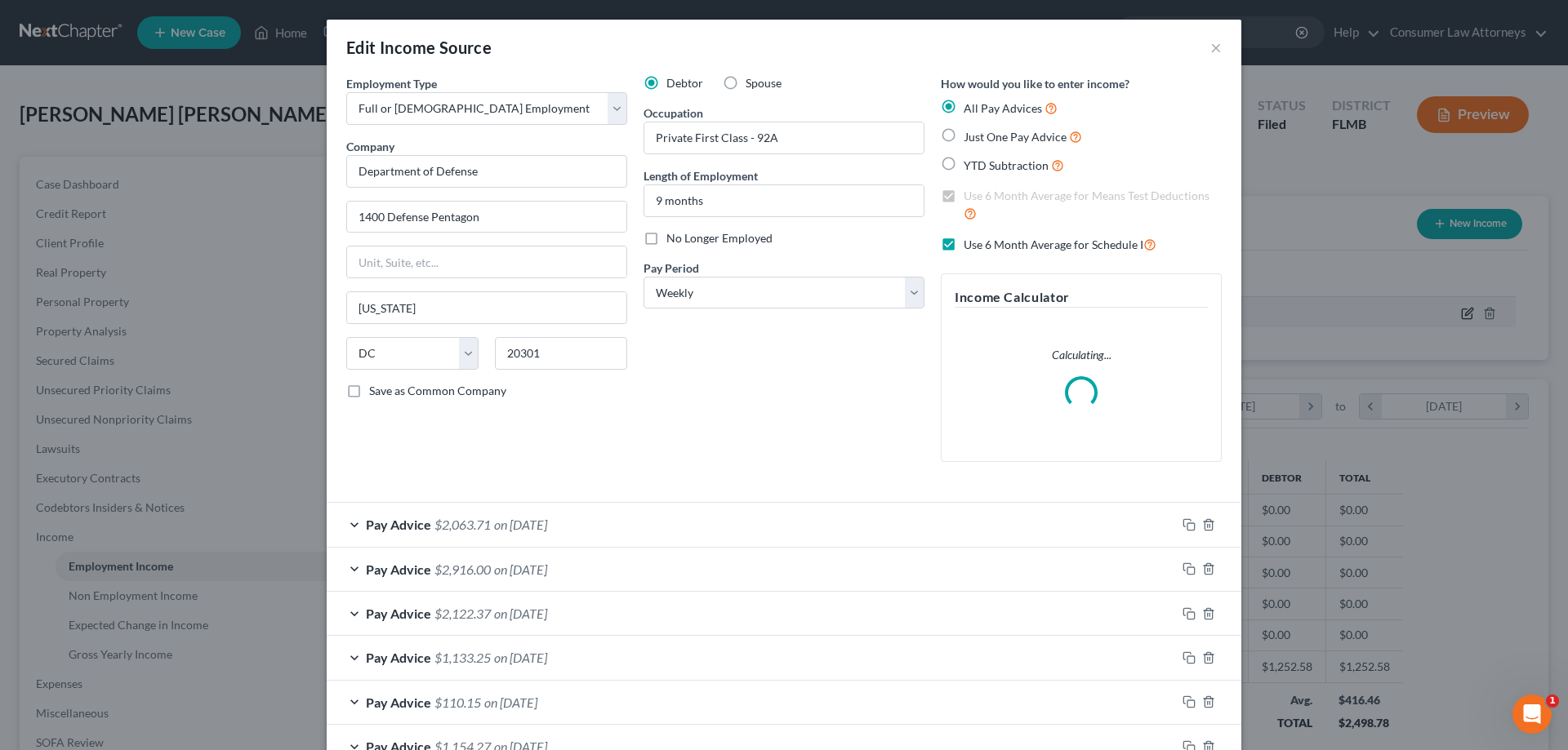
scroll to position [307, 648]
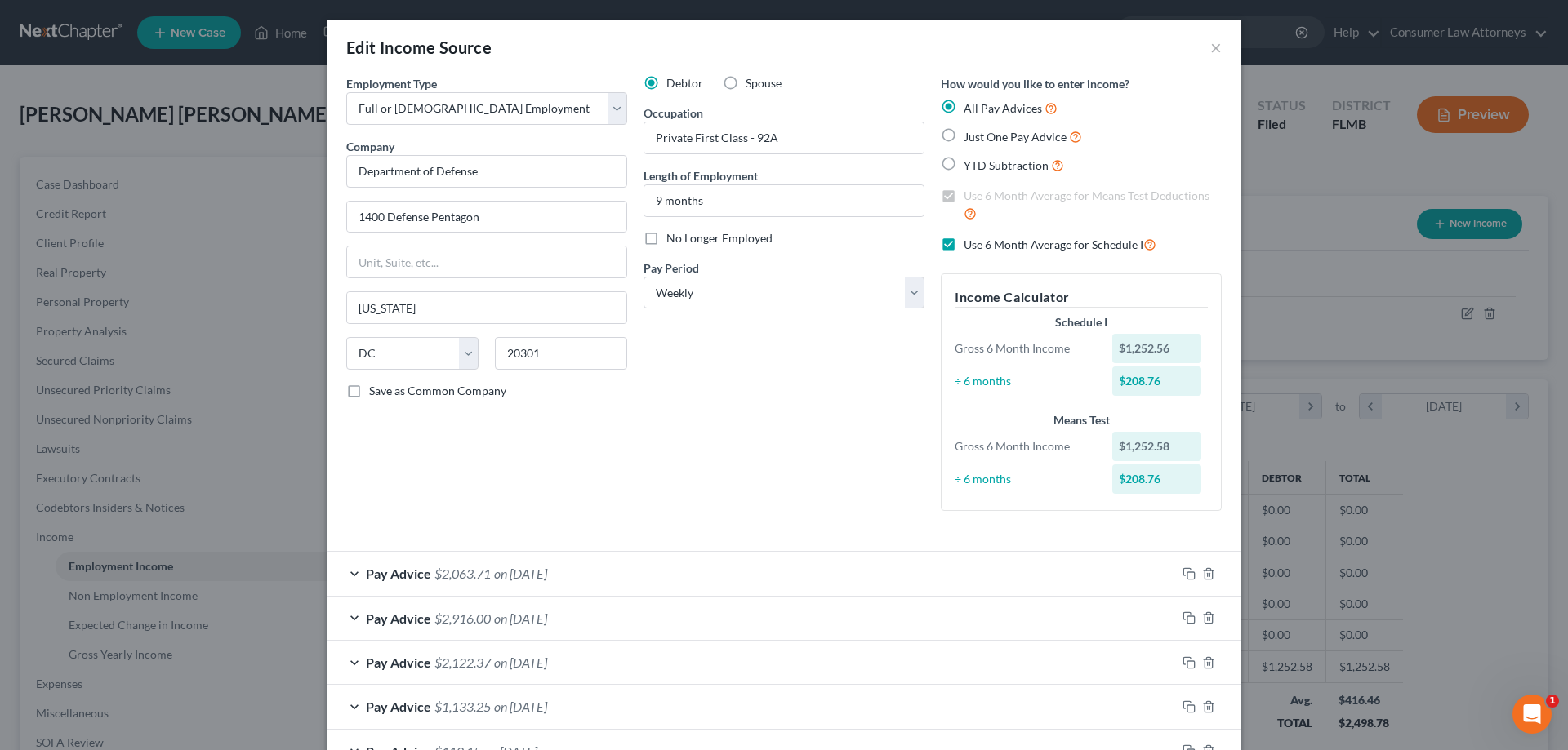
click at [745, 363] on div "Debtor Spouse Occupation Private First Class - 92A Length of Employment 9 month…" at bounding box center [784, 299] width 297 height 449
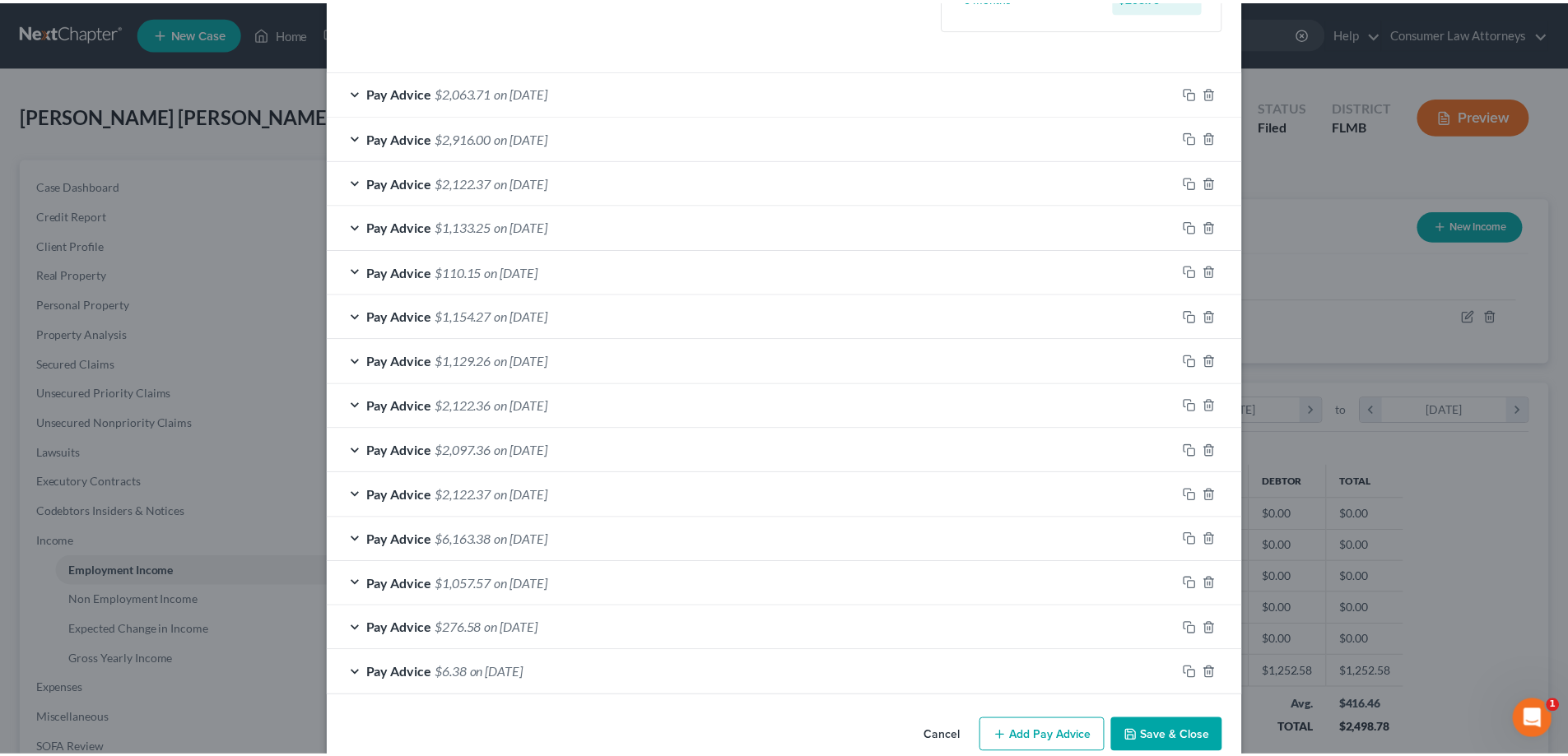
scroll to position [516, 0]
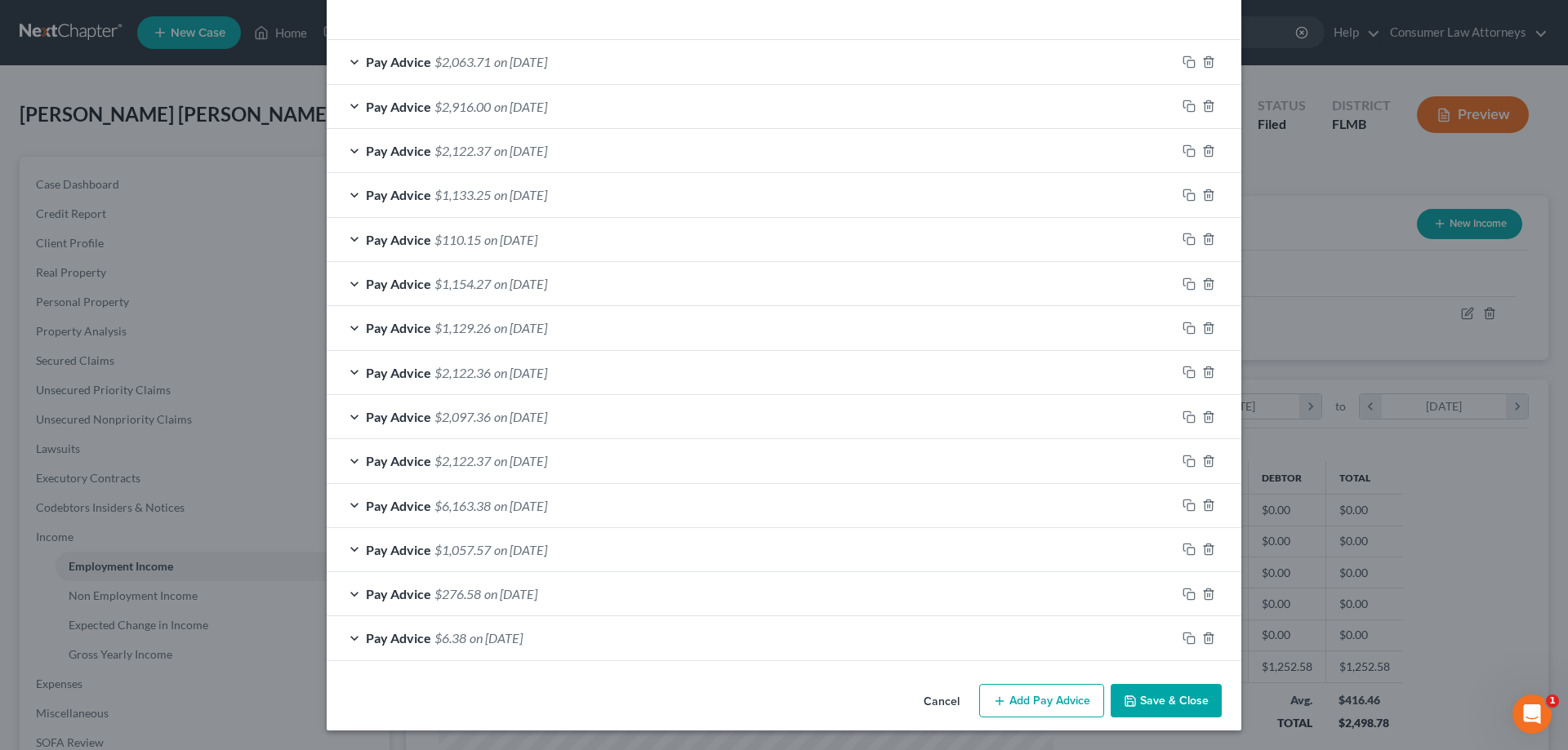
click at [1141, 695] on button "Save & Close" at bounding box center [1166, 701] width 111 height 34
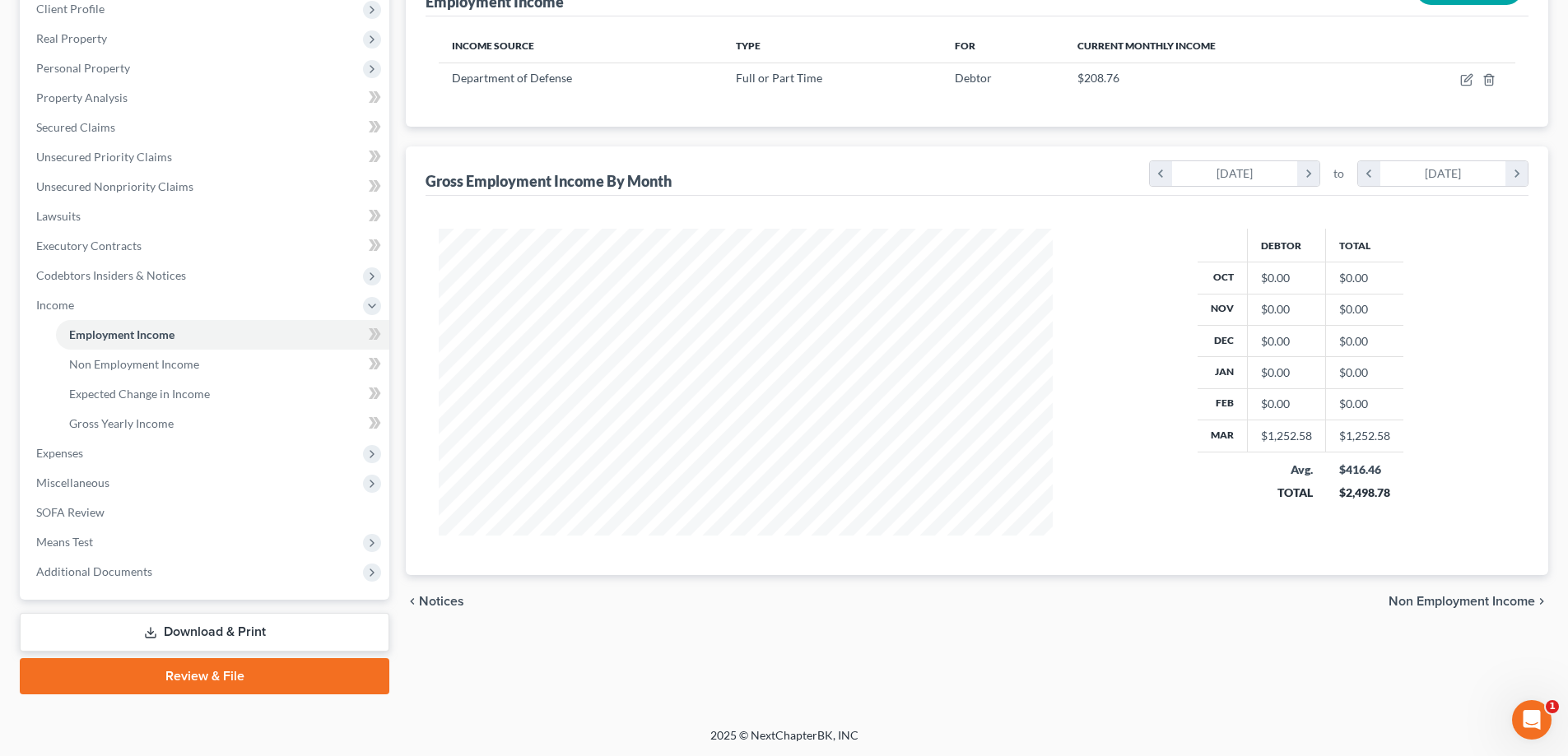
scroll to position [237, 0]
click at [1316, 175] on icon "chevron_right" at bounding box center [1307, 172] width 22 height 25
click at [1315, 175] on icon "chevron_right" at bounding box center [1307, 172] width 22 height 25
click at [1304, 175] on icon "chevron_right" at bounding box center [1307, 172] width 22 height 25
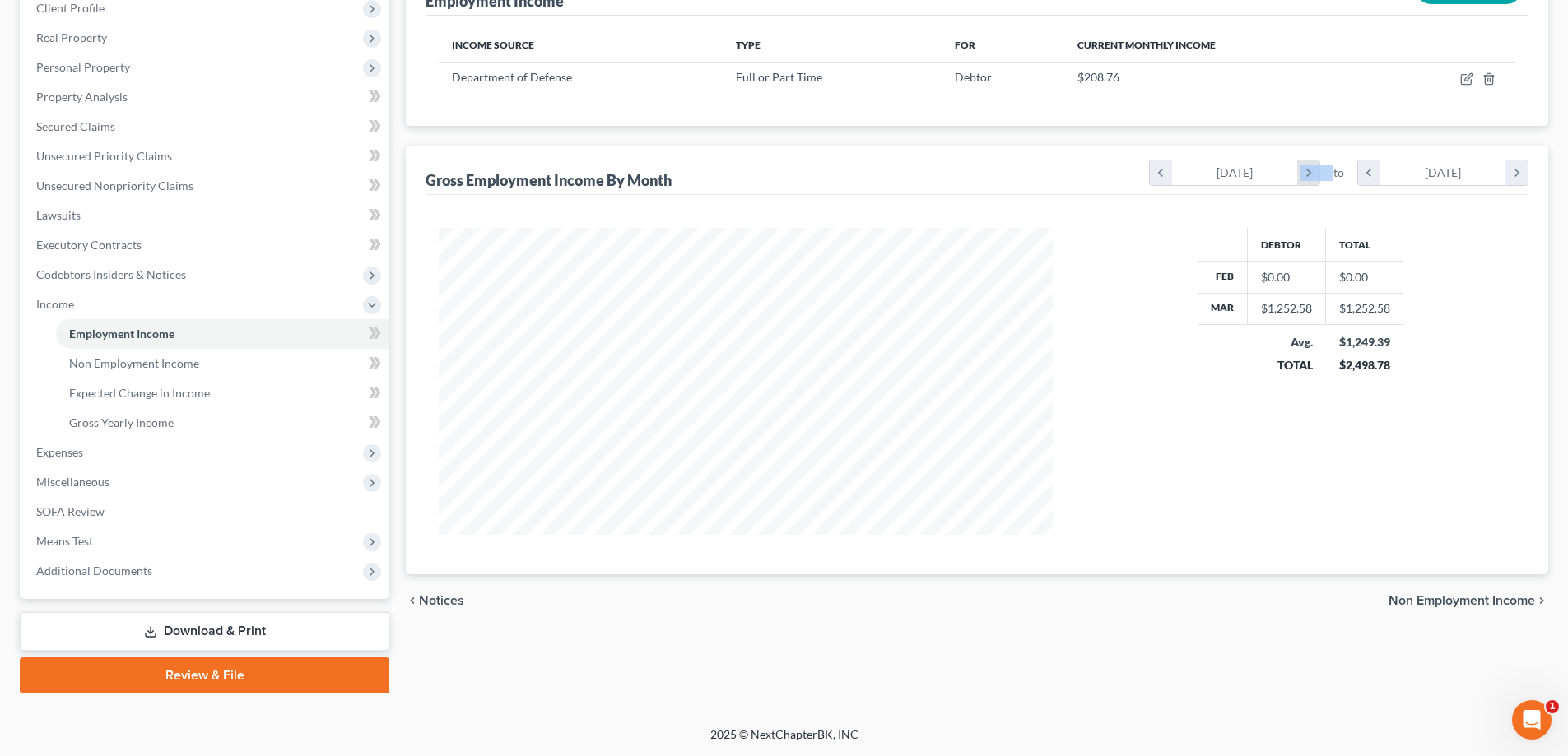
click at [1304, 175] on icon "chevron_right" at bounding box center [1307, 172] width 22 height 25
click at [1526, 174] on icon "chevron_right" at bounding box center [1516, 172] width 22 height 25
click at [1520, 174] on icon "chevron_right" at bounding box center [1516, 172] width 22 height 25
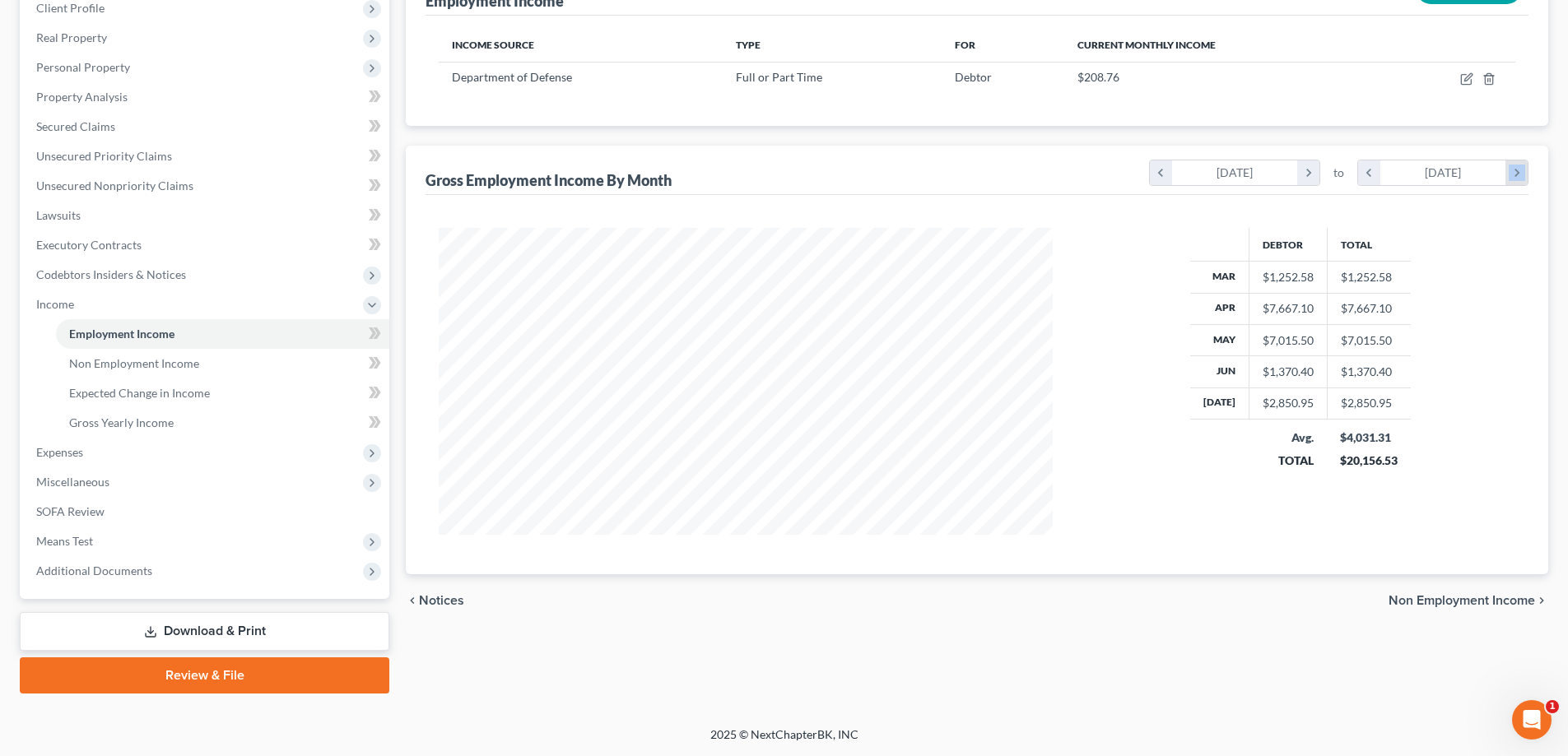
click at [1520, 174] on icon "chevron_right" at bounding box center [1516, 172] width 22 height 25
click at [1514, 179] on icon "chevron_right" at bounding box center [1516, 172] width 22 height 25
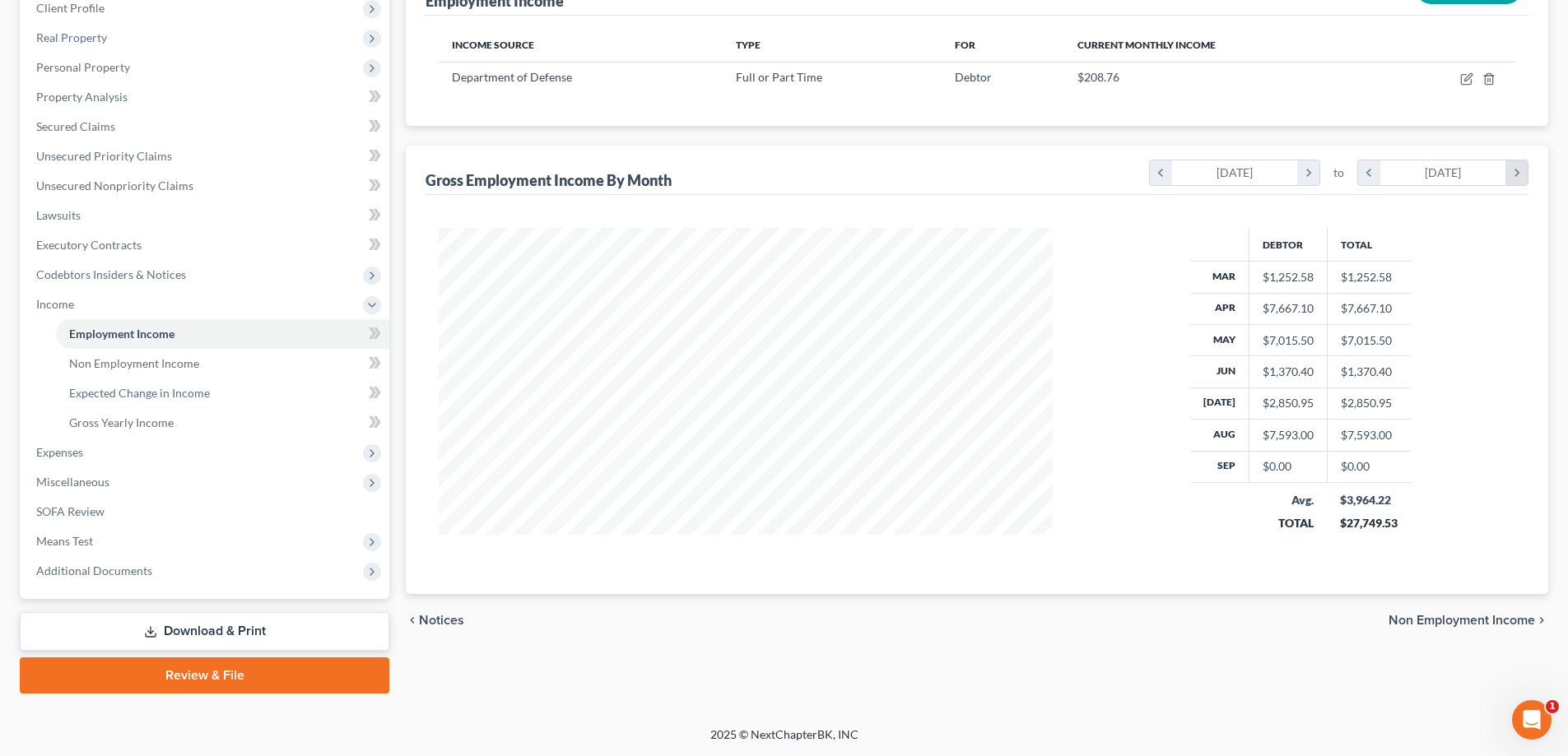
scroll to position [326, 647]
click at [1460, 454] on div "Debtor Total Mar $1,252.58 $1,252.58 Apr $7,667.10 $7,667.10 May $7,015.50 $7,0…" at bounding box center [1300, 391] width 463 height 327
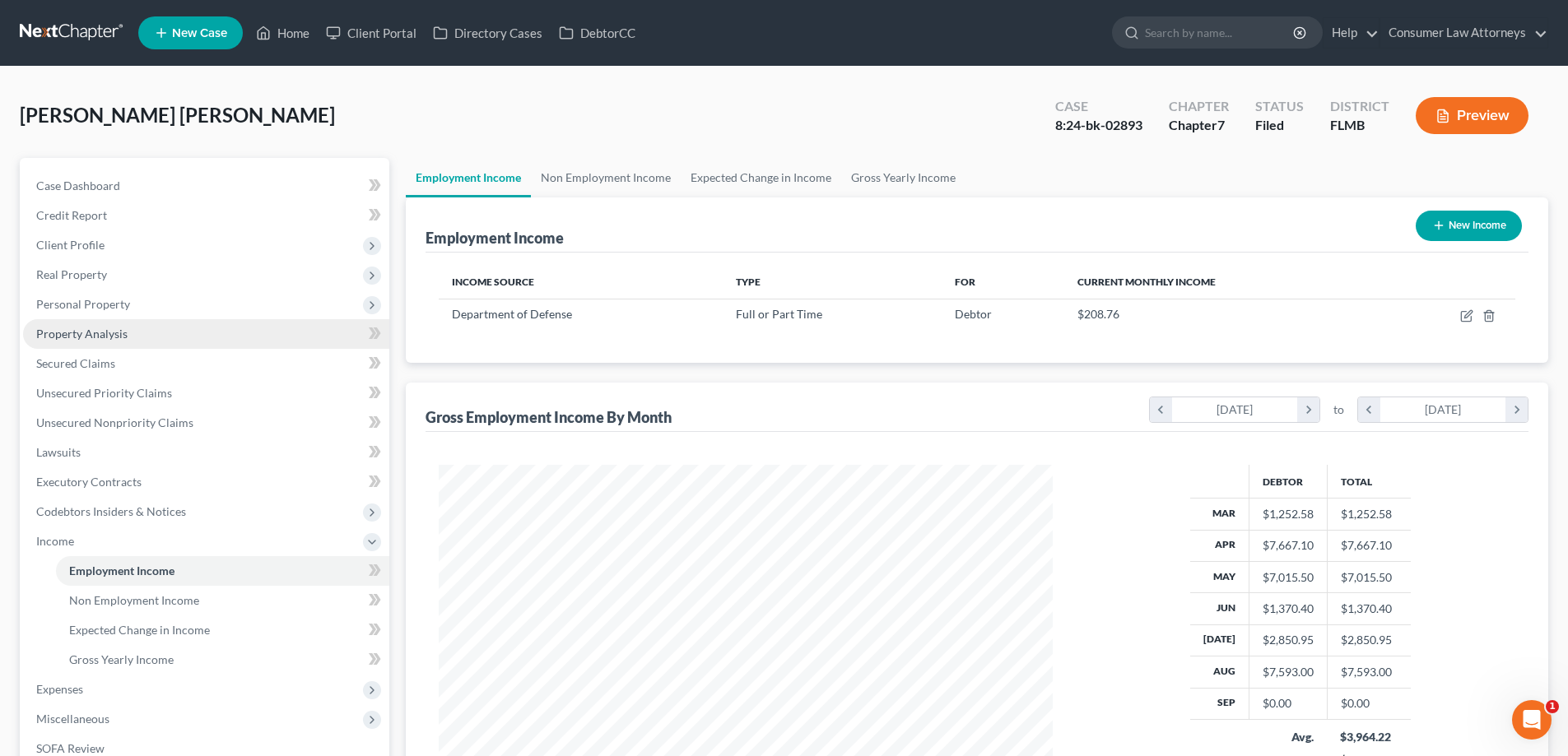
click at [95, 333] on span "Property Analysis" at bounding box center [82, 334] width 91 height 14
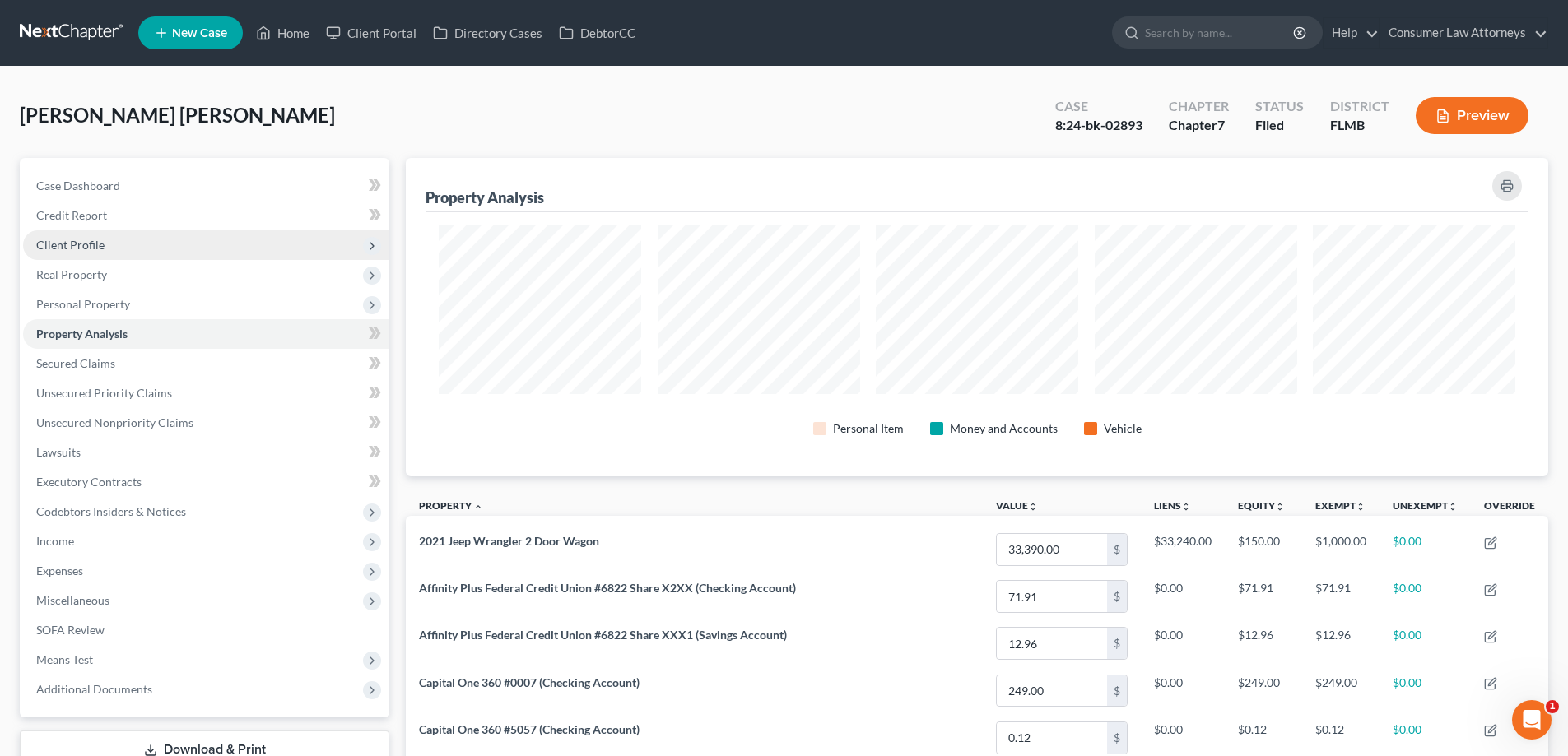
scroll to position [319, 1142]
click at [75, 247] on span "Client Profile" at bounding box center [70, 245] width 68 height 14
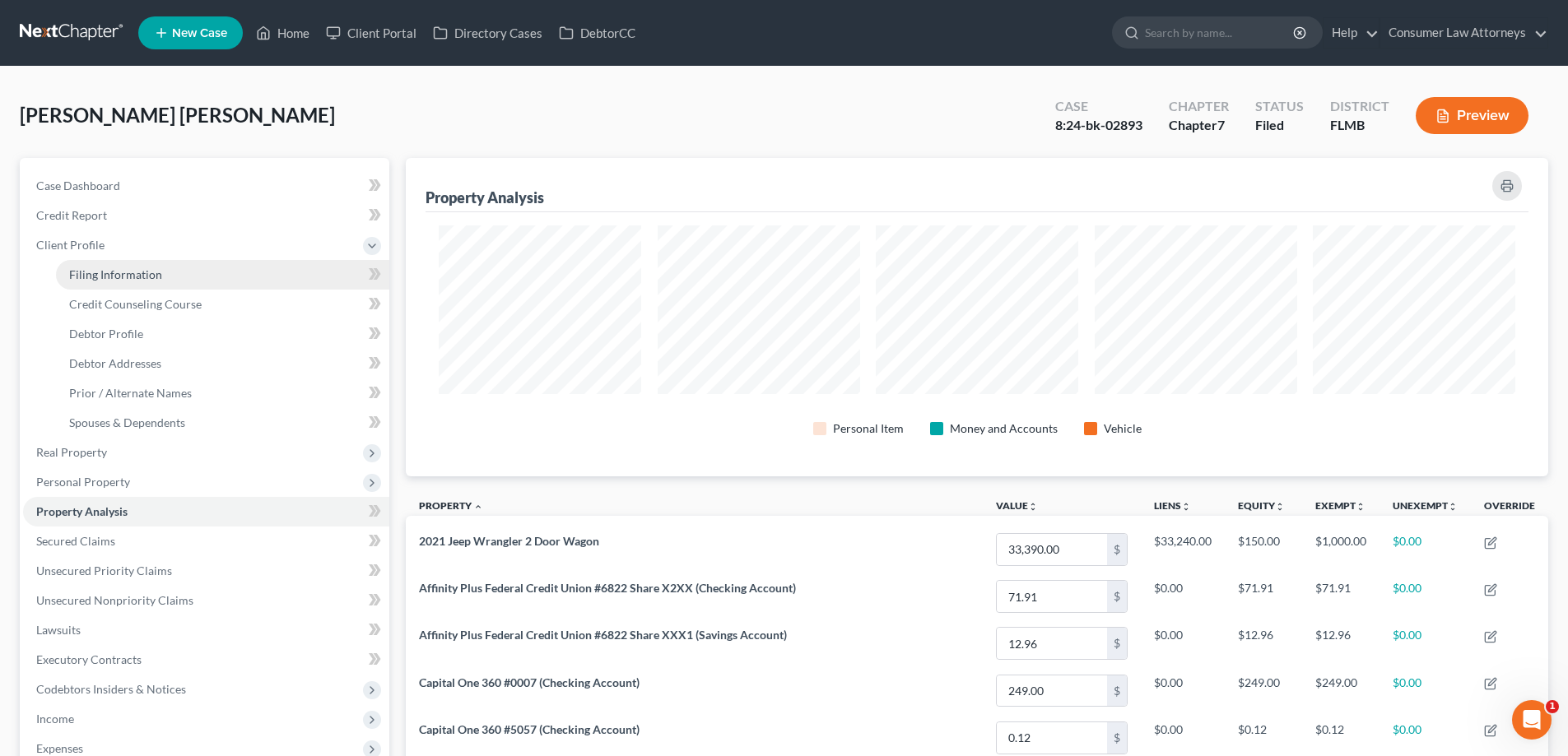
click at [141, 268] on span "Filing Information" at bounding box center [116, 274] width 93 height 14
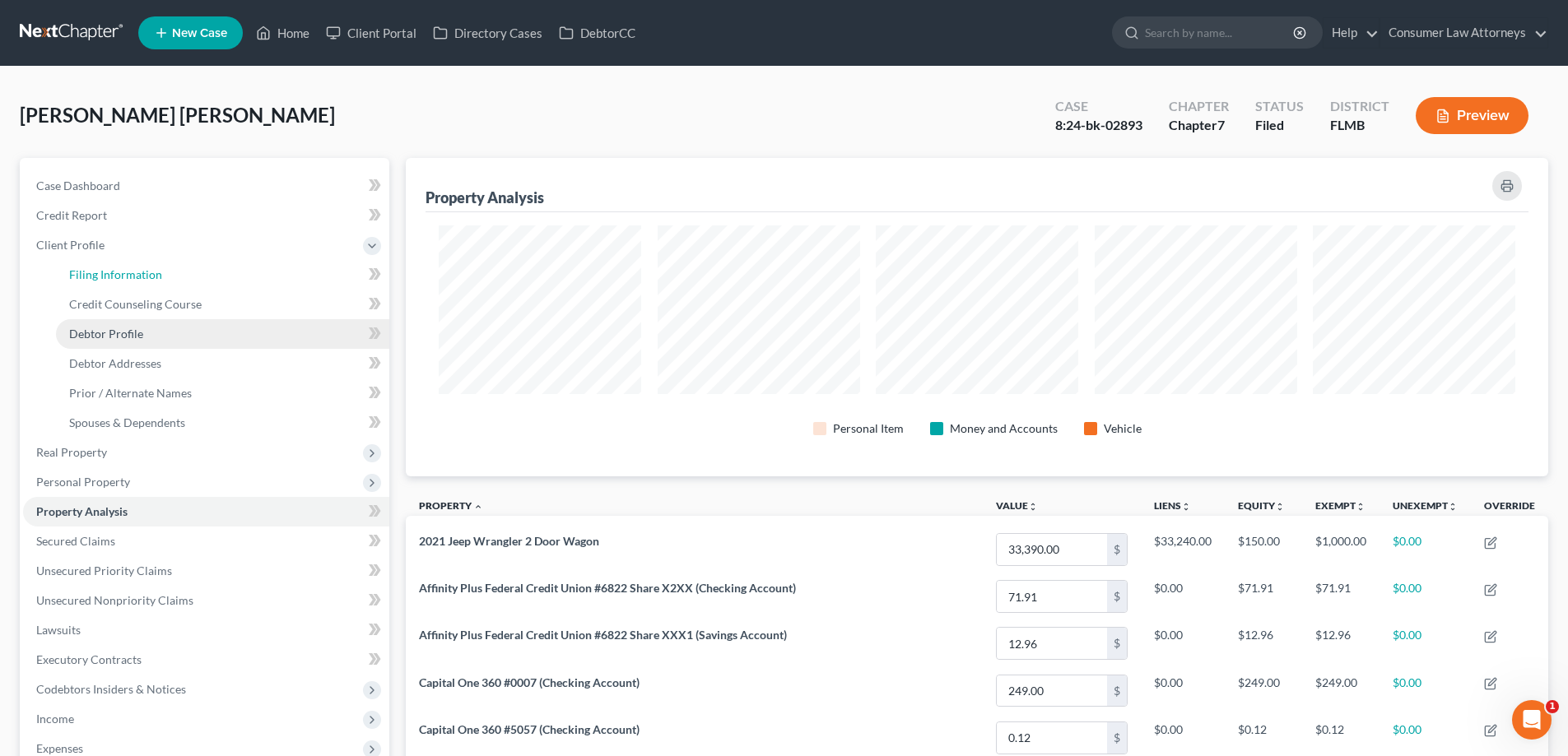
select select "1"
select select "0"
select select "15"
select select "0"
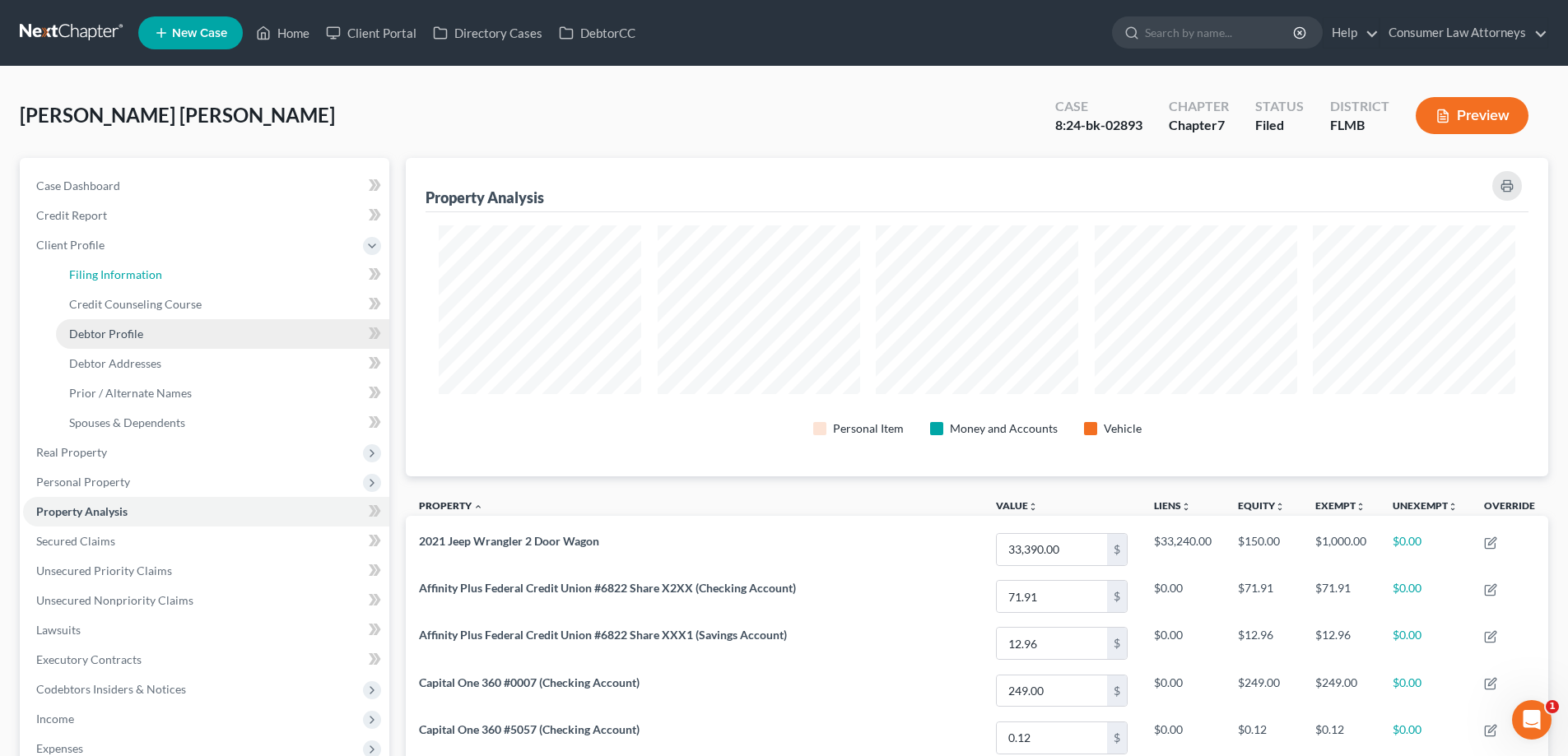
select select "9"
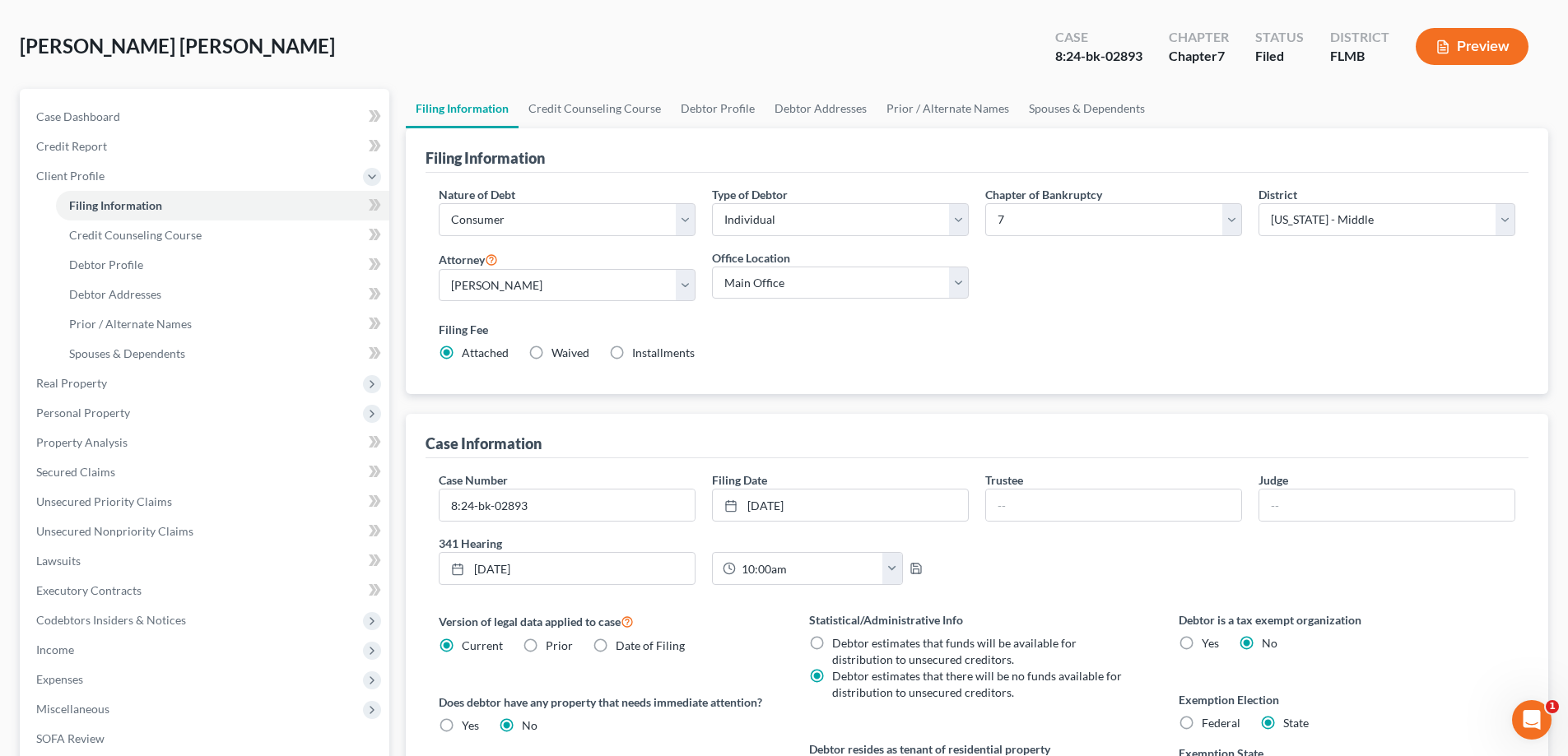
scroll to position [164, 0]
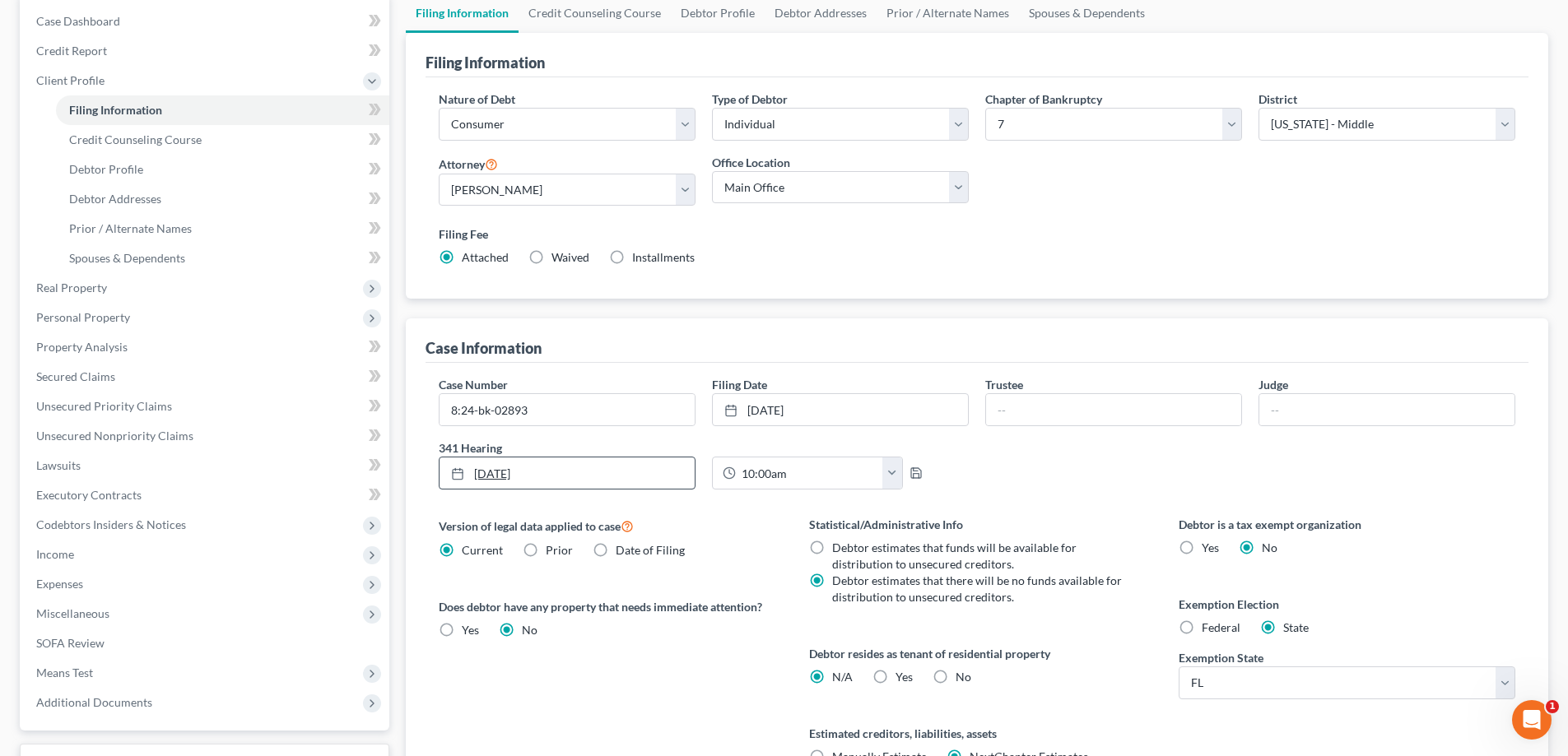
click at [501, 479] on link "[DATE]" at bounding box center [568, 474] width 256 height 32
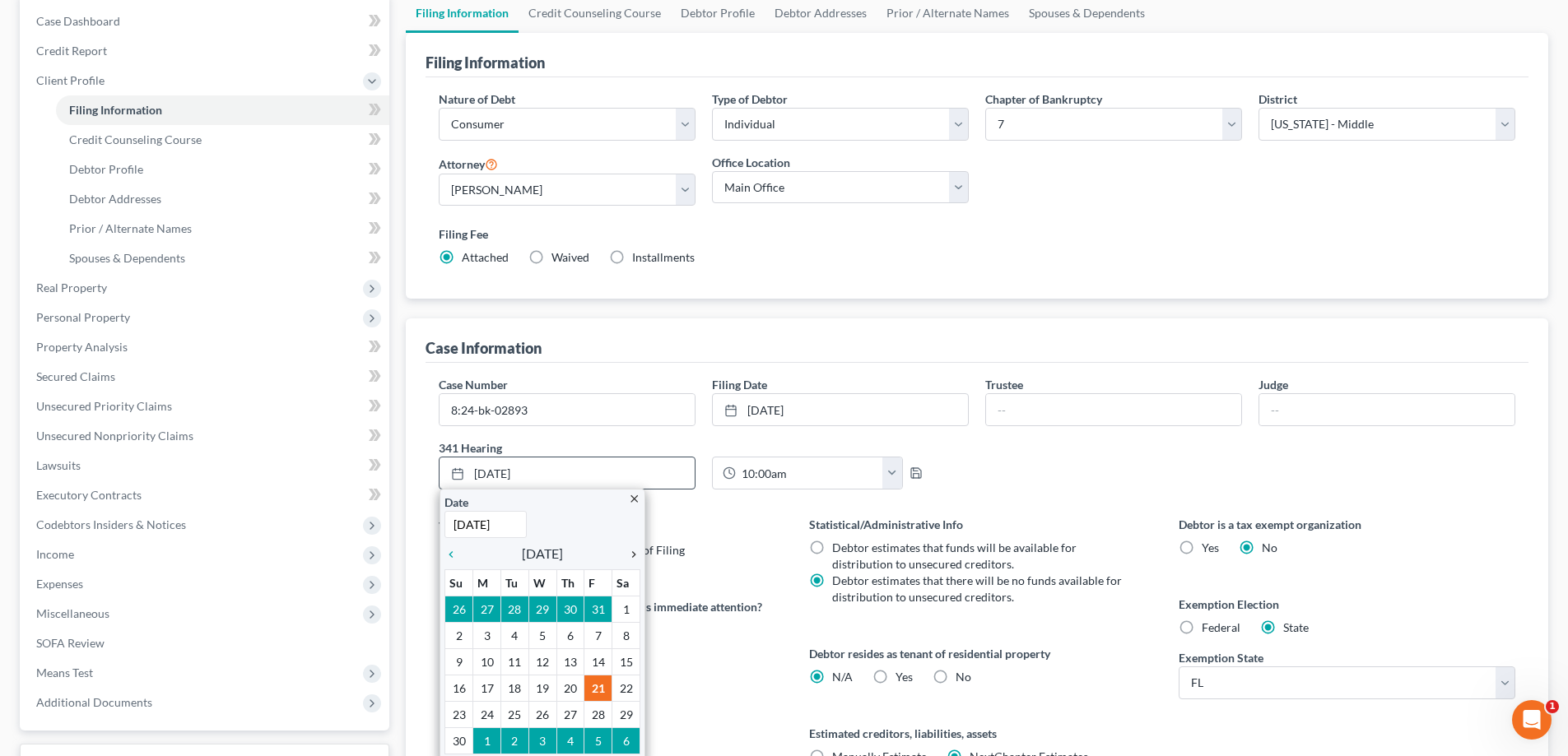
click at [628, 553] on icon "chevron_right" at bounding box center [630, 554] width 22 height 13
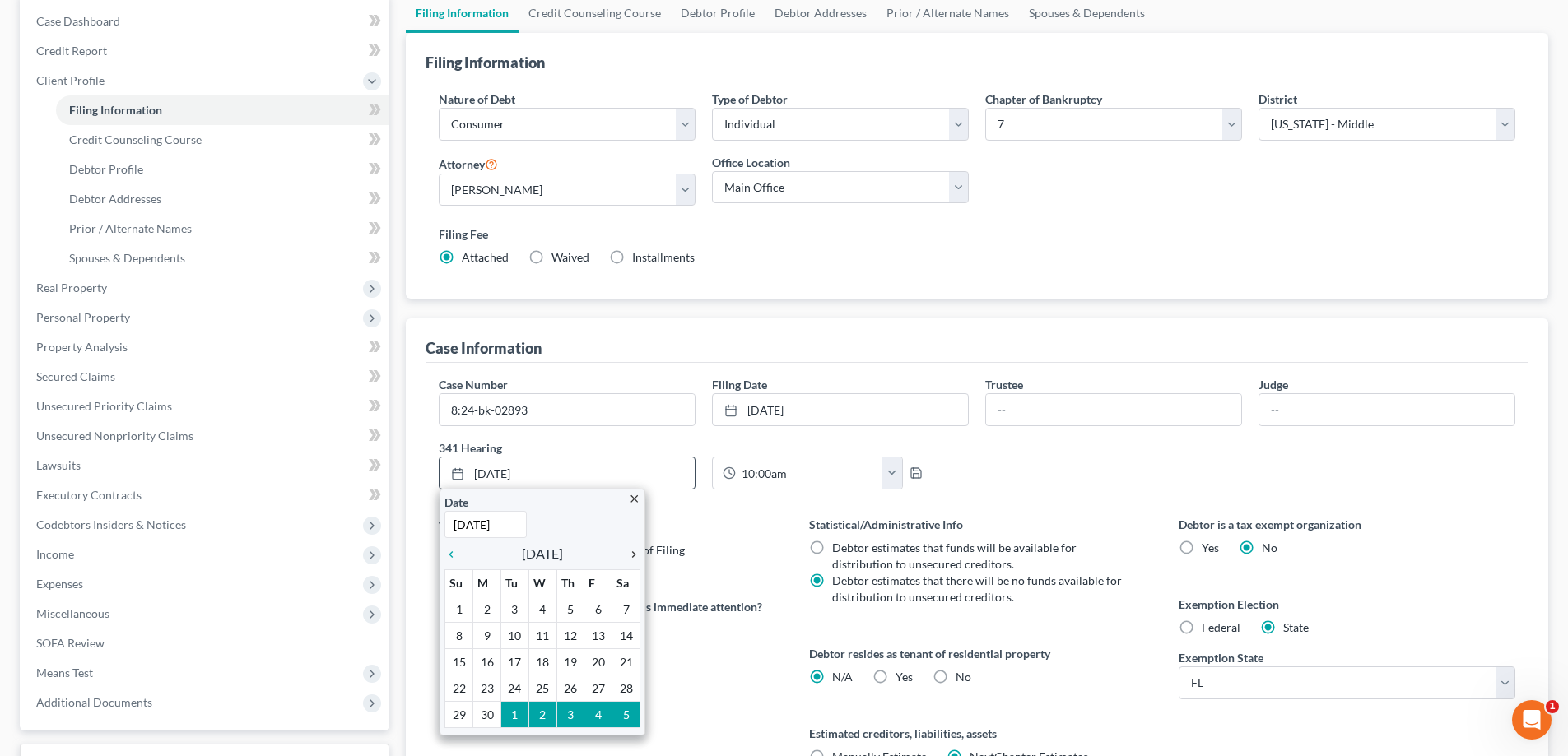
click at [631, 553] on icon "chevron_right" at bounding box center [630, 554] width 22 height 13
click at [636, 554] on icon "chevron_right" at bounding box center [630, 554] width 22 height 13
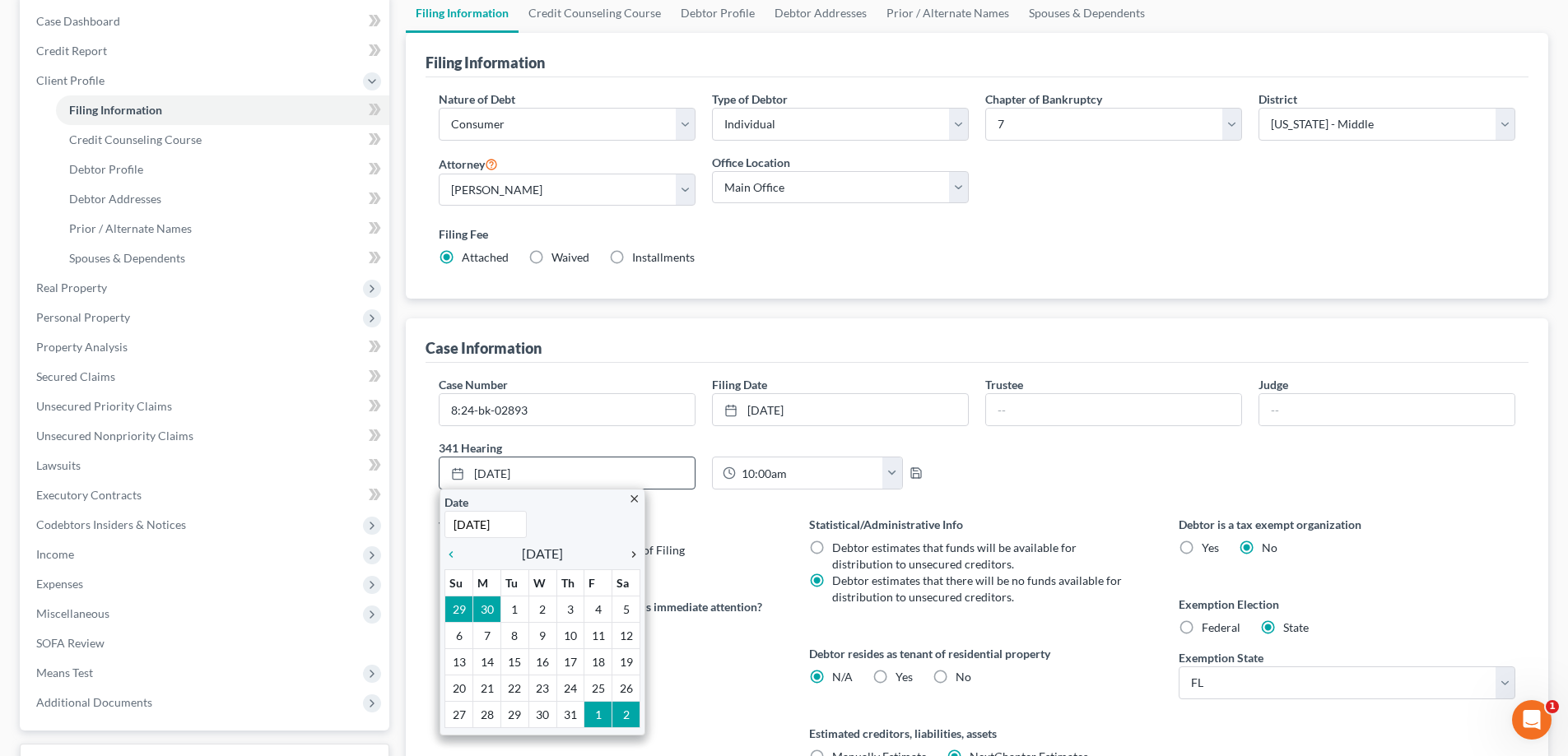
click at [636, 554] on icon "chevron_right" at bounding box center [630, 554] width 22 height 13
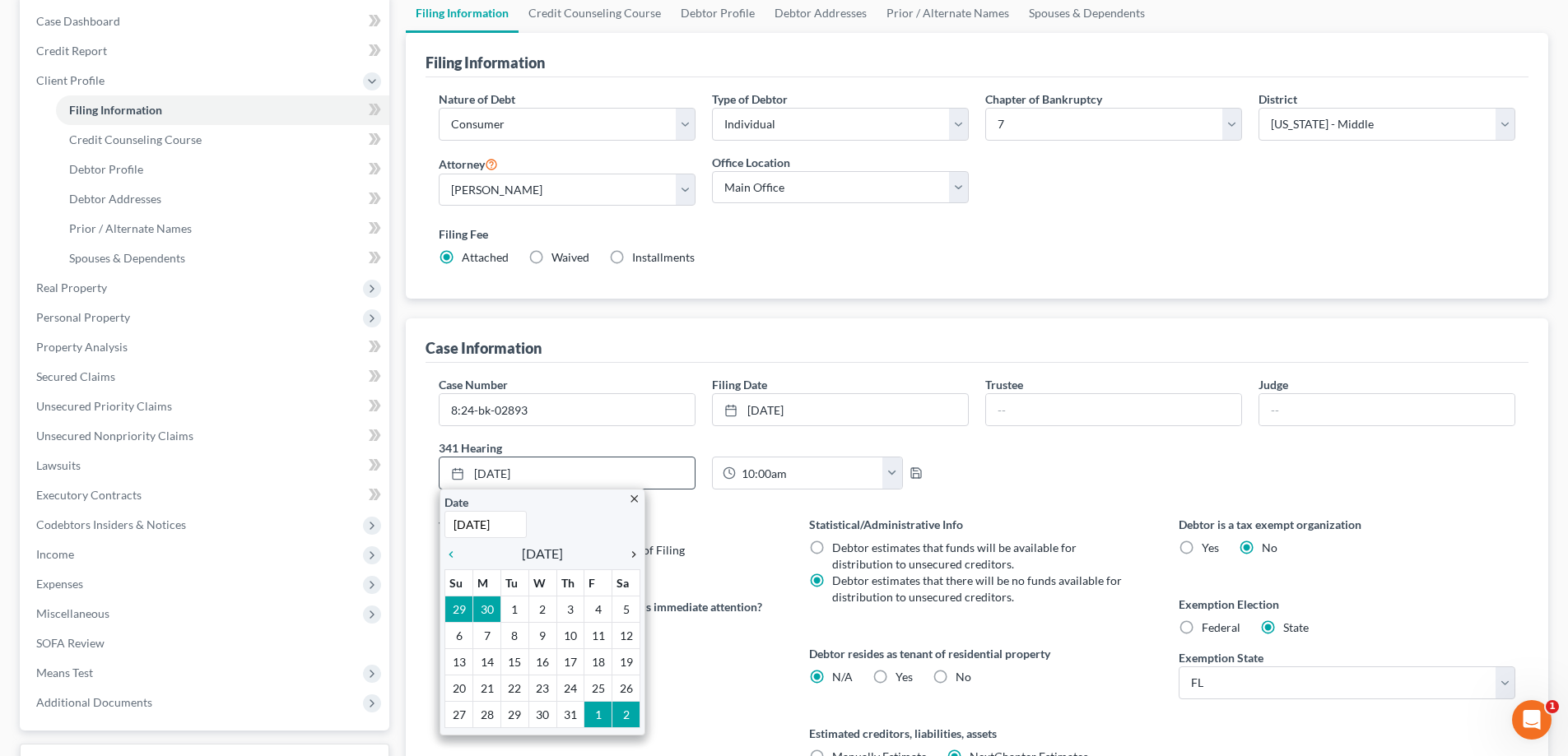
click at [636, 554] on icon "chevron_right" at bounding box center [630, 554] width 22 height 13
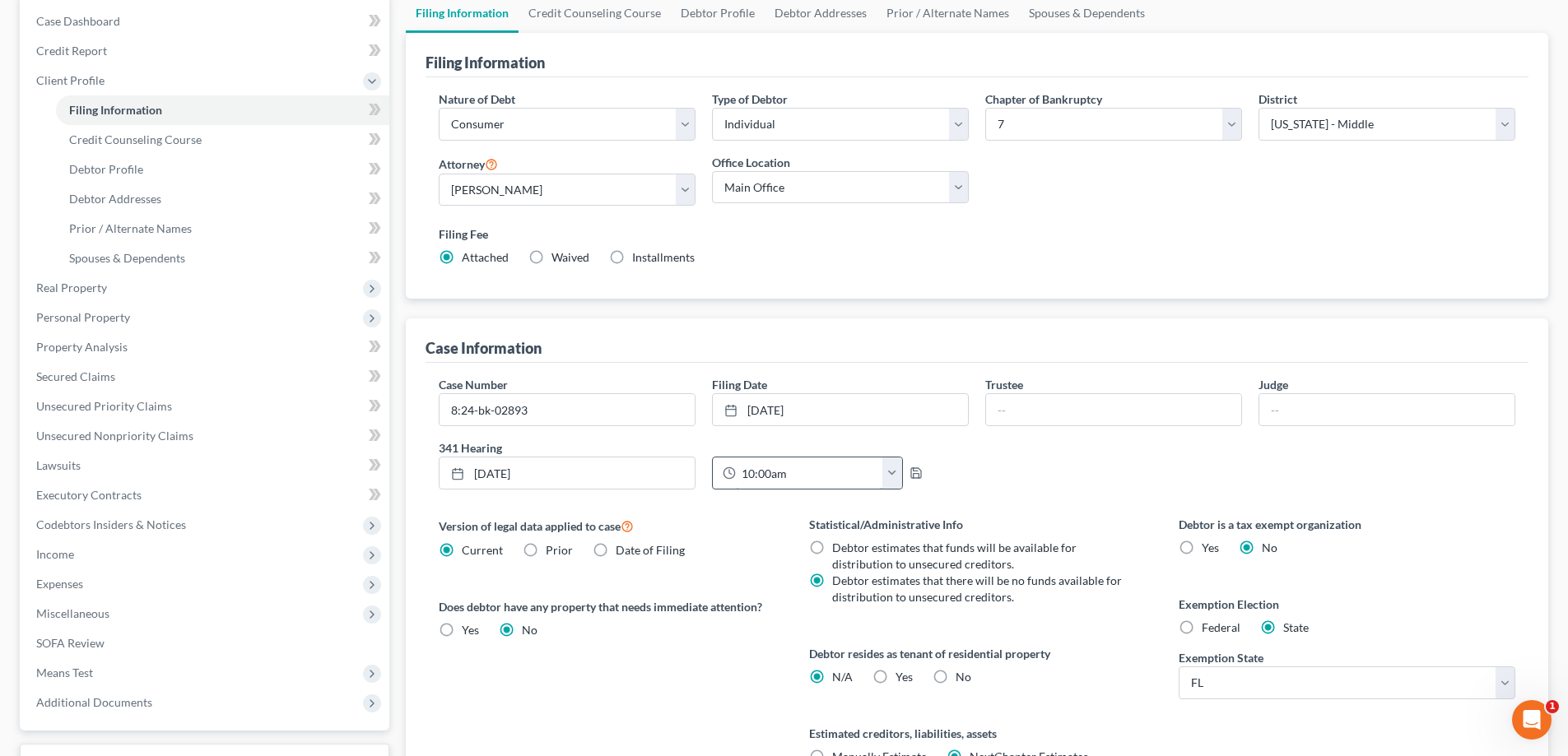
click at [817, 486] on input "10:00am" at bounding box center [809, 474] width 148 height 32
click at [757, 476] on input "10:00am" at bounding box center [809, 474] width 148 height 32
type input "08:30am"
click at [756, 542] on div "Version of legal data applied to case Current Prior Date of Filing" at bounding box center [607, 537] width 337 height 43
click at [668, 630] on div "Does debtor have any property that needs immediate attention? Yes Yes No" at bounding box center [607, 618] width 337 height 41
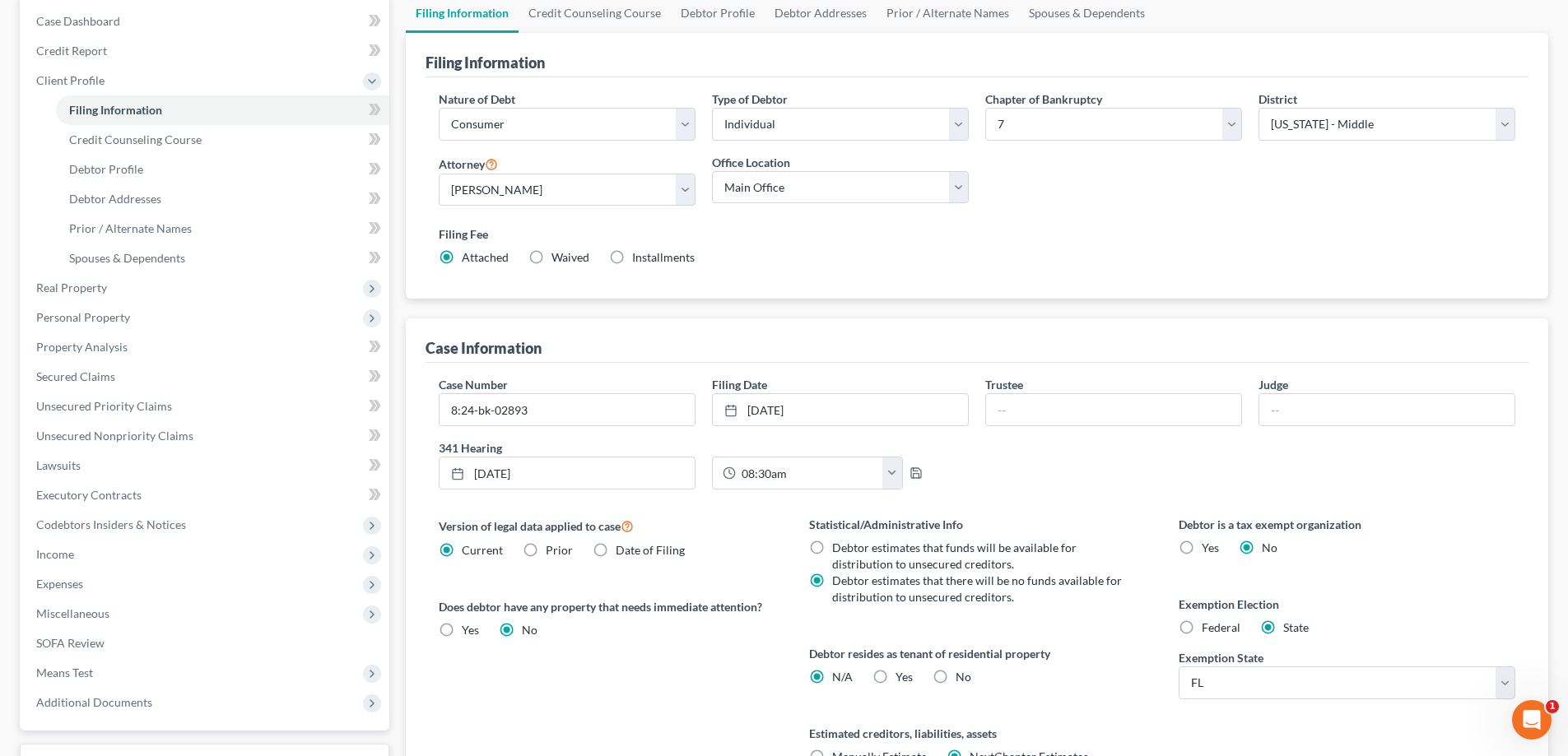
scroll to position [0, 0]
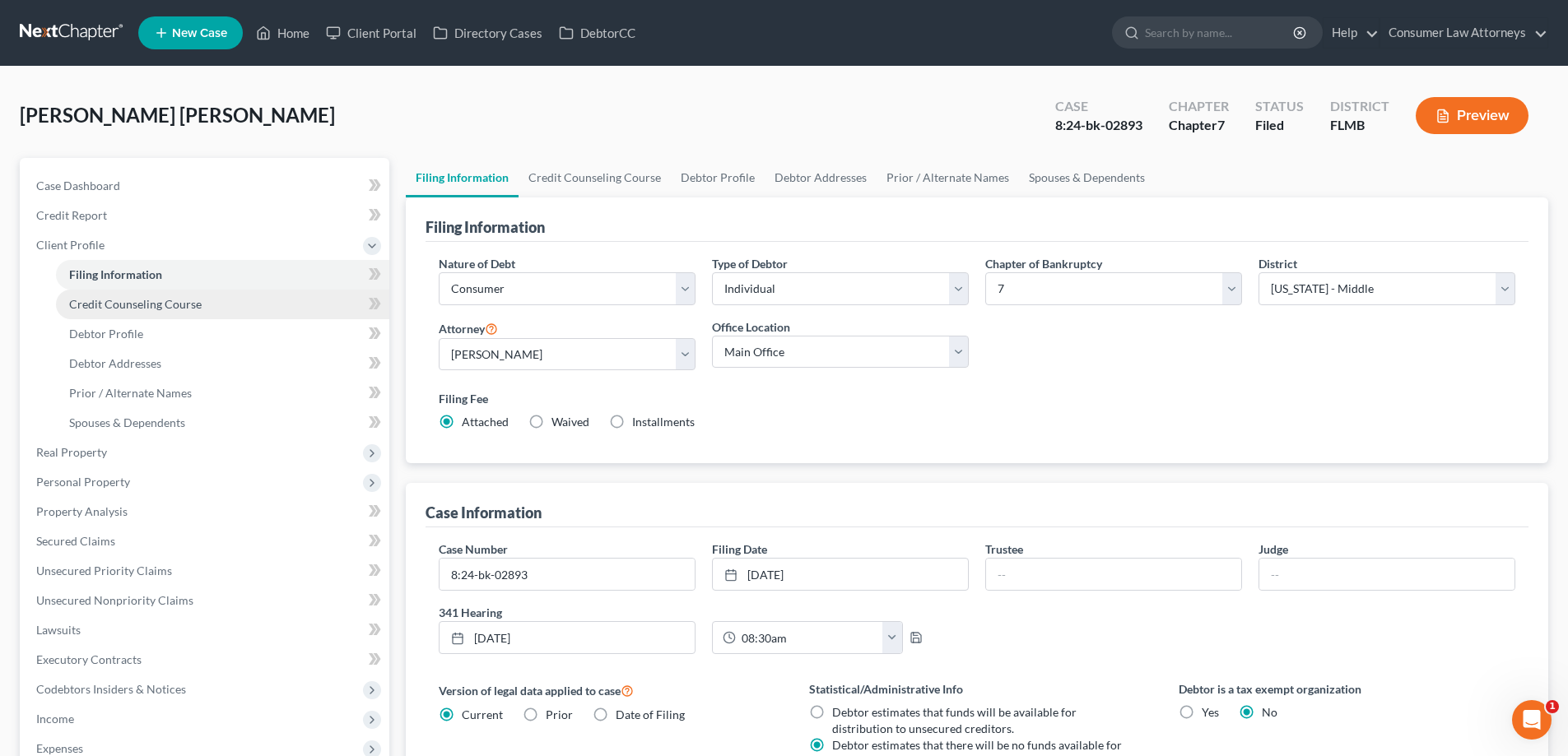
click at [95, 304] on span "Credit Counseling Course" at bounding box center [136, 304] width 133 height 14
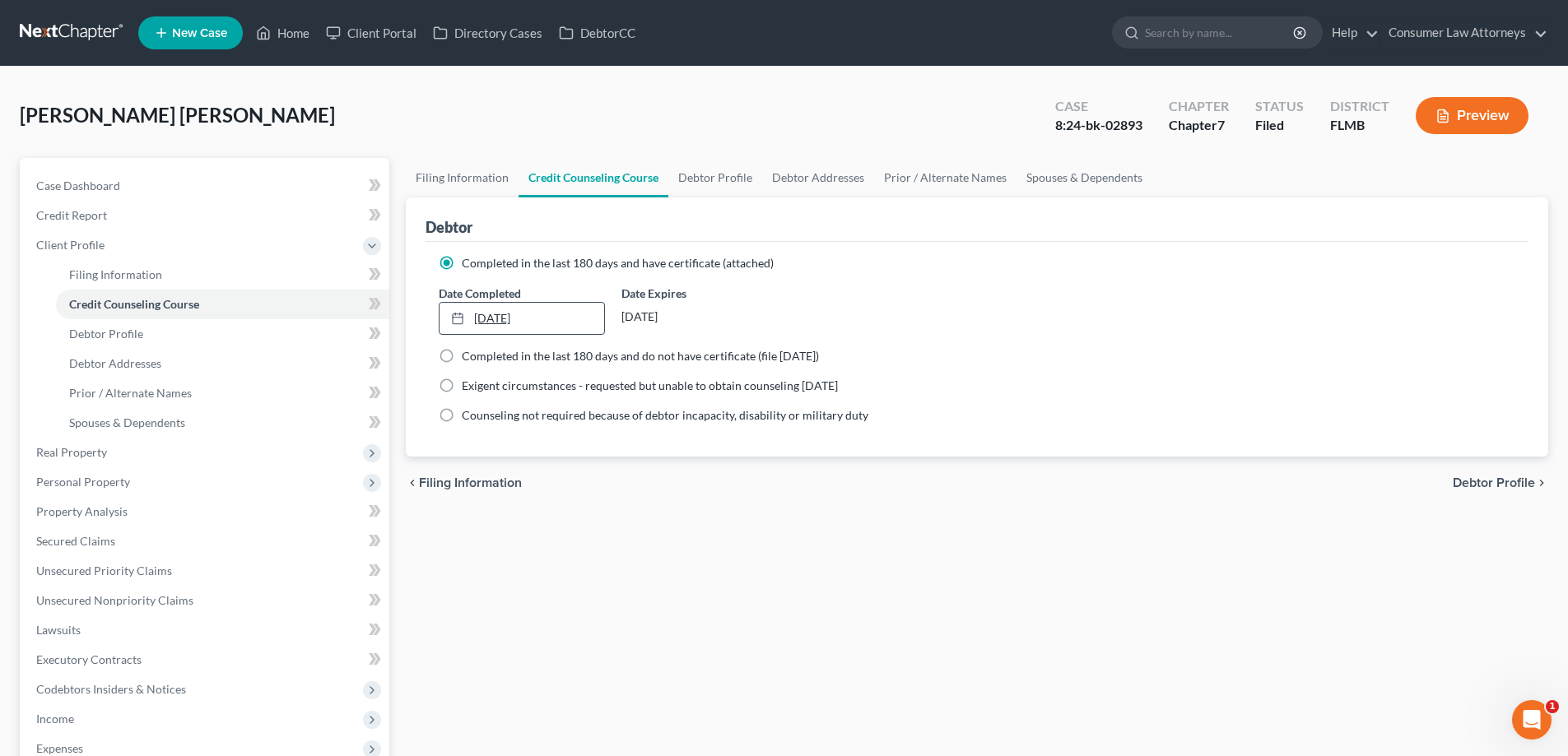
click at [493, 319] on link "[DATE]" at bounding box center [521, 319] width 163 height 32
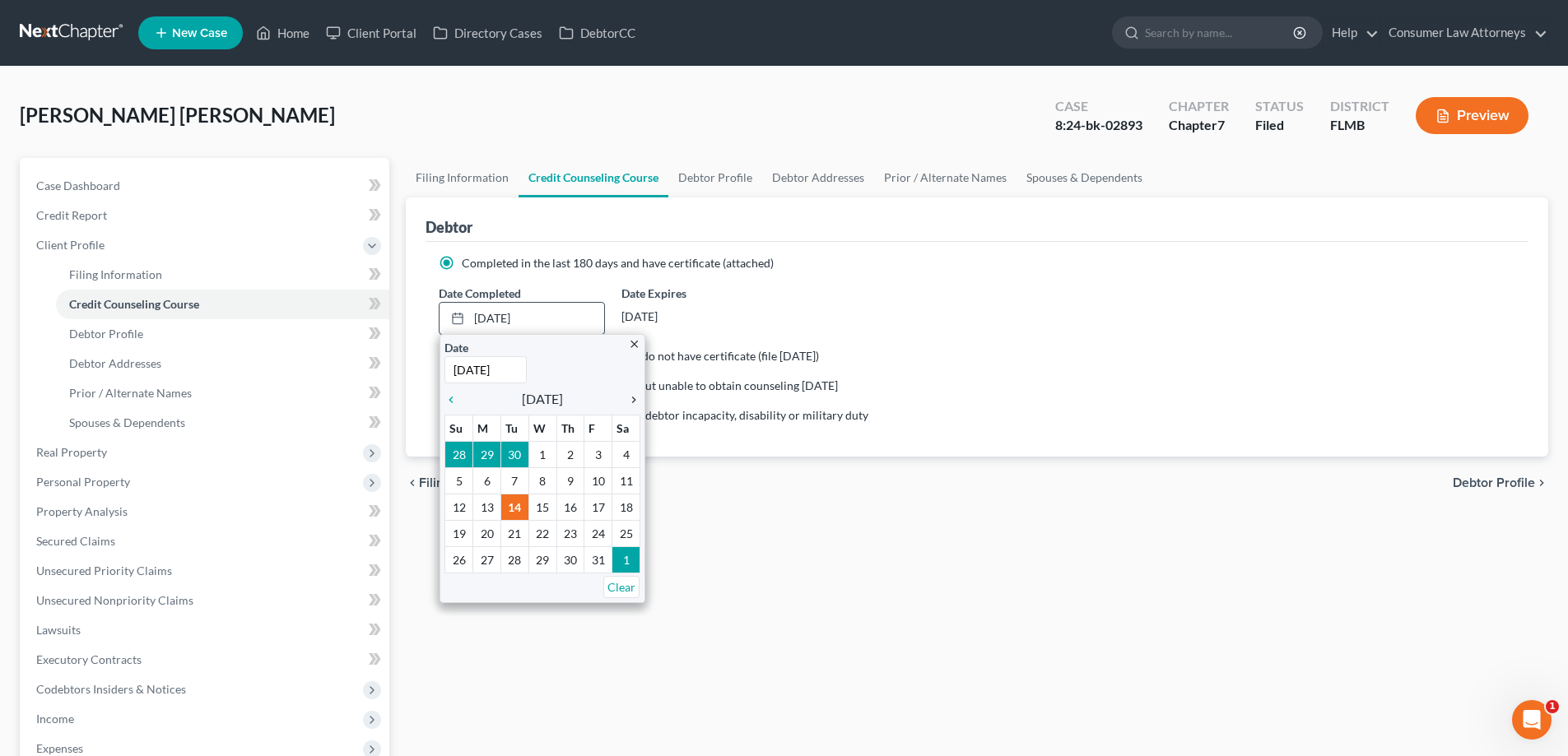
click at [633, 401] on icon "chevron_right" at bounding box center [630, 399] width 22 height 13
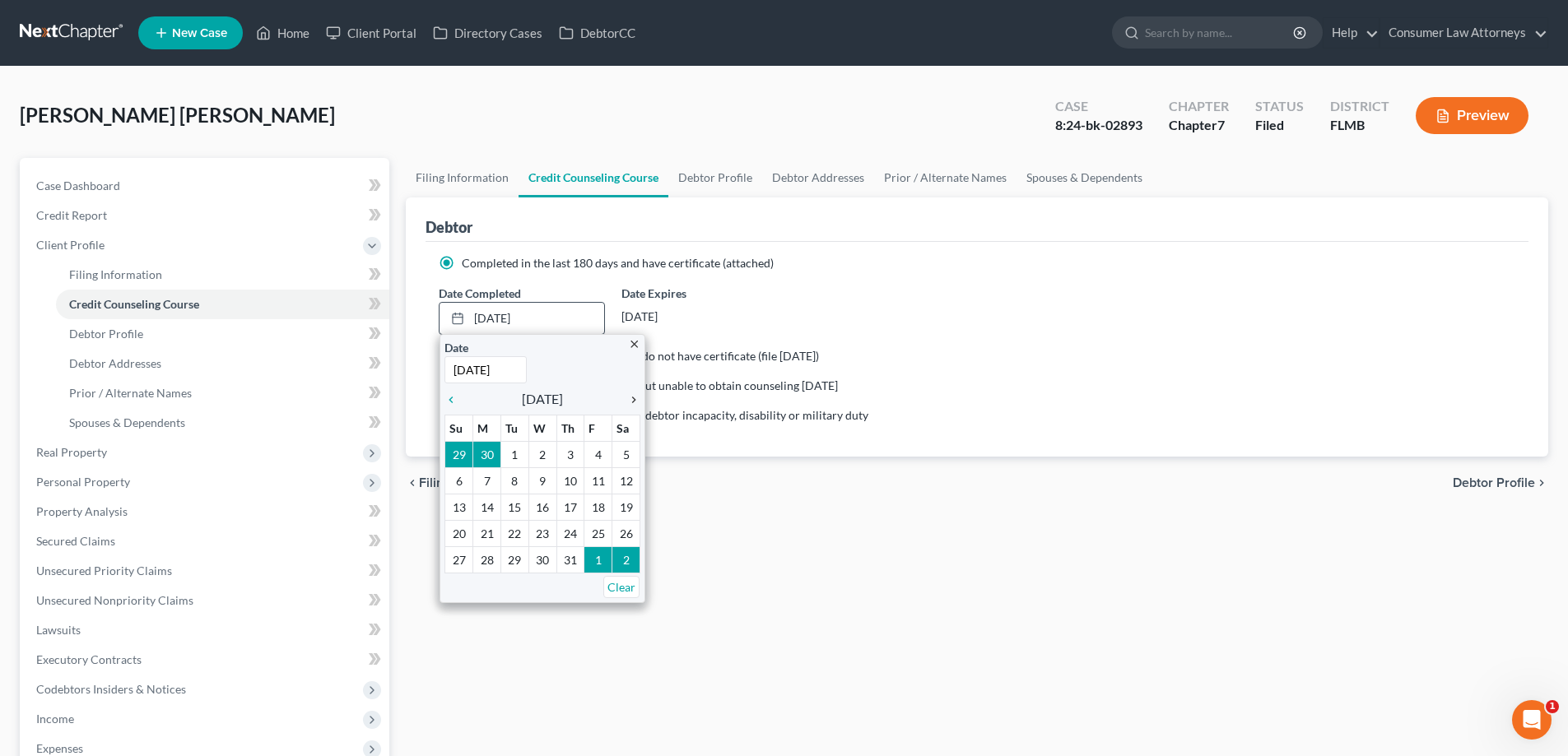
click at [633, 401] on icon "chevron_right" at bounding box center [630, 399] width 22 height 13
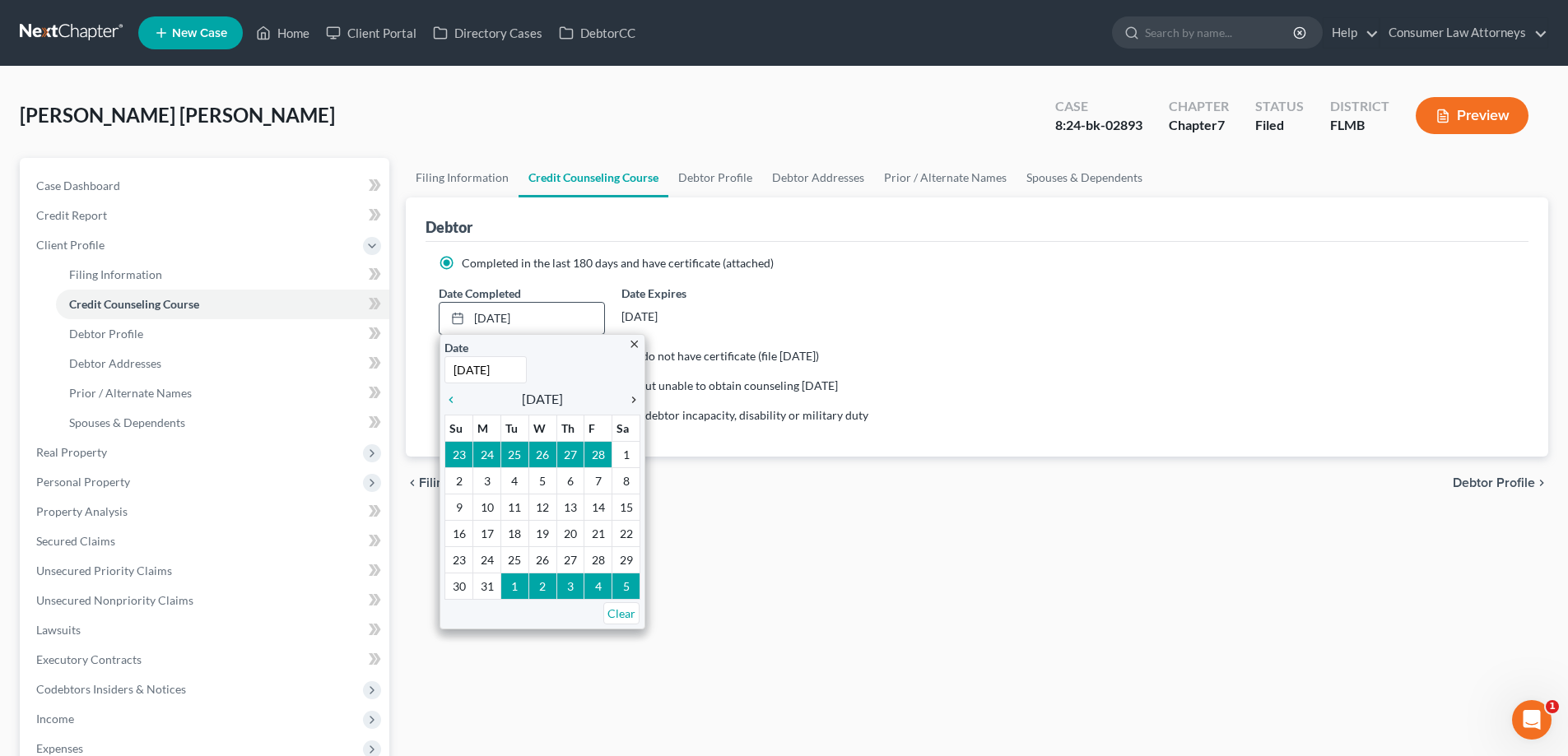
click at [633, 401] on icon "chevron_right" at bounding box center [630, 399] width 22 height 13
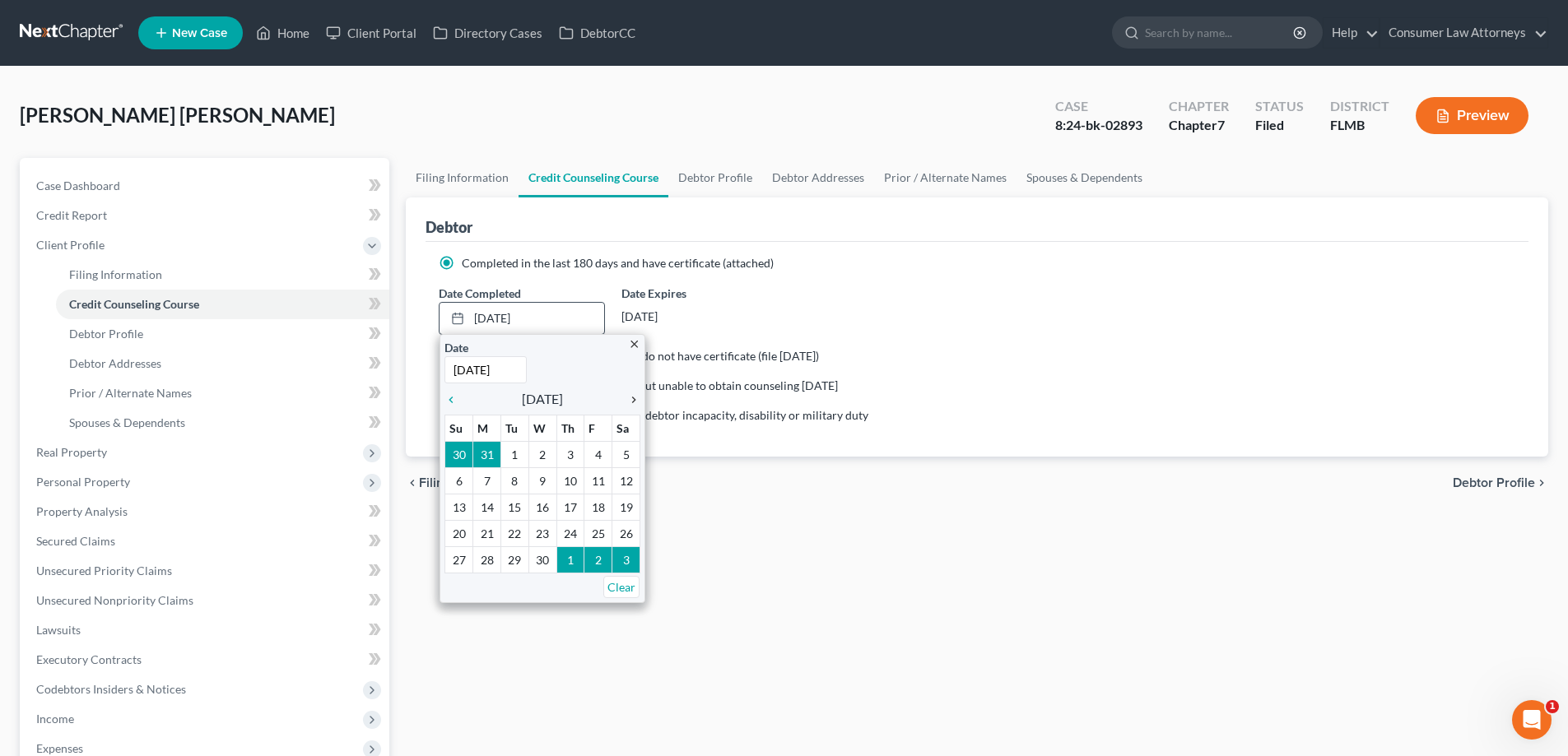
click at [633, 401] on icon "chevron_right" at bounding box center [630, 399] width 22 height 13
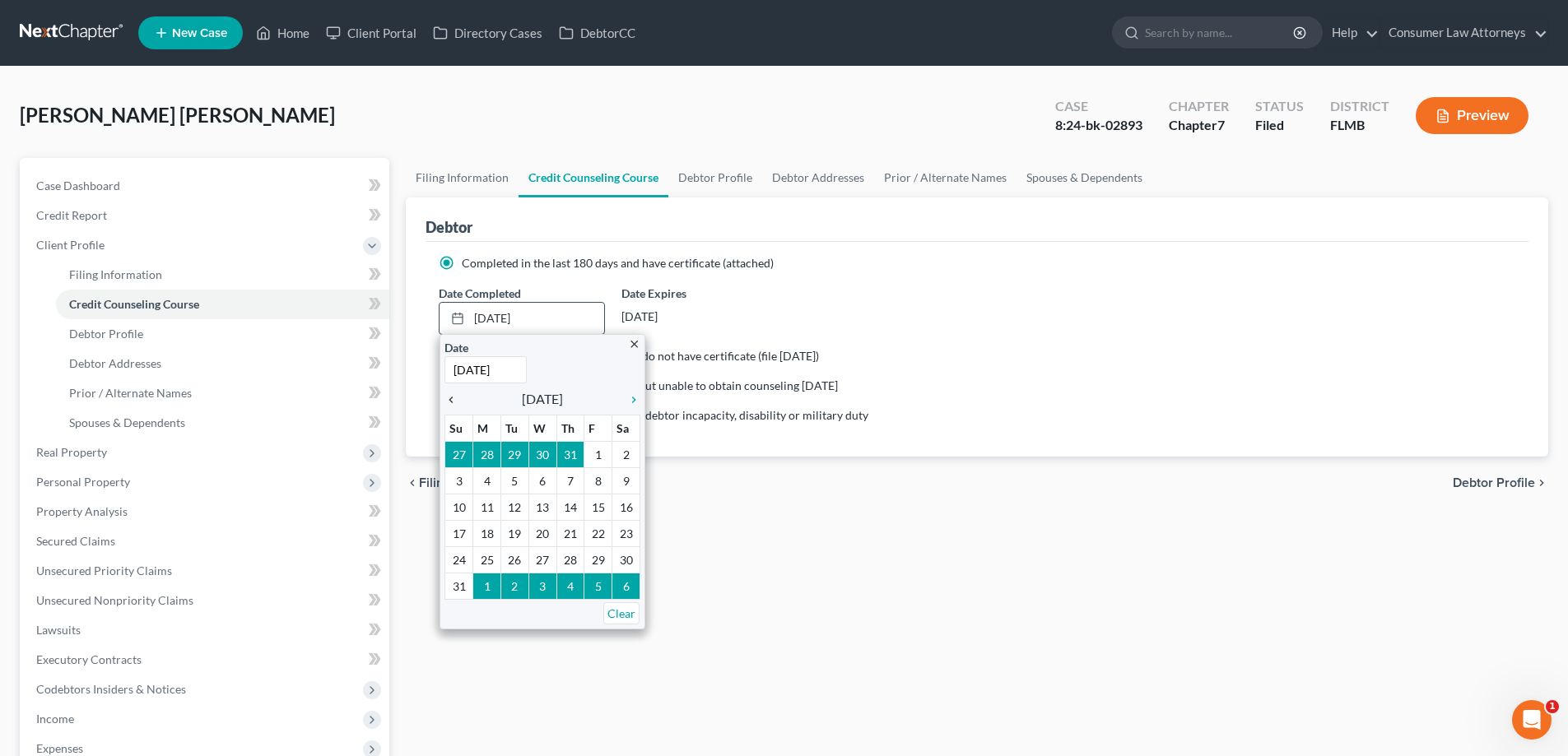
click at [455, 400] on icon "chevron_left" at bounding box center [456, 399] width 22 height 13
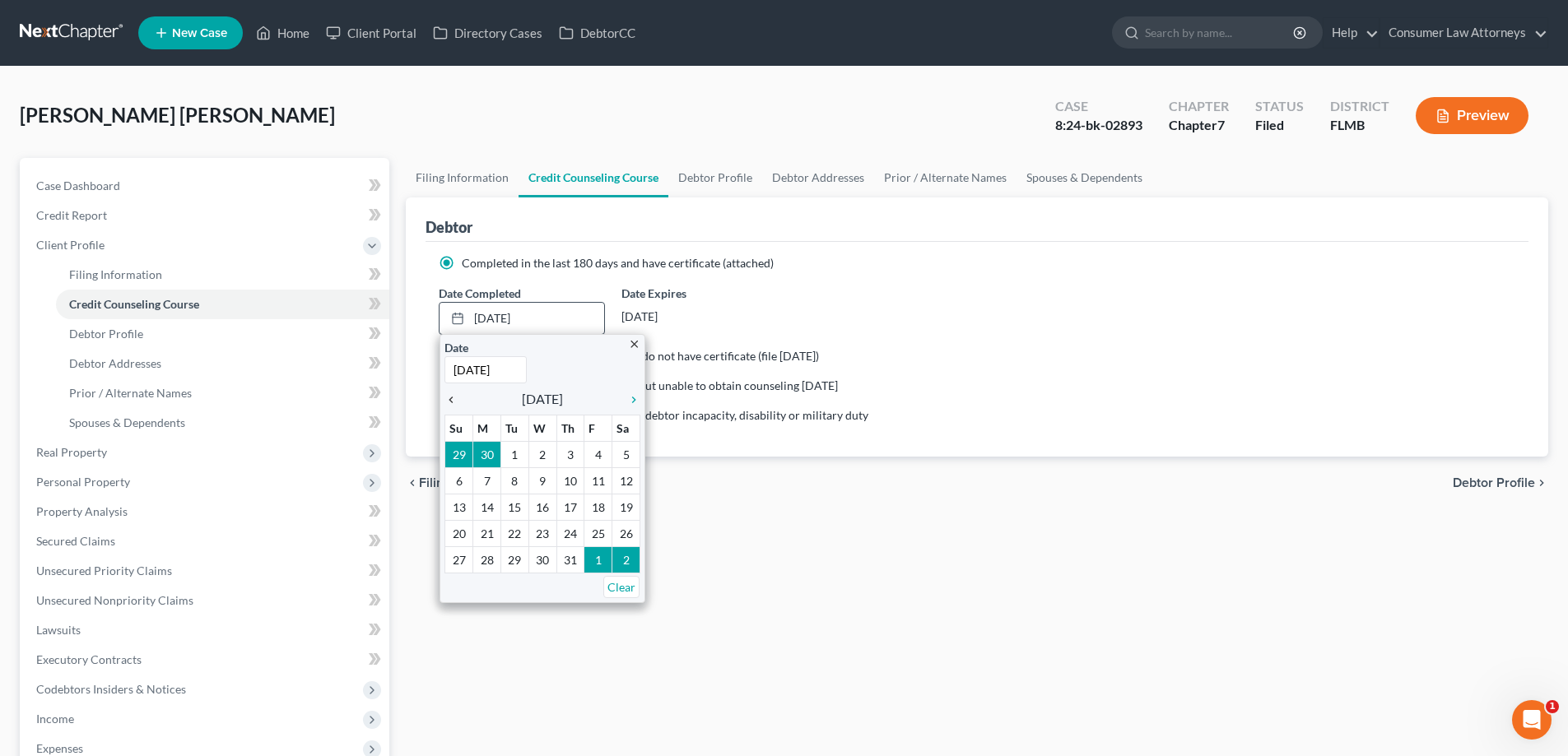
click at [455, 400] on icon "chevron_left" at bounding box center [456, 399] width 22 height 13
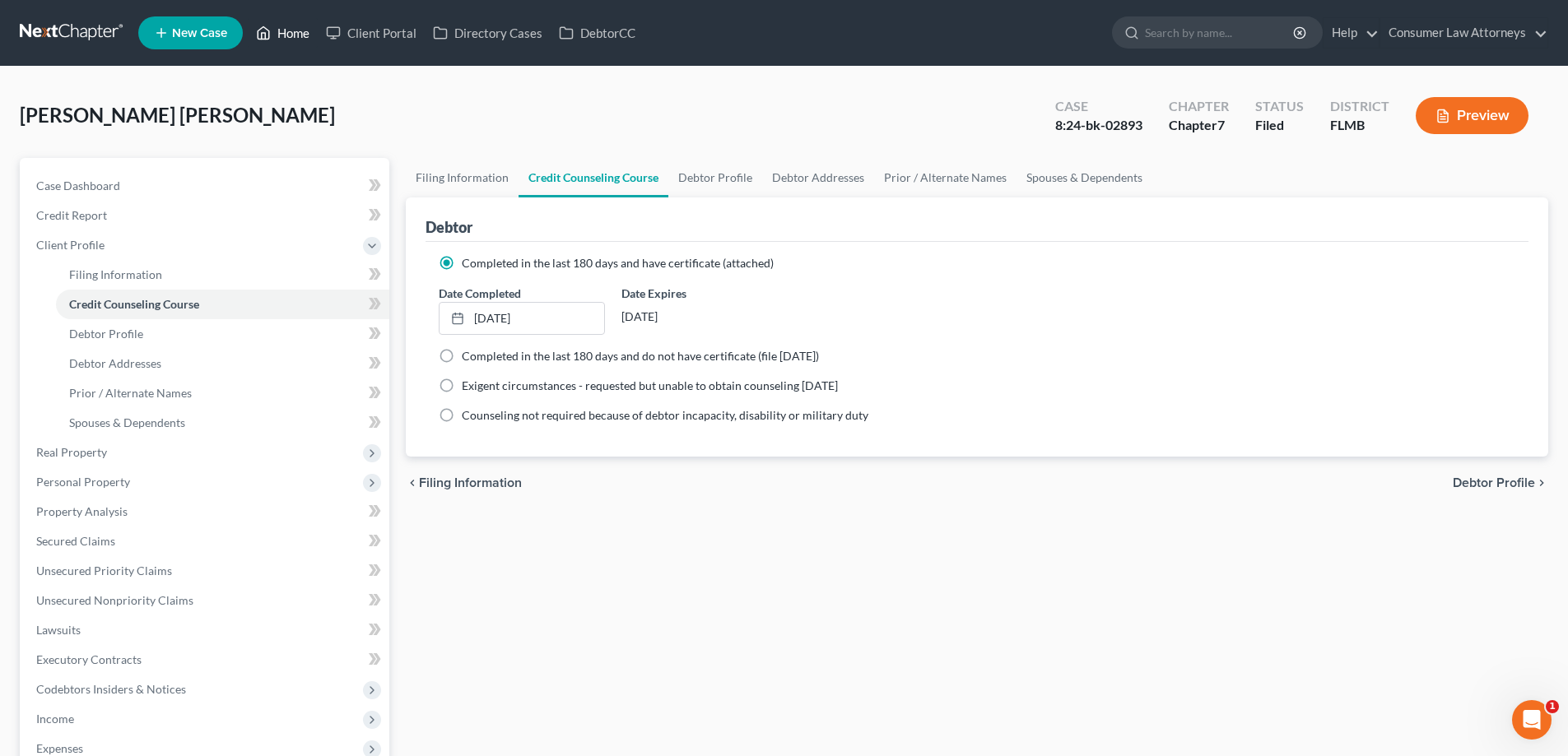
click at [304, 36] on link "Home" at bounding box center [282, 33] width 70 height 30
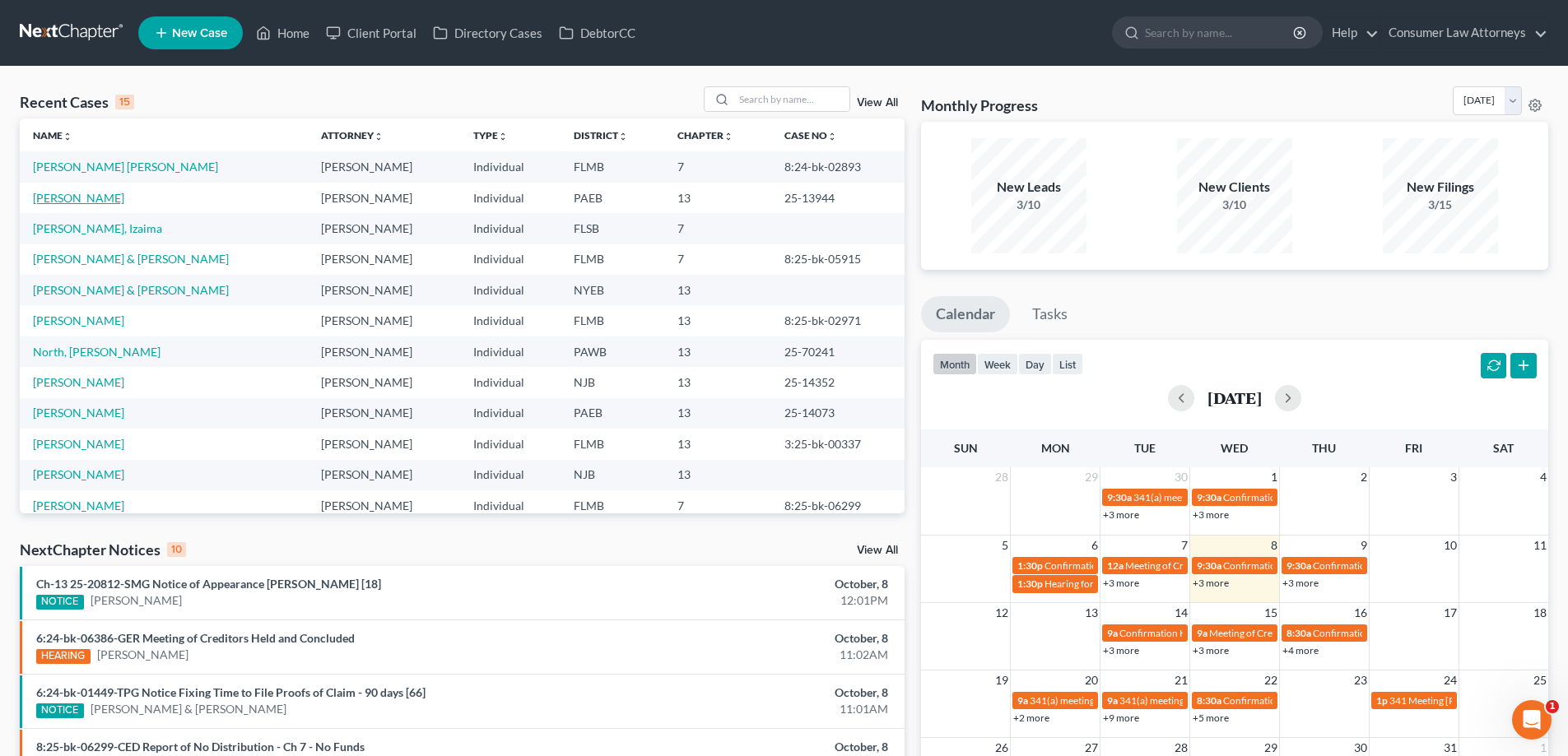
click at [95, 198] on link "[PERSON_NAME]" at bounding box center [78, 198] width 91 height 14
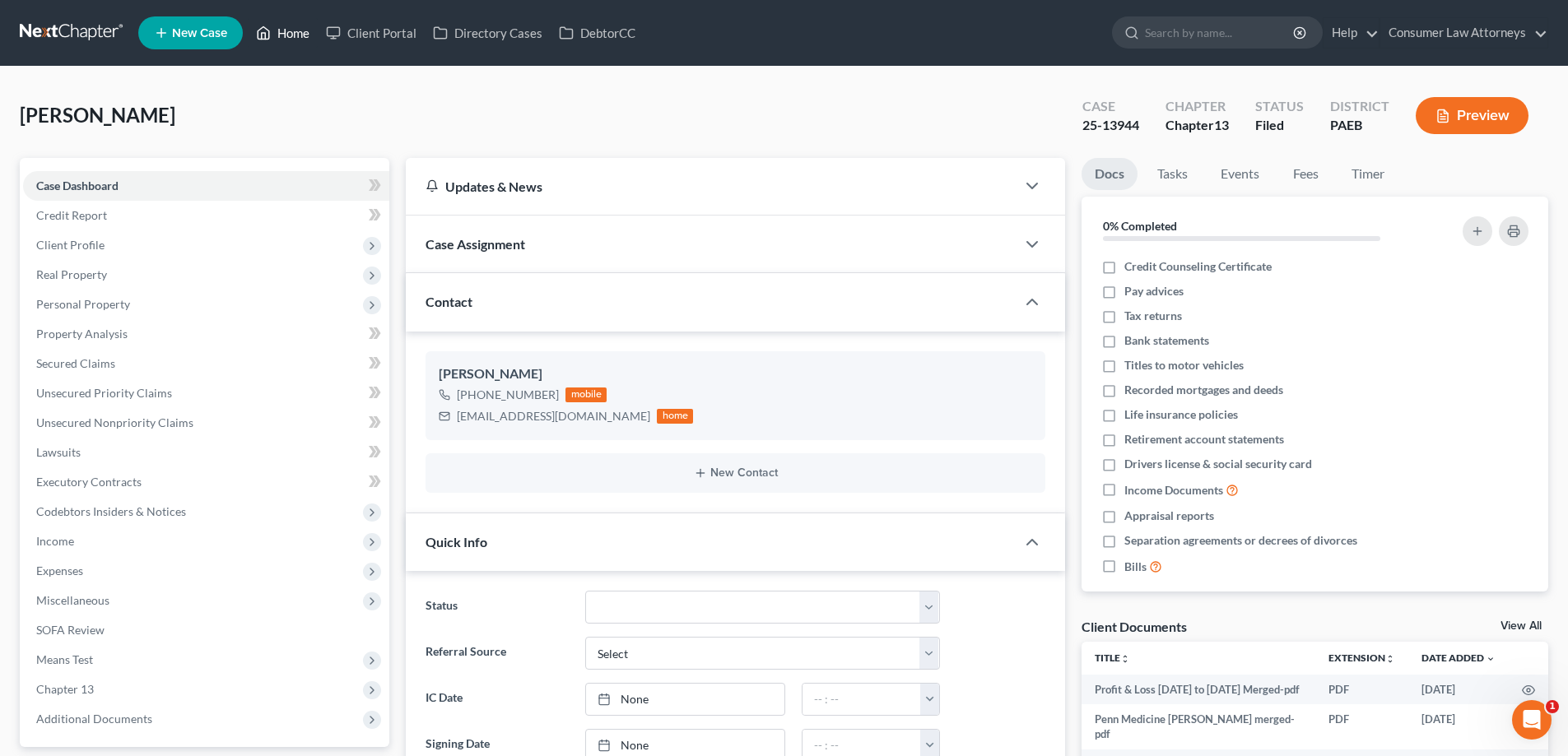
click at [273, 27] on link "Home" at bounding box center [282, 33] width 70 height 30
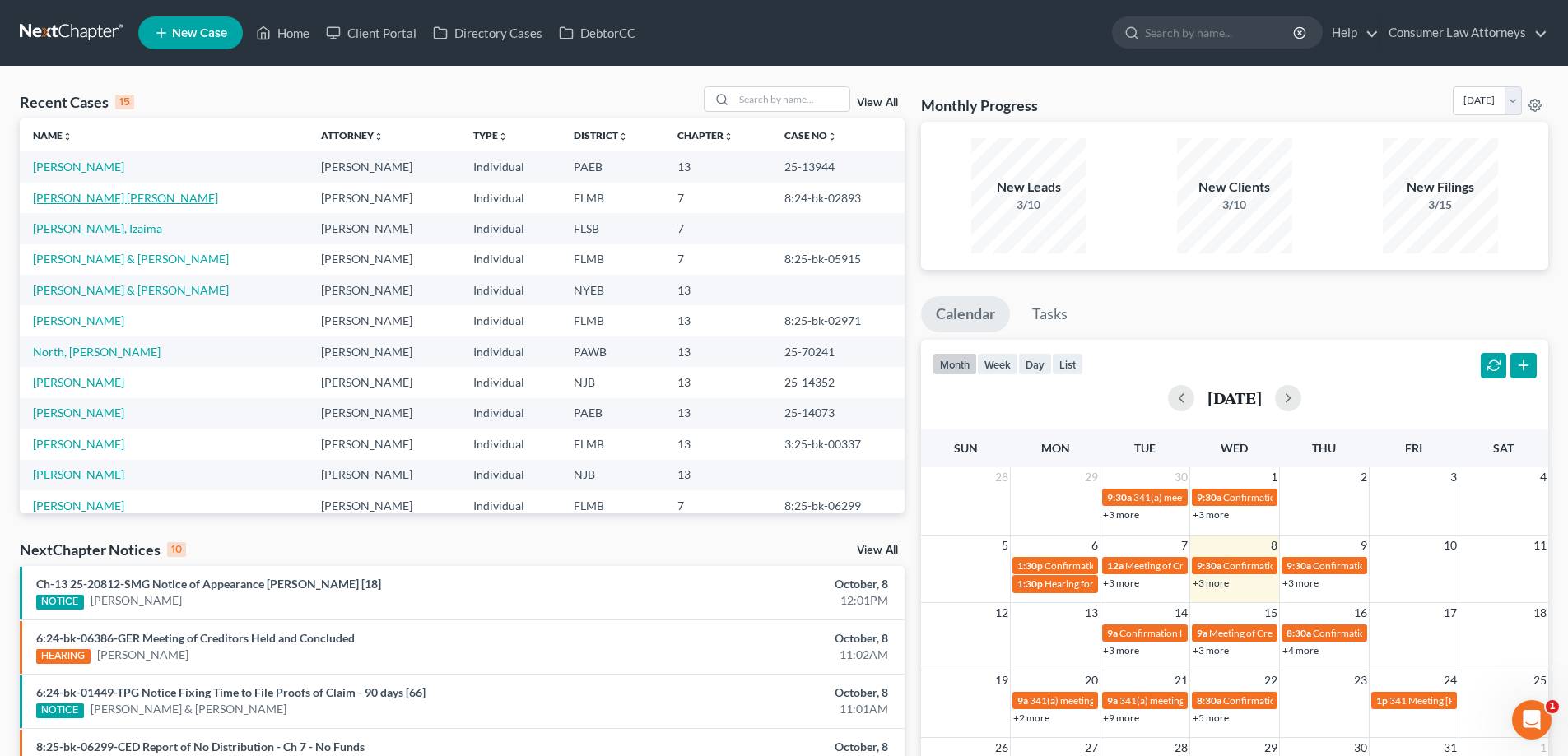
click at [113, 201] on link "[PERSON_NAME] [PERSON_NAME]" at bounding box center [125, 198] width 185 height 14
select select "0"
select select
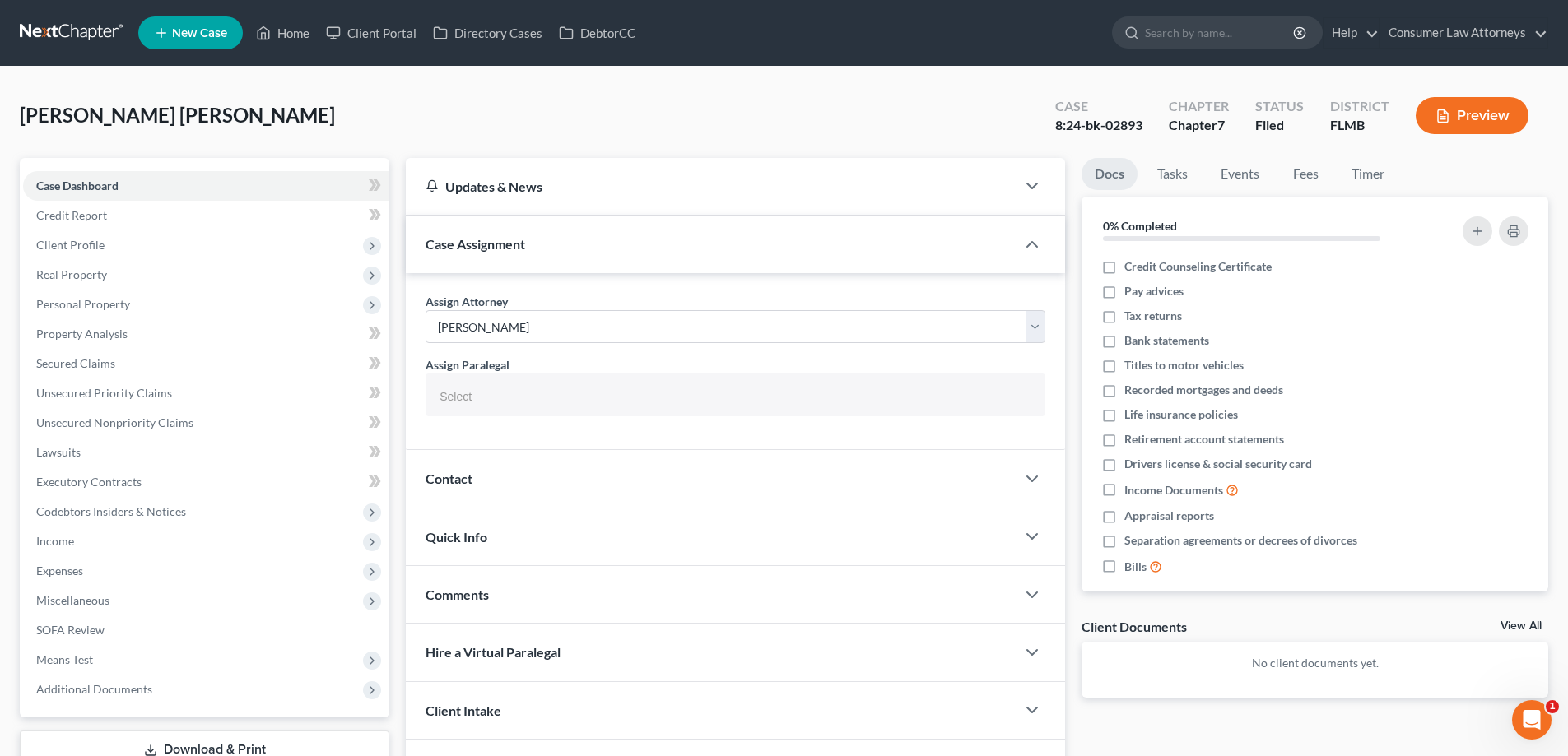
scroll to position [162, 0]
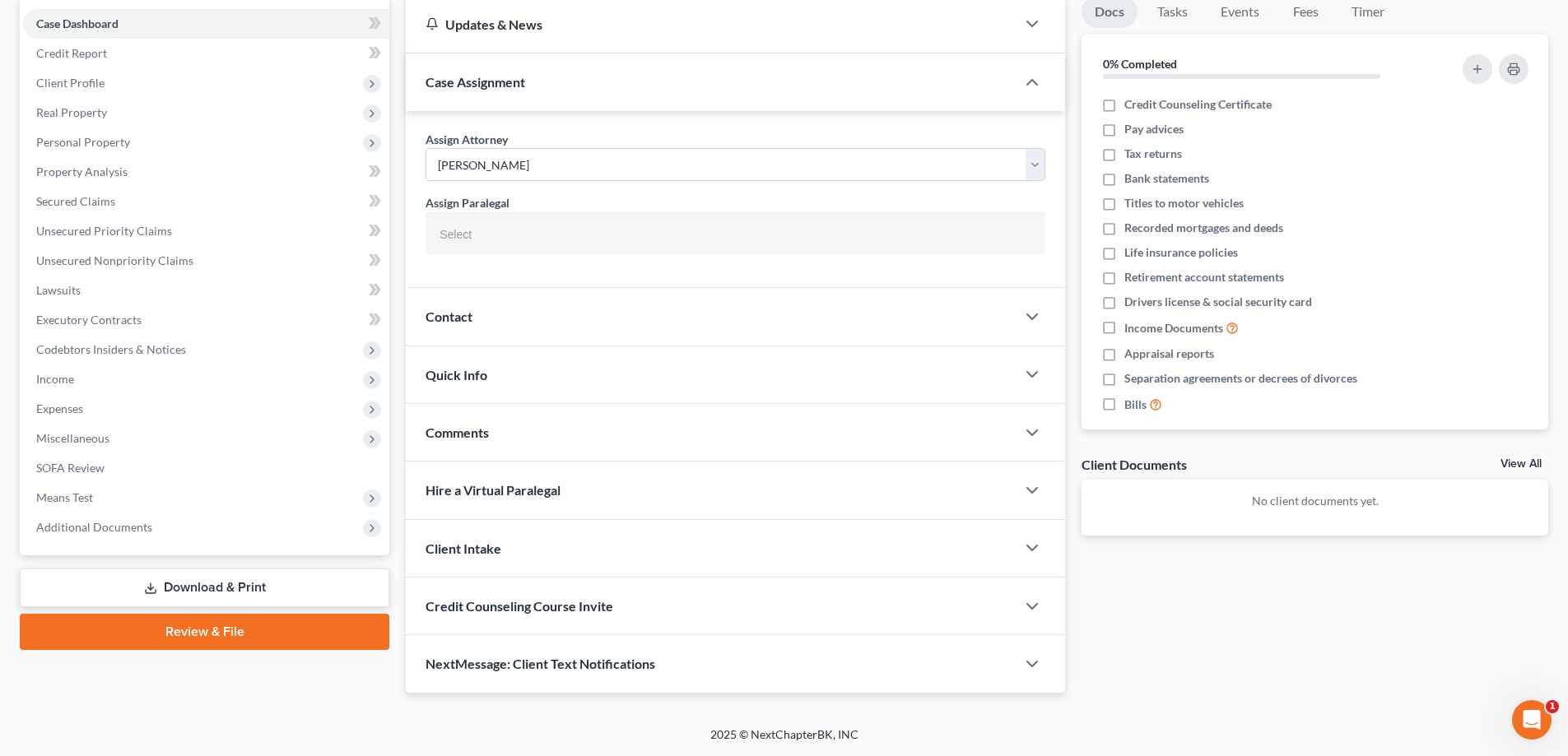
click at [269, 595] on link "Download & Print" at bounding box center [204, 588] width 369 height 39
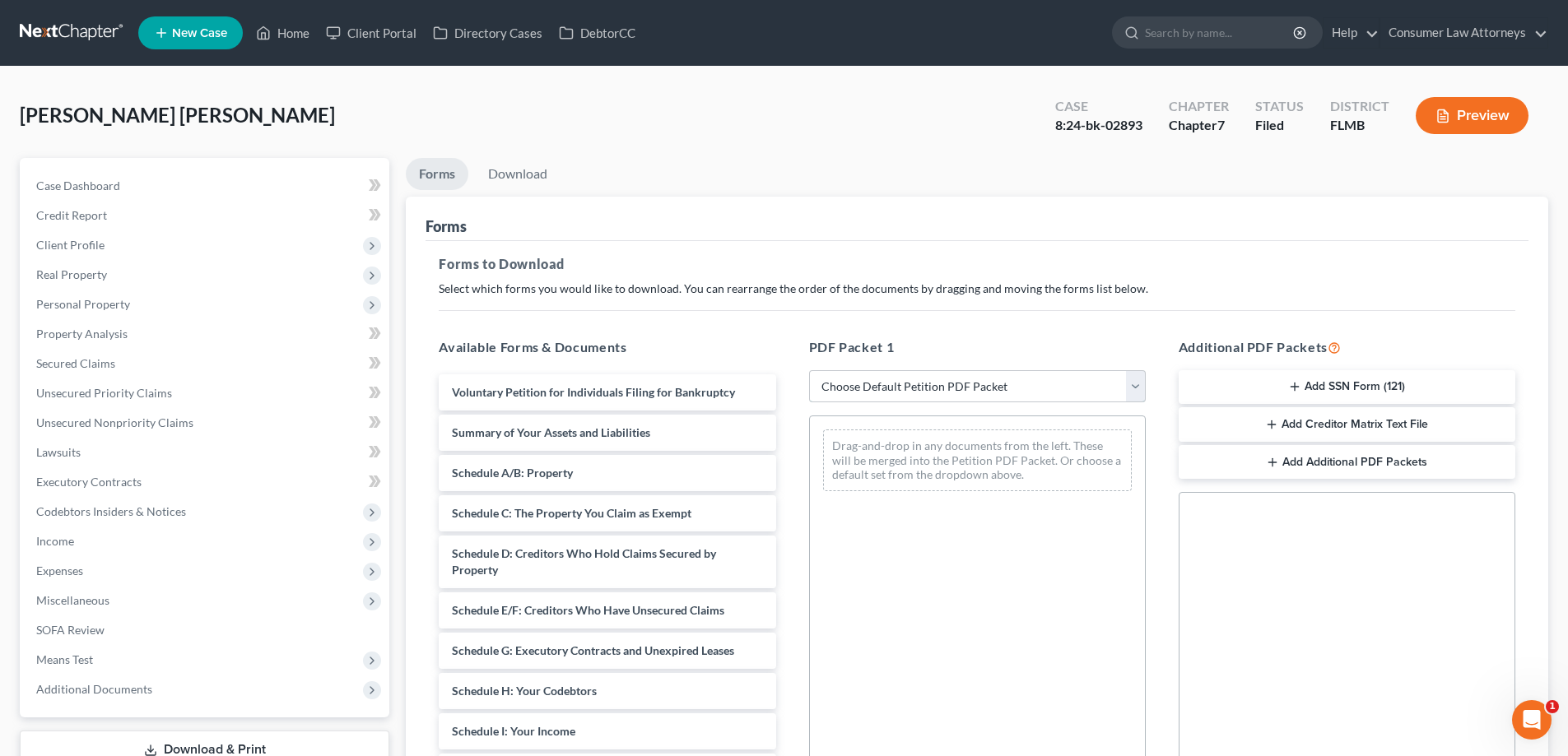
drag, startPoint x: 990, startPoint y: 381, endPoint x: 981, endPoint y: 398, distance: 19.2
click at [990, 381] on select "Choose Default Petition PDF Packet Complete Bankruptcy Petition (all forms and …" at bounding box center [978, 386] width 337 height 33
select select "2"
click at [809, 371] on select "Choose Default Petition PDF Packet Complete Bankruptcy Petition (all forms and …" at bounding box center [978, 386] width 337 height 33
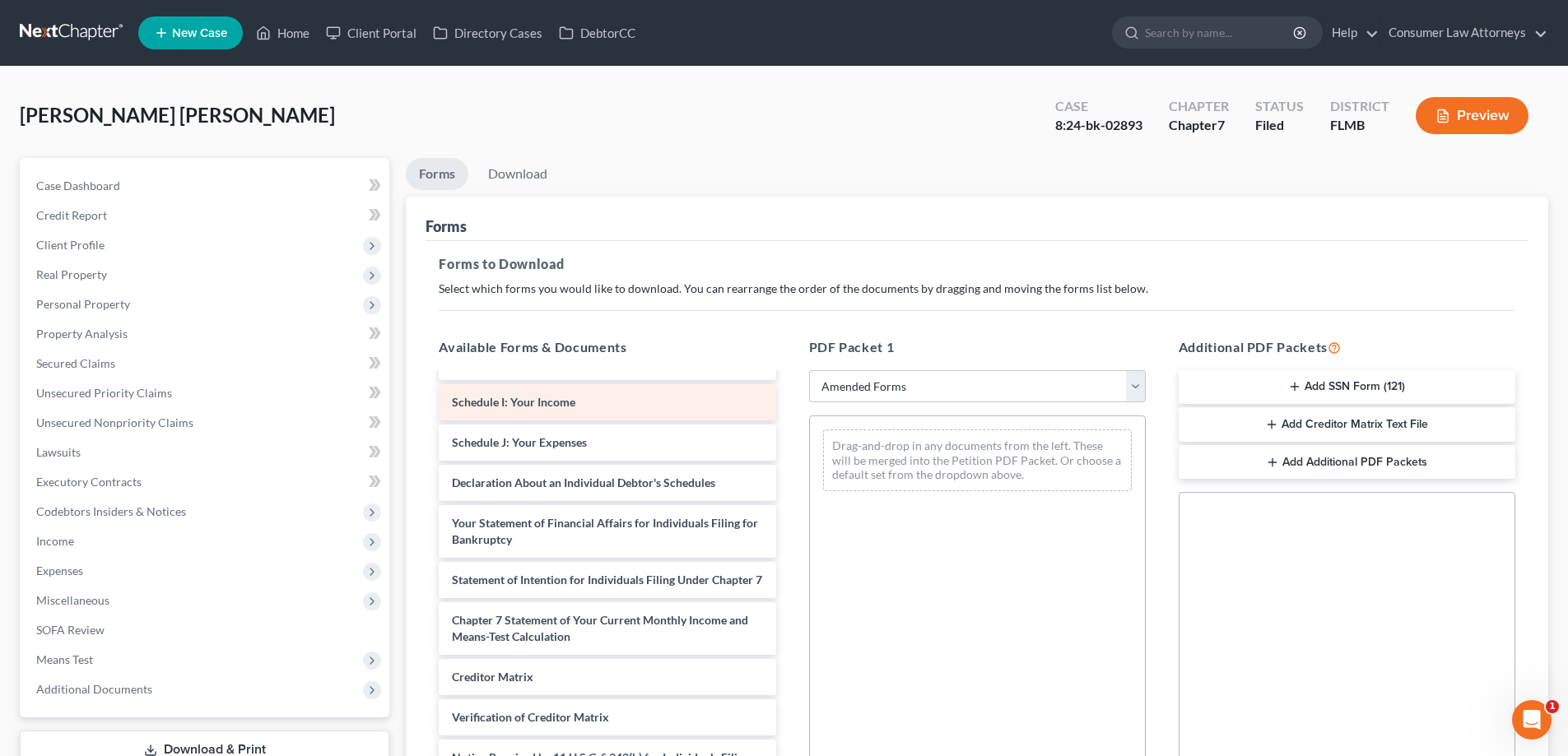
scroll to position [319, 0]
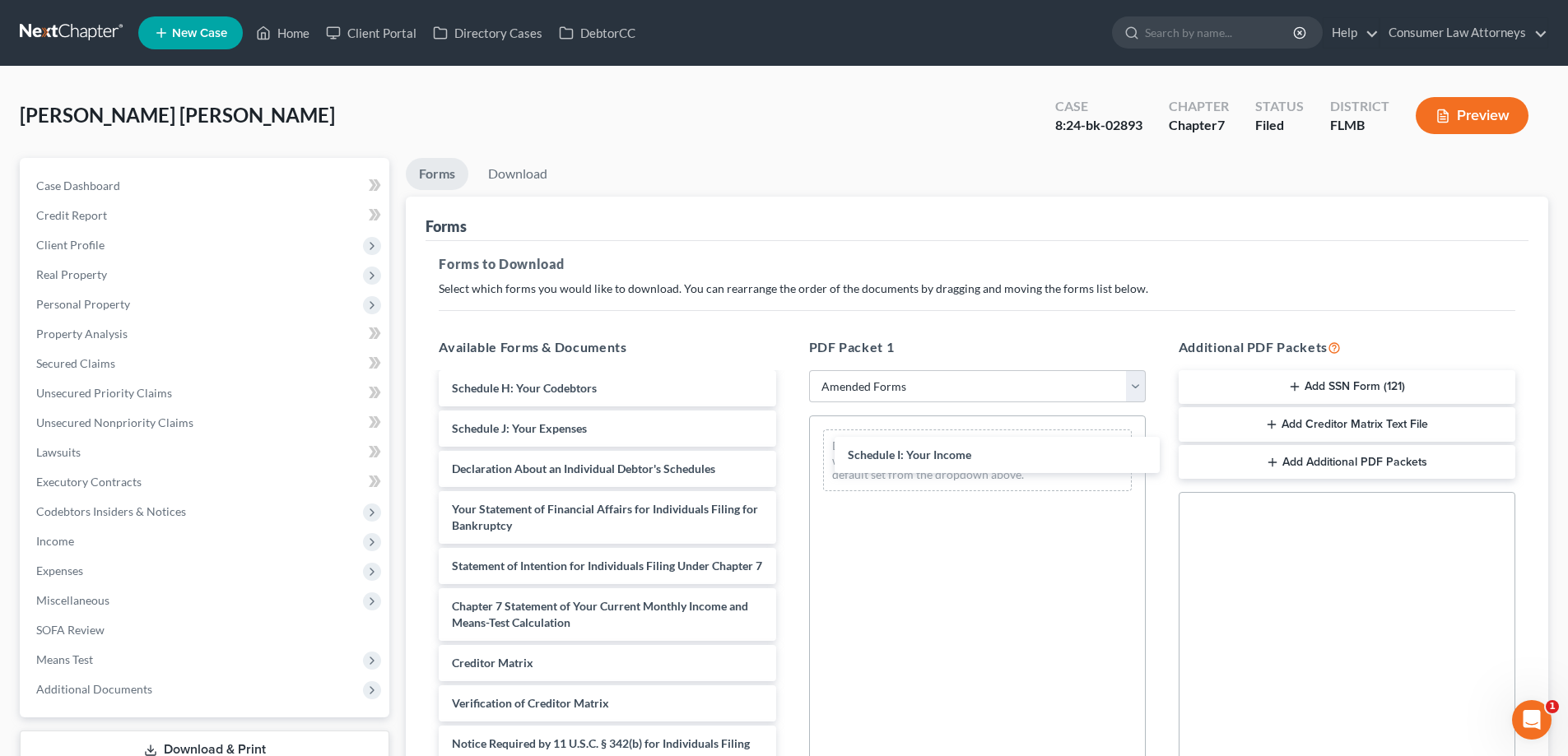
drag, startPoint x: 509, startPoint y: 401, endPoint x: 524, endPoint y: 404, distance: 15.3
click at [788, 454] on div "Schedule I: Your Income Voluntary Petition for Individuals Filing for Bankruptc…" at bounding box center [606, 445] width 363 height 747
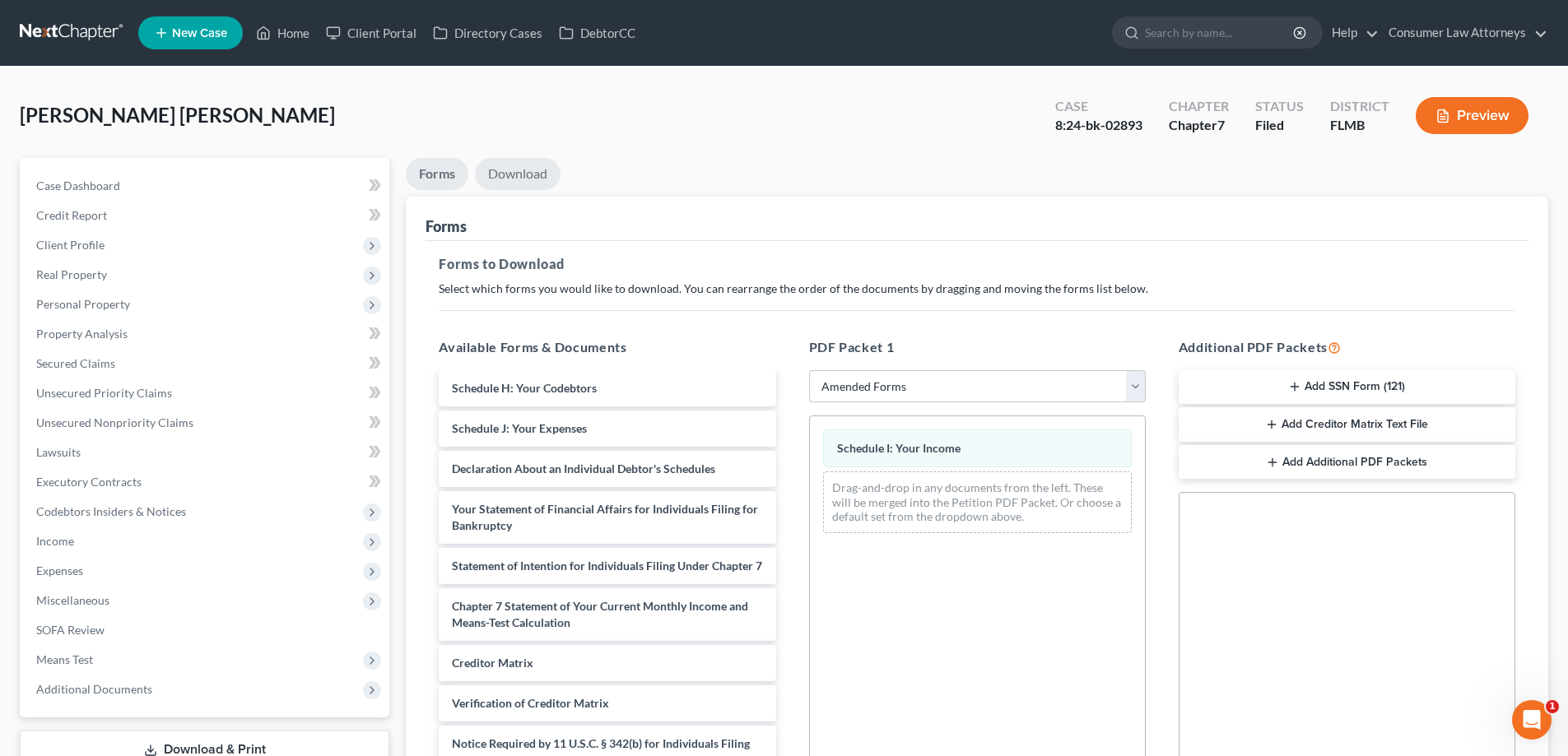
click at [515, 175] on link "Download" at bounding box center [517, 174] width 85 height 32
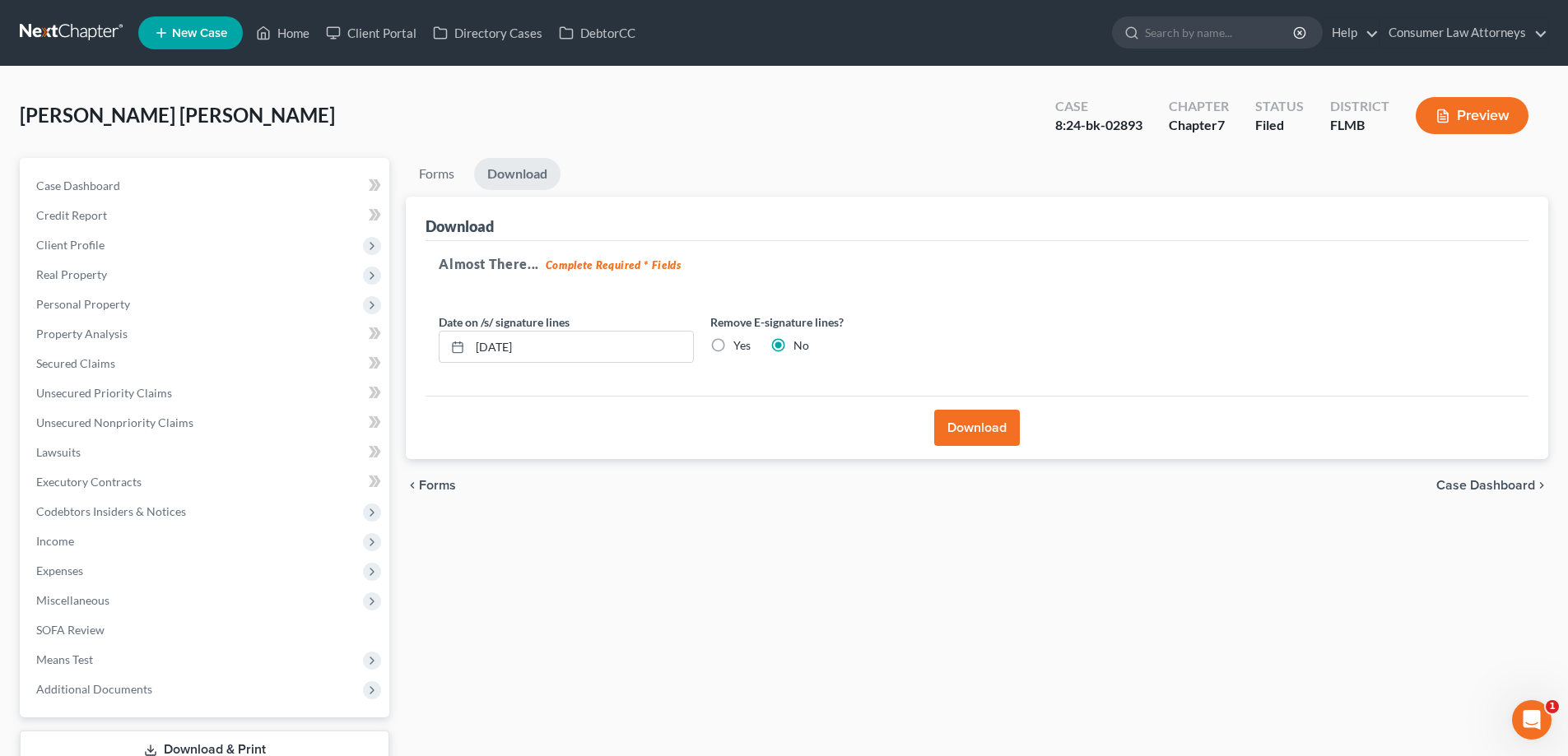
click at [1011, 426] on button "Download" at bounding box center [977, 428] width 85 height 37
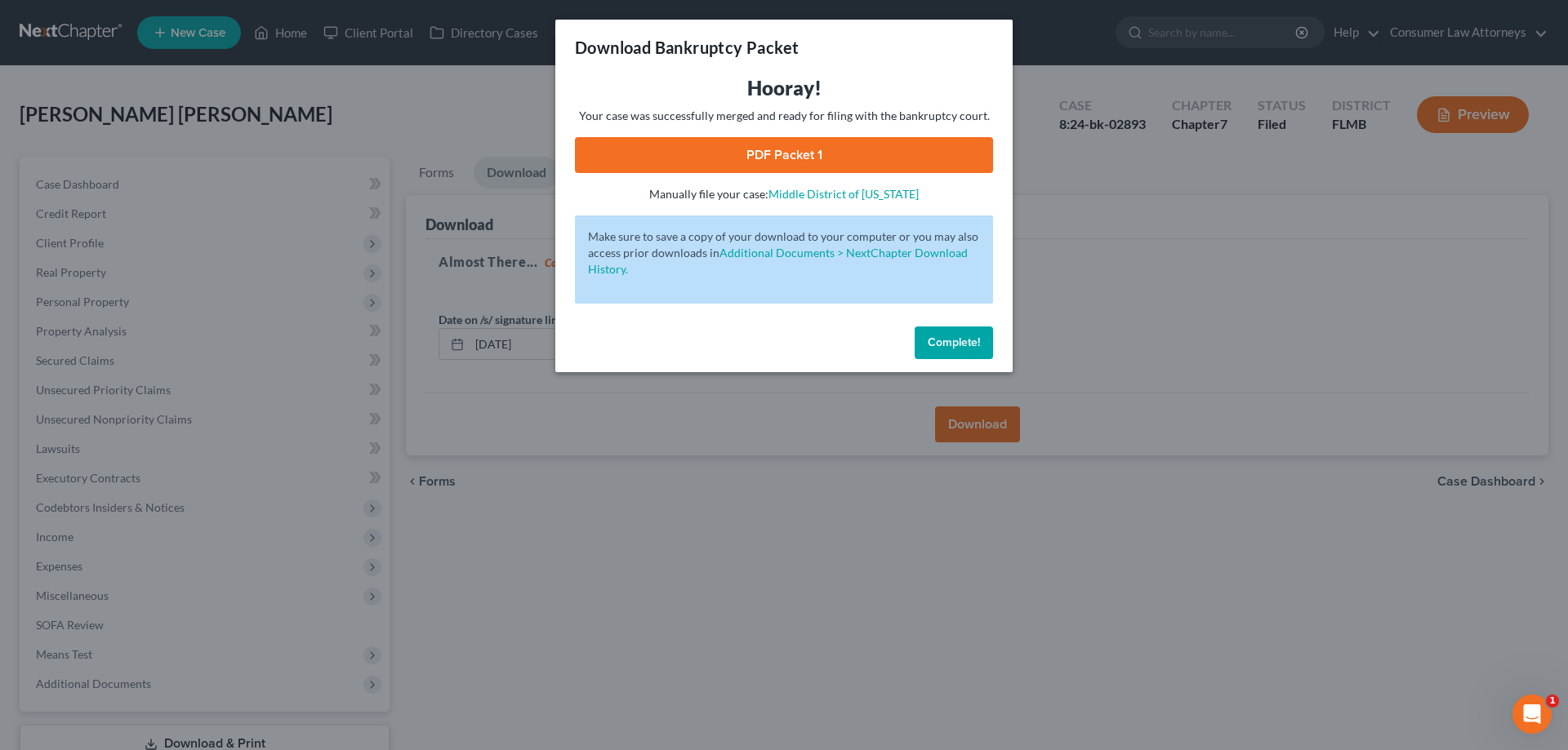
drag, startPoint x: 827, startPoint y: 152, endPoint x: 1042, endPoint y: 292, distance: 256.6
click at [827, 152] on link "PDF Packet 1" at bounding box center [784, 155] width 418 height 36
click at [937, 346] on span "Complete!" at bounding box center [954, 342] width 52 height 14
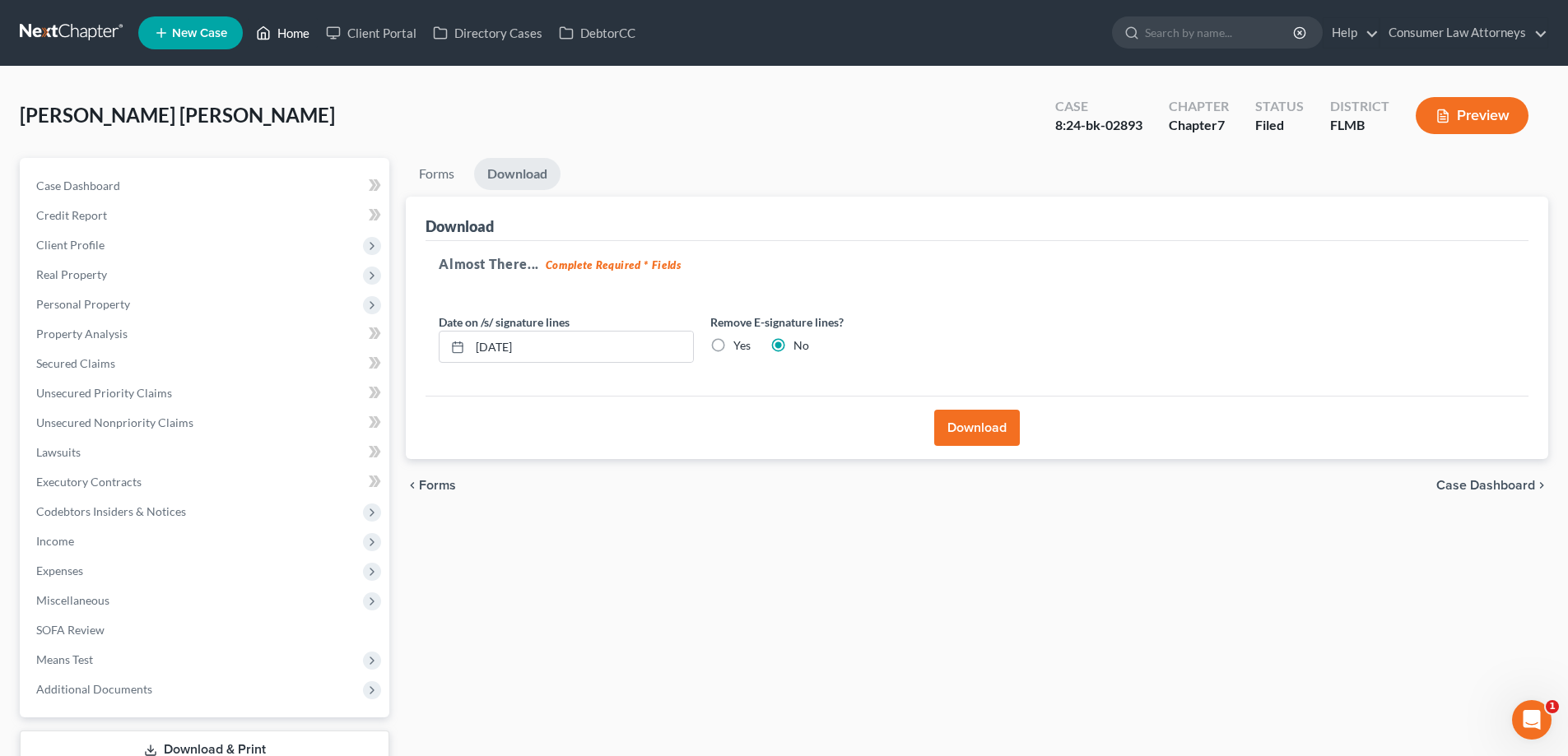
click at [294, 31] on link "Home" at bounding box center [282, 33] width 70 height 30
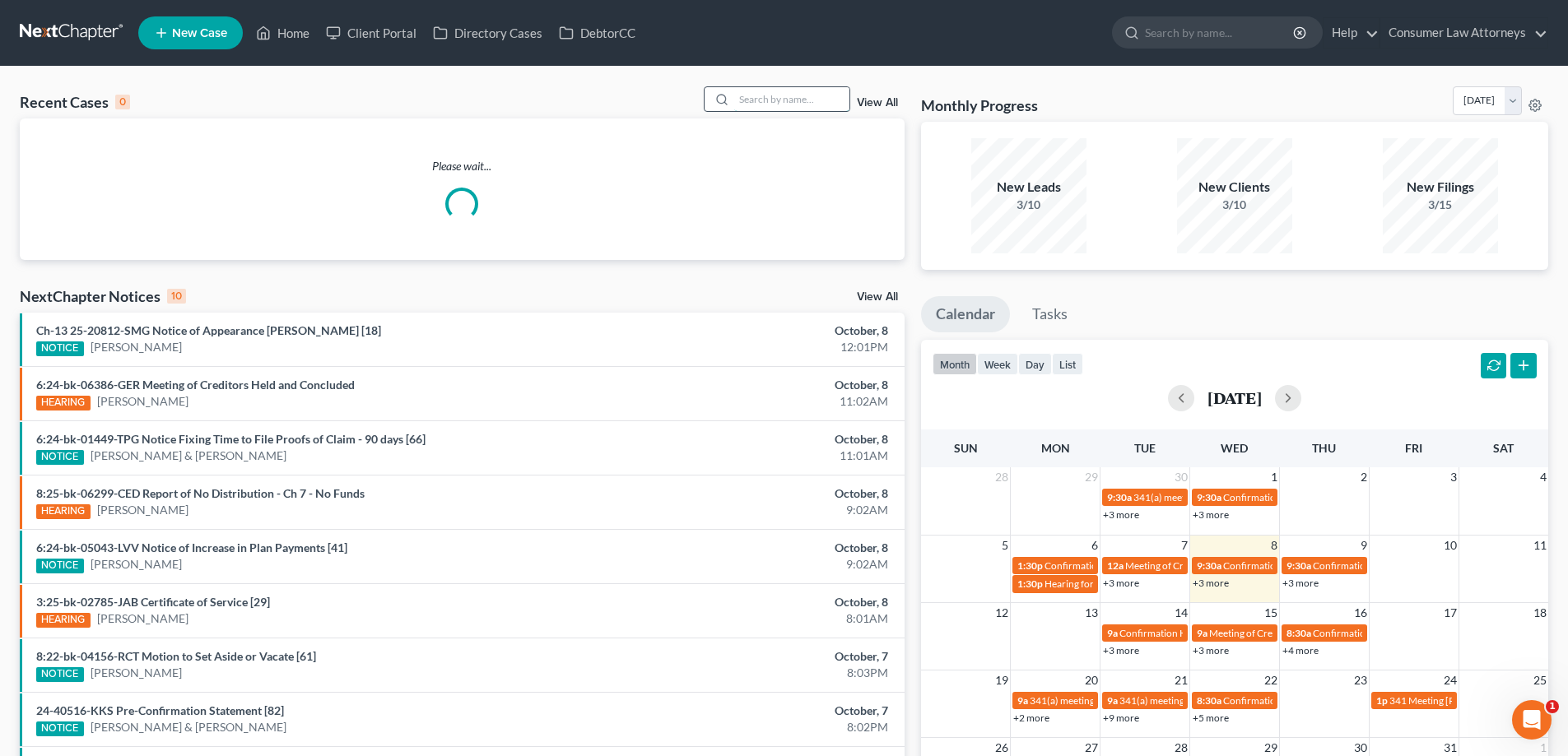
click at [754, 87] on input "search" at bounding box center [791, 99] width 115 height 24
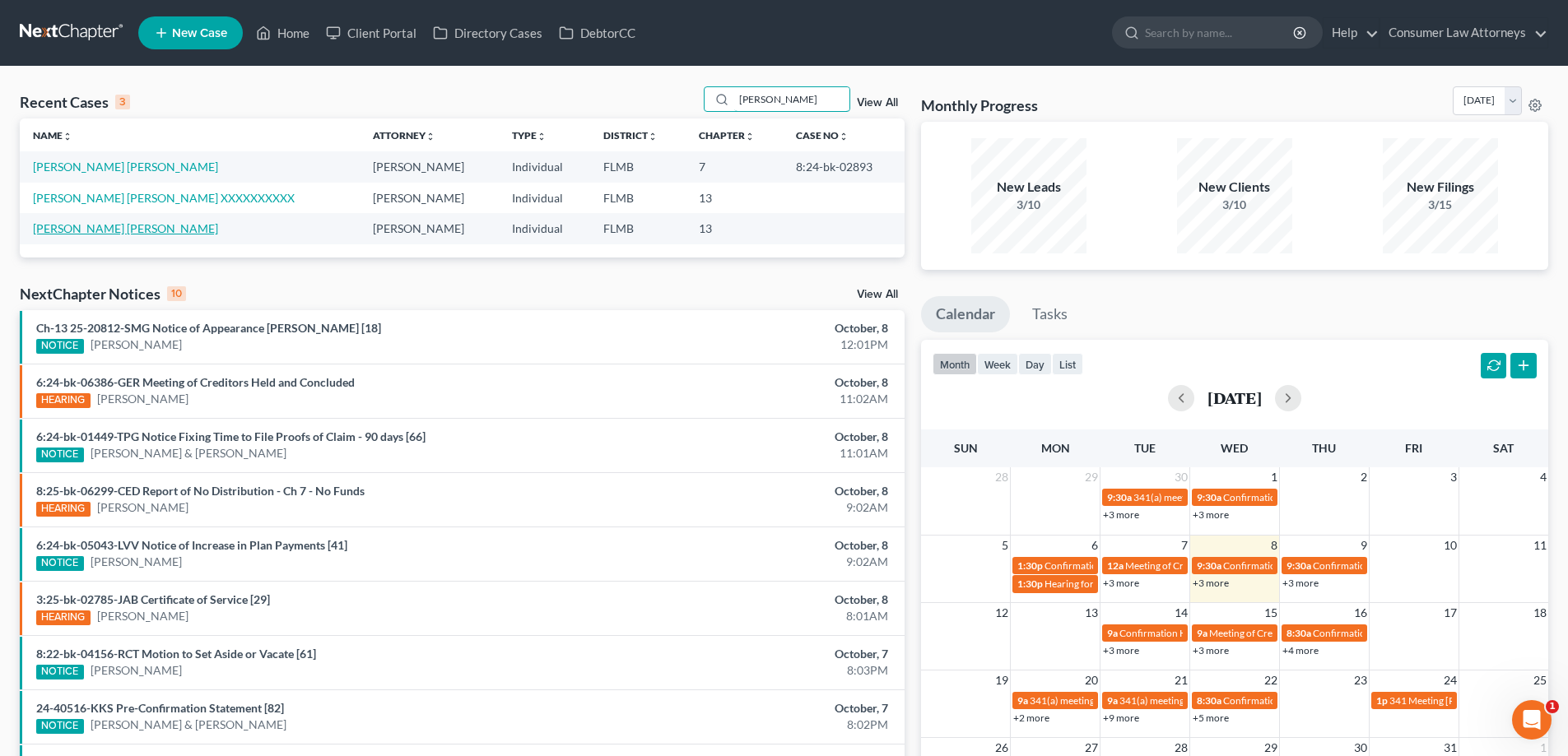
type input "[PERSON_NAME]"
click at [142, 227] on link "[PERSON_NAME] [PERSON_NAME]" at bounding box center [125, 228] width 185 height 14
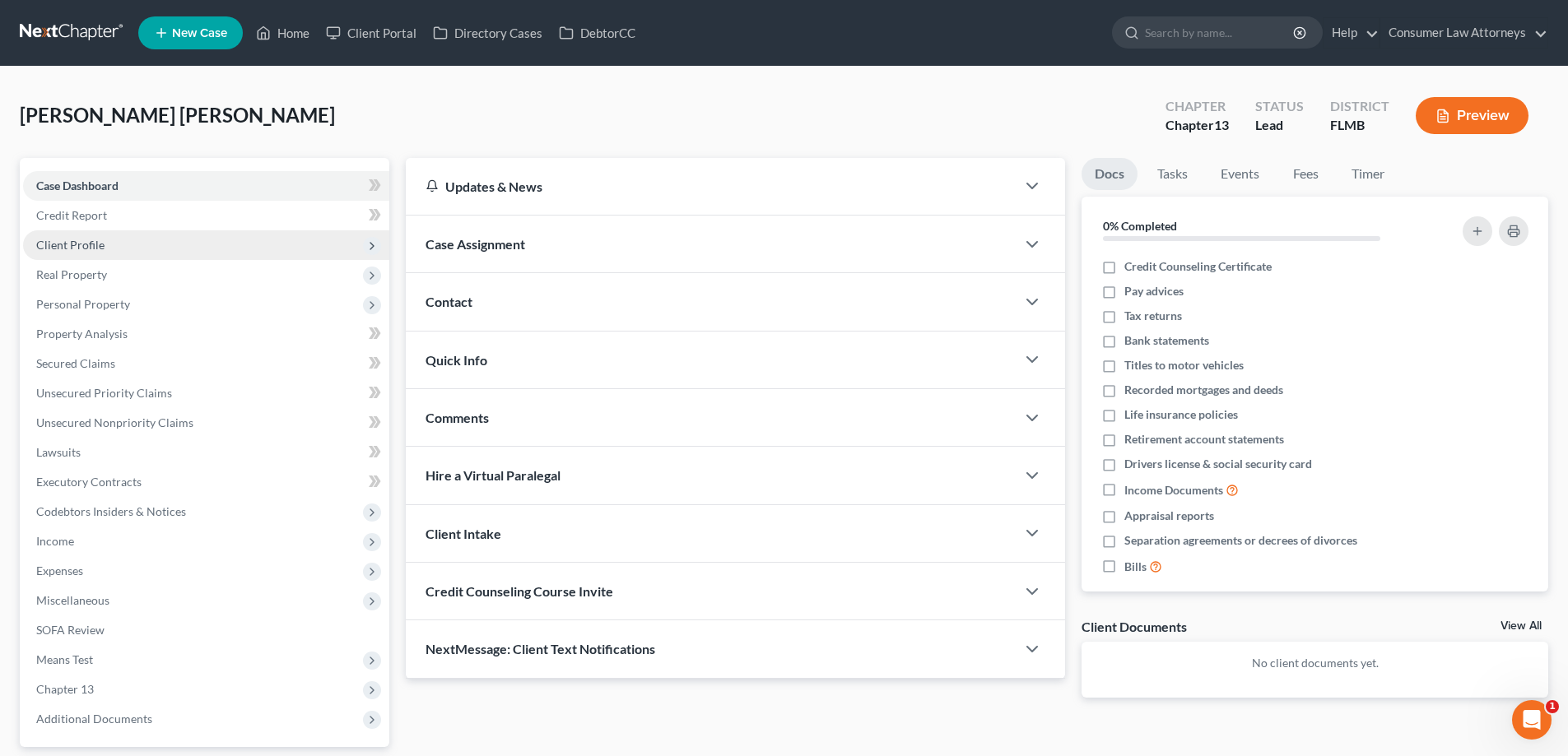
click at [77, 241] on span "Client Profile" at bounding box center [70, 245] width 68 height 14
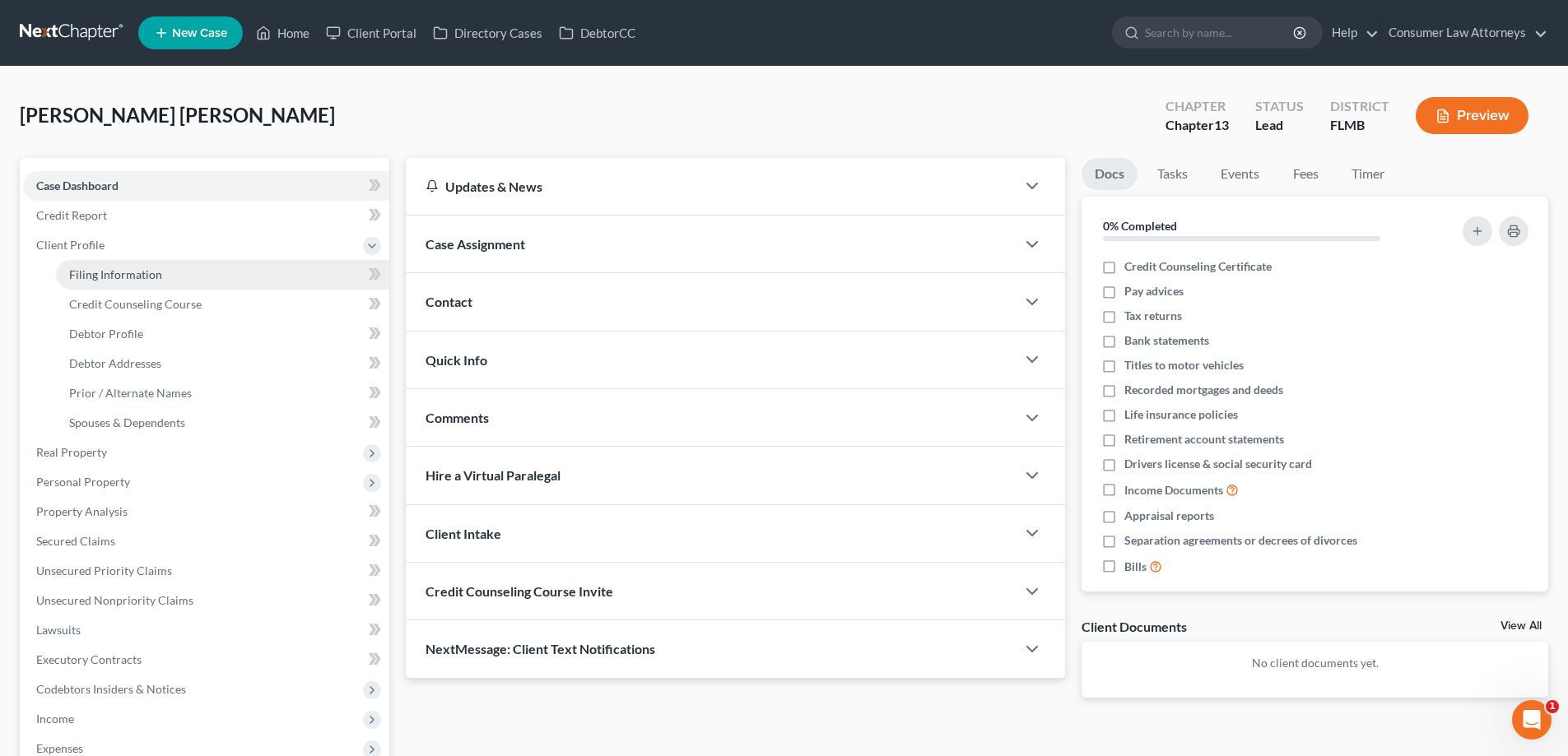
click at [85, 283] on link "Filing Information" at bounding box center [222, 275] width 333 height 30
select select "1"
select select "0"
select select "3"
select select "15"
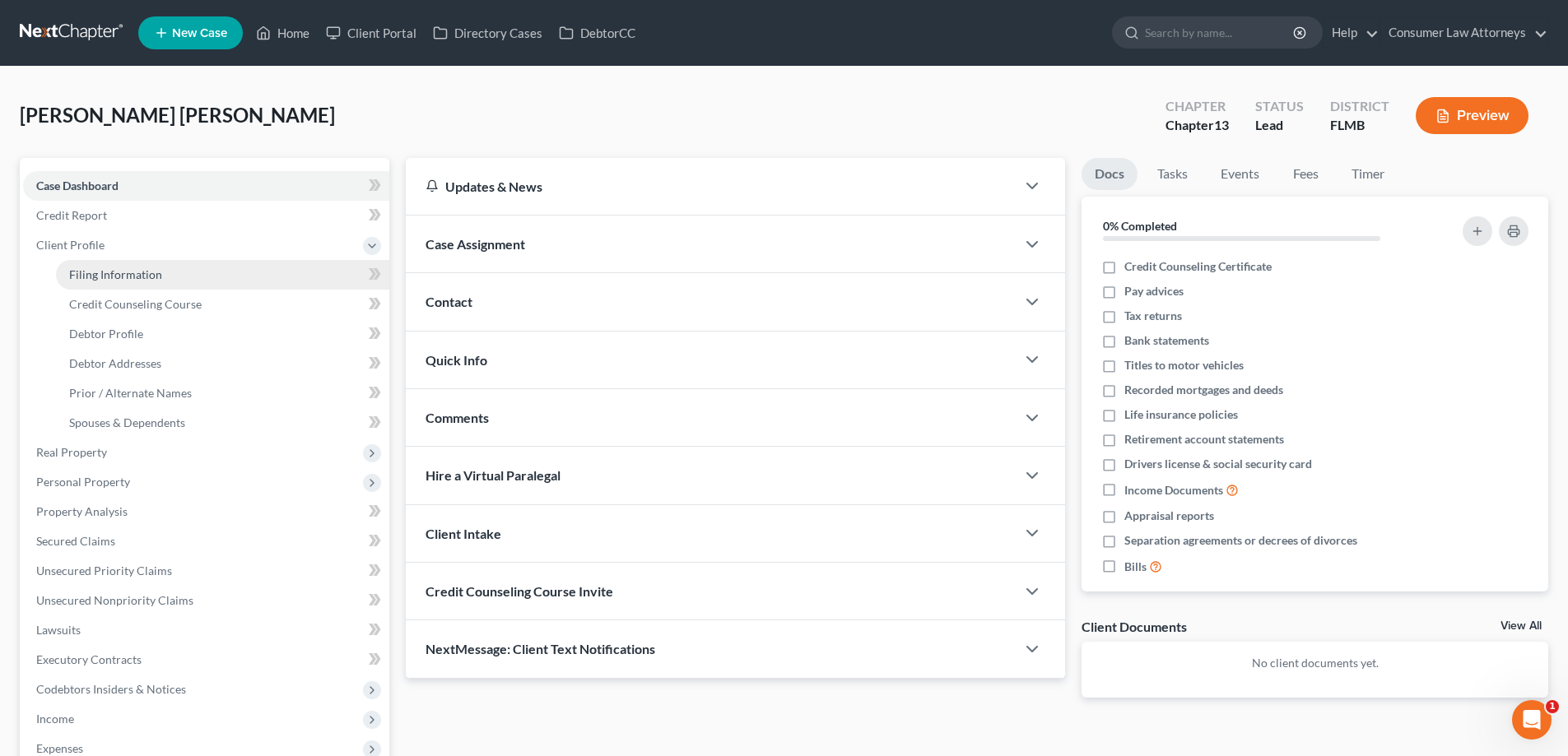
select select "0"
select select "9"
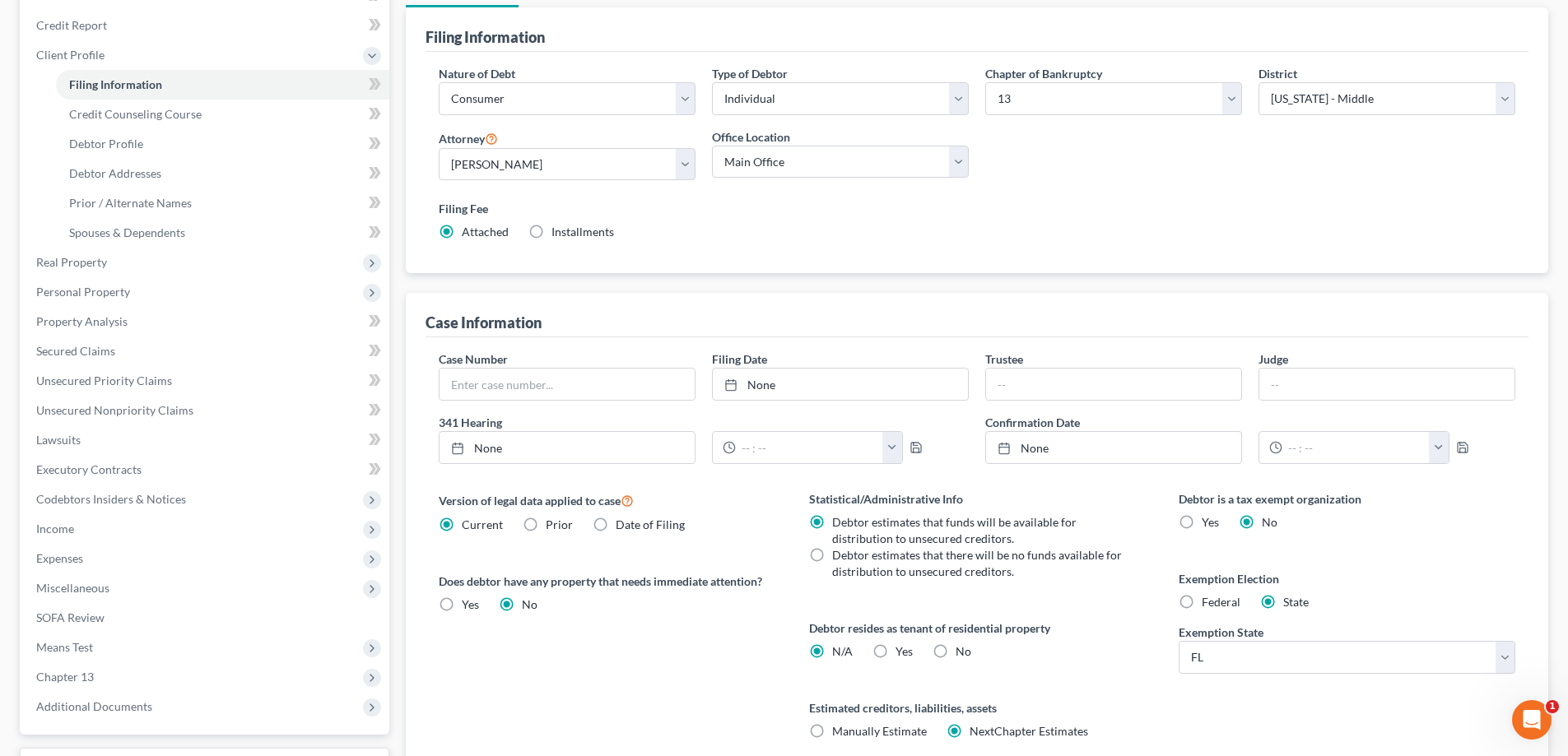
scroll to position [81, 0]
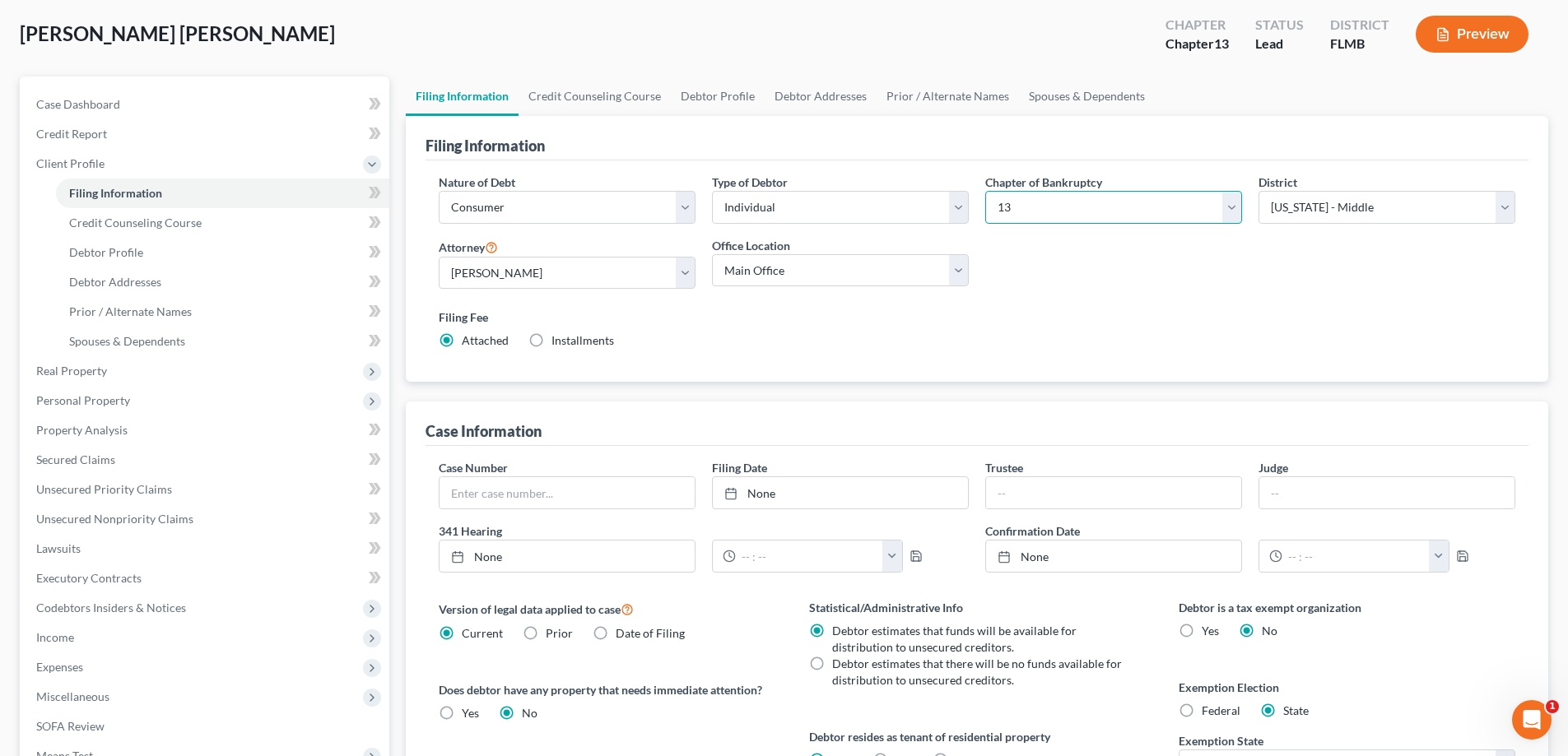
click at [1111, 222] on select "Select 7 11 12 13" at bounding box center [1112, 207] width 257 height 33
select select "0"
click at [985, 191] on select "Select 7 11 12 13" at bounding box center [1112, 207] width 257 height 33
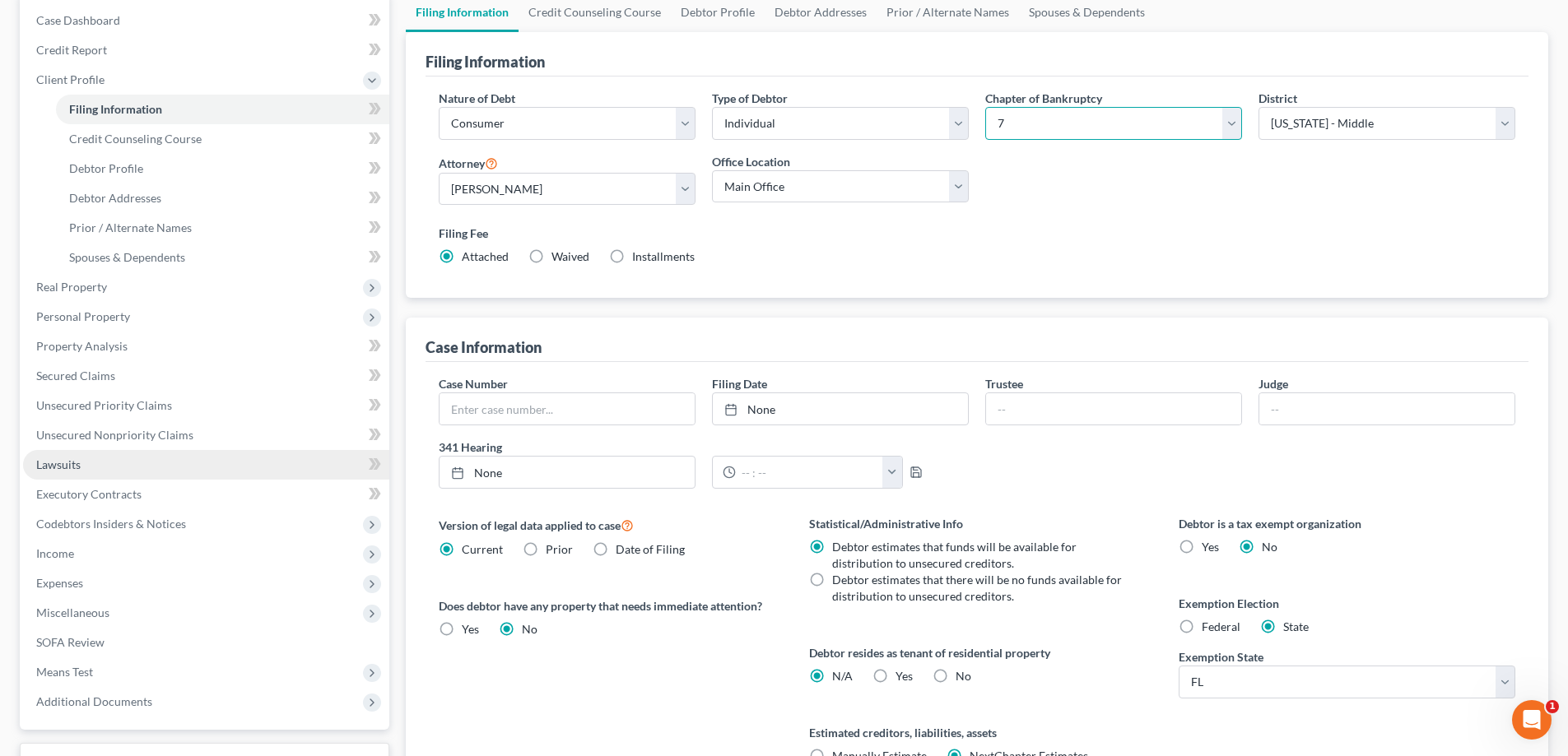
scroll to position [246, 0]
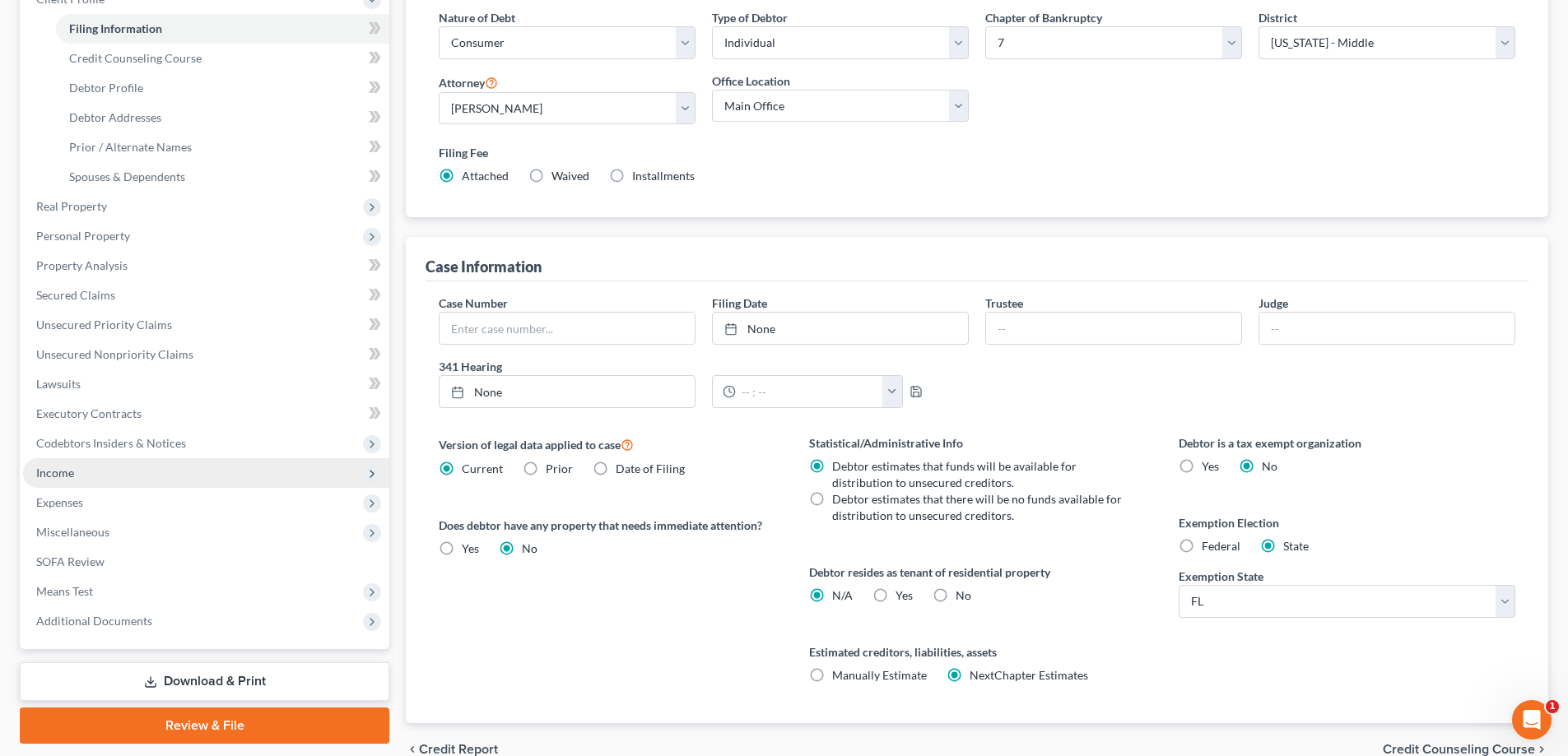
click at [65, 479] on span "Income" at bounding box center [55, 473] width 38 height 14
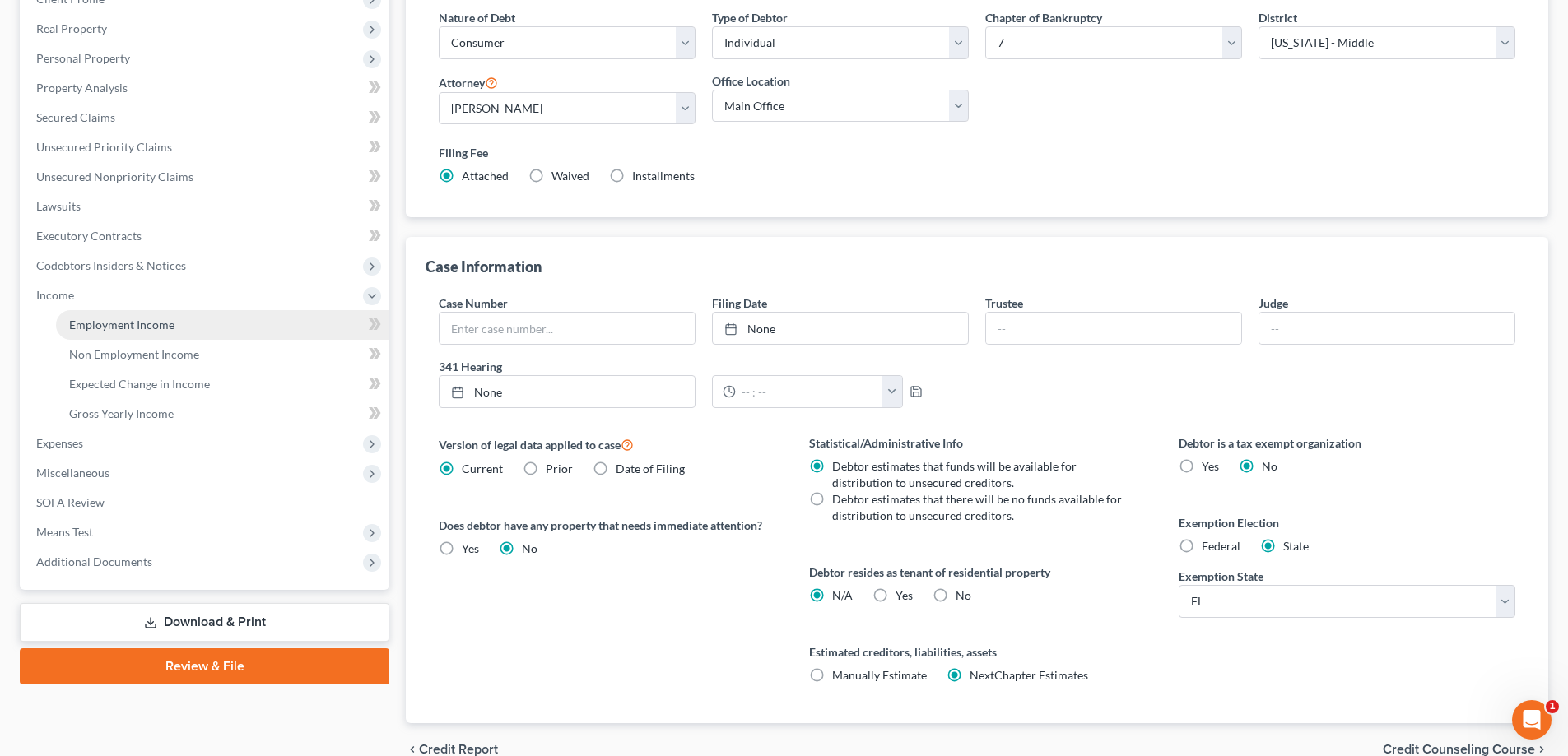
click at [76, 324] on span "Employment Income" at bounding box center [122, 325] width 105 height 14
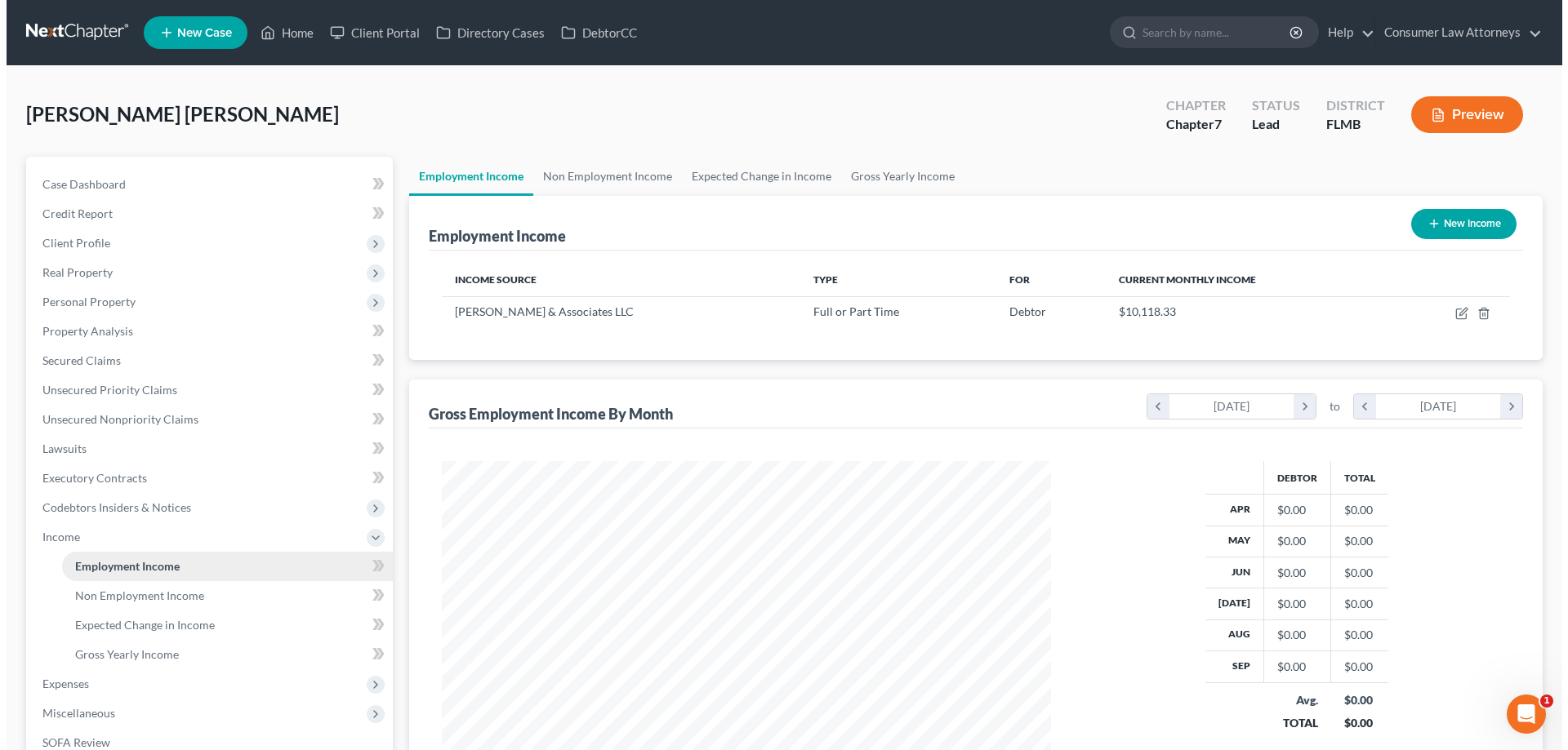
scroll to position [305, 642]
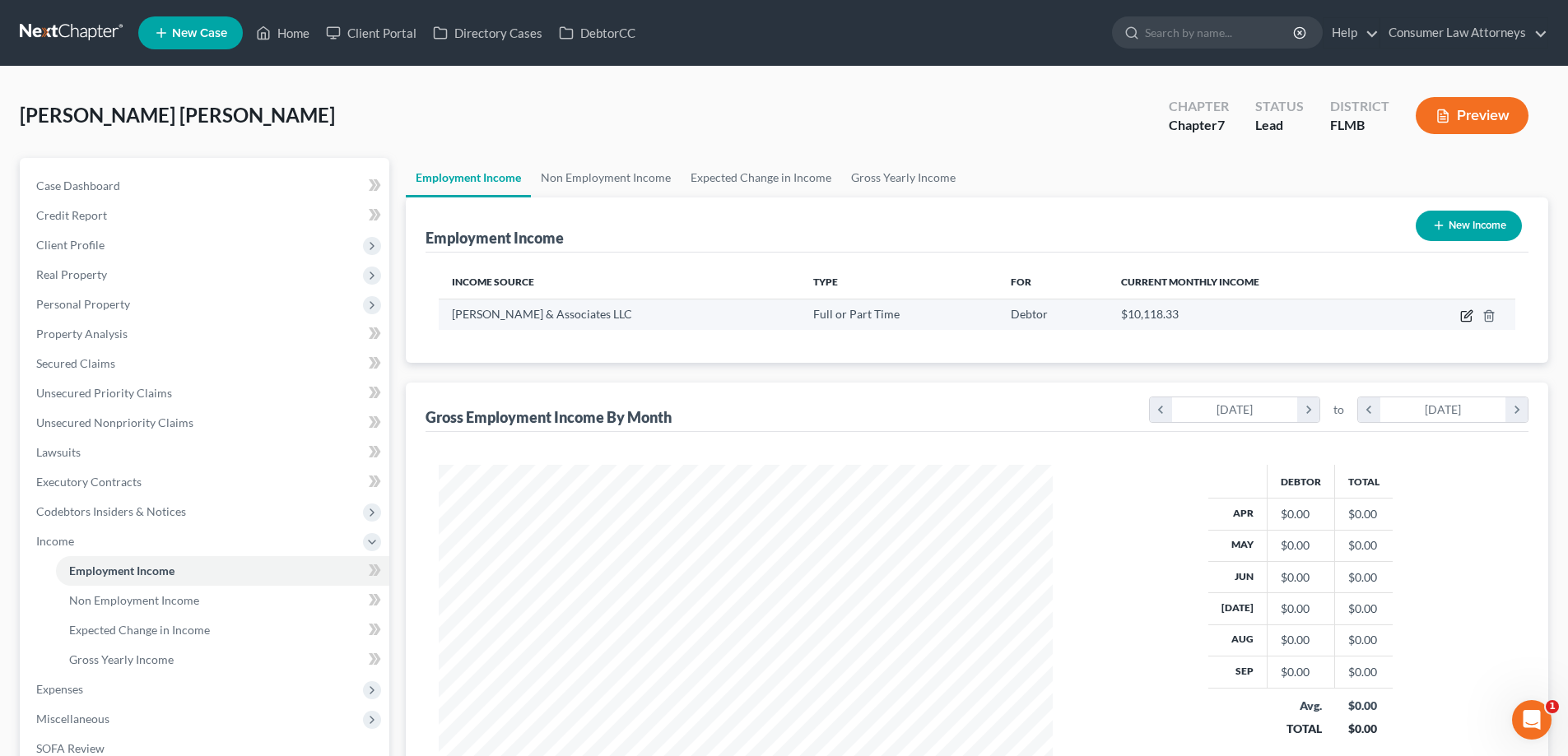
click at [1465, 312] on icon "button" at bounding box center [1466, 317] width 10 height 10
select select "0"
select select "9"
select select "2"
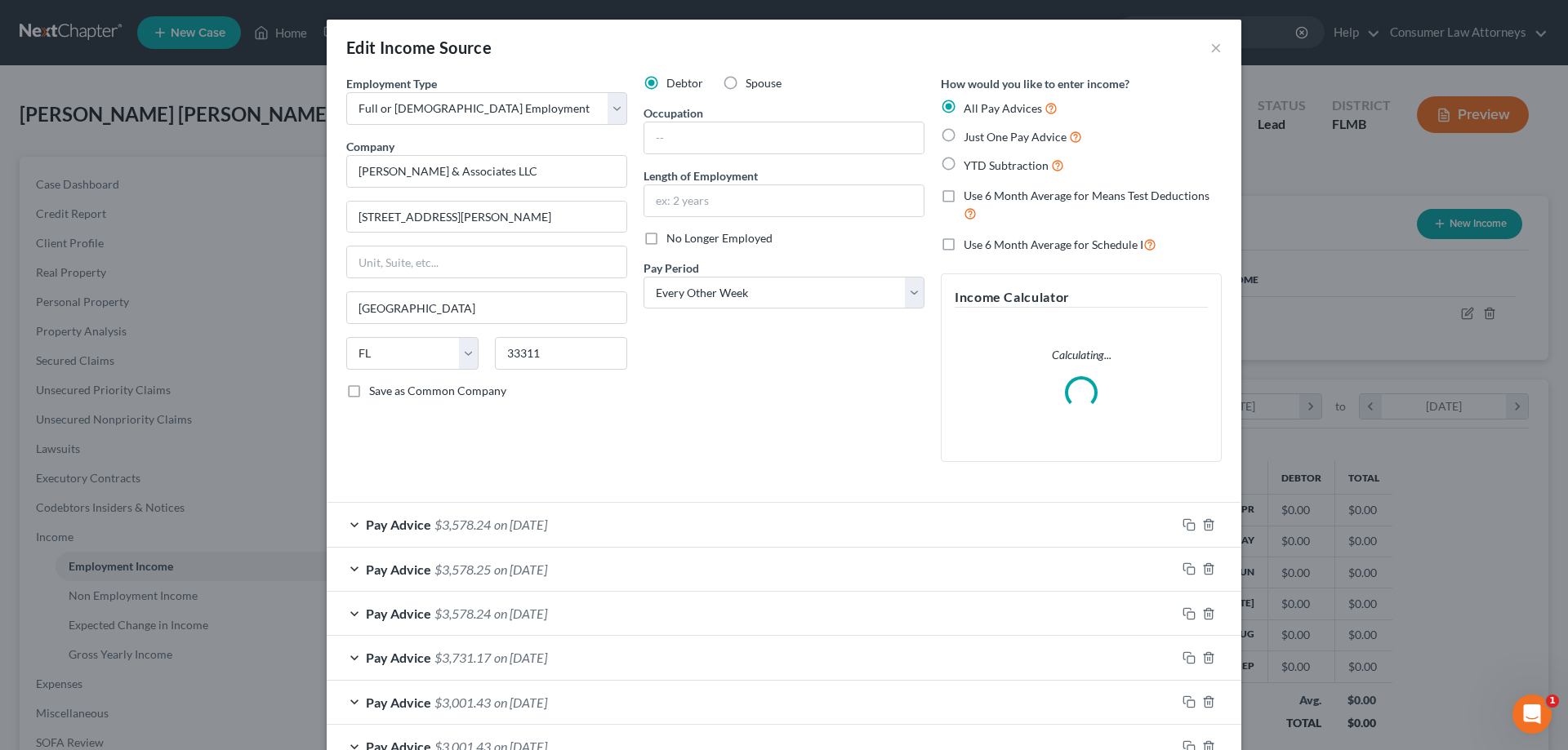
scroll to position [508, 0]
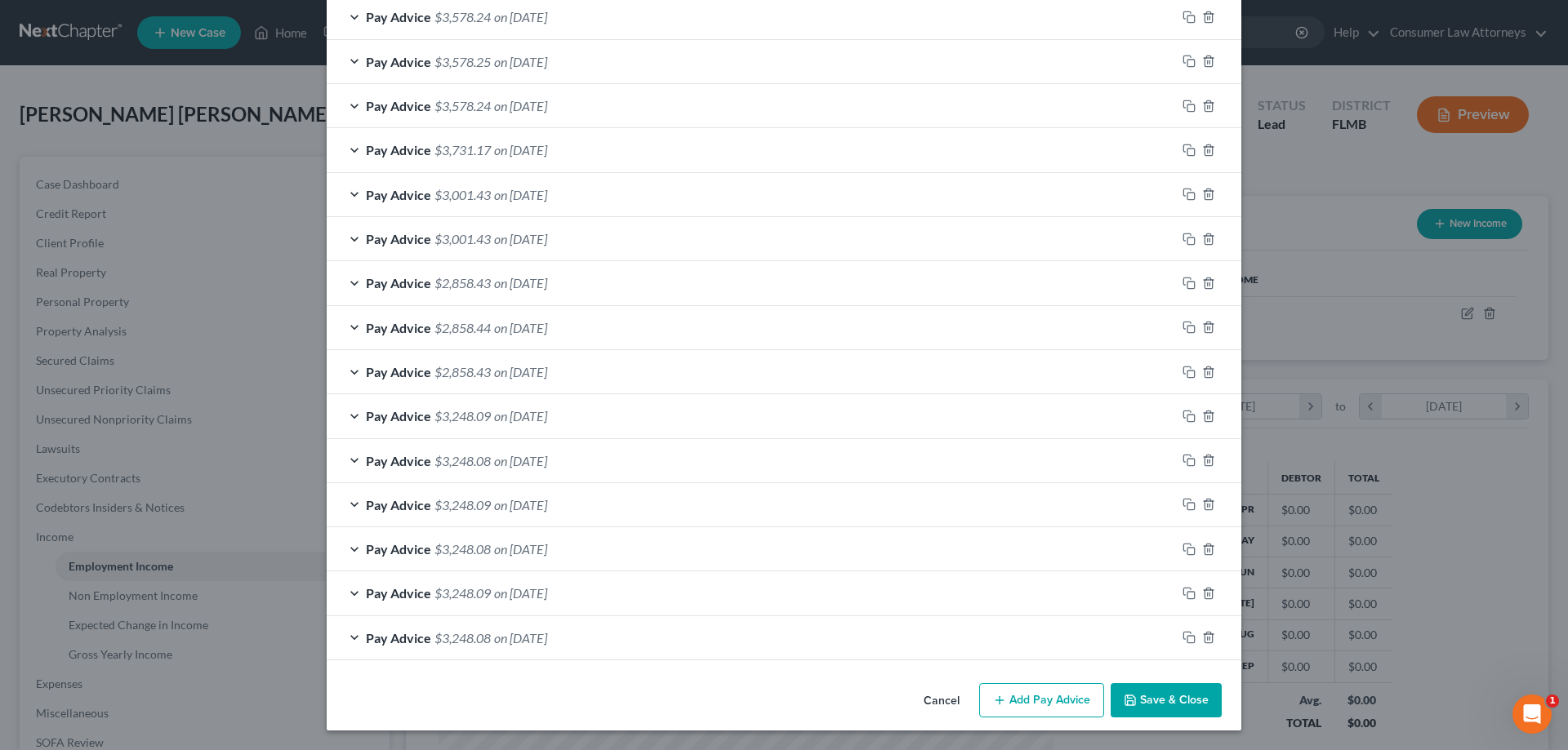
click at [1185, 705] on button "Save & Close" at bounding box center [1166, 700] width 111 height 34
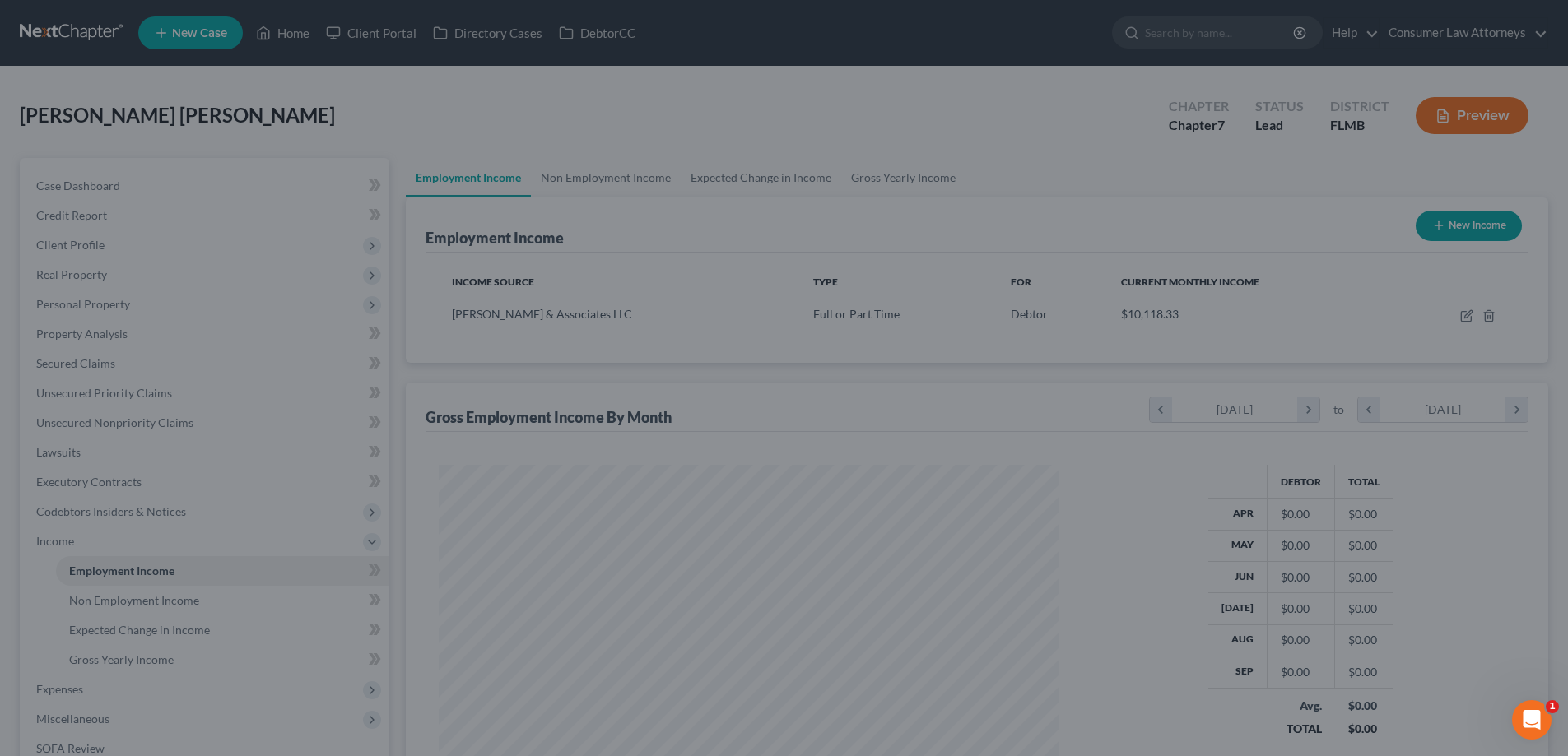
scroll to position [822822, 822231]
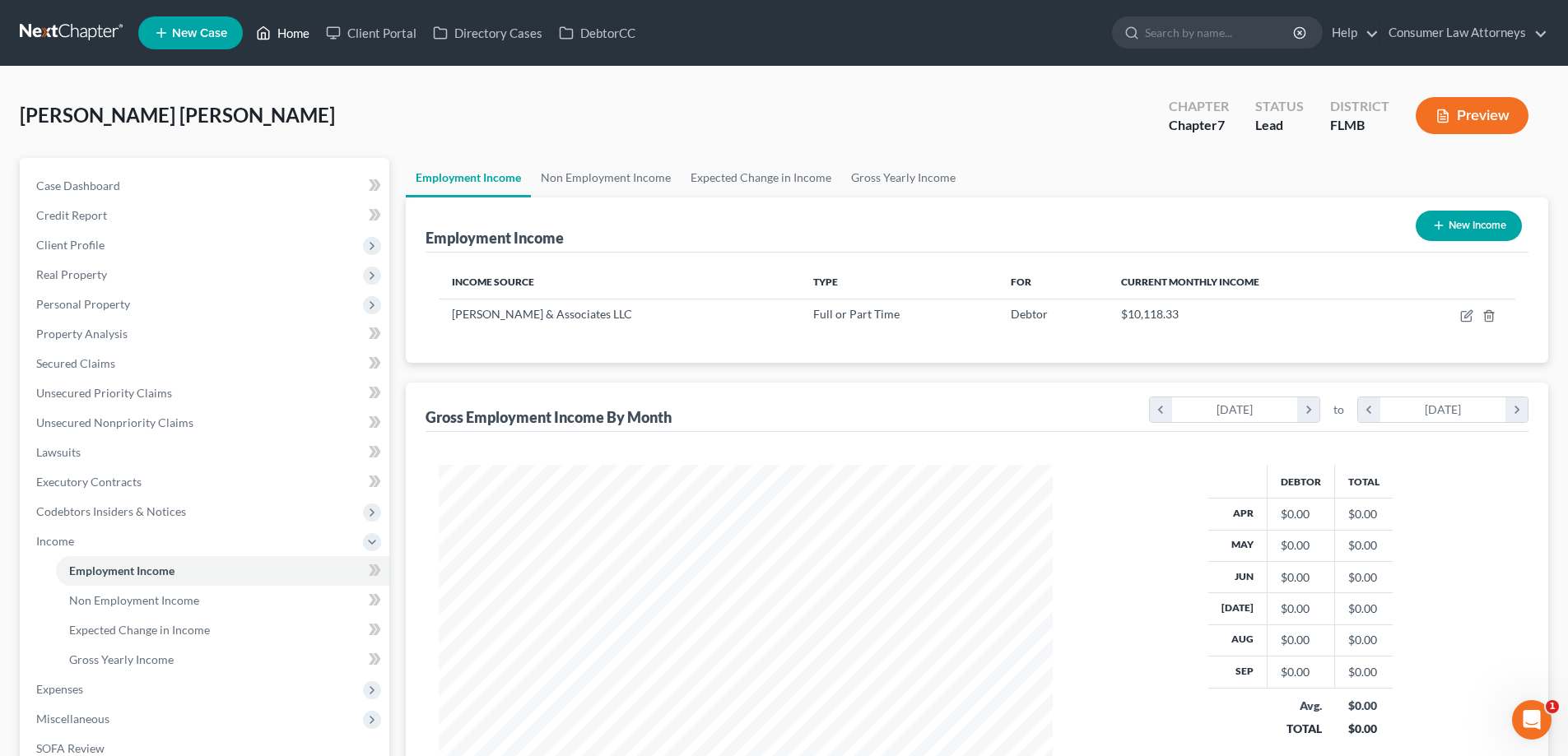
click at [301, 32] on link "Home" at bounding box center [282, 33] width 70 height 30
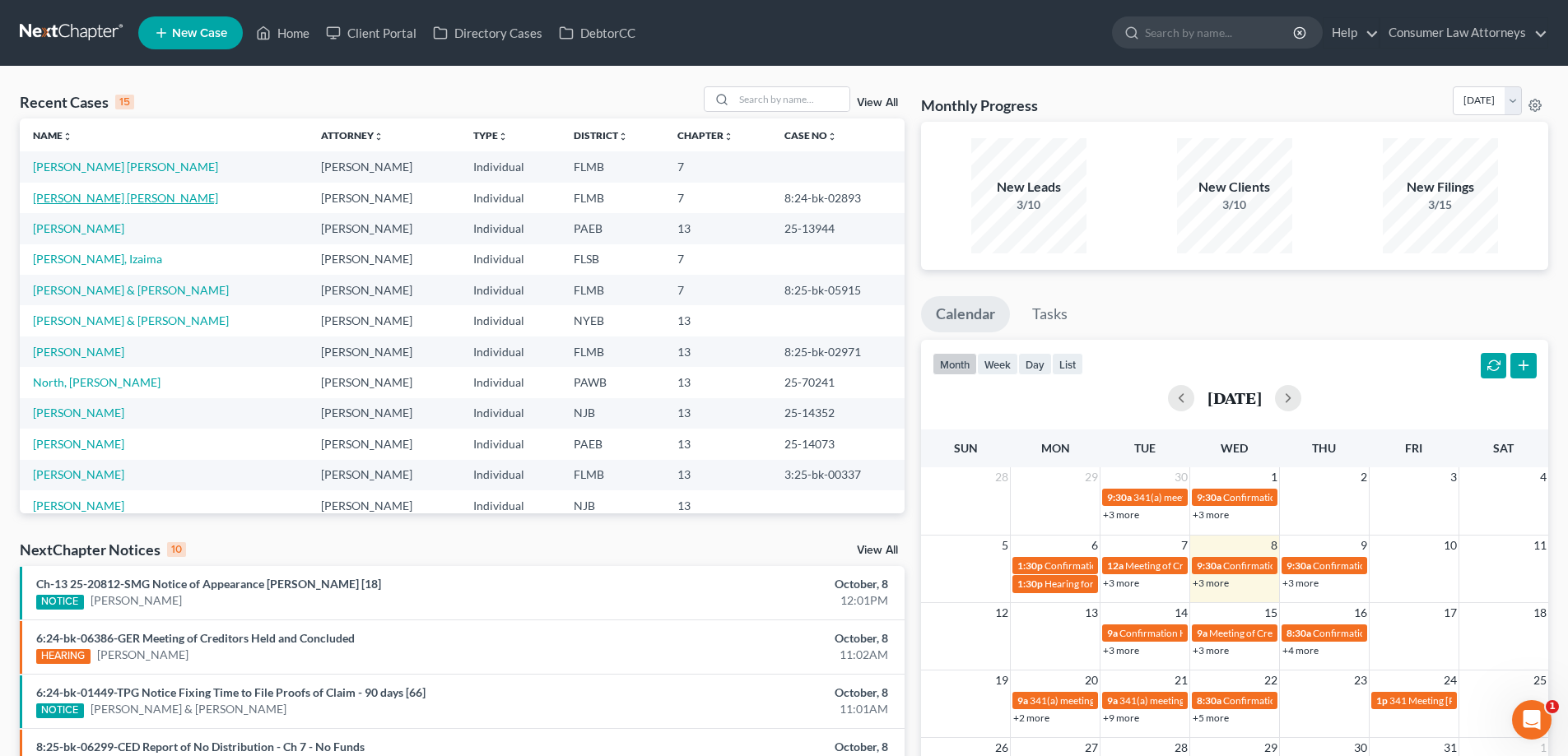
click at [136, 197] on link "[PERSON_NAME] [PERSON_NAME]" at bounding box center [125, 198] width 185 height 14
select select "0"
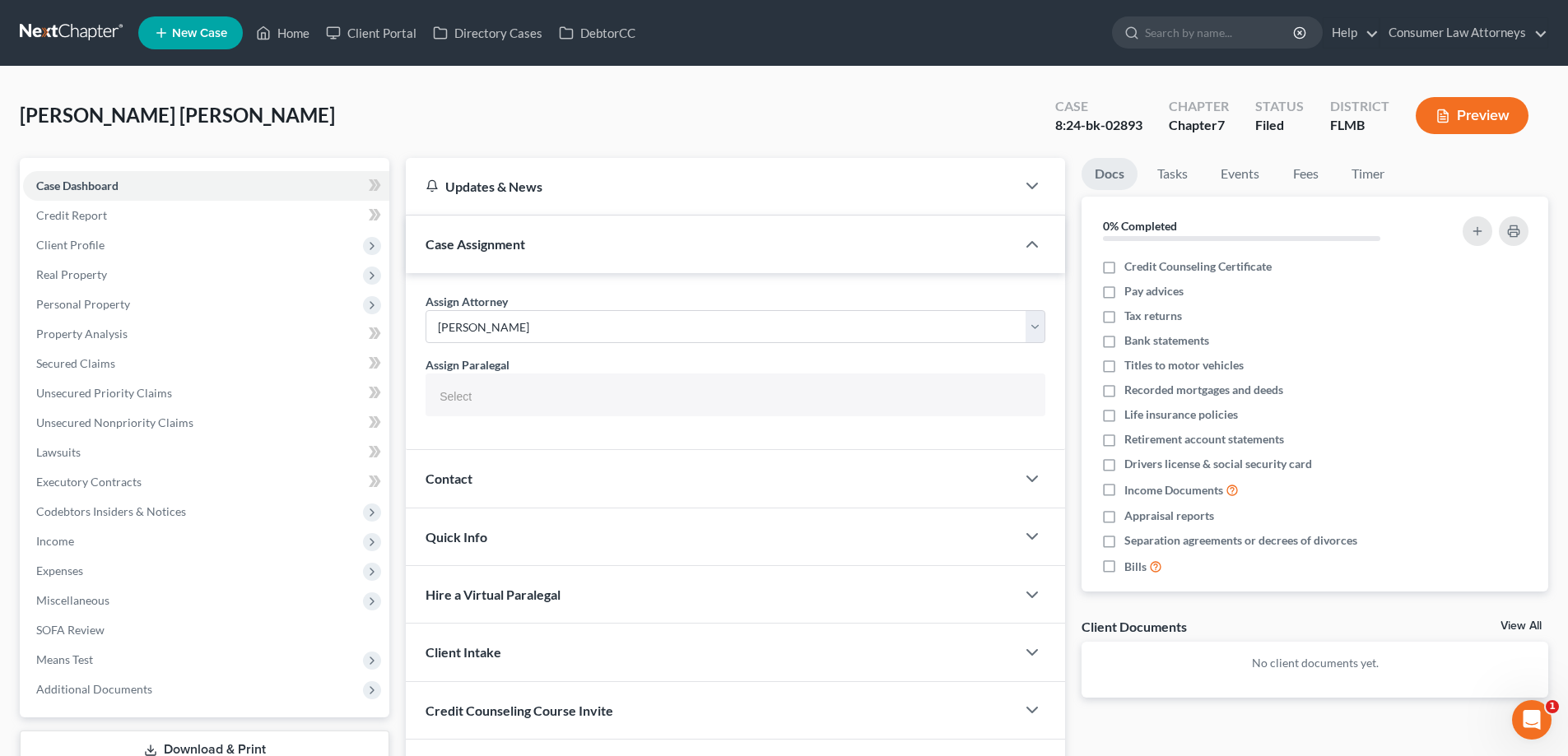
select select
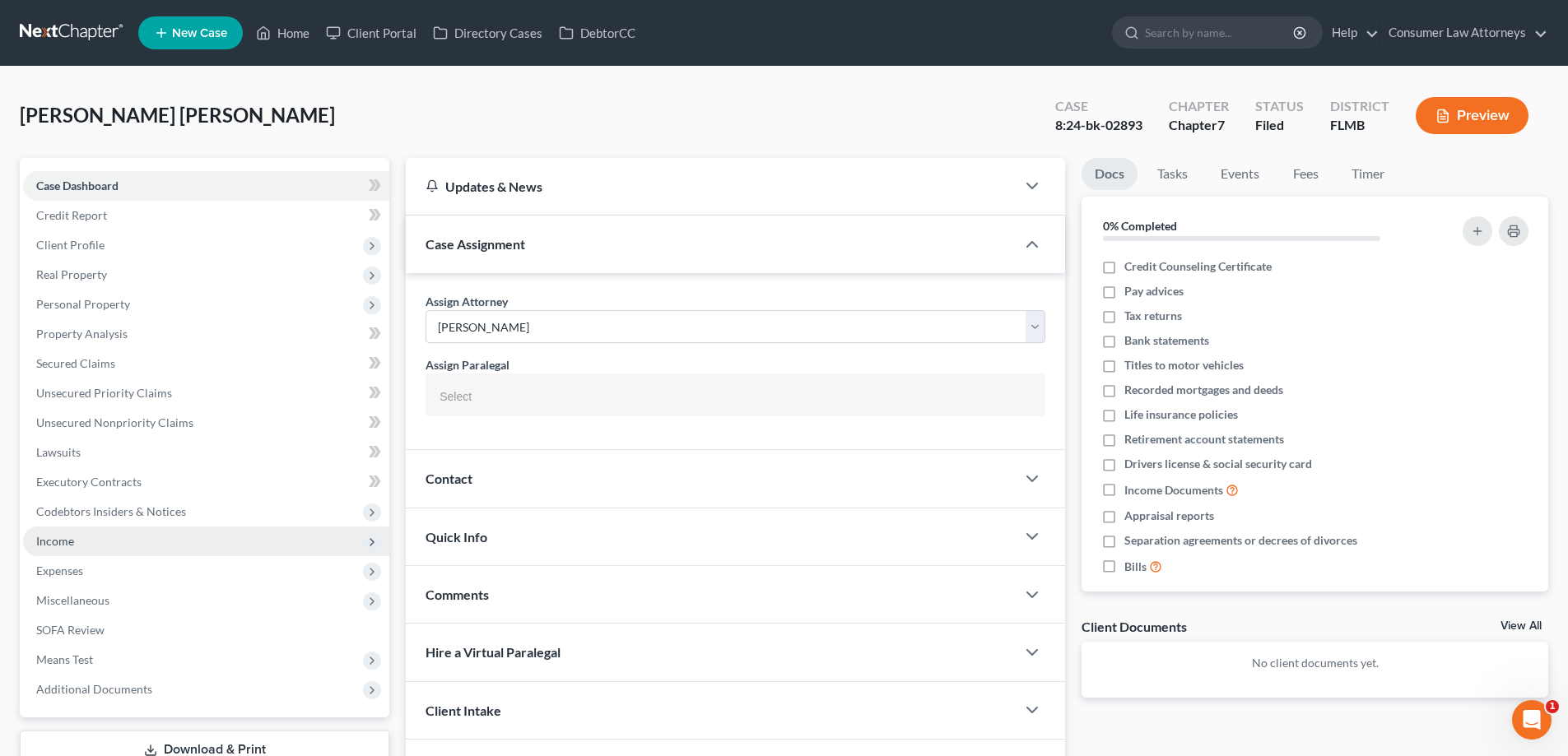
click at [58, 538] on span "Income" at bounding box center [55, 541] width 38 height 14
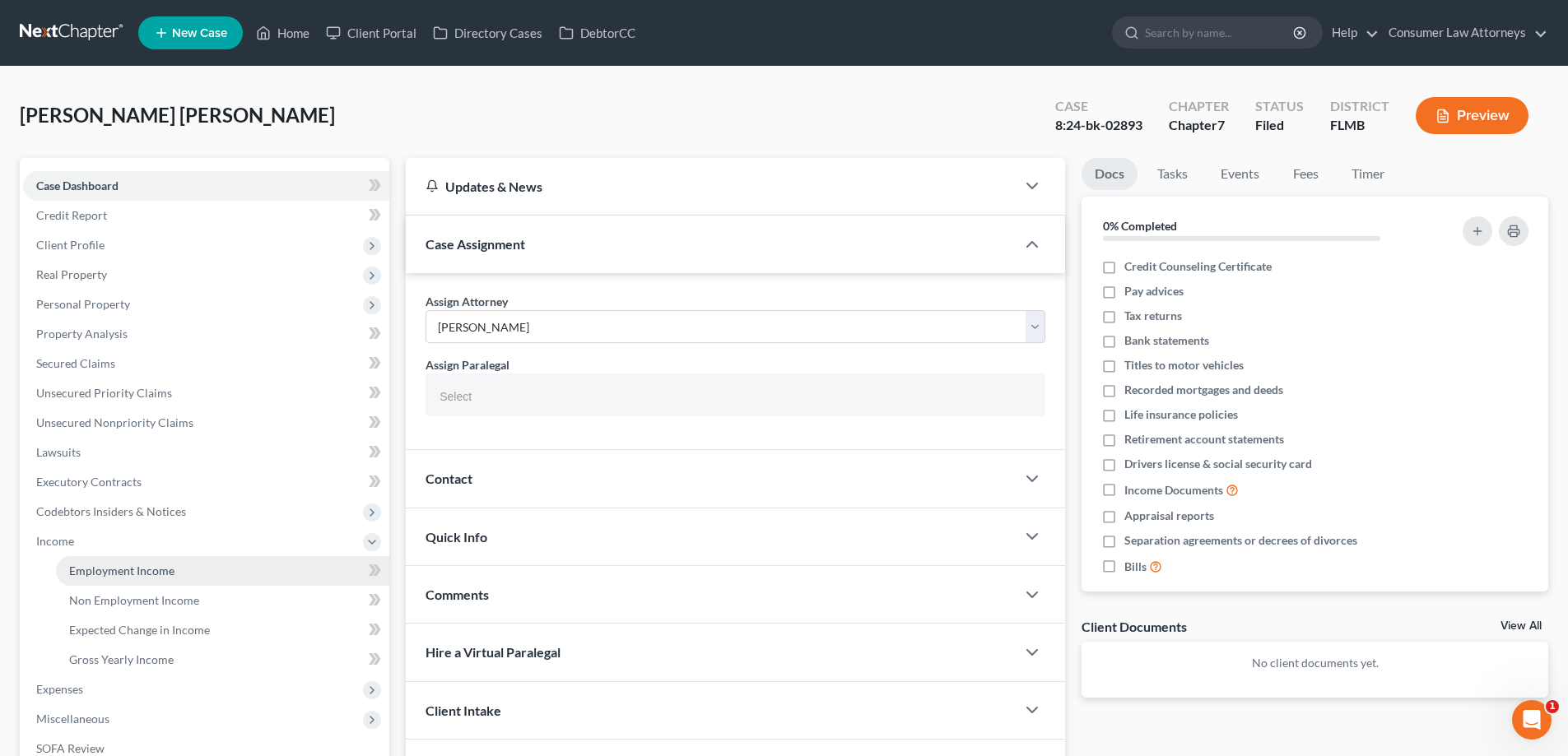
click at [147, 564] on span "Employment Income" at bounding box center [122, 571] width 105 height 14
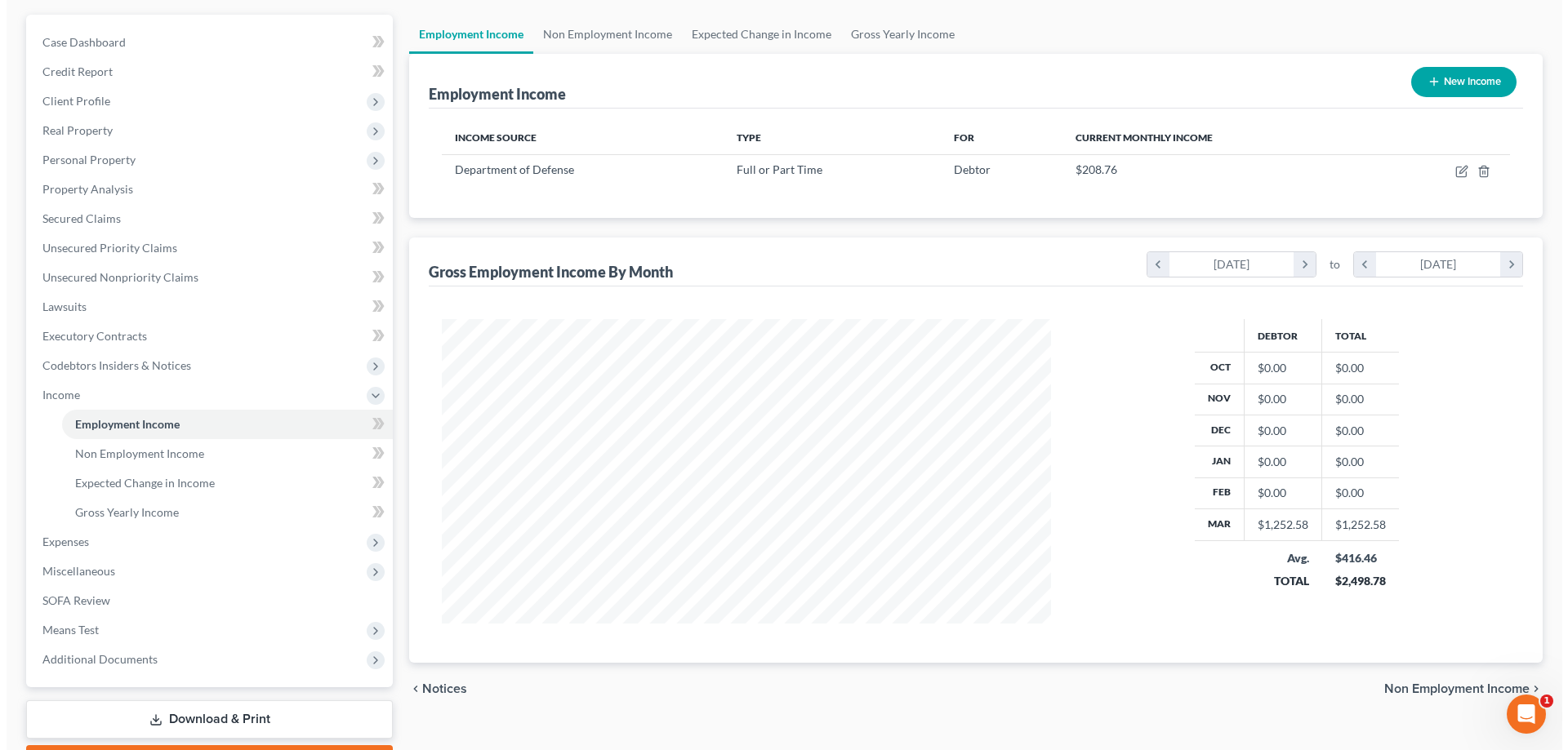
scroll to position [163, 0]
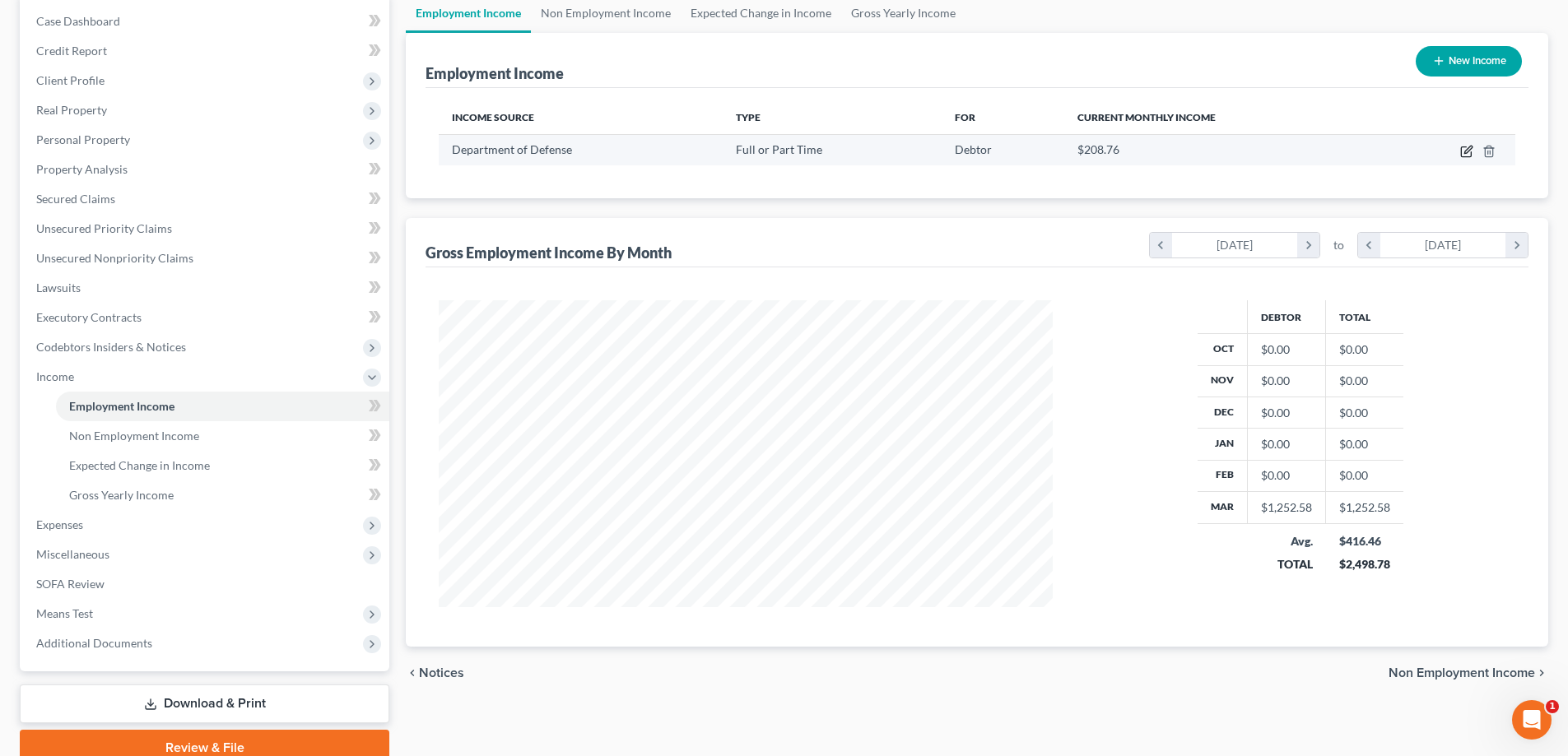
click at [1466, 154] on icon "button" at bounding box center [1466, 151] width 13 height 13
select select "0"
select select "8"
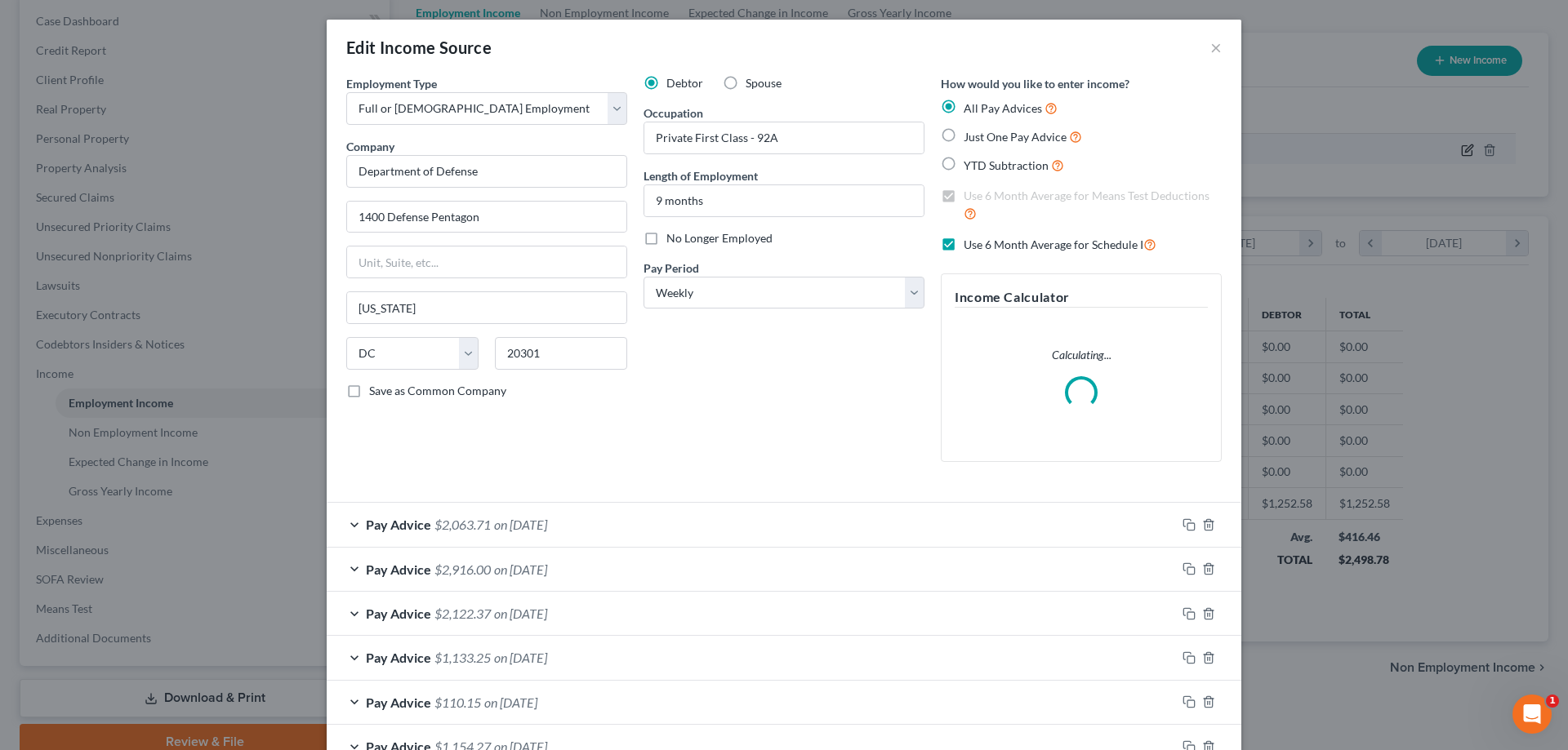
scroll to position [307, 648]
click at [609, 471] on div "Employment Type * Select Full or [DEMOGRAPHIC_DATA] Employment Self Employment …" at bounding box center [487, 274] width 297 height 400
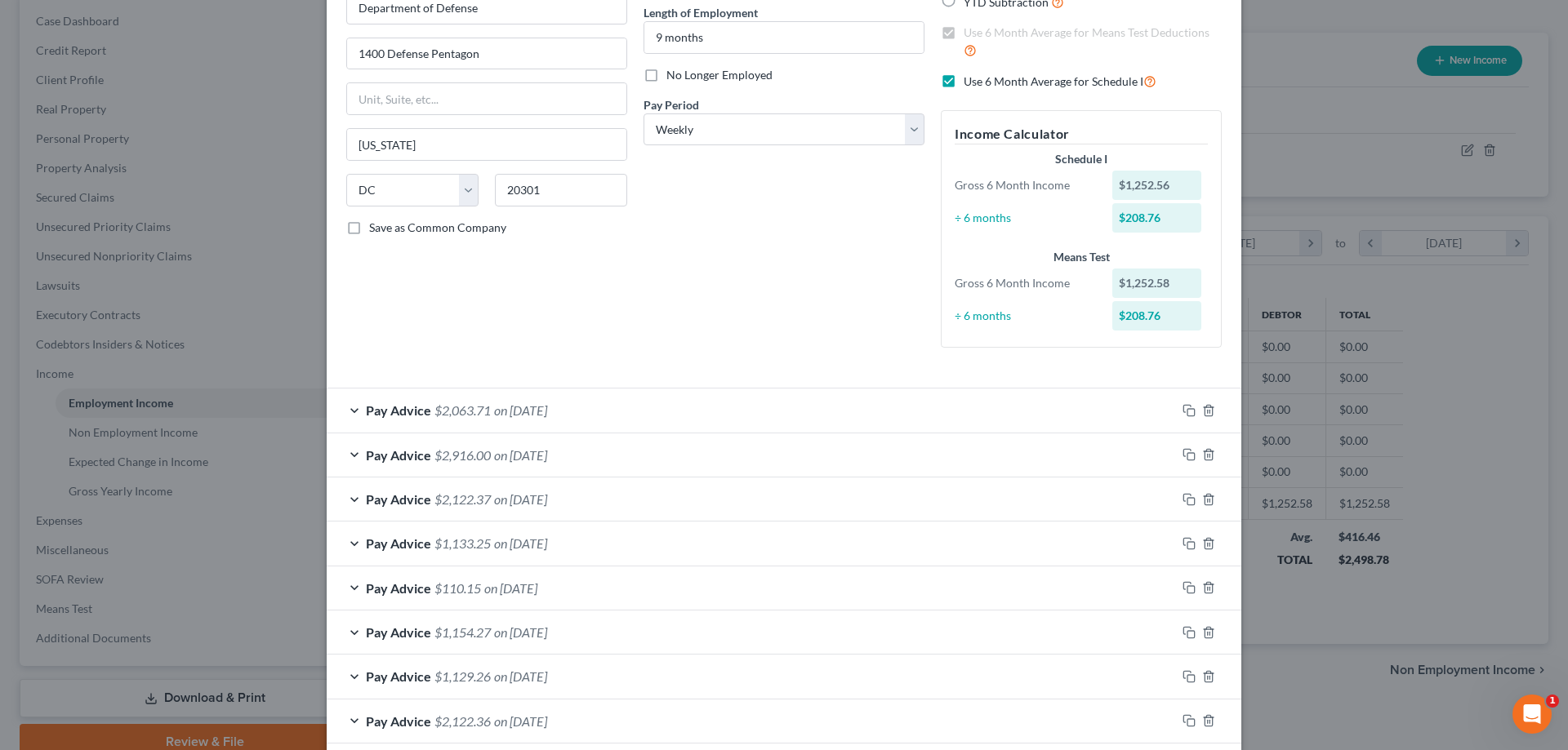
scroll to position [0, 0]
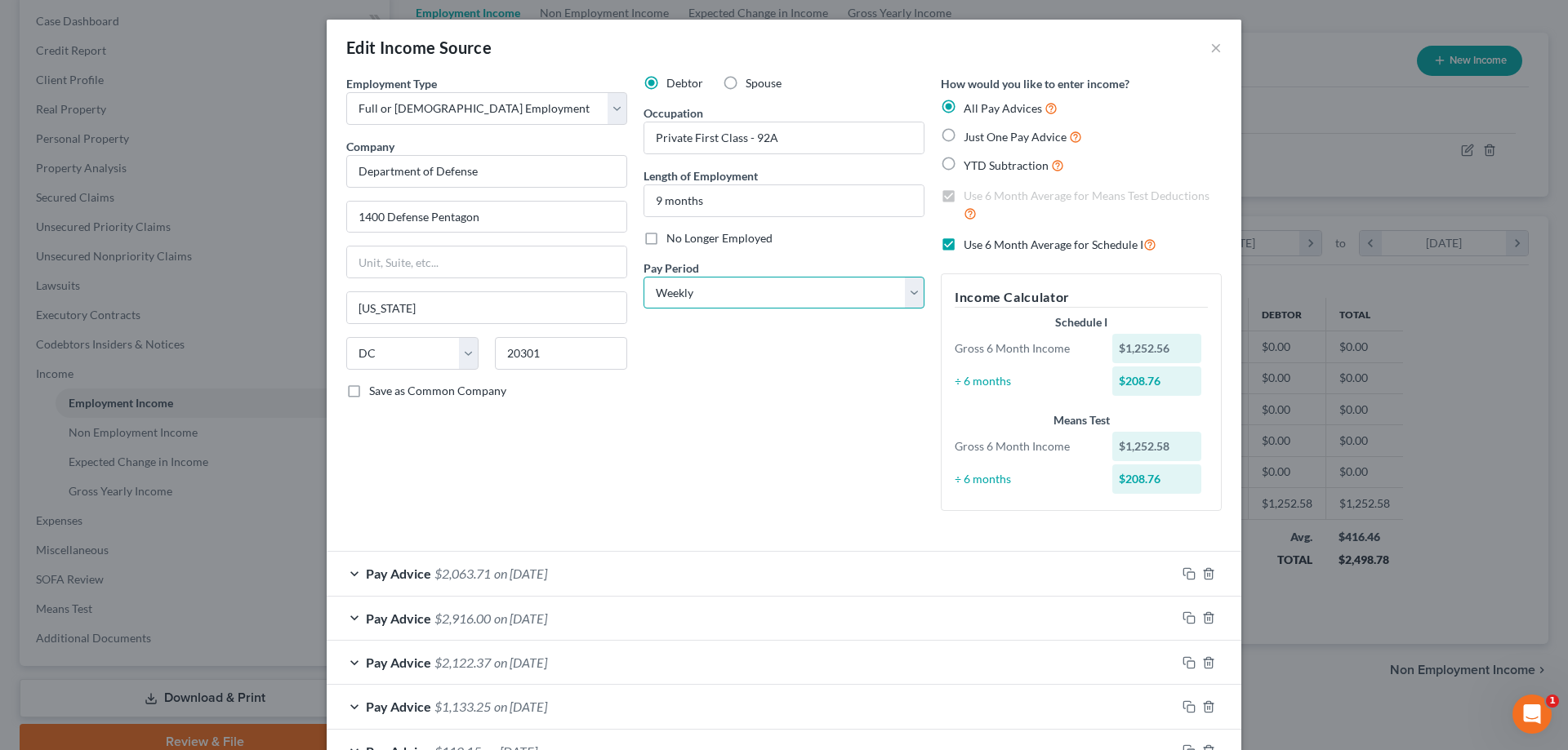
drag, startPoint x: 743, startPoint y: 301, endPoint x: 719, endPoint y: 282, distance: 30.6
click at [743, 301] on select "Select Monthly Twice Monthly Every Other Week Weekly" at bounding box center [784, 293] width 281 height 32
select select "2"
click at [644, 277] on select "Select Monthly Twice Monthly Every Other Week Weekly" at bounding box center [784, 293] width 281 height 32
click at [824, 393] on div "Debtor Spouse Occupation Private First Class - 92A Length of Employment 9 month…" at bounding box center [784, 299] width 297 height 449
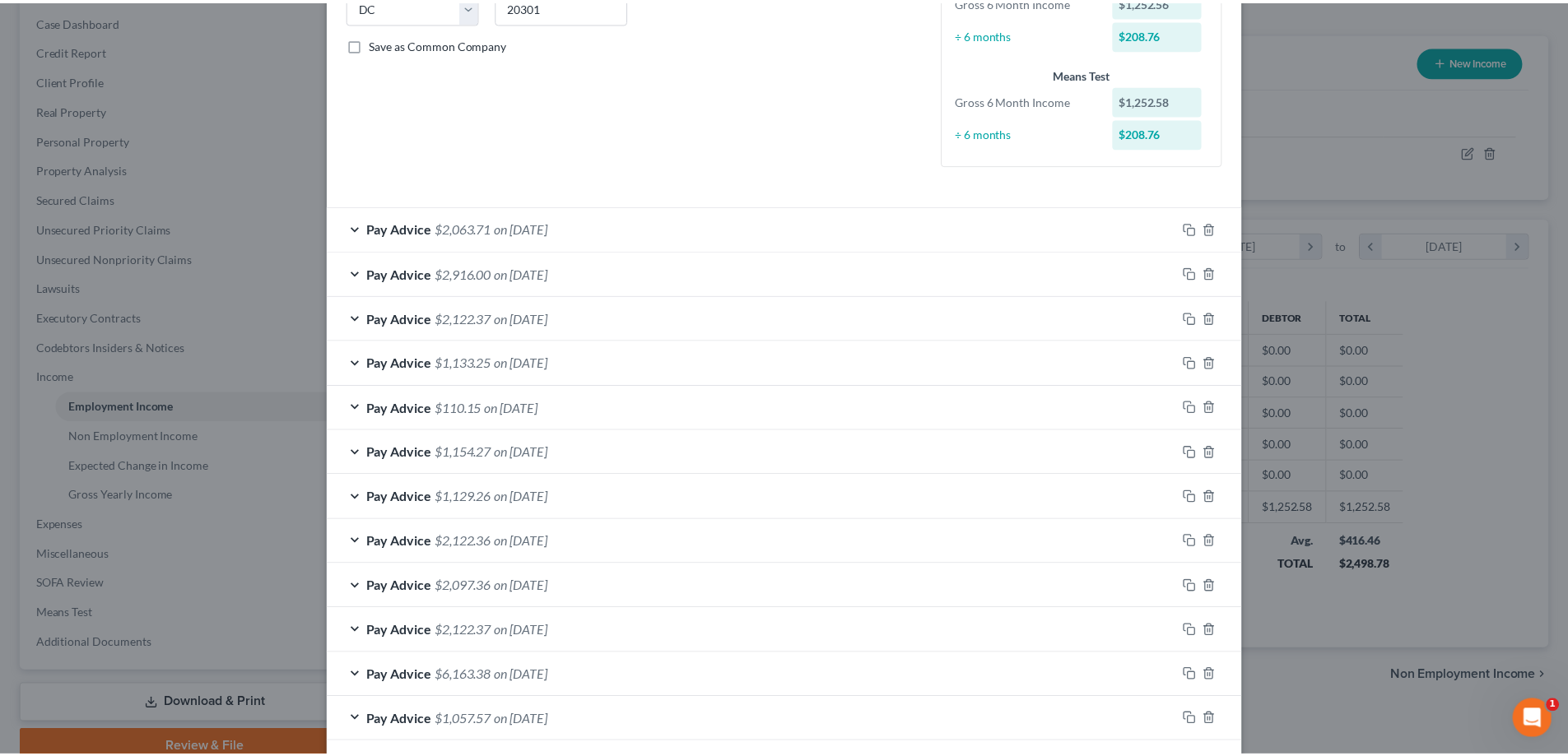
scroll to position [516, 0]
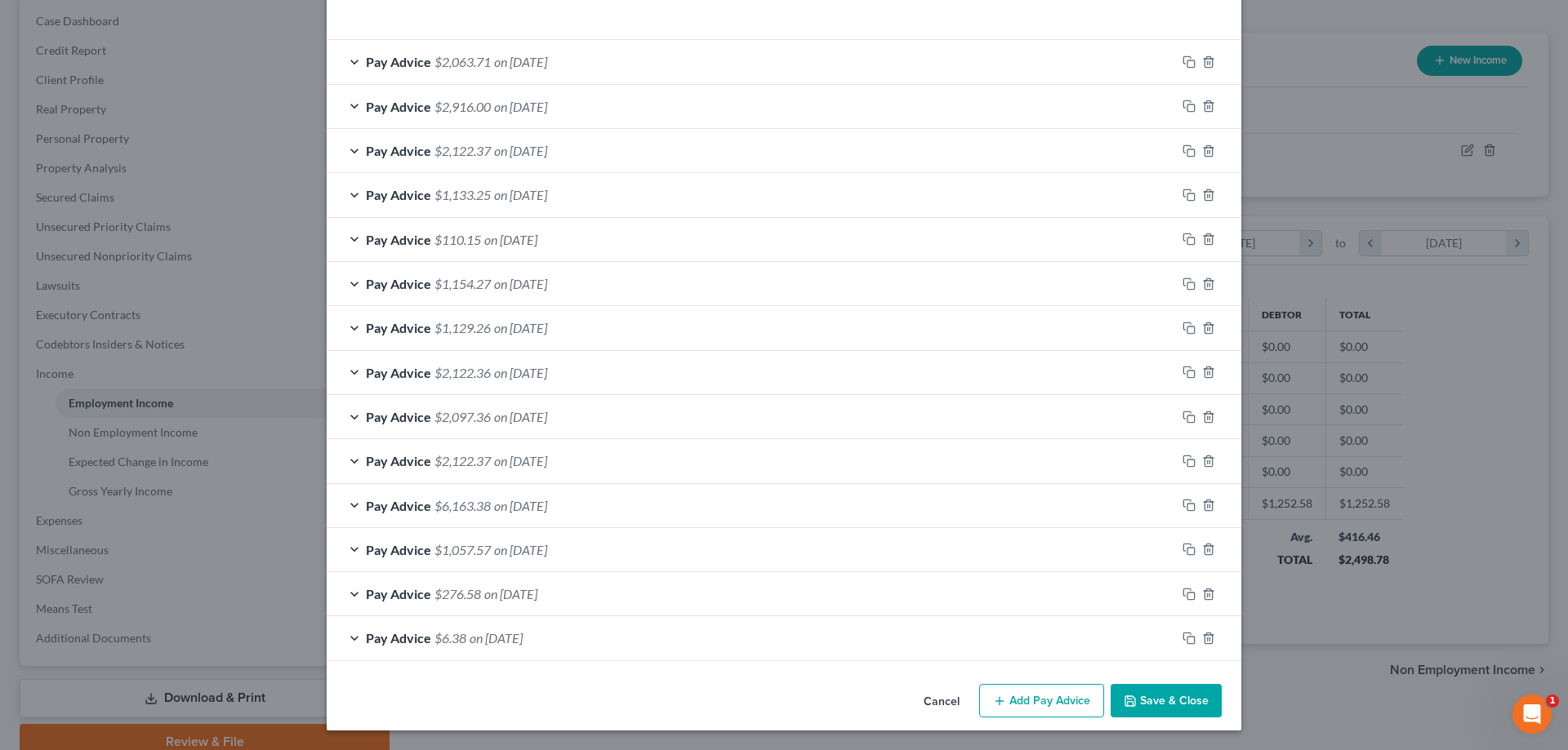
click at [1157, 697] on button "Save & Close" at bounding box center [1166, 701] width 111 height 34
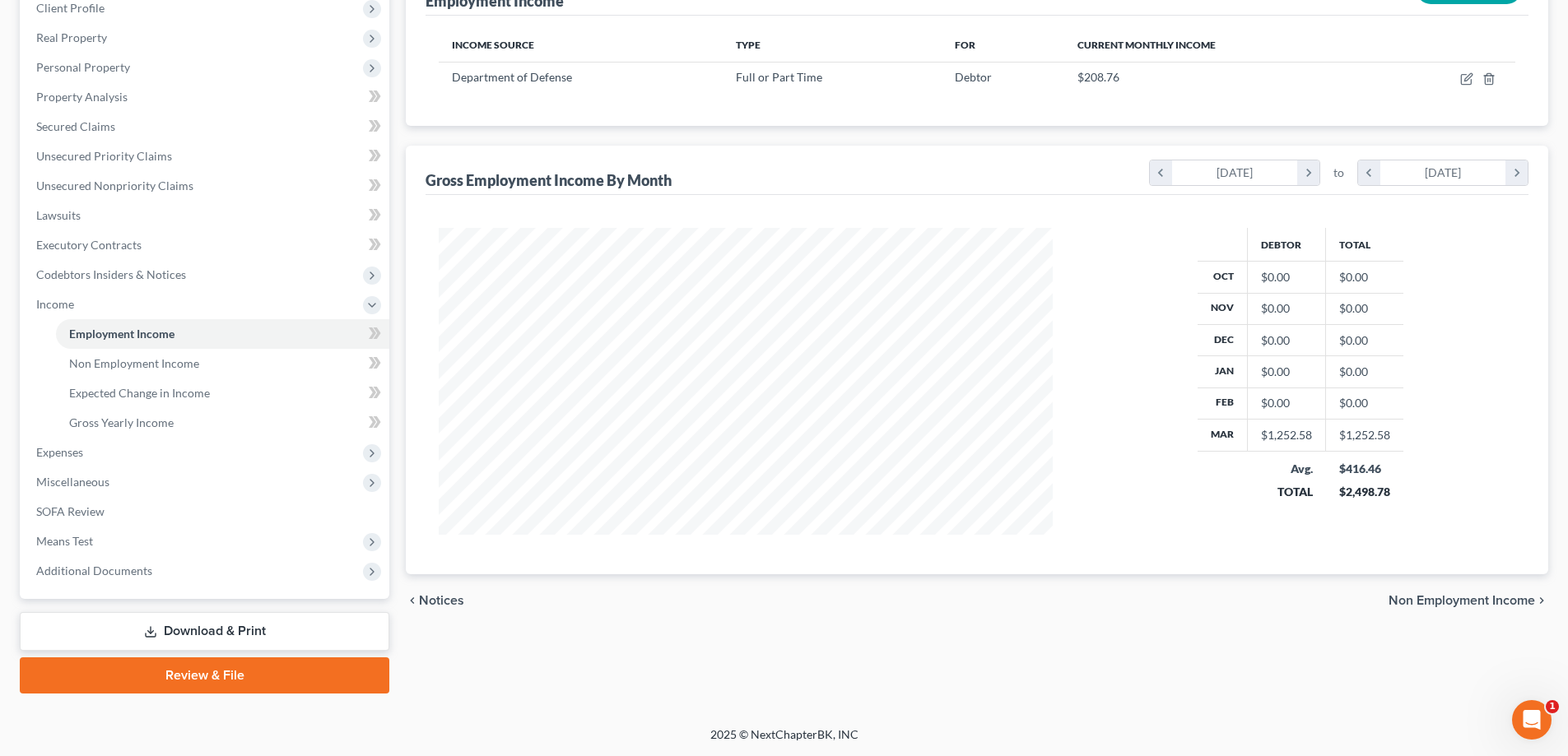
scroll to position [0, 0]
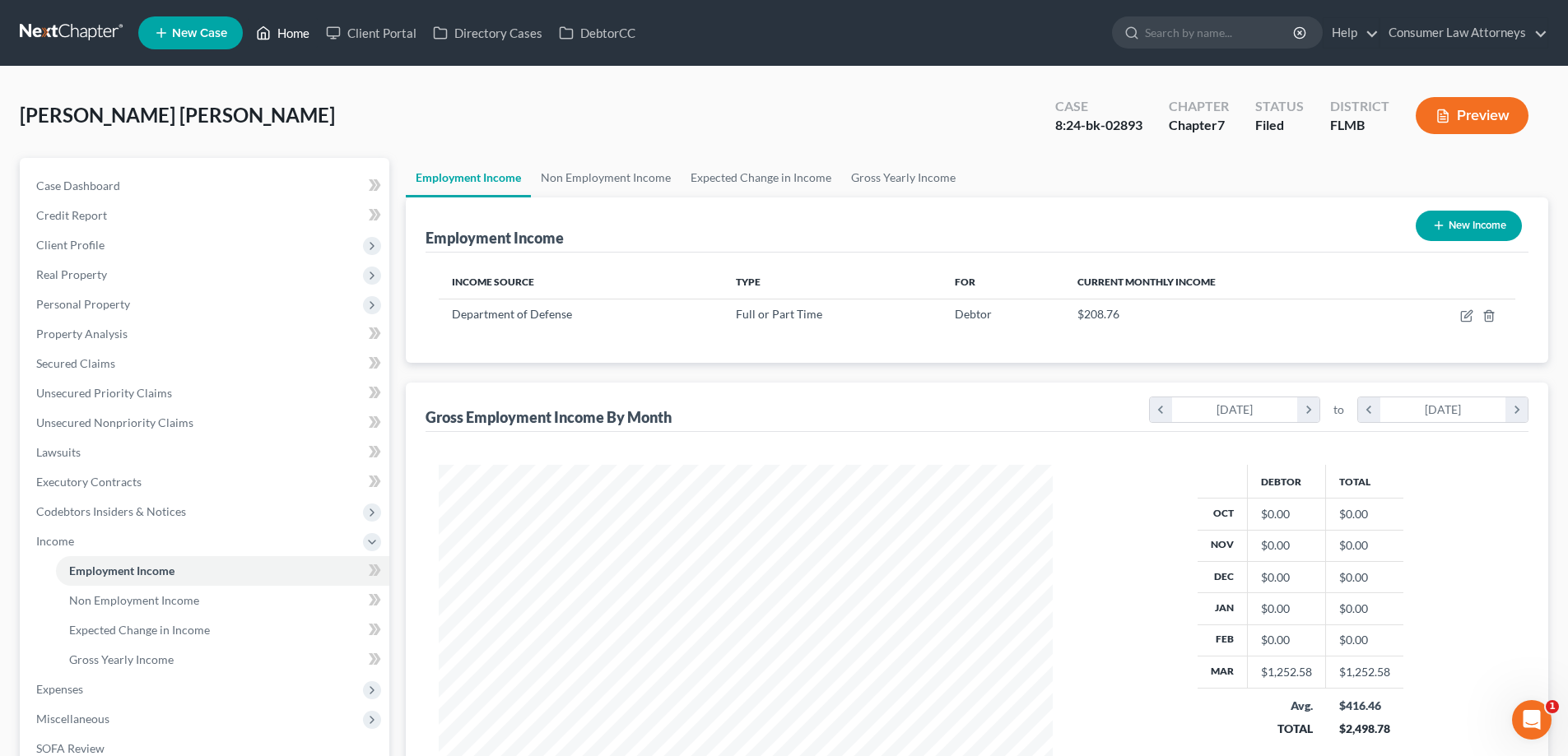
click at [276, 36] on link "Home" at bounding box center [282, 33] width 70 height 30
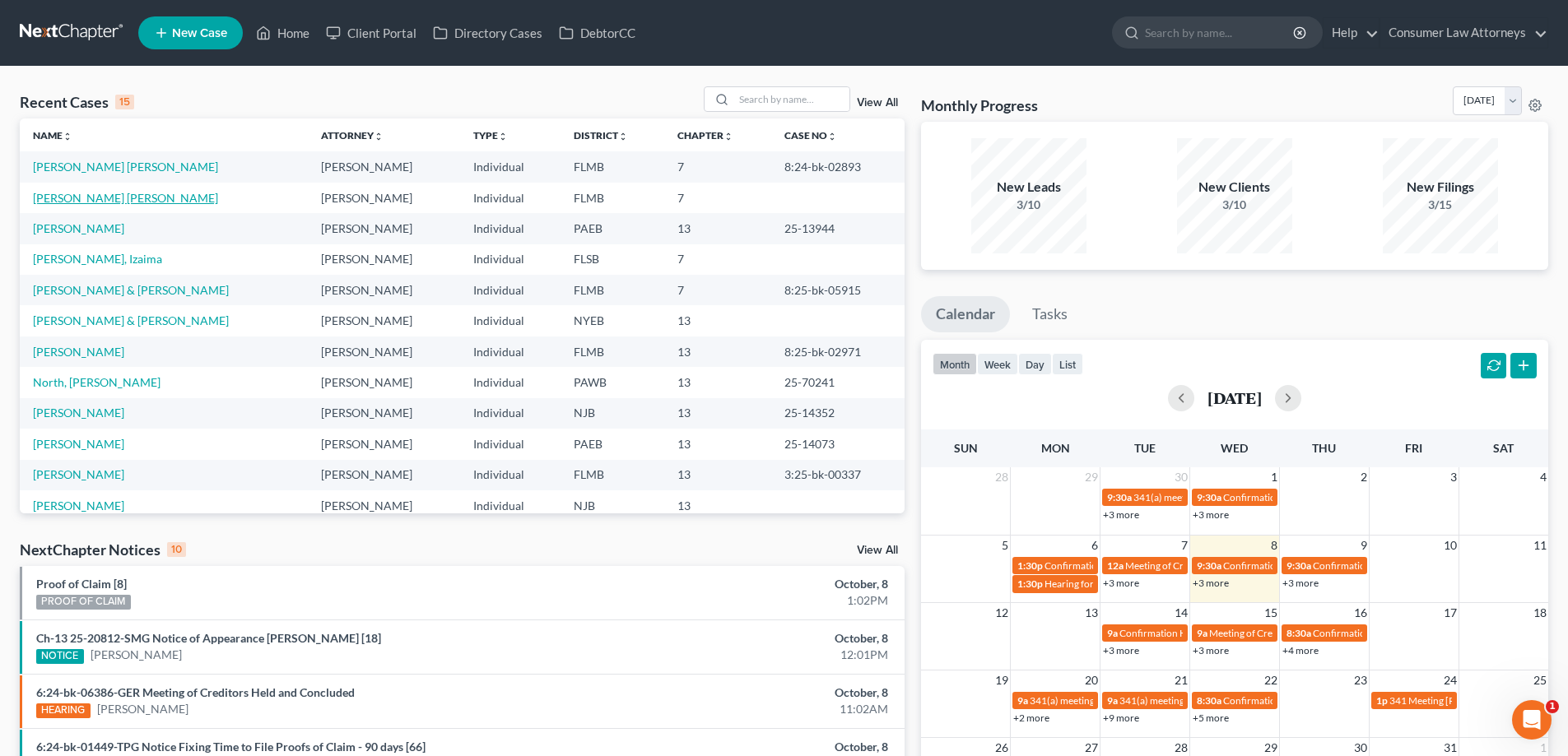
click at [88, 200] on link "[PERSON_NAME] [PERSON_NAME]" at bounding box center [125, 198] width 185 height 14
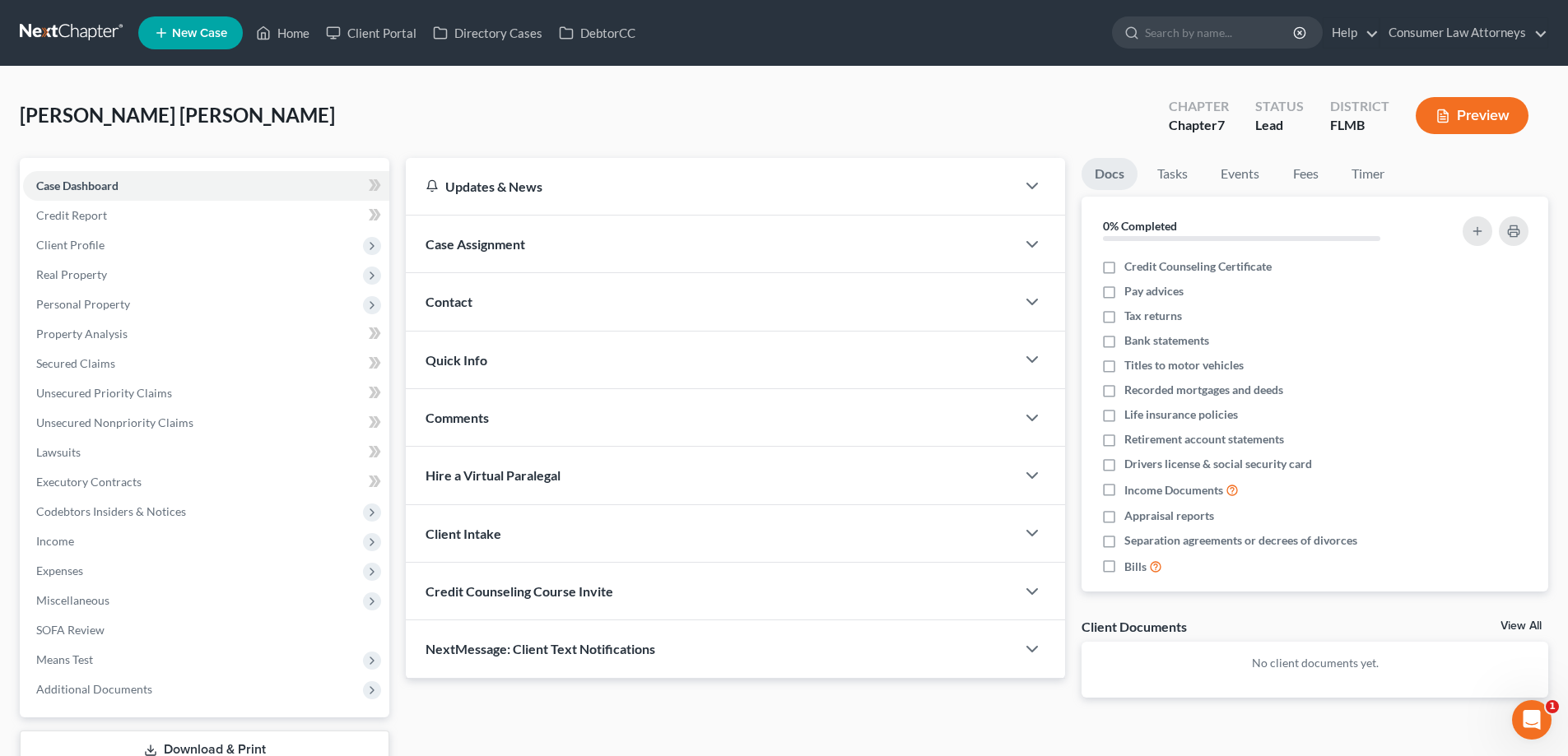
click at [62, 542] on span "Income" at bounding box center [55, 541] width 38 height 14
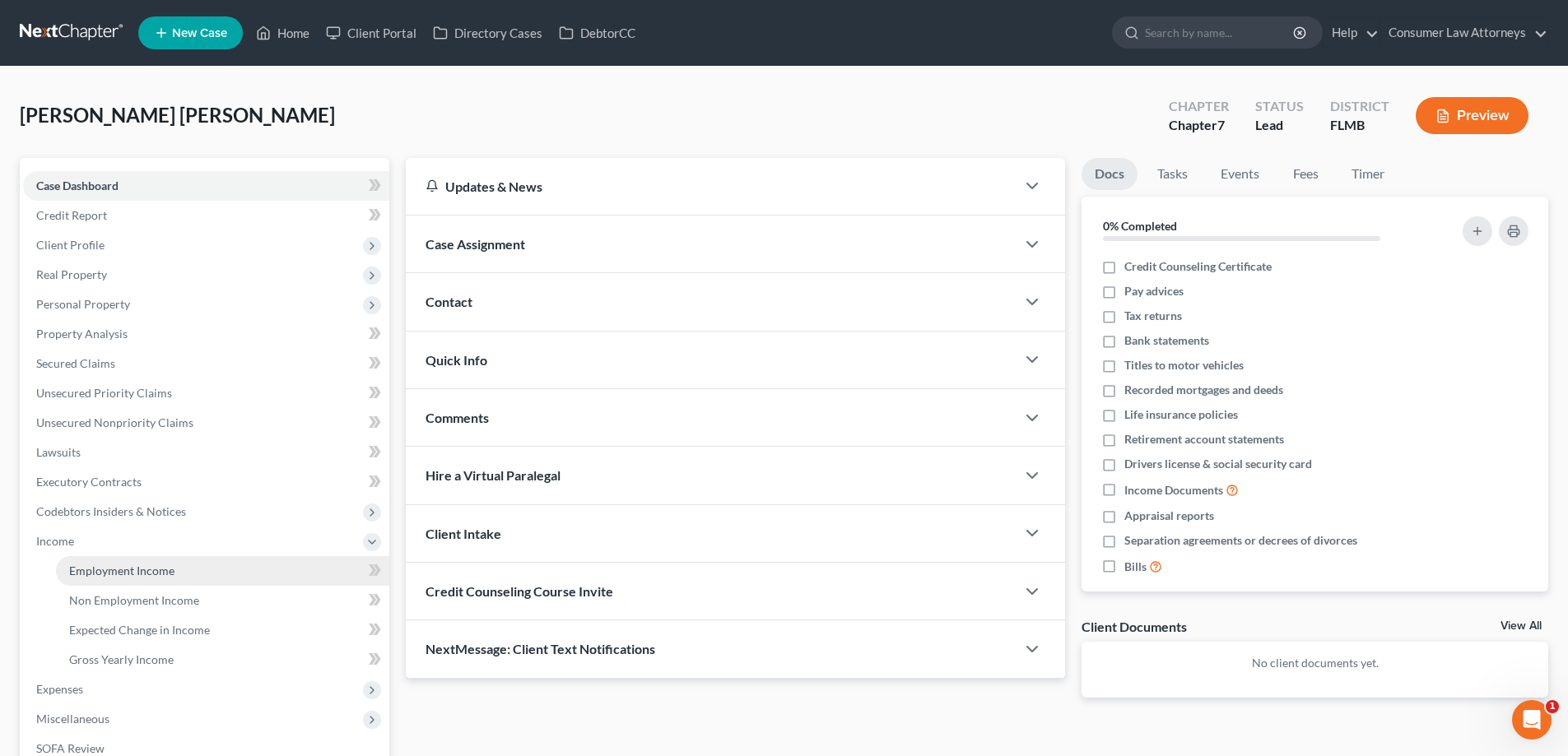
click at [164, 569] on span "Employment Income" at bounding box center [122, 571] width 105 height 14
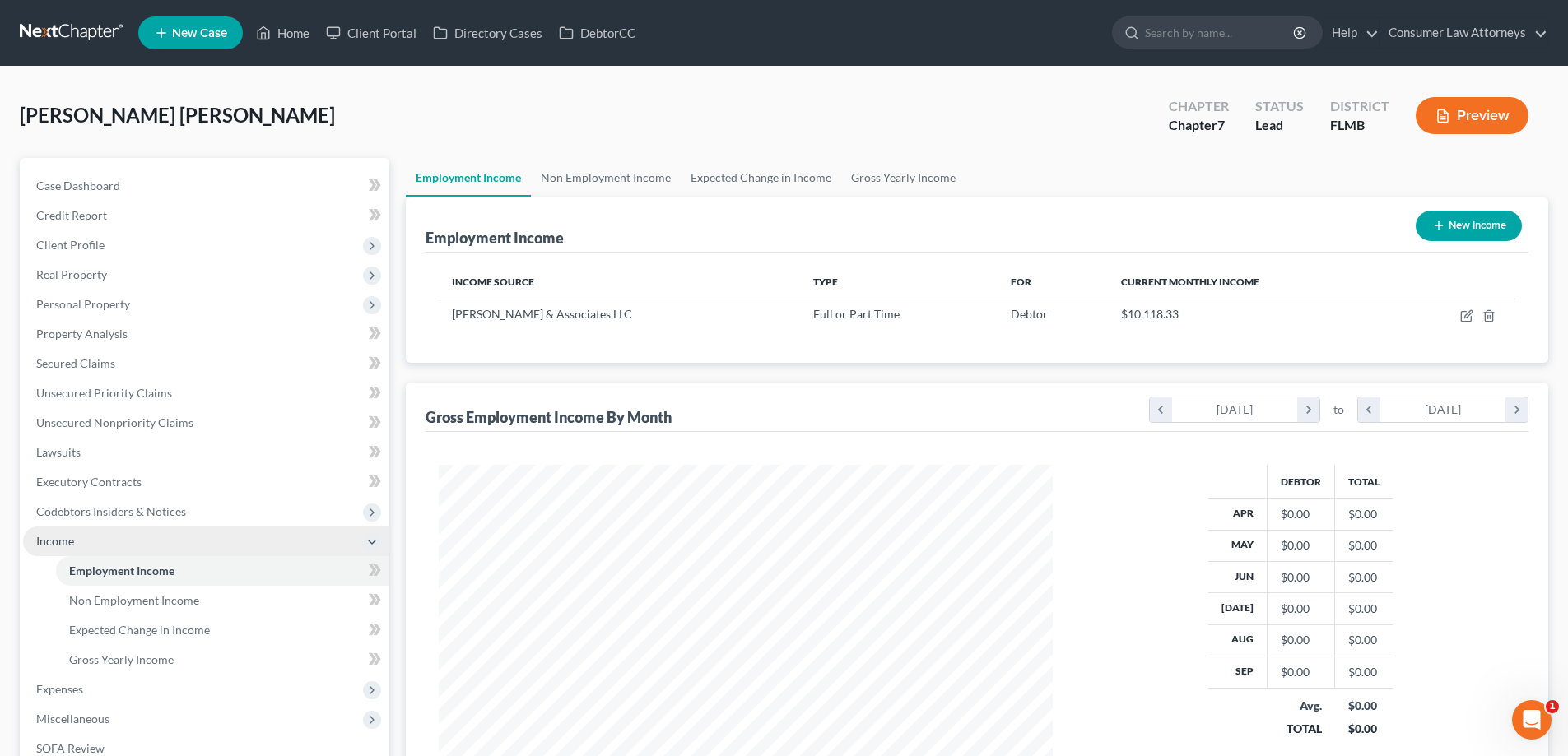
scroll to position [307, 647]
click at [284, 34] on link "Home" at bounding box center [282, 33] width 70 height 30
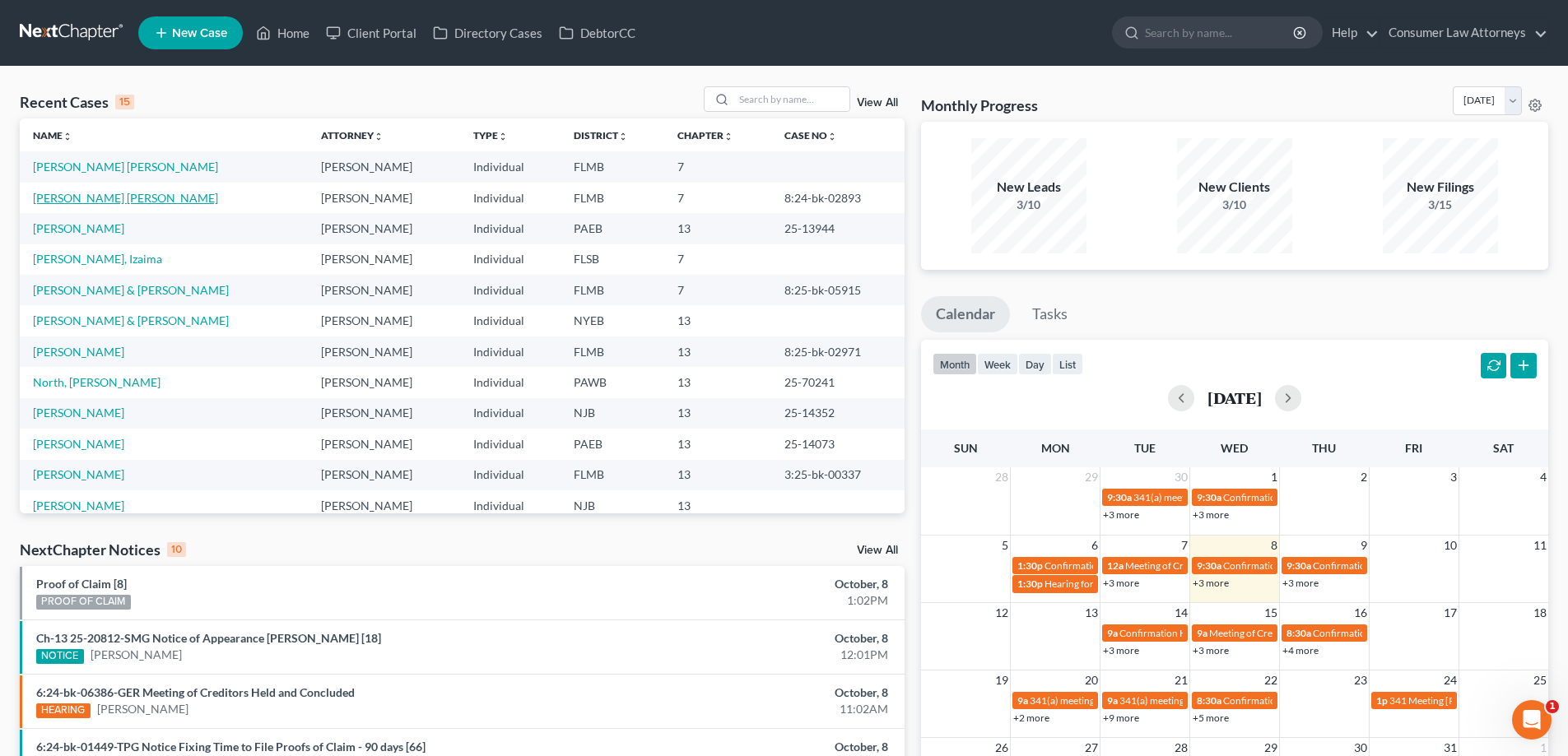
click at [145, 197] on link "[PERSON_NAME] [PERSON_NAME]" at bounding box center [125, 198] width 185 height 14
select select "0"
select select
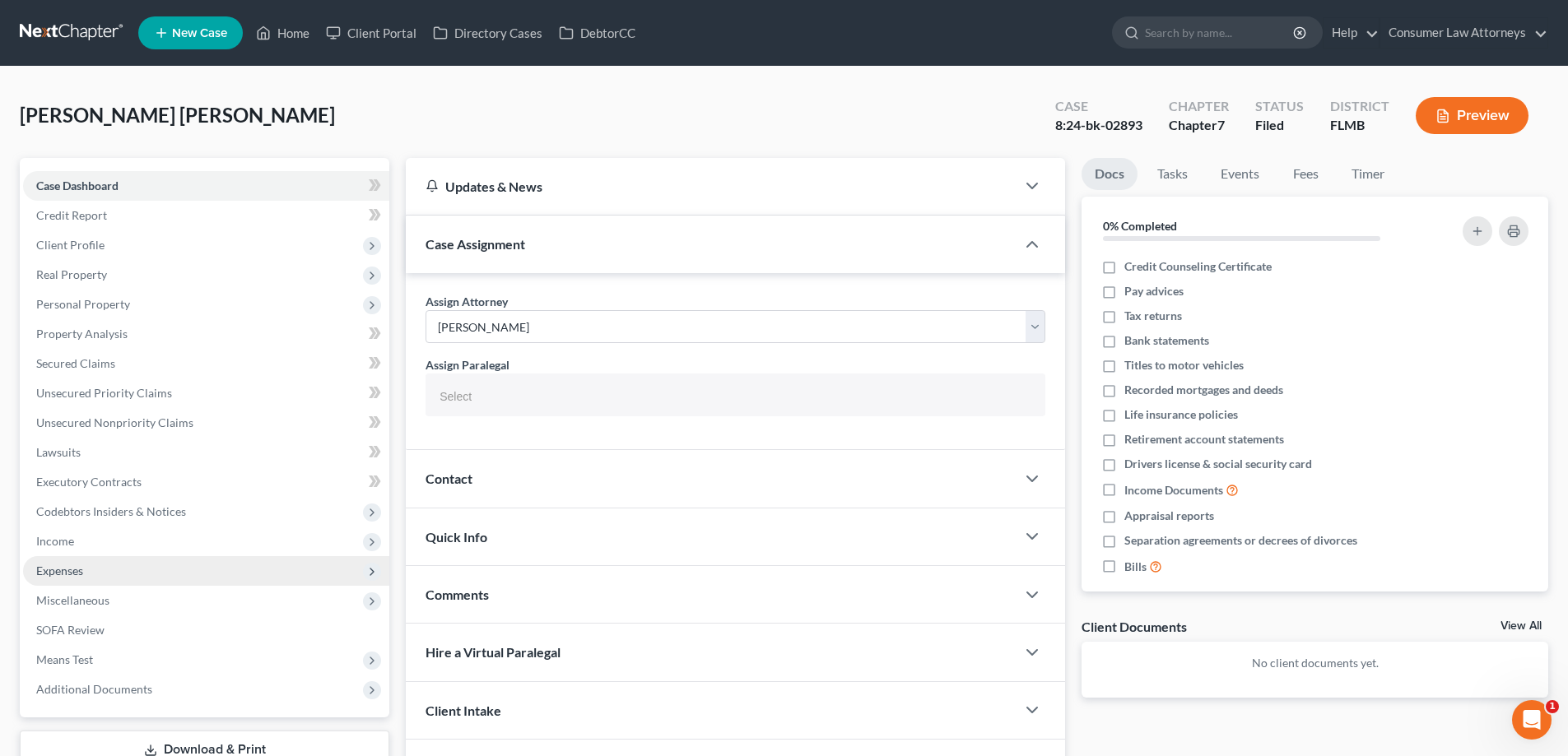
click at [61, 574] on span "Expenses" at bounding box center [59, 571] width 47 height 14
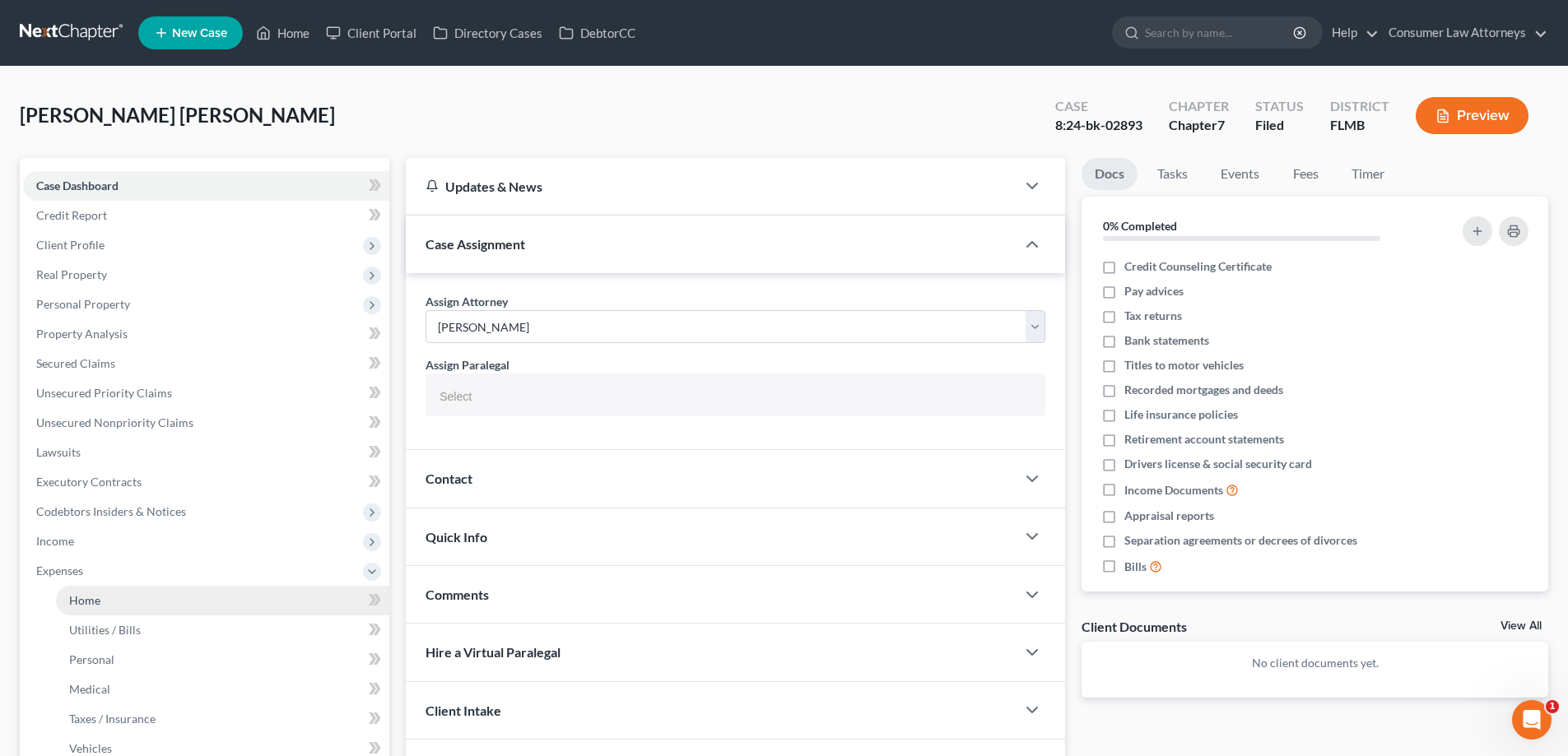
click at [62, 600] on link "Home" at bounding box center [222, 600] width 333 height 30
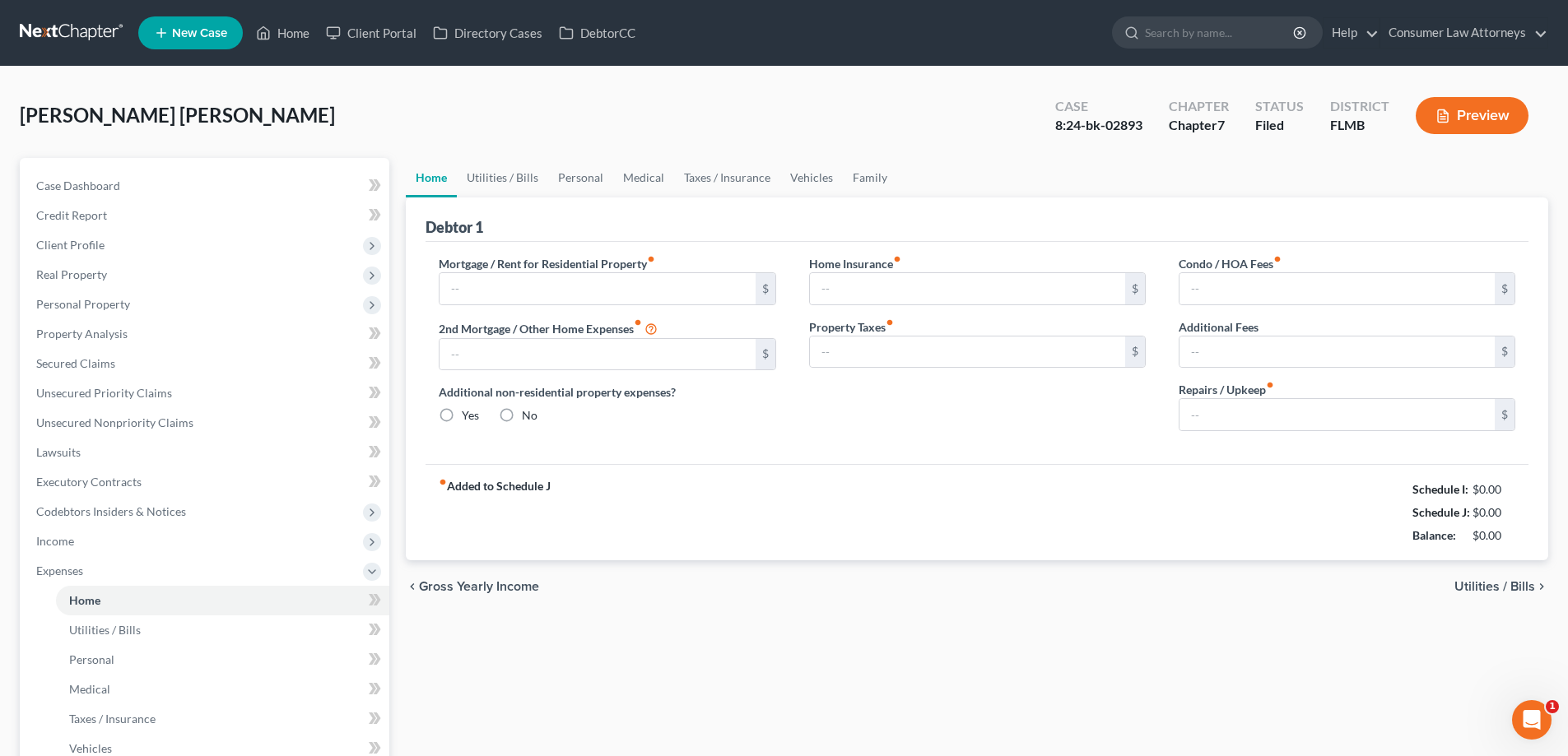
type input "600.00"
type input "0.00"
radio input "true"
type input "0.00"
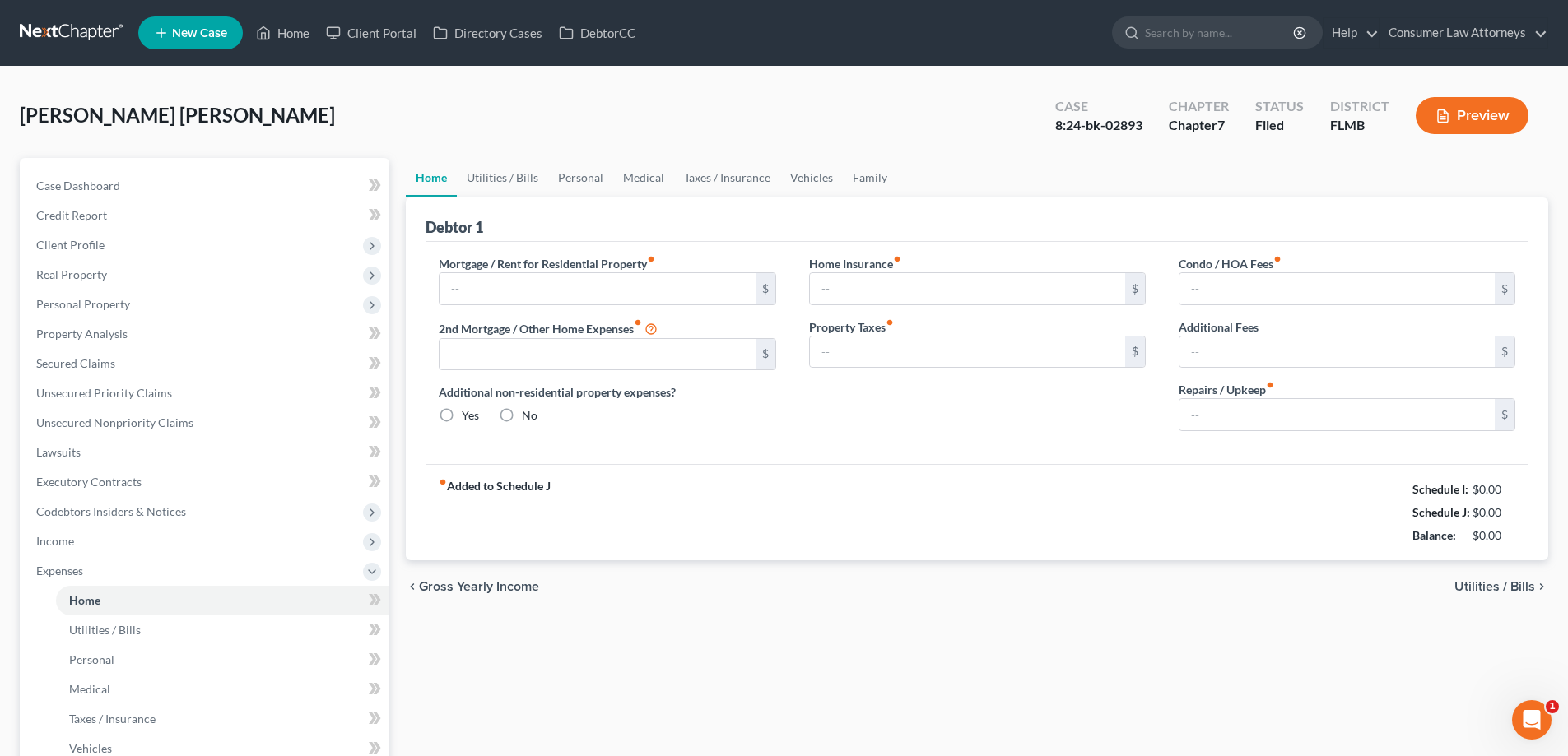
type input "0.00"
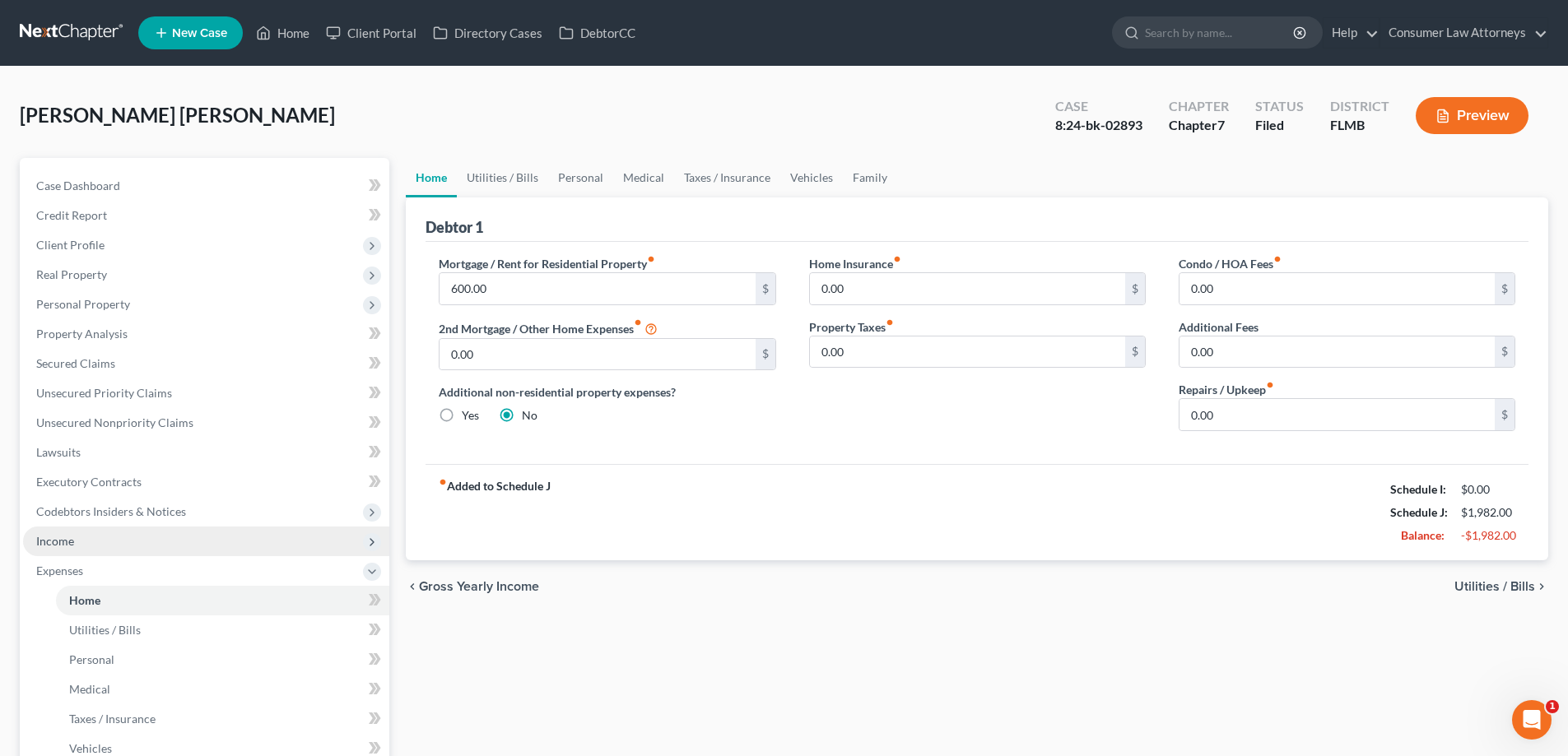
click at [66, 540] on span "Income" at bounding box center [55, 541] width 38 height 14
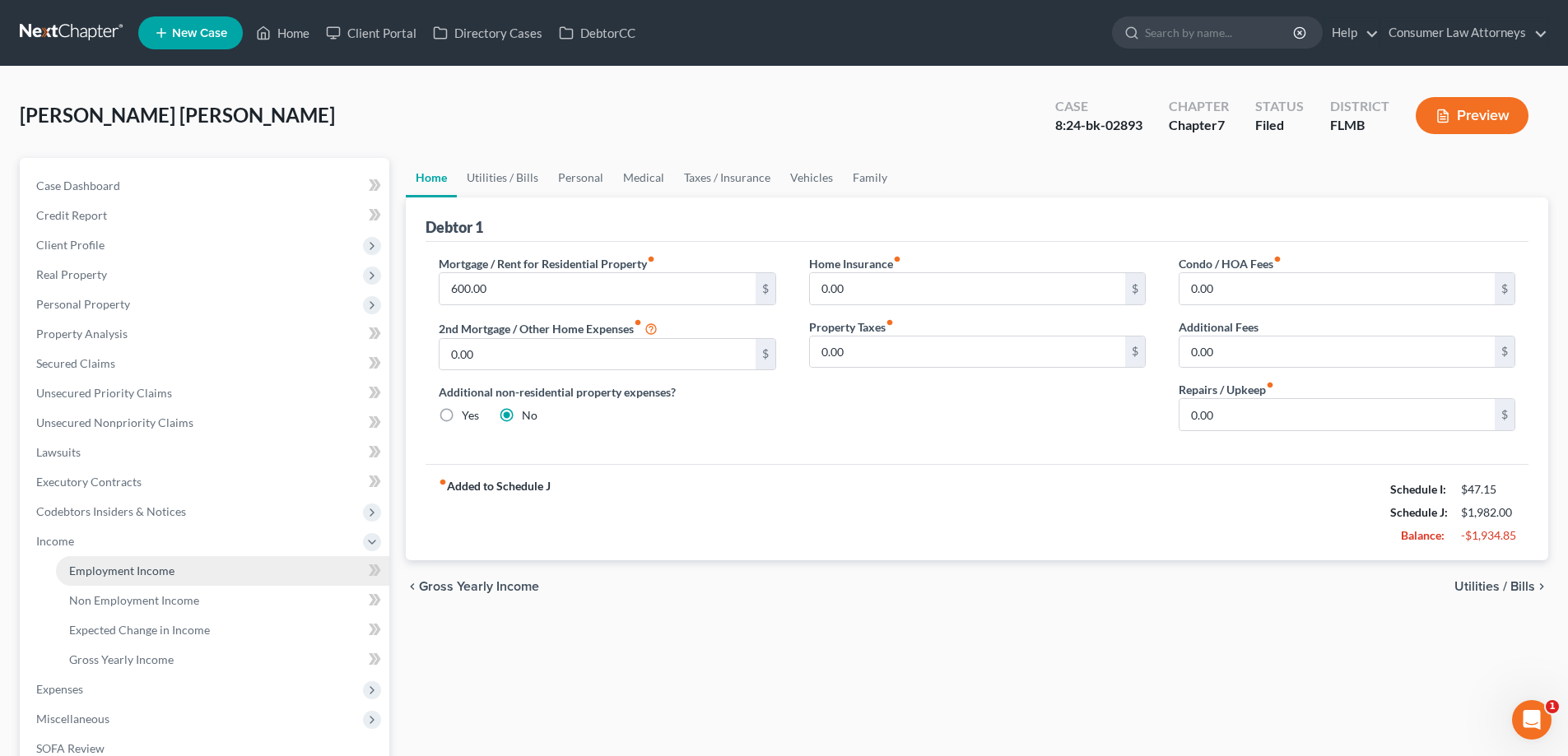
click at [151, 573] on span "Employment Income" at bounding box center [122, 571] width 105 height 14
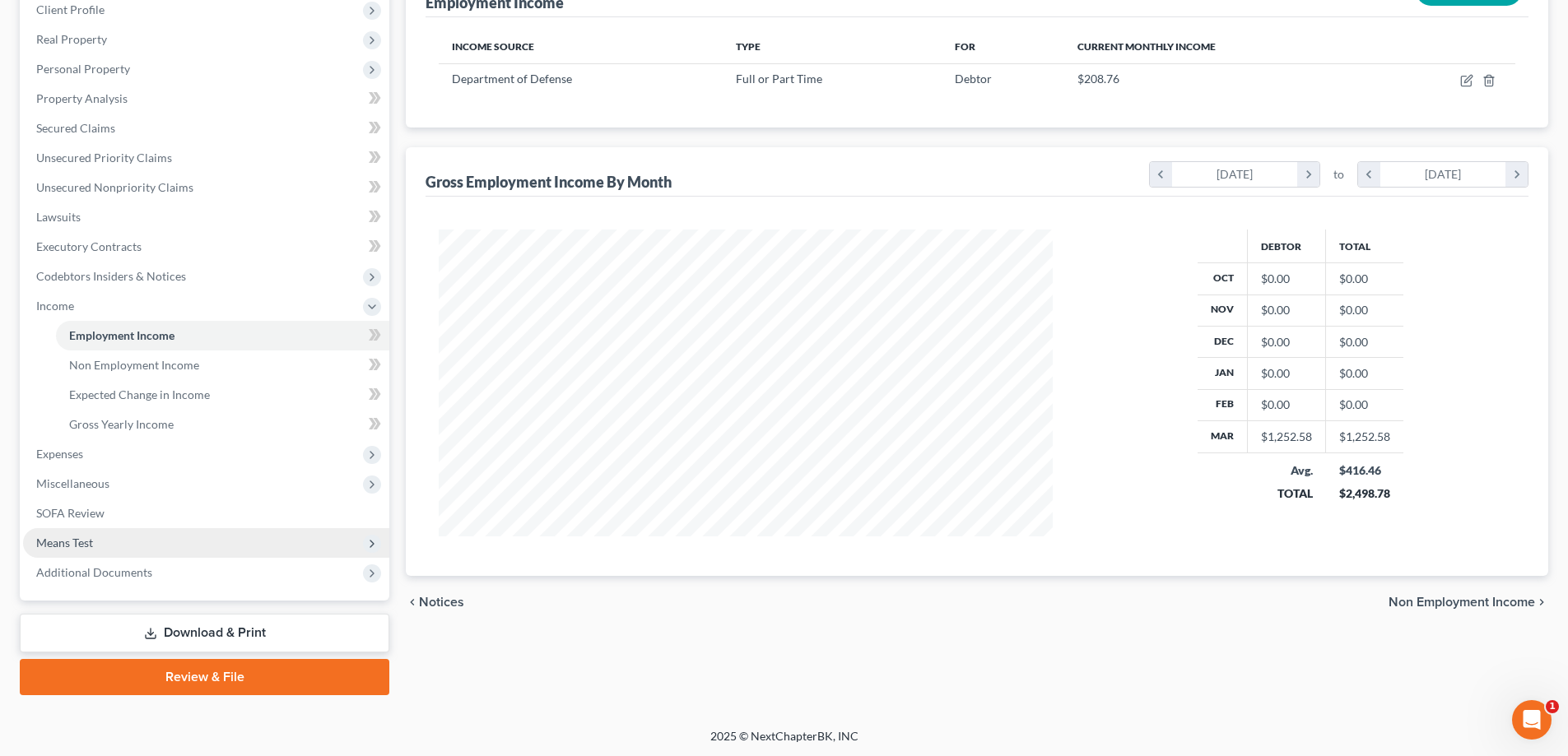
scroll to position [237, 0]
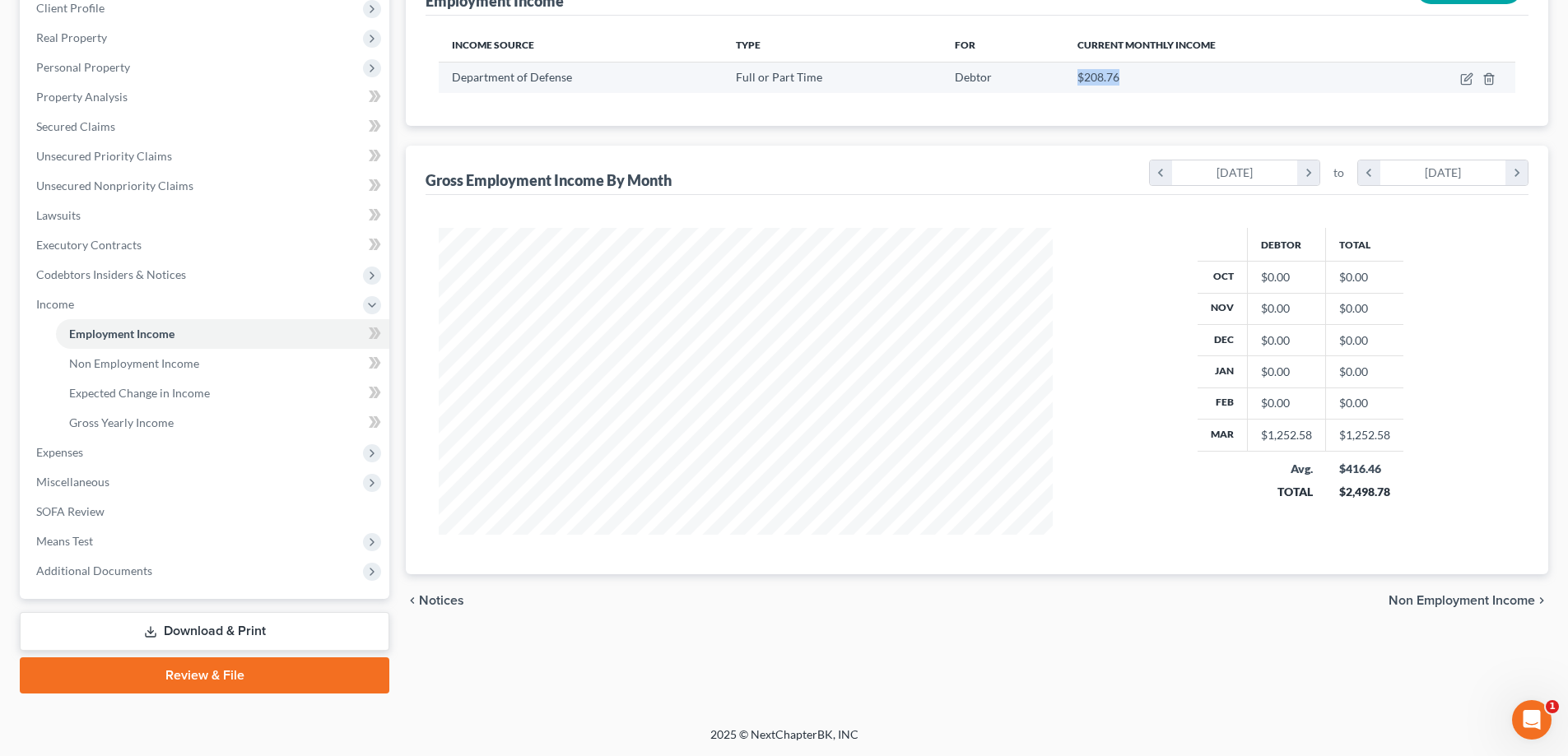
drag, startPoint x: 1096, startPoint y: 80, endPoint x: 1070, endPoint y: 78, distance: 26.1
click at [1070, 78] on td "$208.76" at bounding box center [1223, 77] width 319 height 32
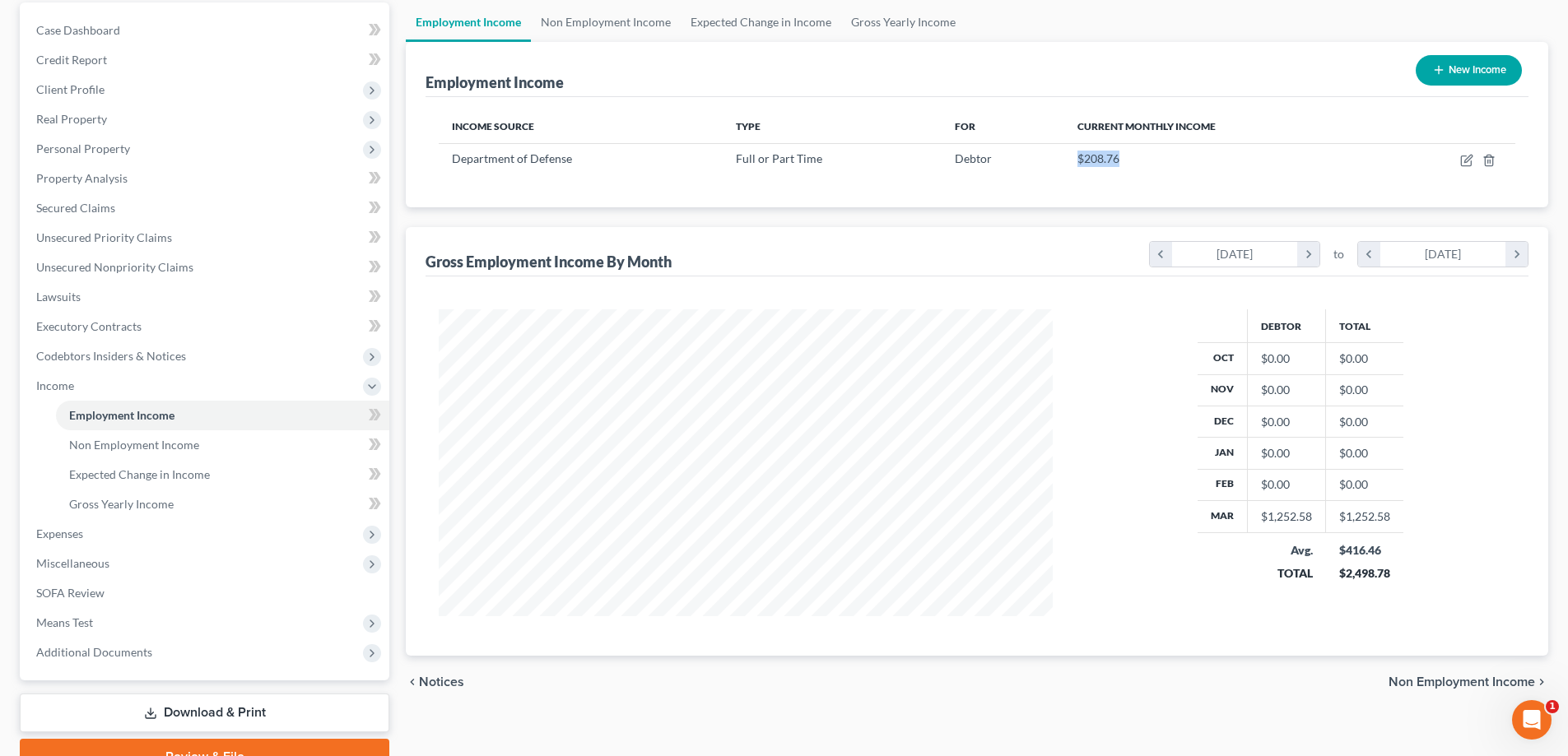
scroll to position [155, 0]
click at [1303, 255] on icon "chevron_right" at bounding box center [1307, 255] width 22 height 25
drag, startPoint x: 1303, startPoint y: 255, endPoint x: 1301, endPoint y: 246, distance: 9.2
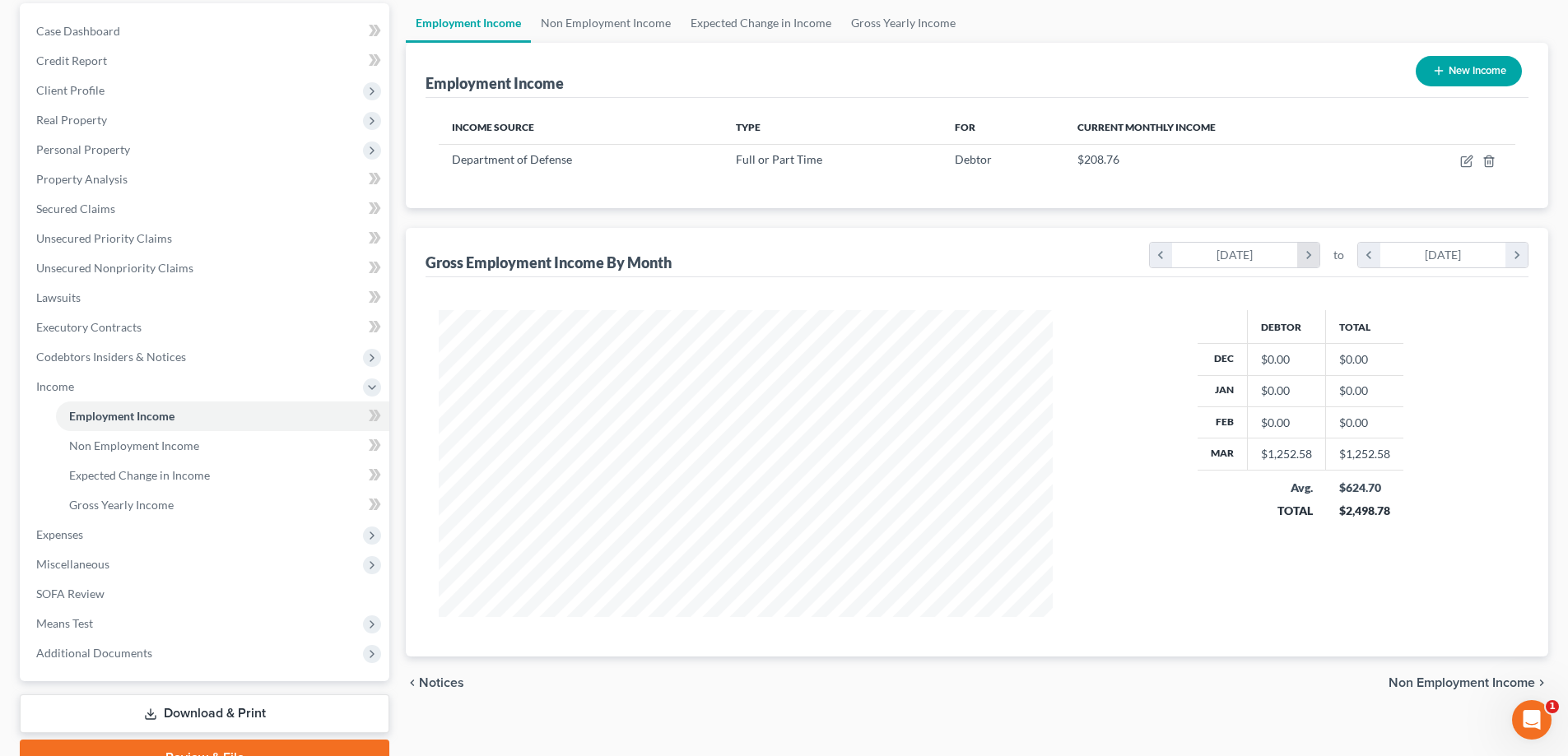
click at [1303, 256] on icon "chevron_right" at bounding box center [1307, 255] width 22 height 25
click at [1310, 259] on icon "chevron_right" at bounding box center [1307, 255] width 22 height 25
click at [1301, 246] on icon "chevron_right" at bounding box center [1307, 255] width 22 height 25
click at [1517, 257] on icon "chevron_right" at bounding box center [1516, 255] width 22 height 25
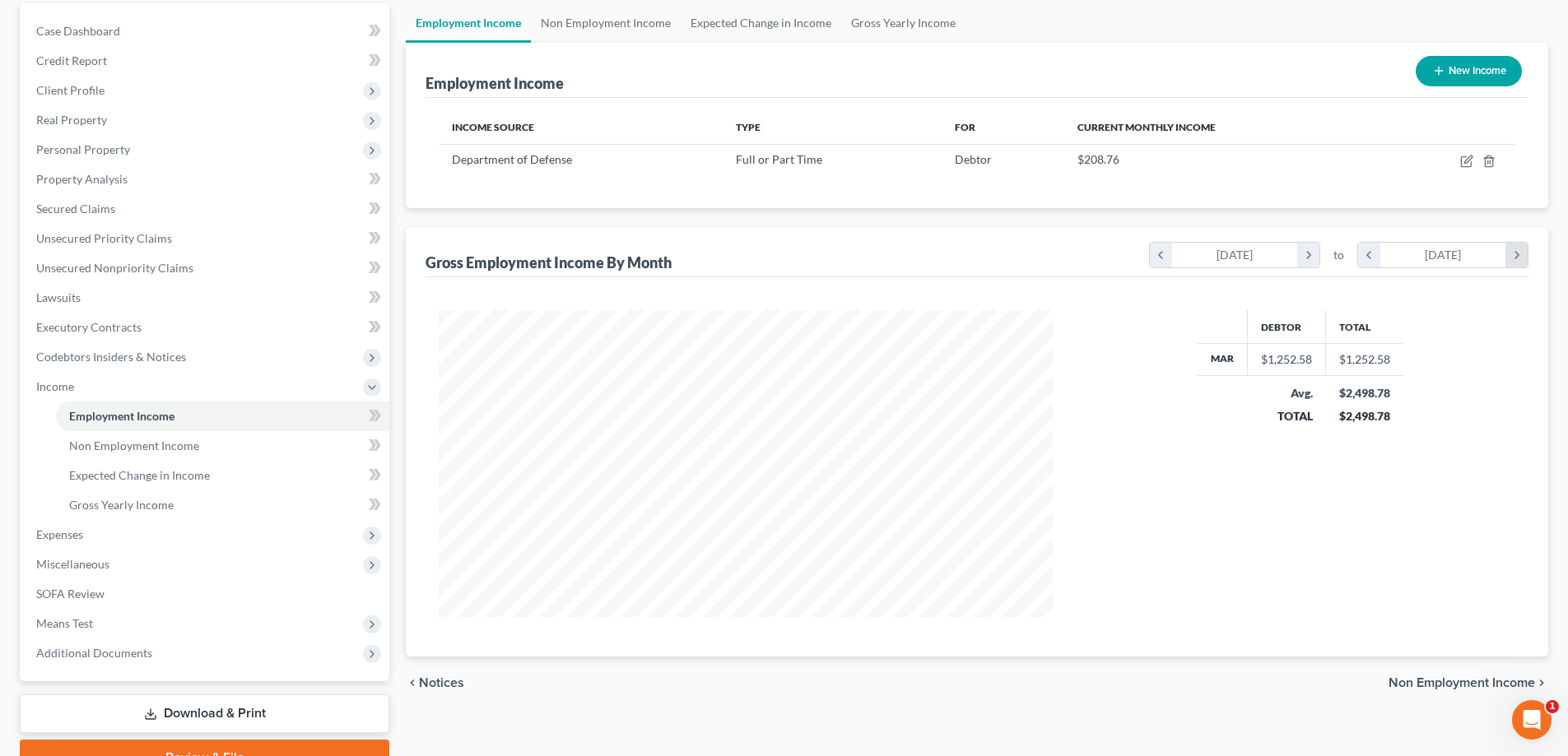
click at [1517, 257] on icon "chevron_right" at bounding box center [1516, 255] width 22 height 25
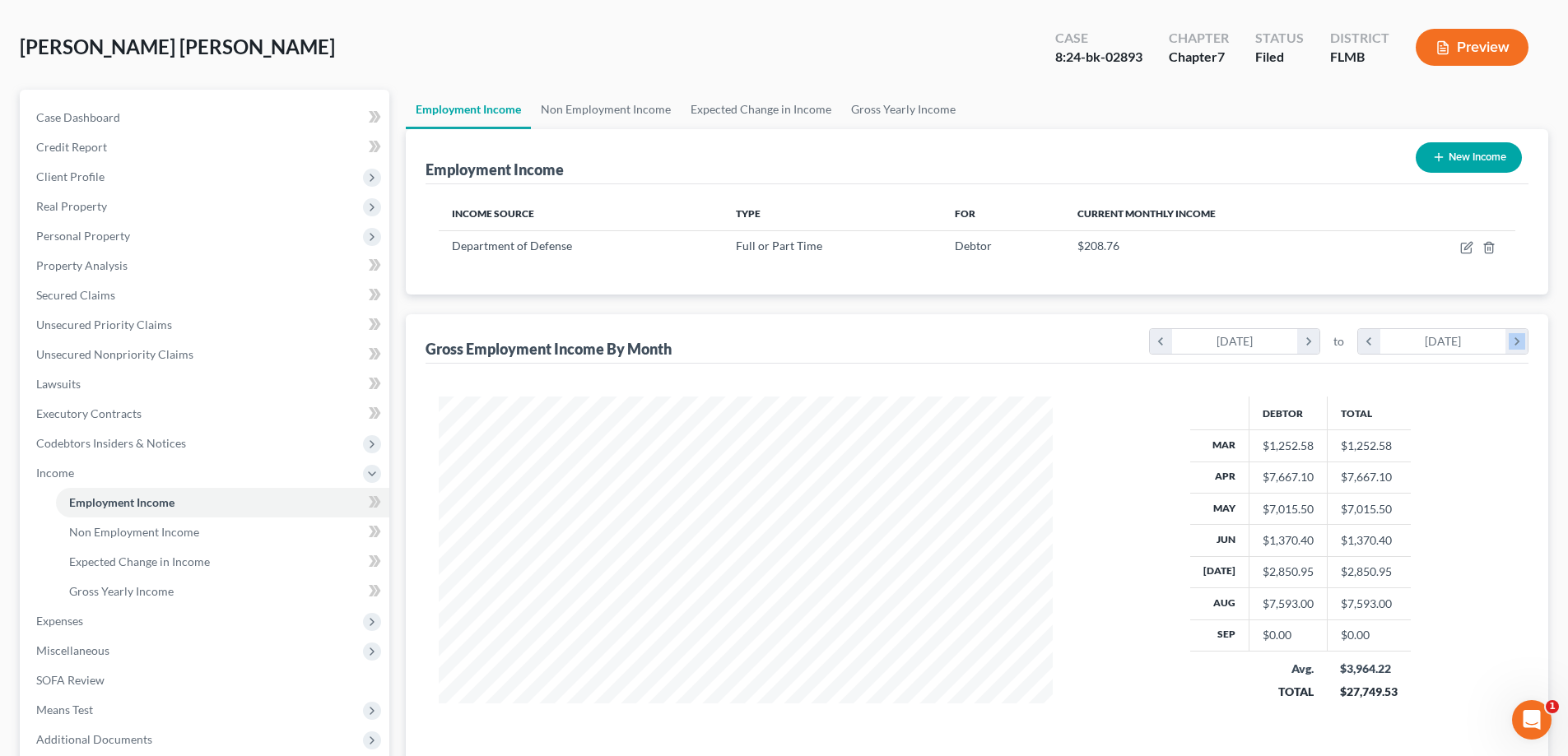
scroll to position [0, 0]
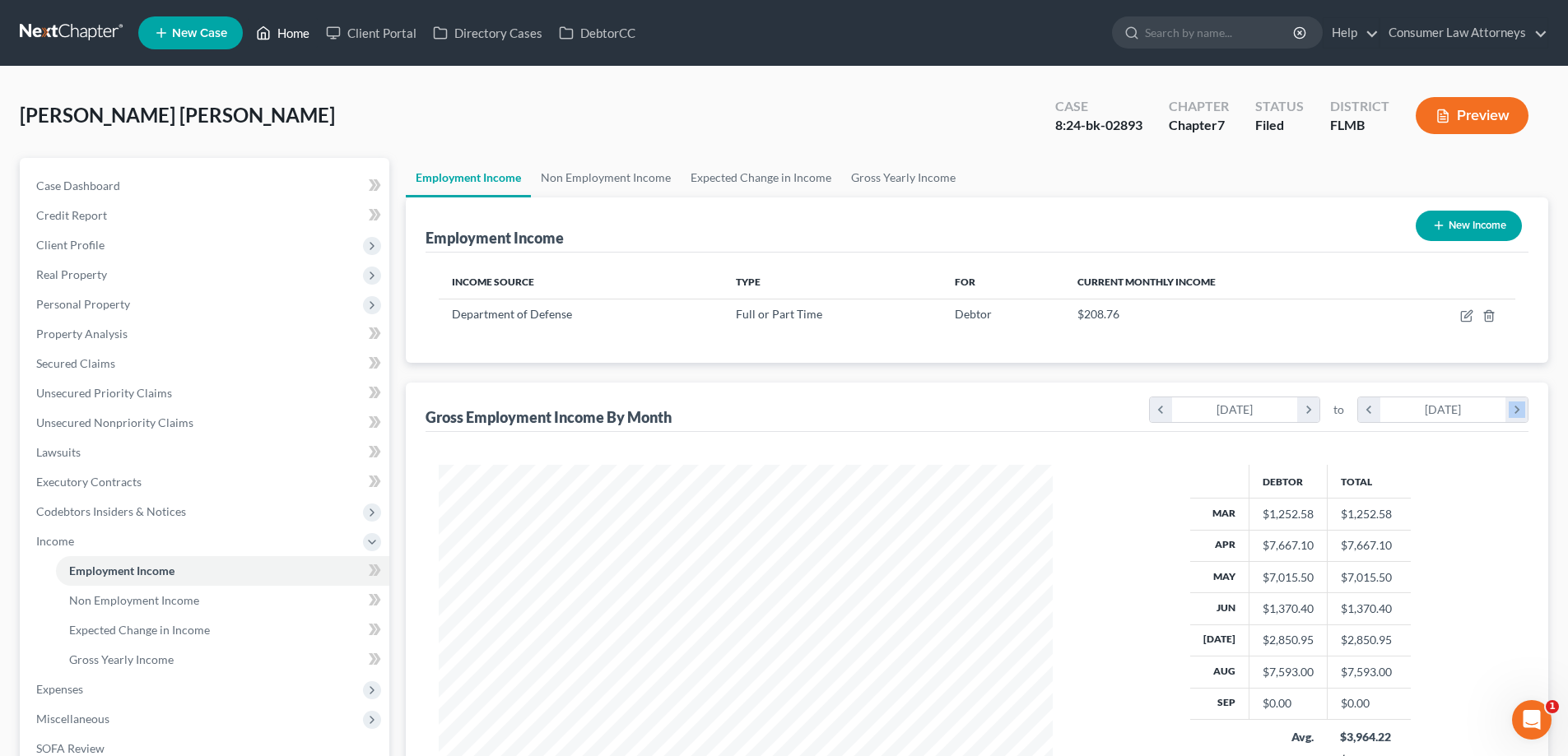
click at [285, 31] on link "Home" at bounding box center [282, 33] width 70 height 30
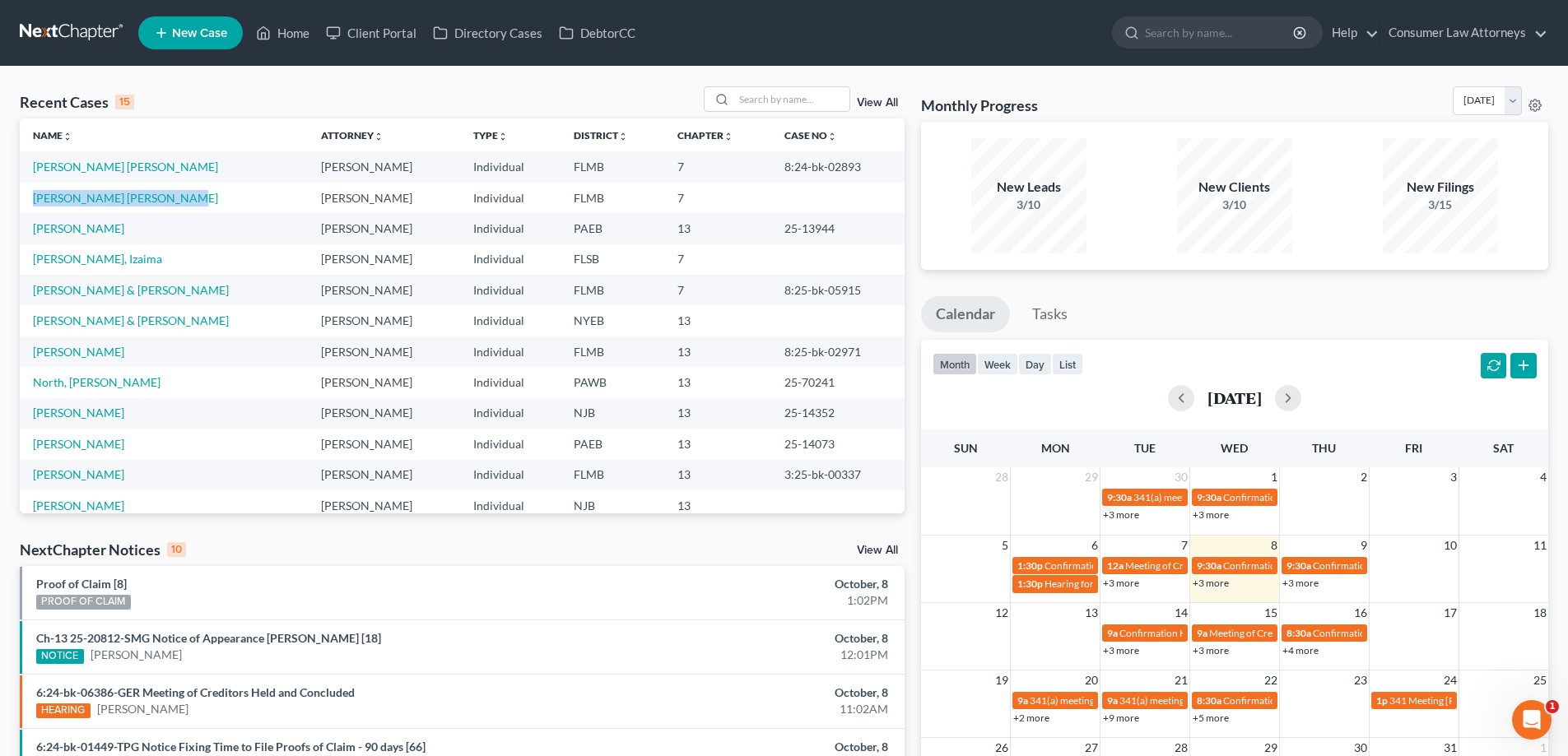
drag, startPoint x: 184, startPoint y: 197, endPoint x: 30, endPoint y: 201, distance: 154.1
click at [30, 201] on td "[PERSON_NAME] [PERSON_NAME]" at bounding box center [163, 197] width 288 height 31
click at [23, 219] on td "[PERSON_NAME]" at bounding box center [163, 228] width 288 height 31
drag, startPoint x: 28, startPoint y: 205, endPoint x: 157, endPoint y: 207, distance: 129.0
click at [157, 207] on td "[PERSON_NAME] [PERSON_NAME]" at bounding box center [163, 197] width 288 height 31
